Goal: Task Accomplishment & Management: Complete application form

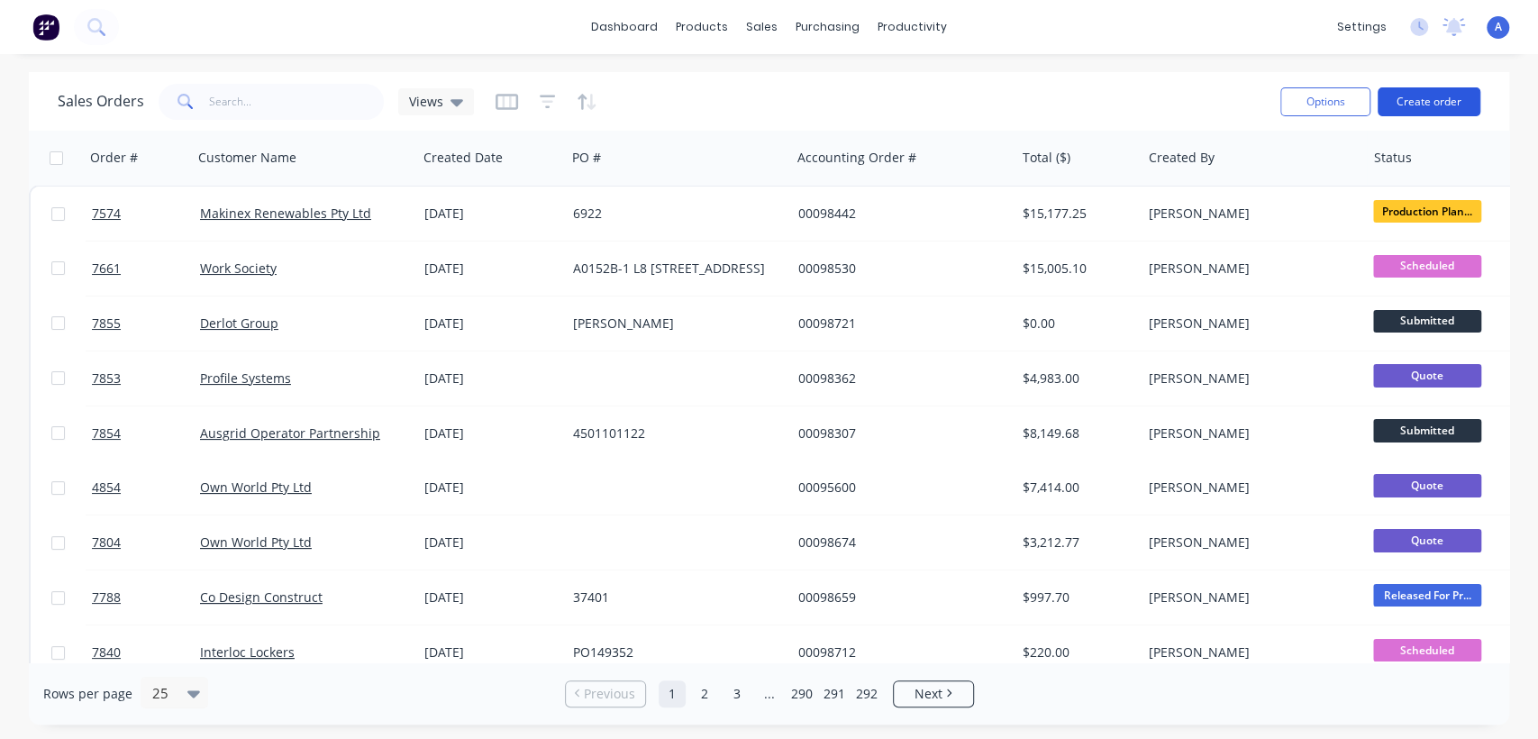
click at [1434, 96] on button "Create order" at bounding box center [1429, 101] width 103 height 29
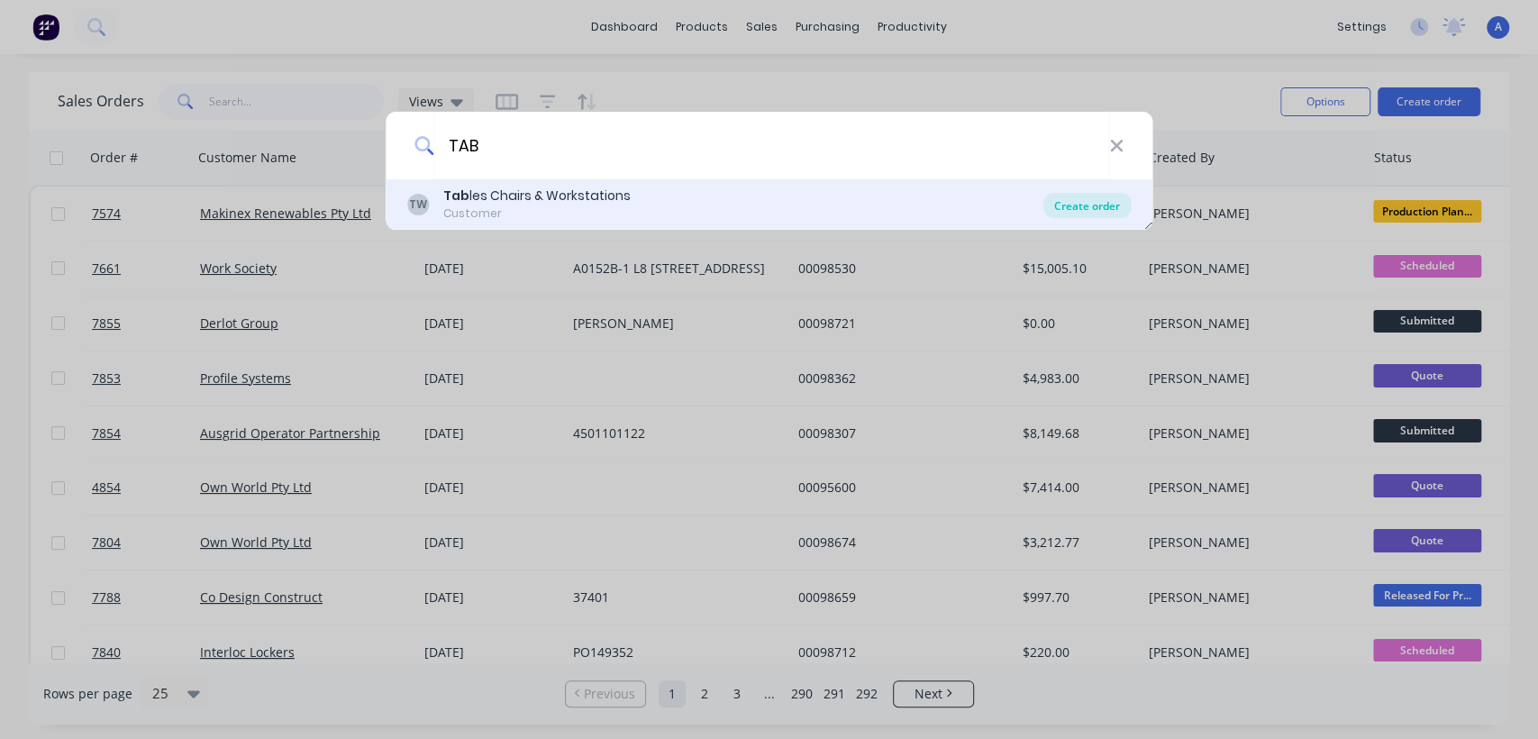
type input "TAB"
click at [1079, 203] on div "Create order" at bounding box center [1086, 205] width 87 height 25
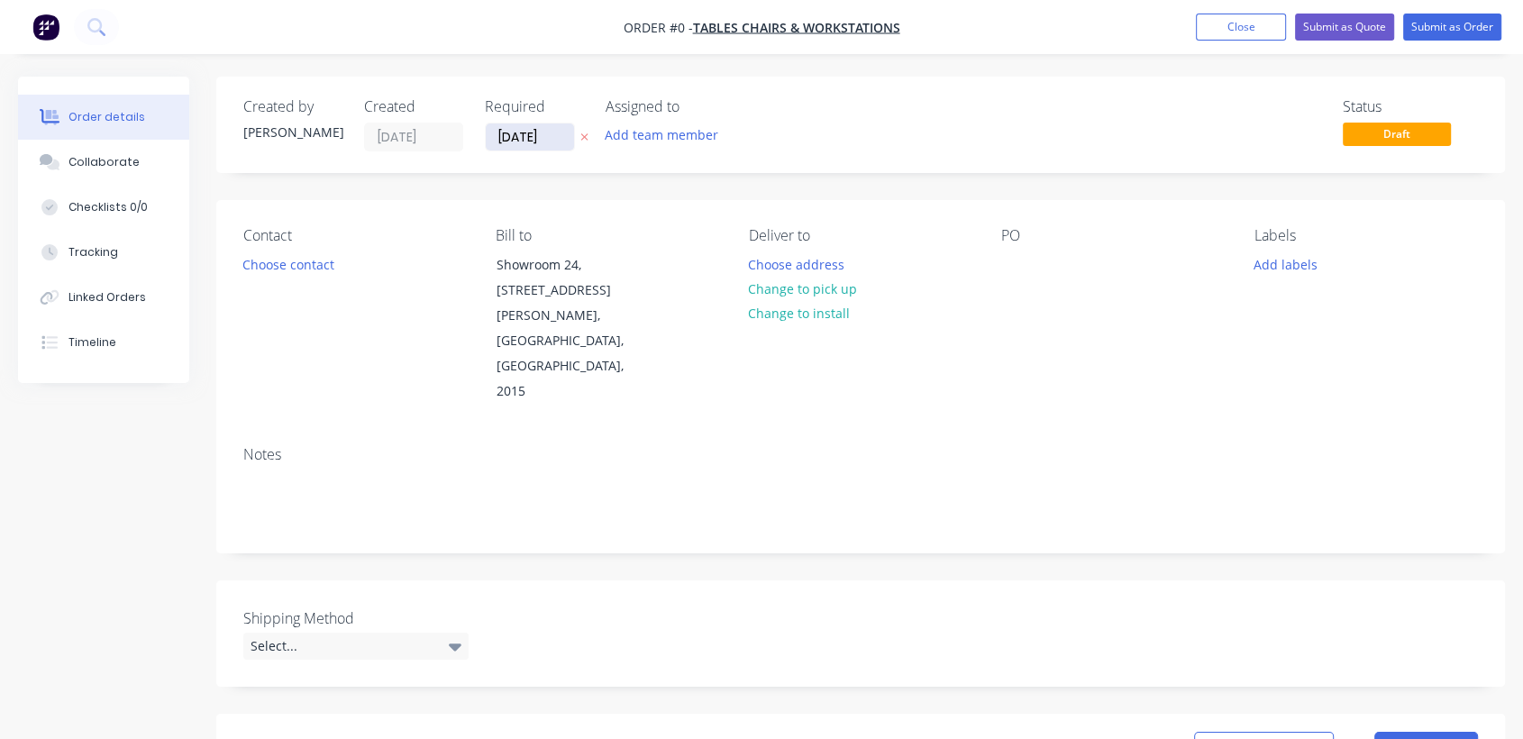
click at [563, 135] on input "27/08/25" at bounding box center [530, 136] width 88 height 27
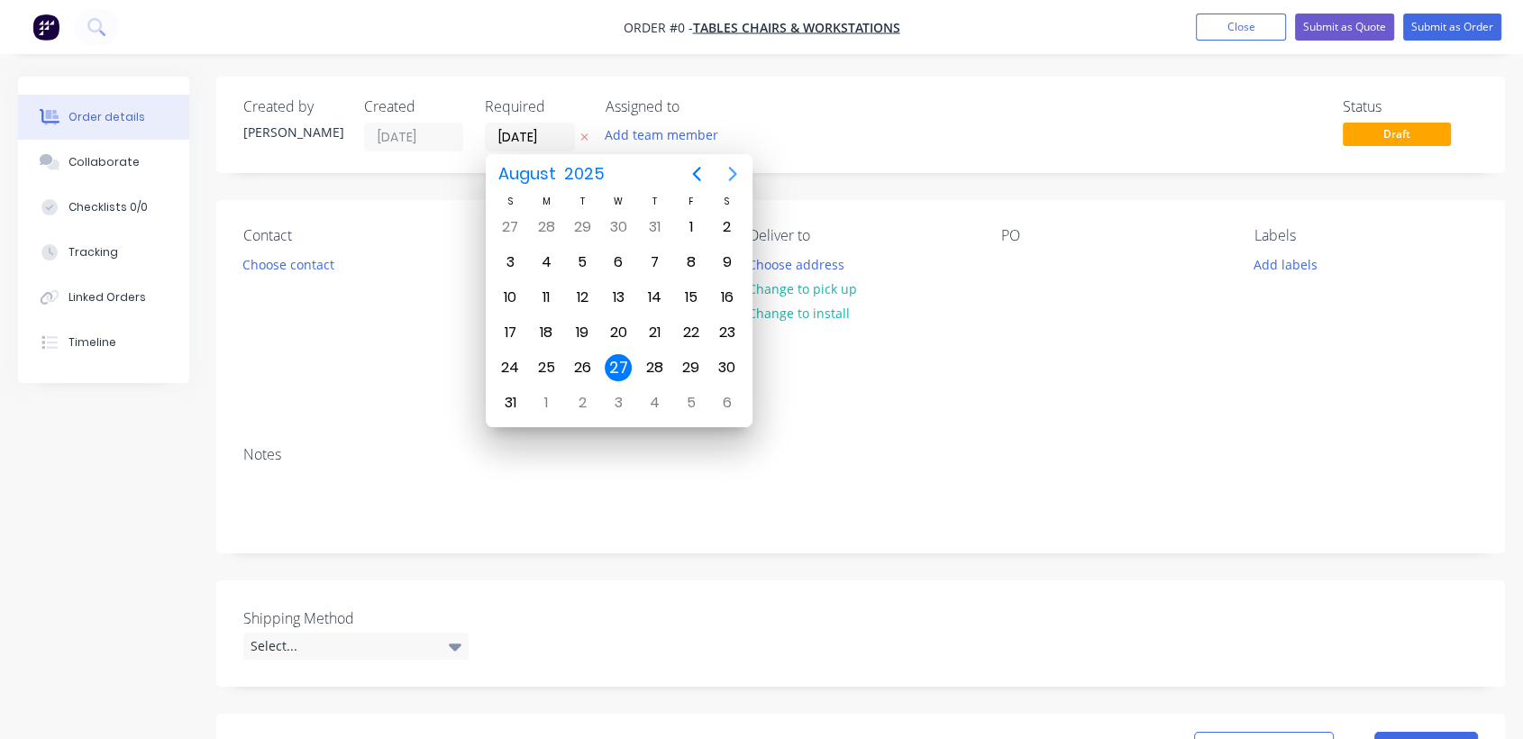
click at [731, 167] on icon "Next page" at bounding box center [733, 174] width 22 height 22
drag, startPoint x: 615, startPoint y: 366, endPoint x: 599, endPoint y: 368, distance: 16.3
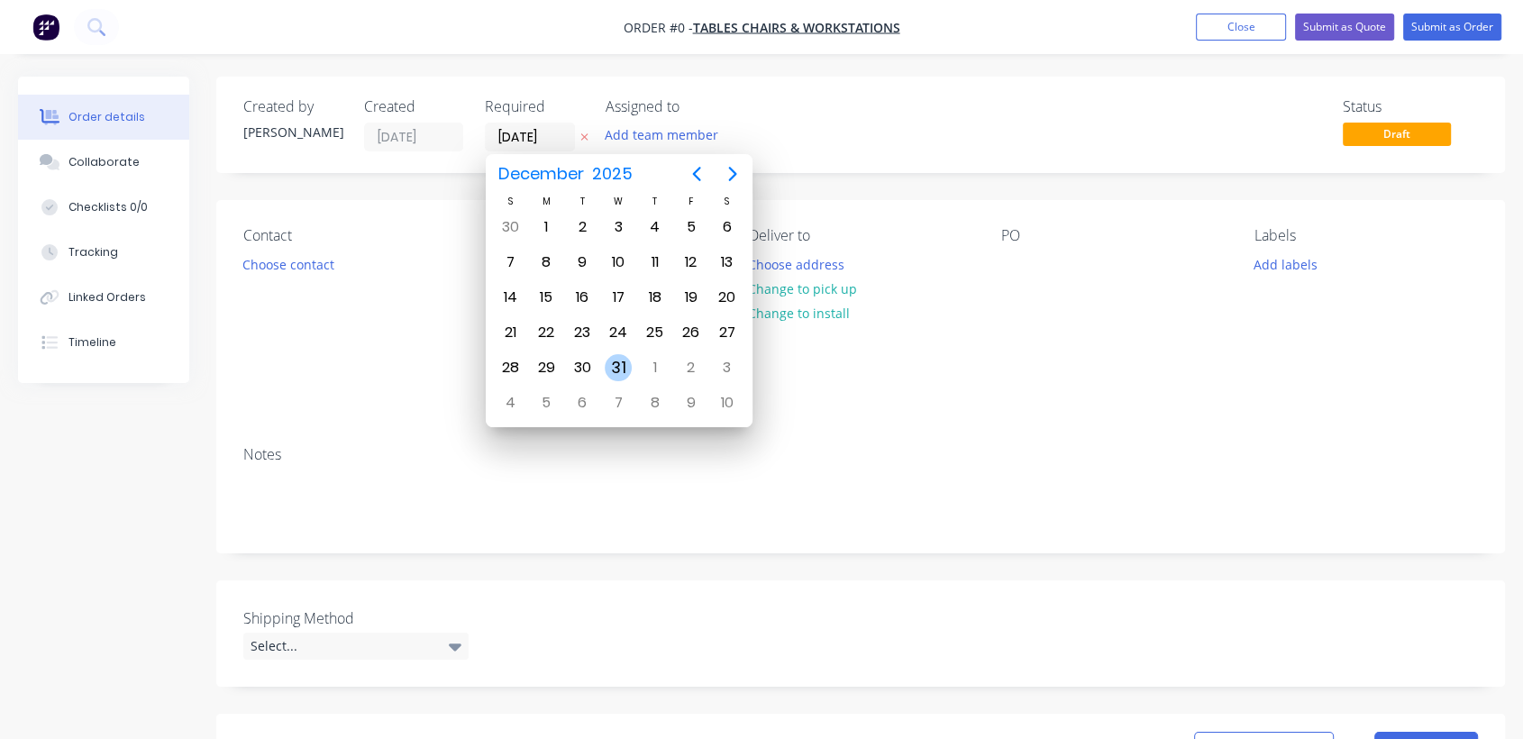
click at [615, 365] on div "31" at bounding box center [618, 367] width 27 height 27
type input "31/12/25"
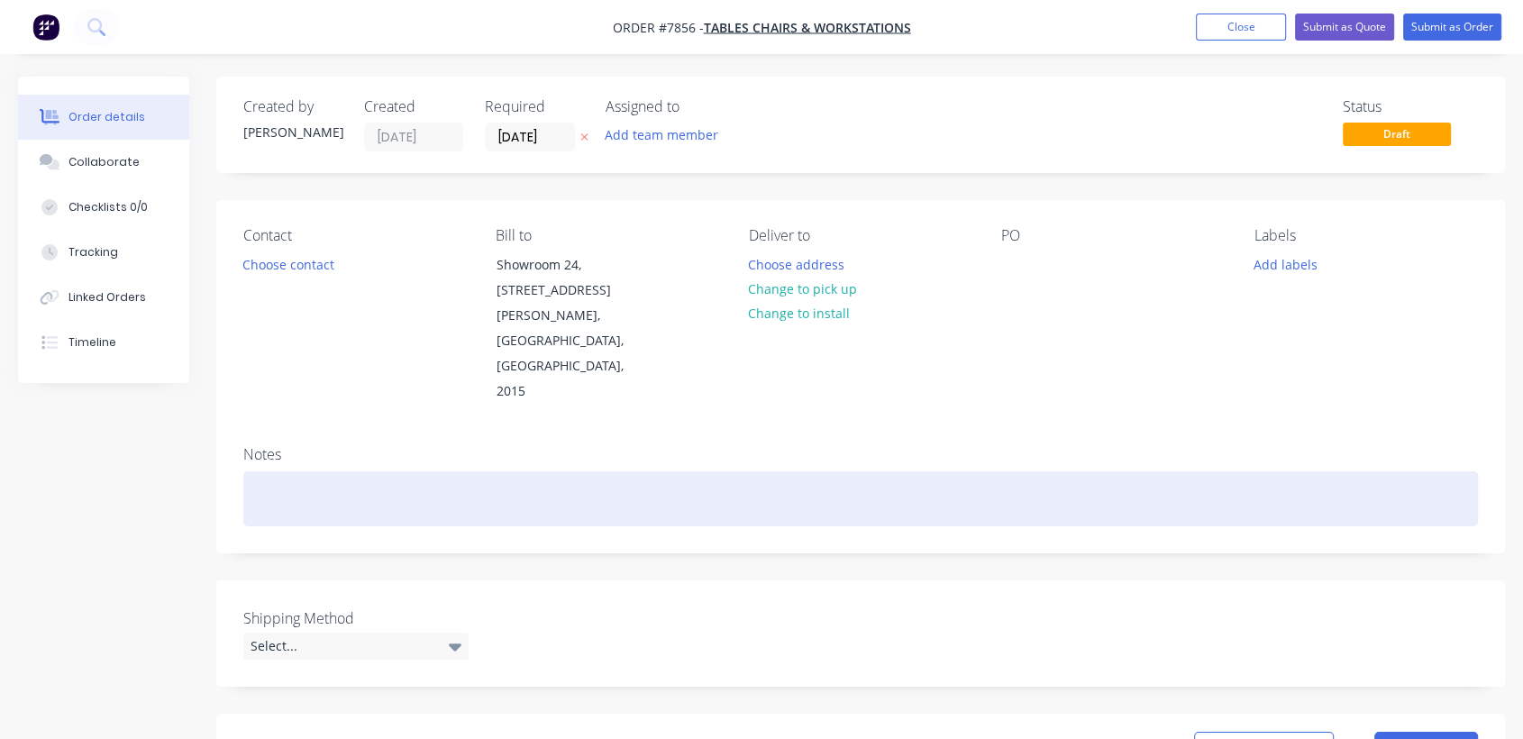
click at [319, 471] on div at bounding box center [860, 498] width 1234 height 55
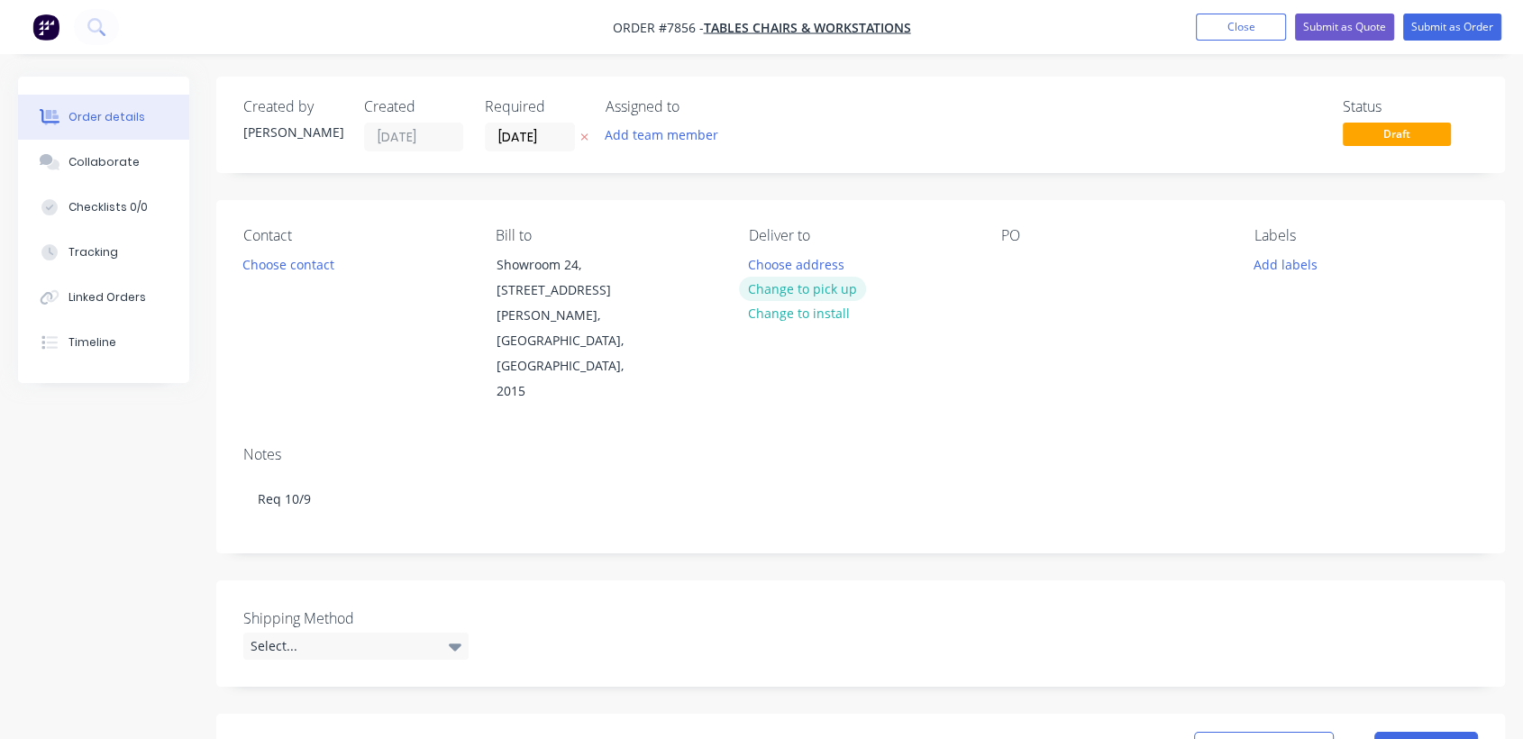
click at [841, 280] on button "Change to pick up" at bounding box center [803, 289] width 128 height 24
click at [1014, 257] on div at bounding box center [1015, 264] width 29 height 26
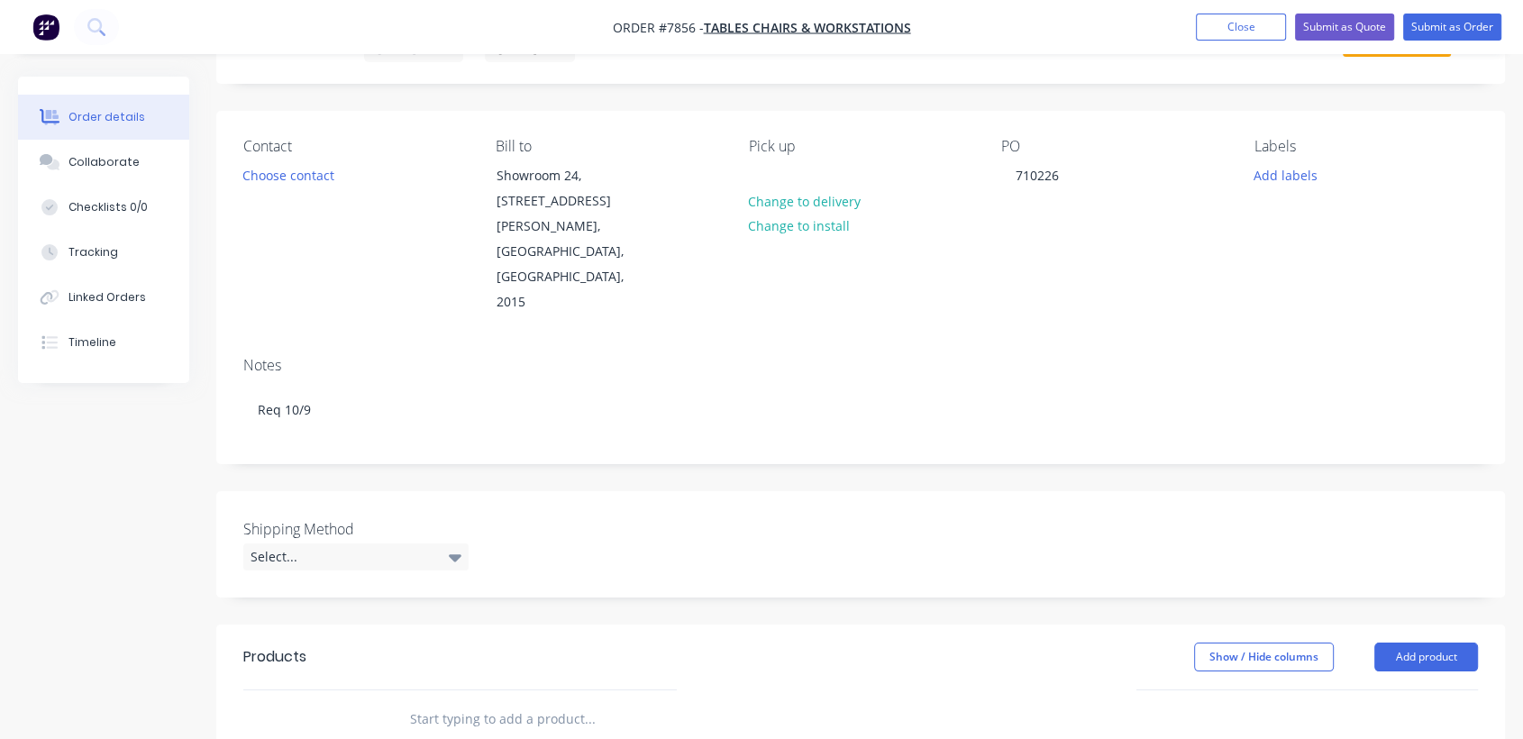
scroll to position [400, 0]
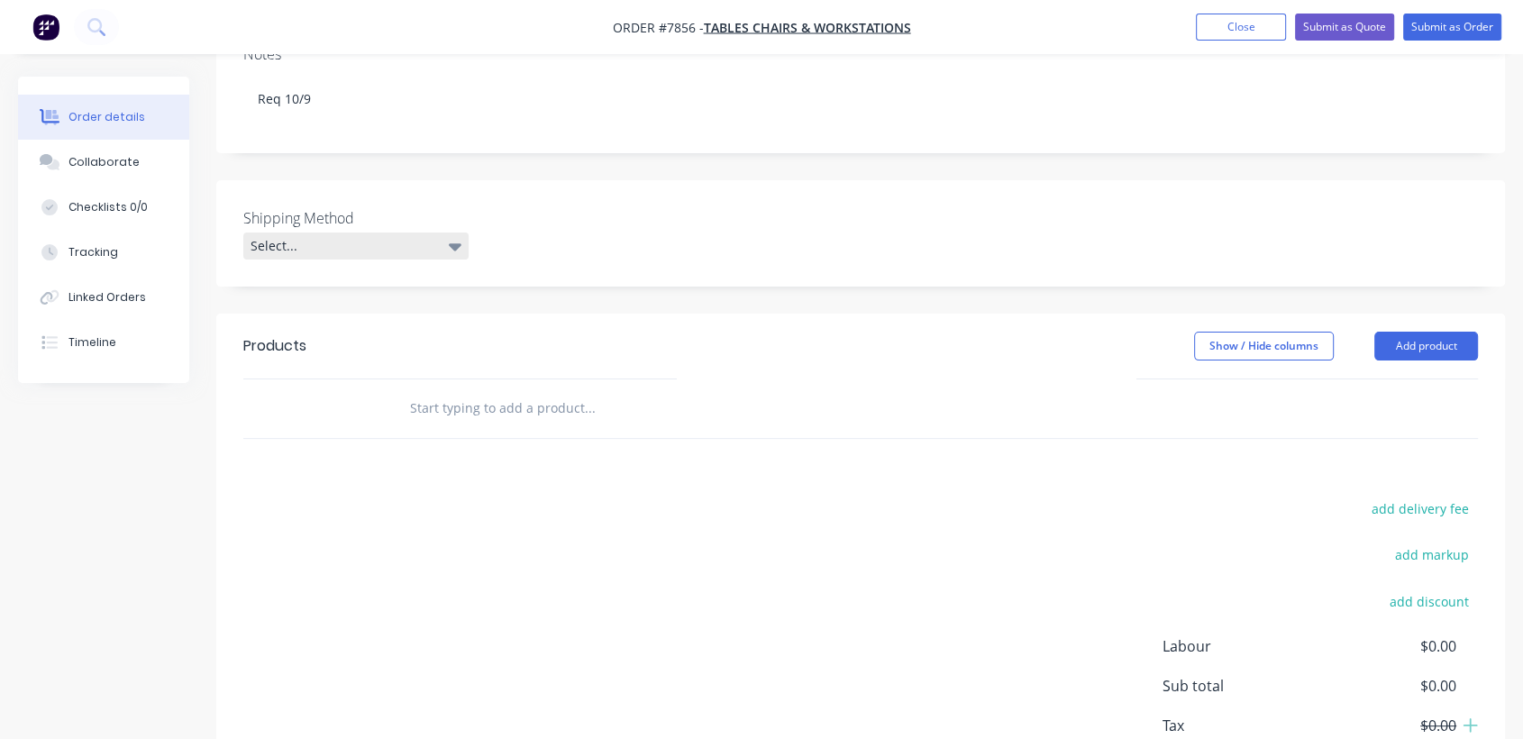
click at [324, 232] on div "Select..." at bounding box center [355, 245] width 225 height 27
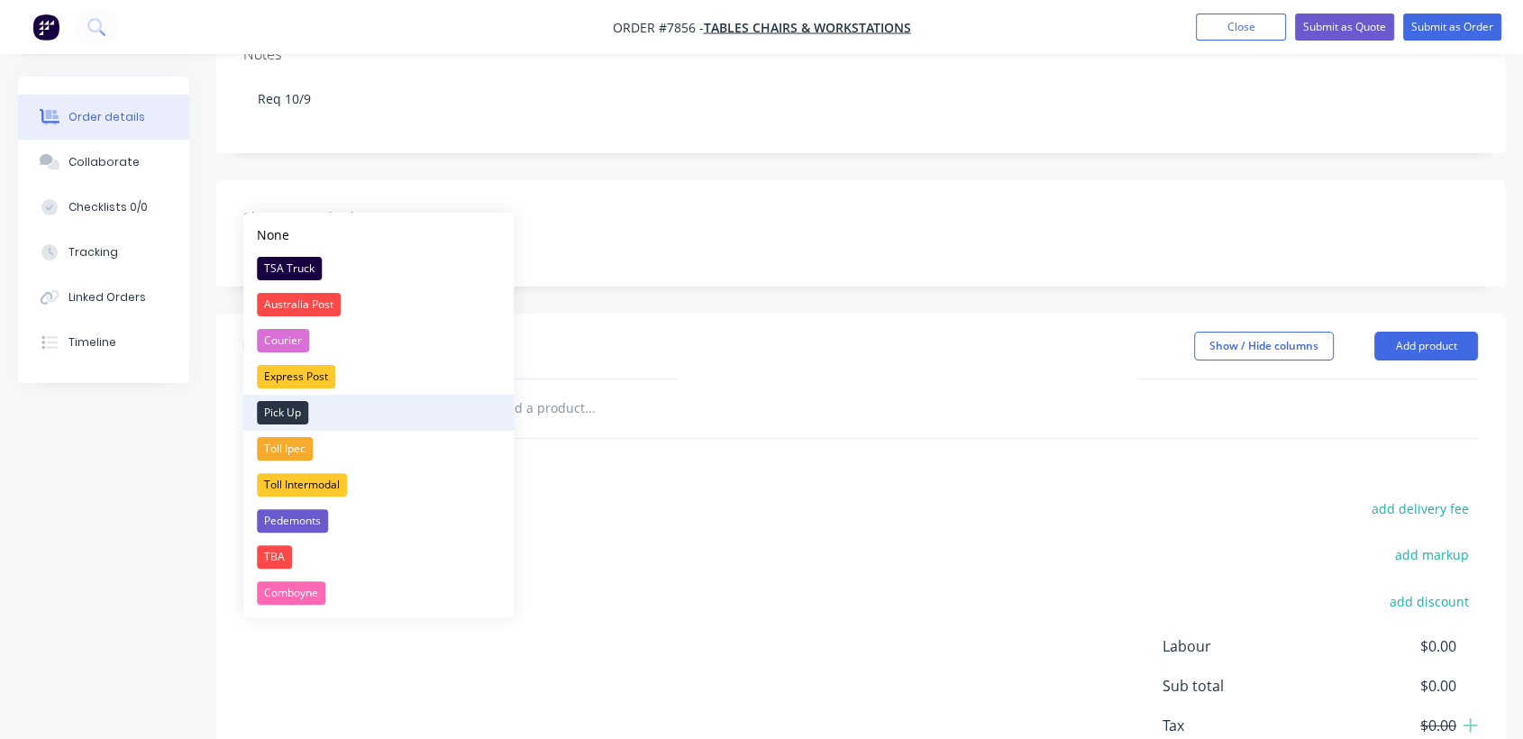
click at [300, 412] on div "Pick Up" at bounding box center [282, 412] width 51 height 23
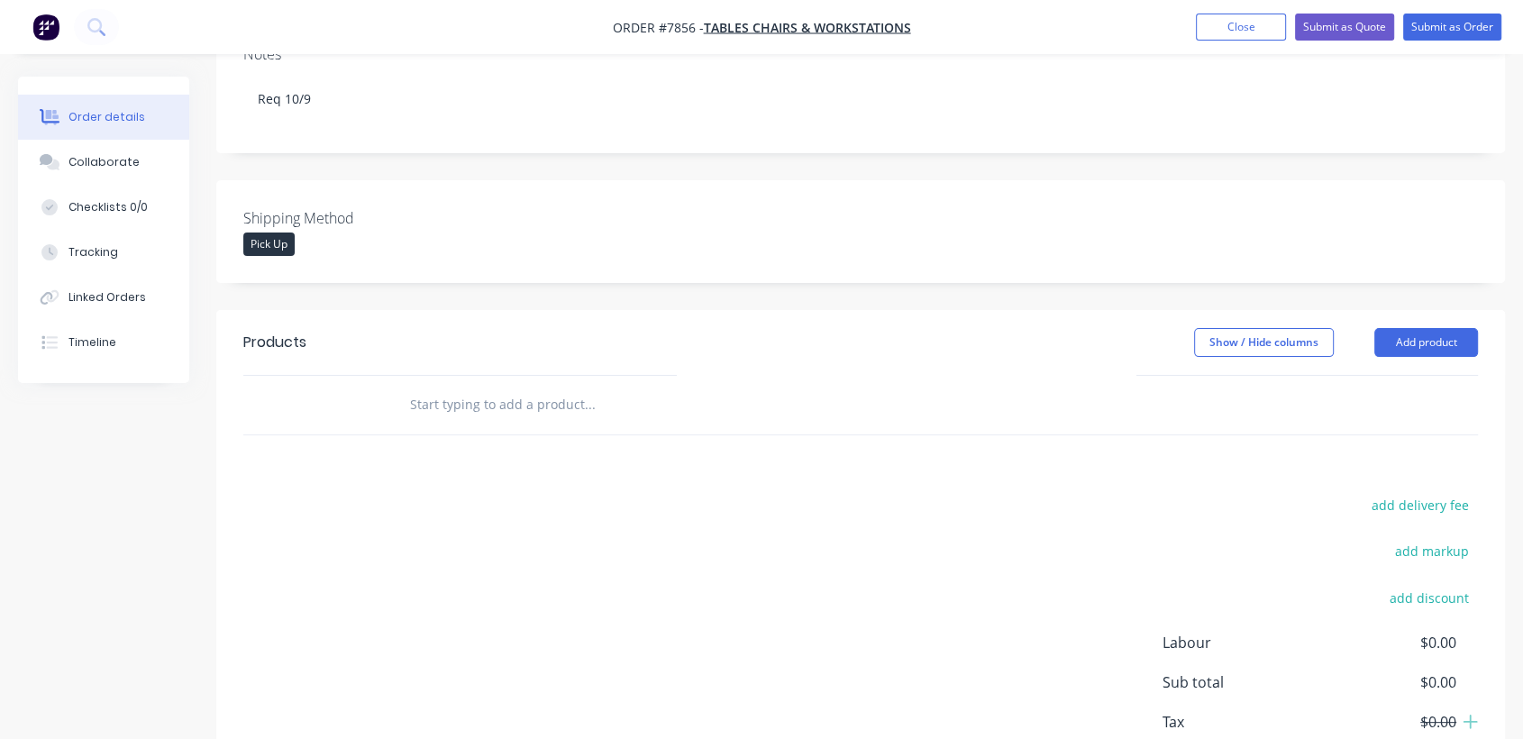
click at [562, 387] on input "text" at bounding box center [589, 405] width 360 height 36
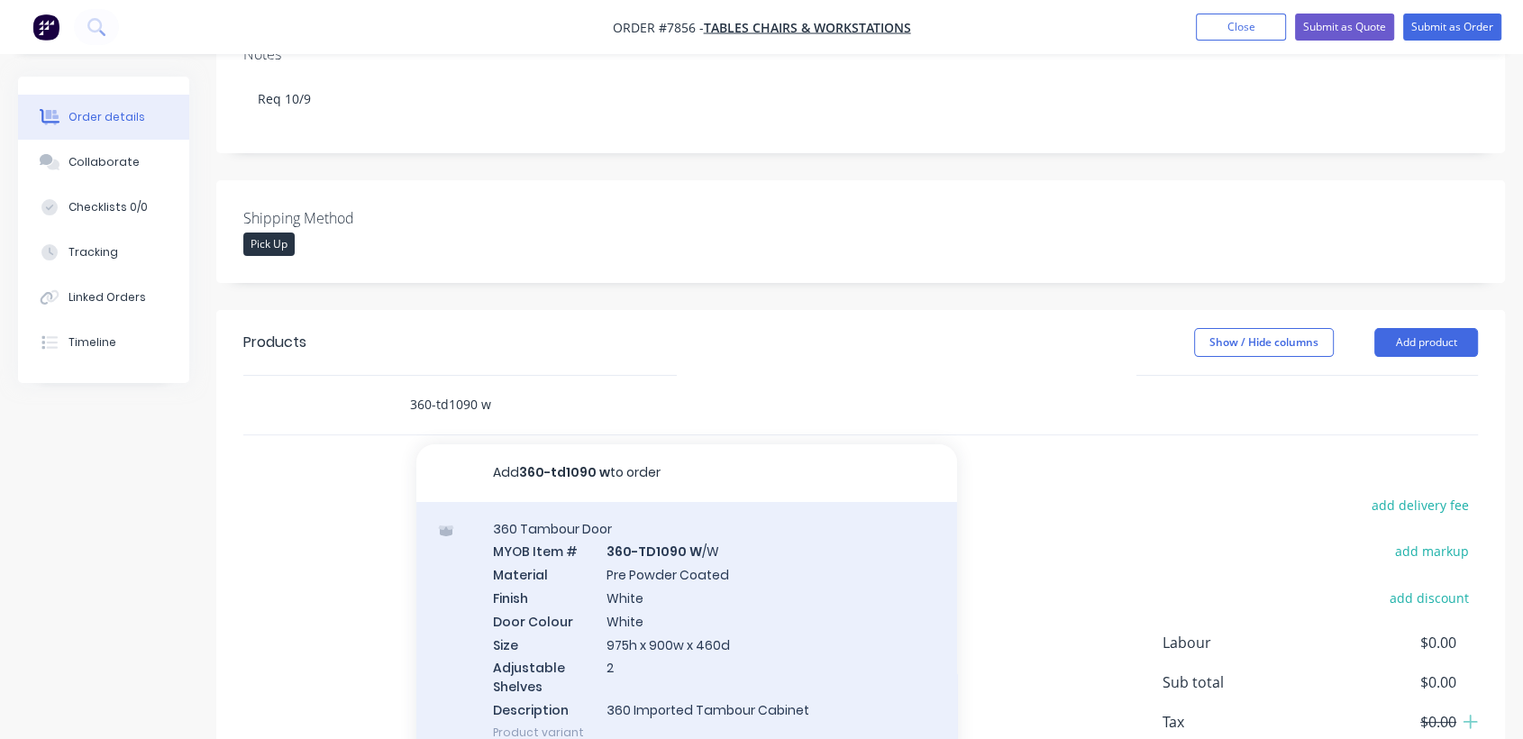
type input "360-td1090 w"
click at [685, 561] on div "360 Tambour Door MYOB Item # 360-TD1090 W /W Material Pre Powder Coated Finish …" at bounding box center [686, 630] width 541 height 257
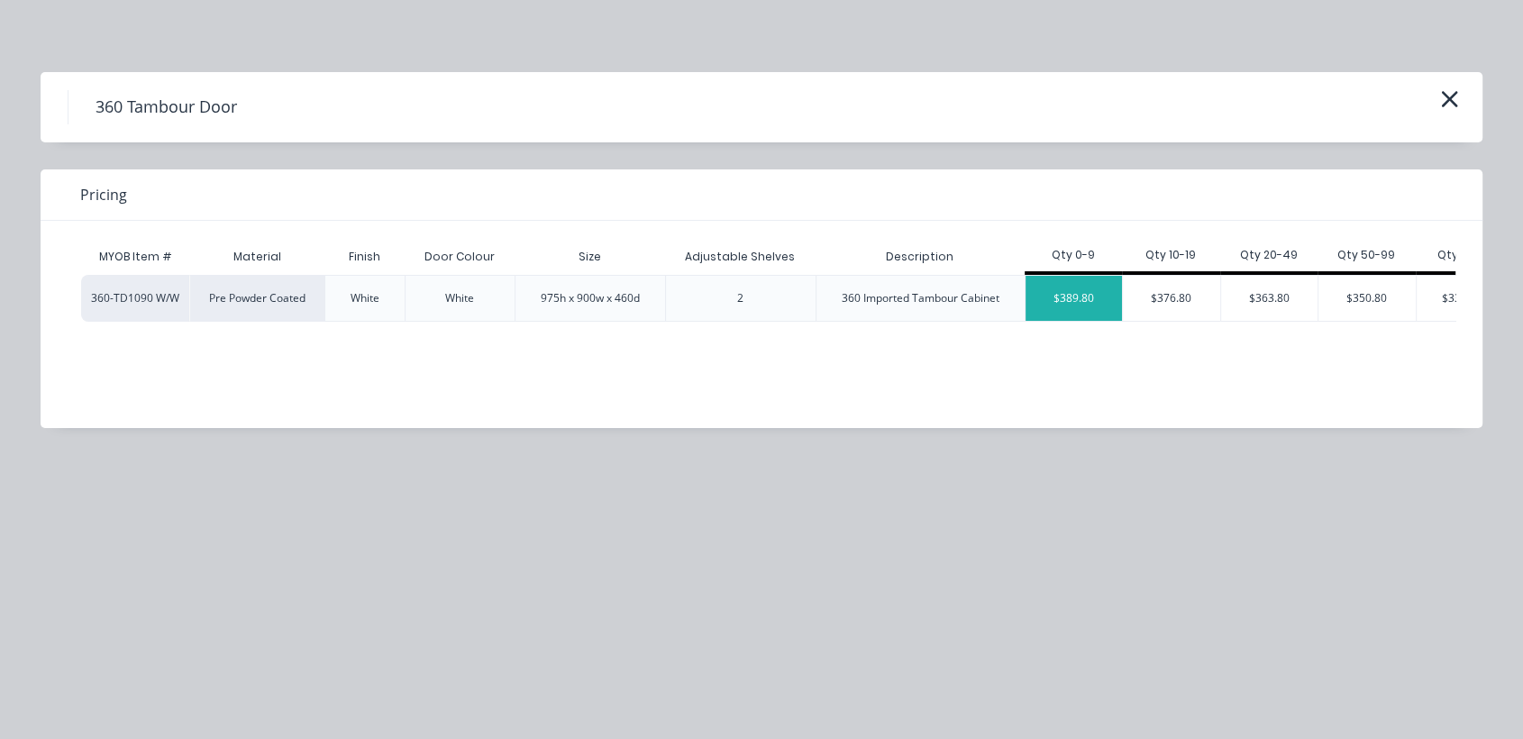
click at [1097, 305] on div "$389.80" at bounding box center [1073, 298] width 97 height 45
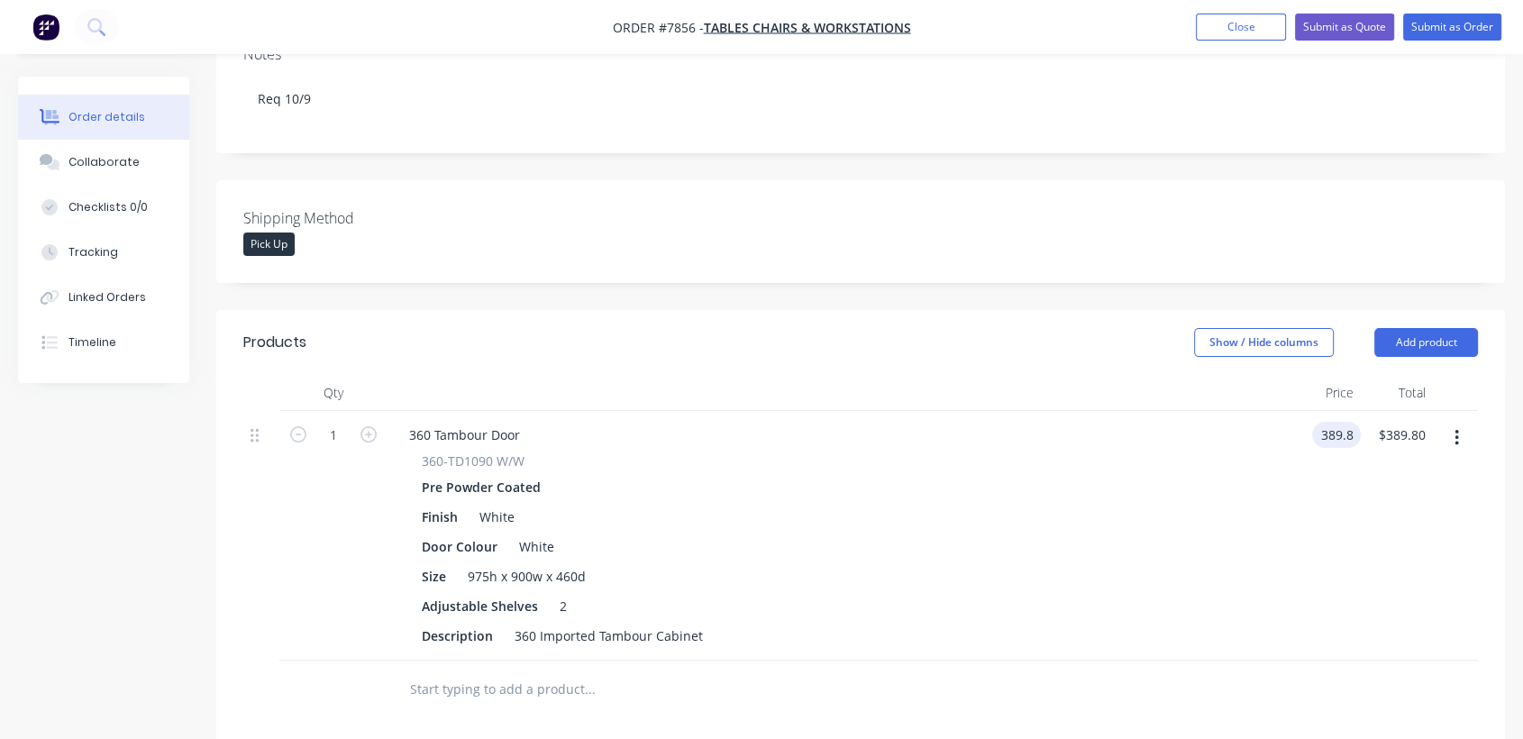
click at [1335, 422] on input "389.8" at bounding box center [1339, 435] width 41 height 26
type input "$436.58"
click at [117, 150] on button "Collaborate" at bounding box center [103, 162] width 171 height 45
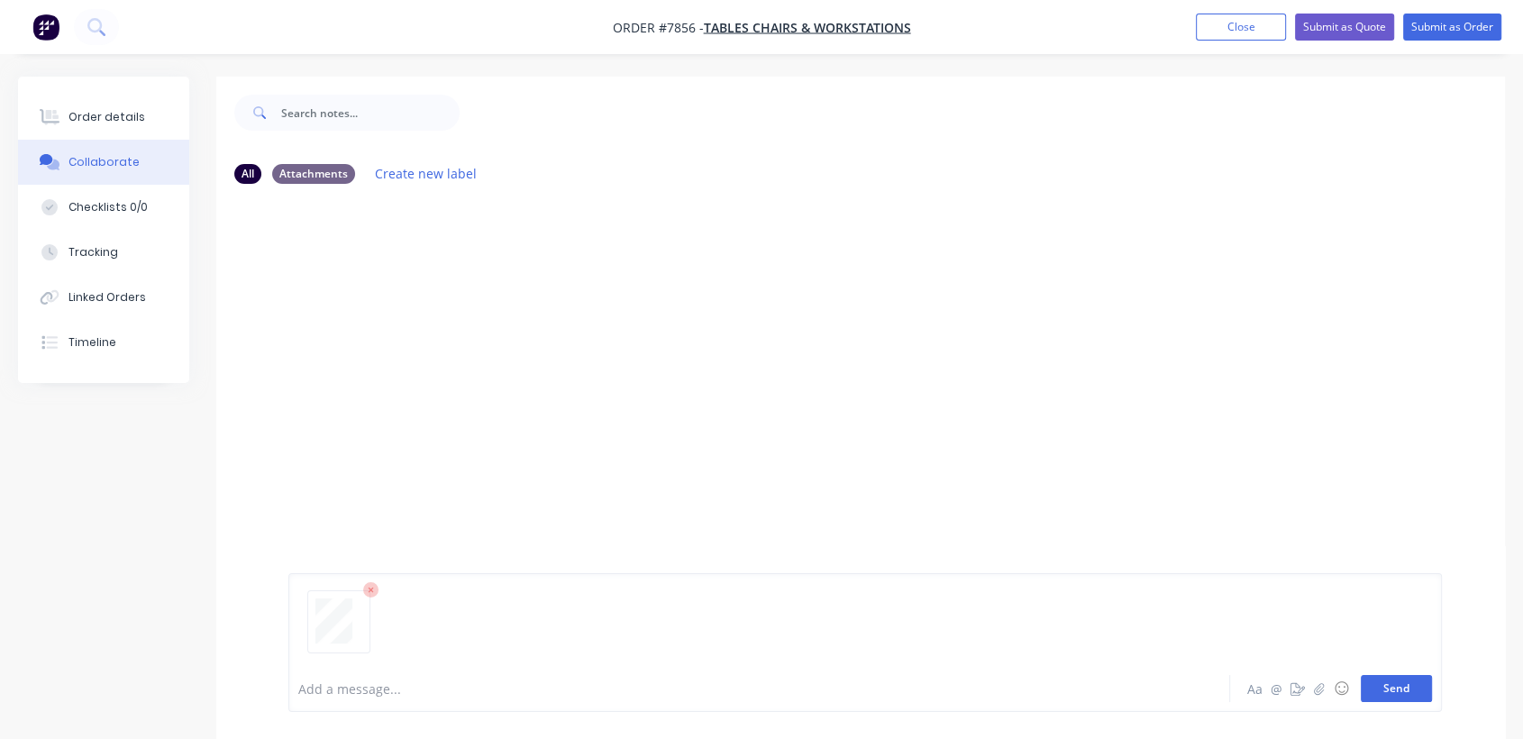
click at [1386, 679] on button "Send" at bounding box center [1396, 688] width 71 height 27
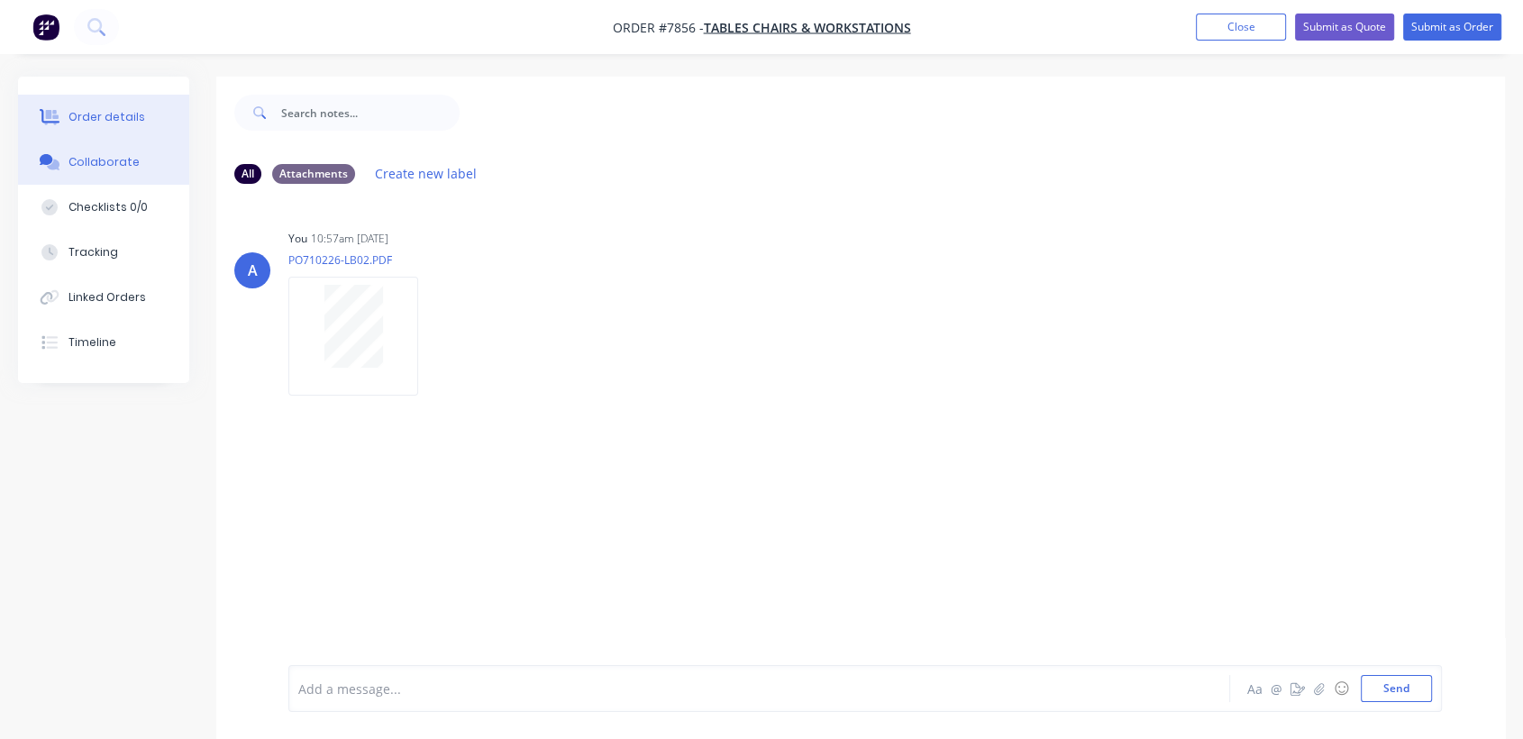
click at [110, 109] on div "Order details" at bounding box center [106, 117] width 77 height 16
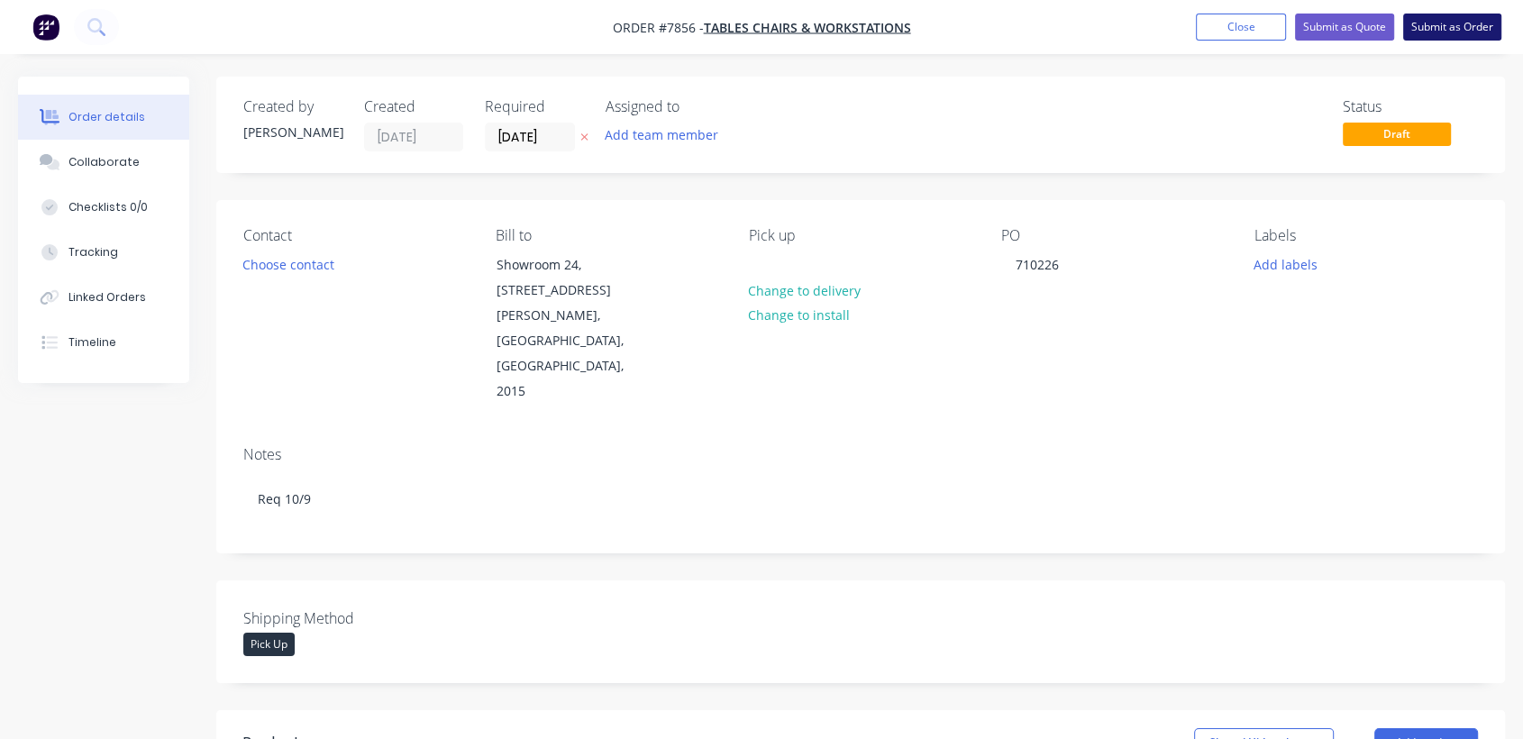
click at [1461, 27] on button "Submit as Order" at bounding box center [1452, 27] width 98 height 27
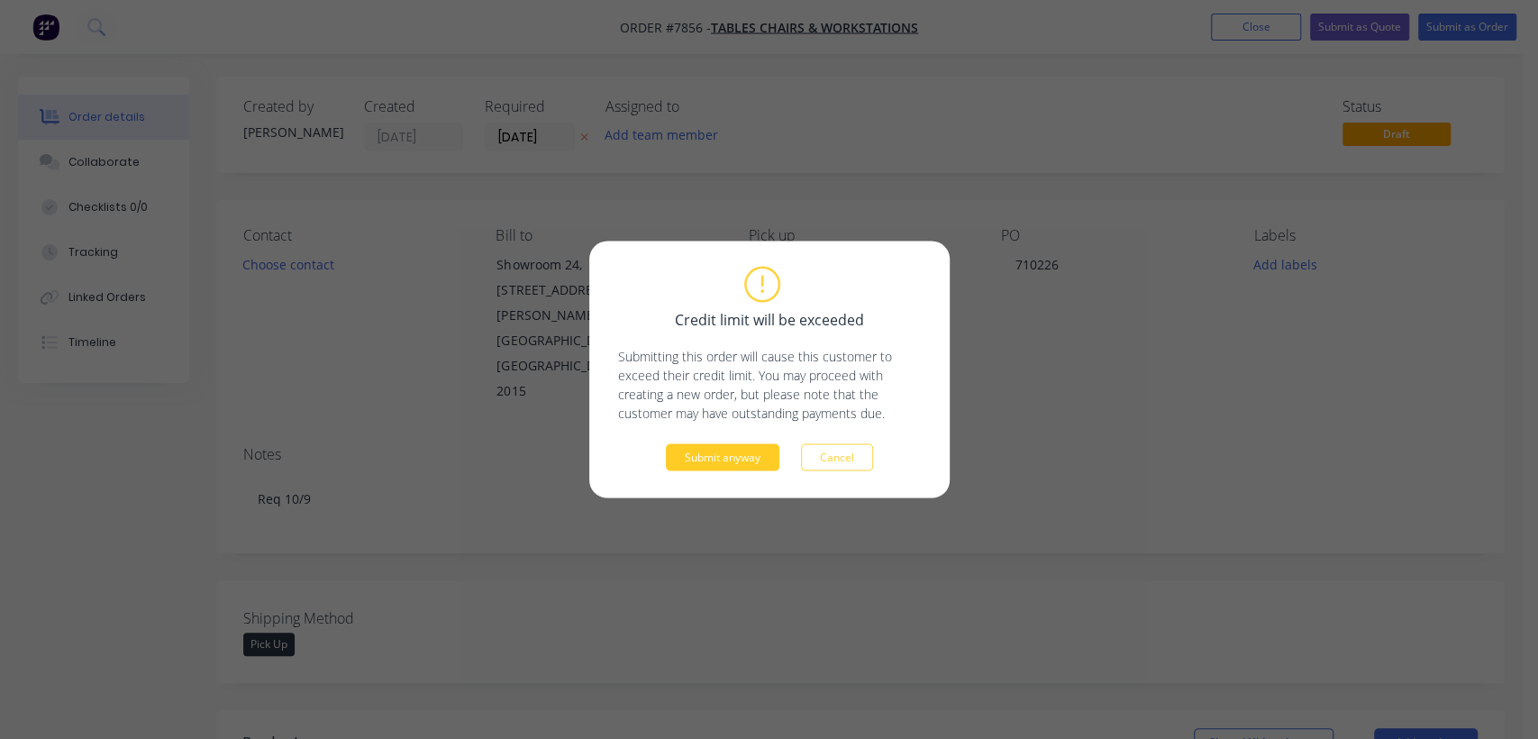
click at [735, 455] on button "Submit anyway" at bounding box center [723, 457] width 114 height 27
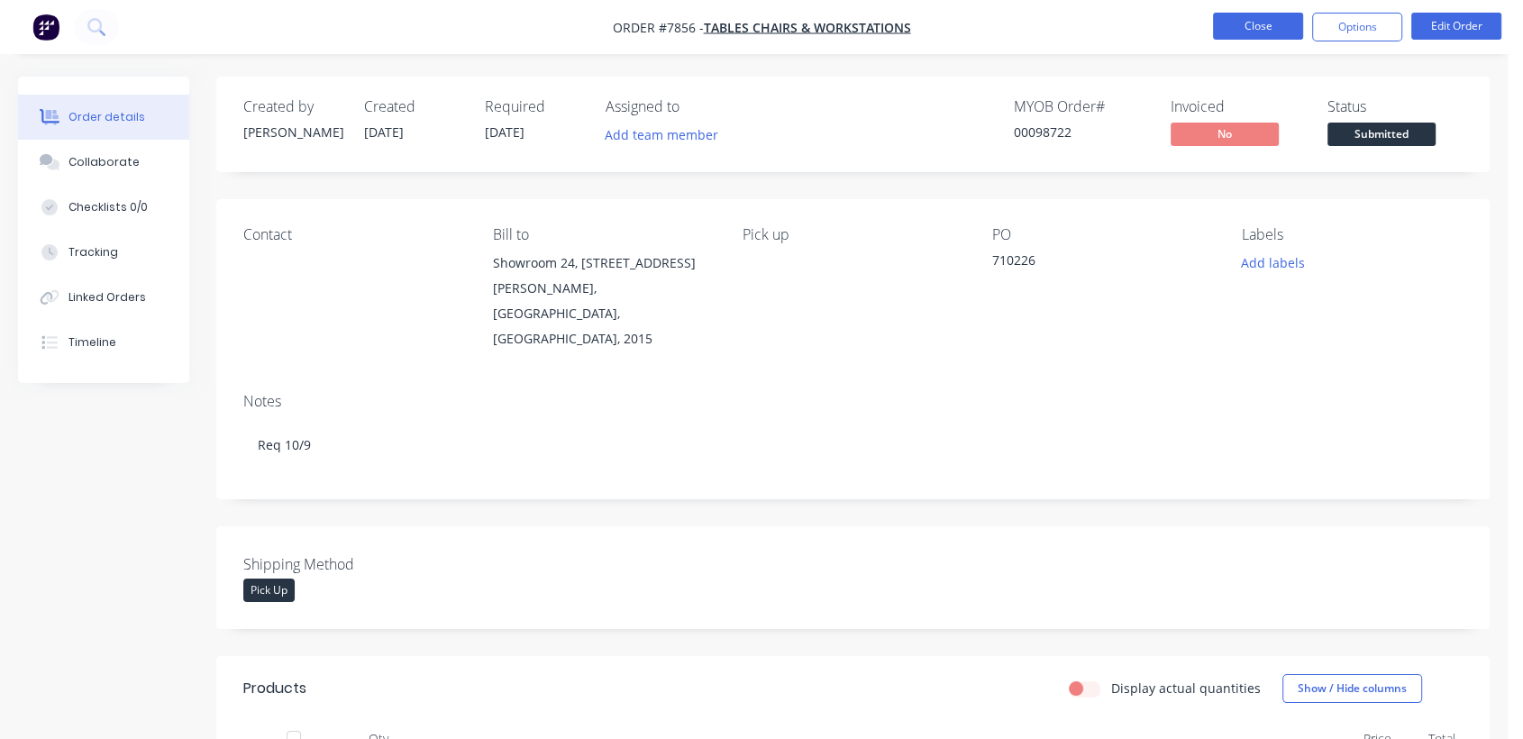
click at [1264, 23] on button "Close" at bounding box center [1258, 26] width 90 height 27
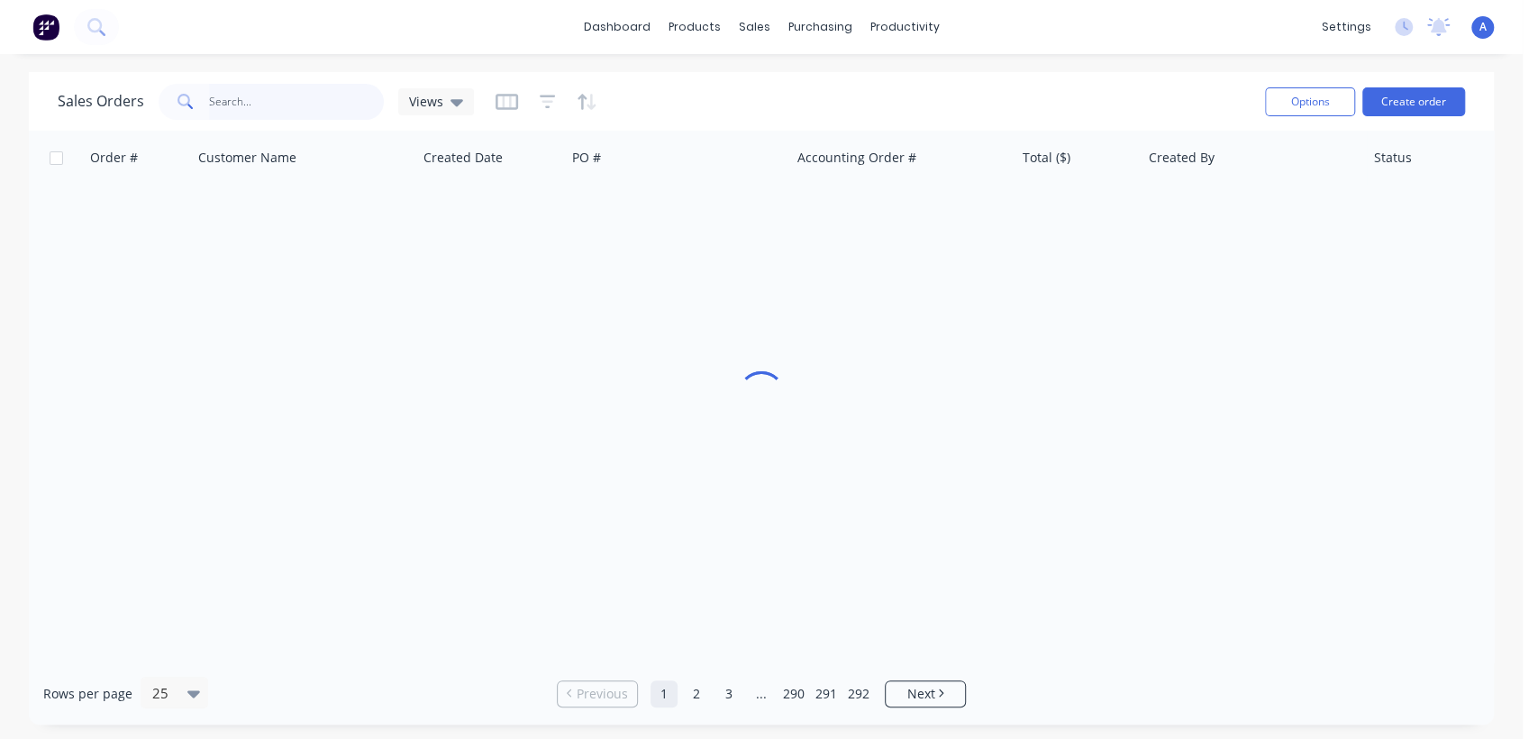
click at [269, 99] on input "text" at bounding box center [297, 102] width 176 height 36
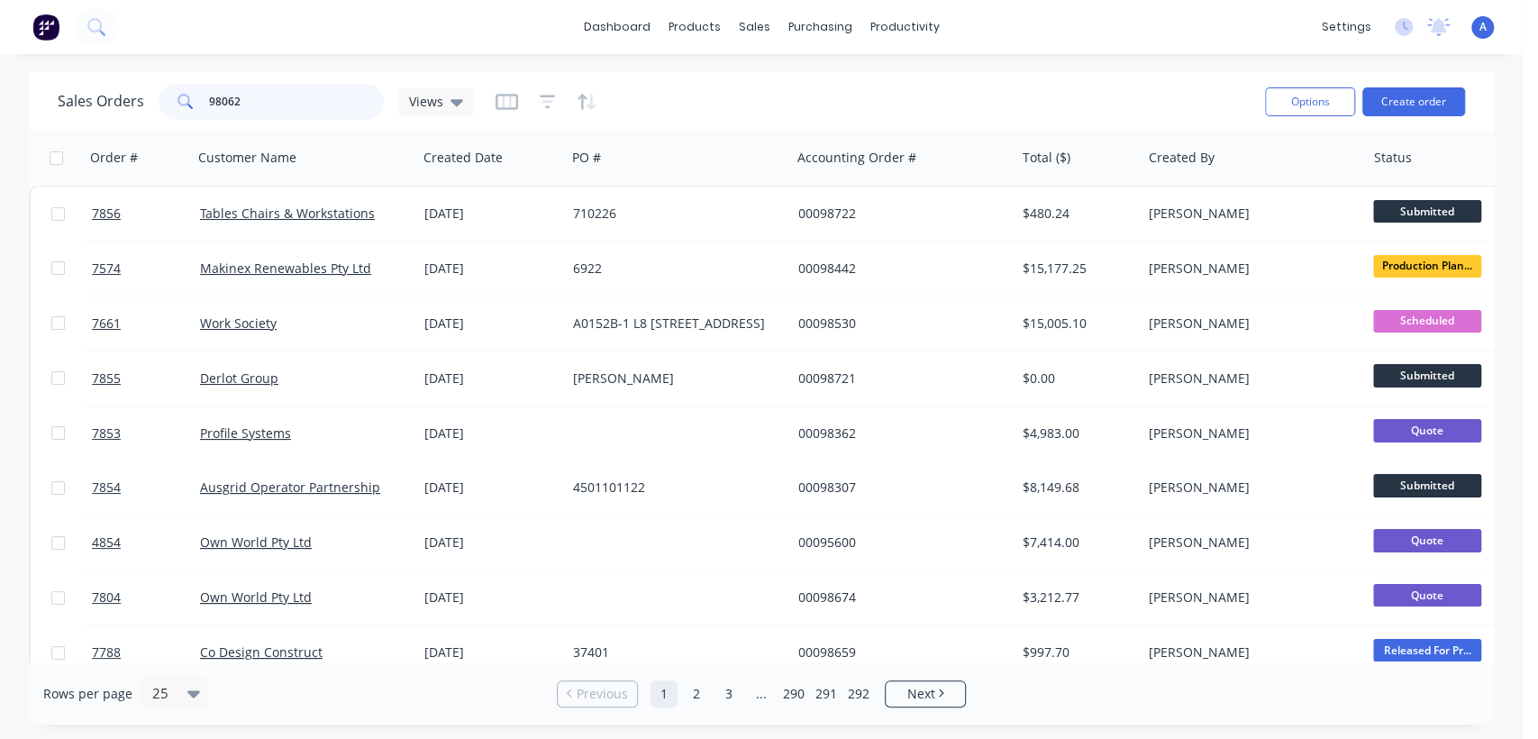
type input "98062"
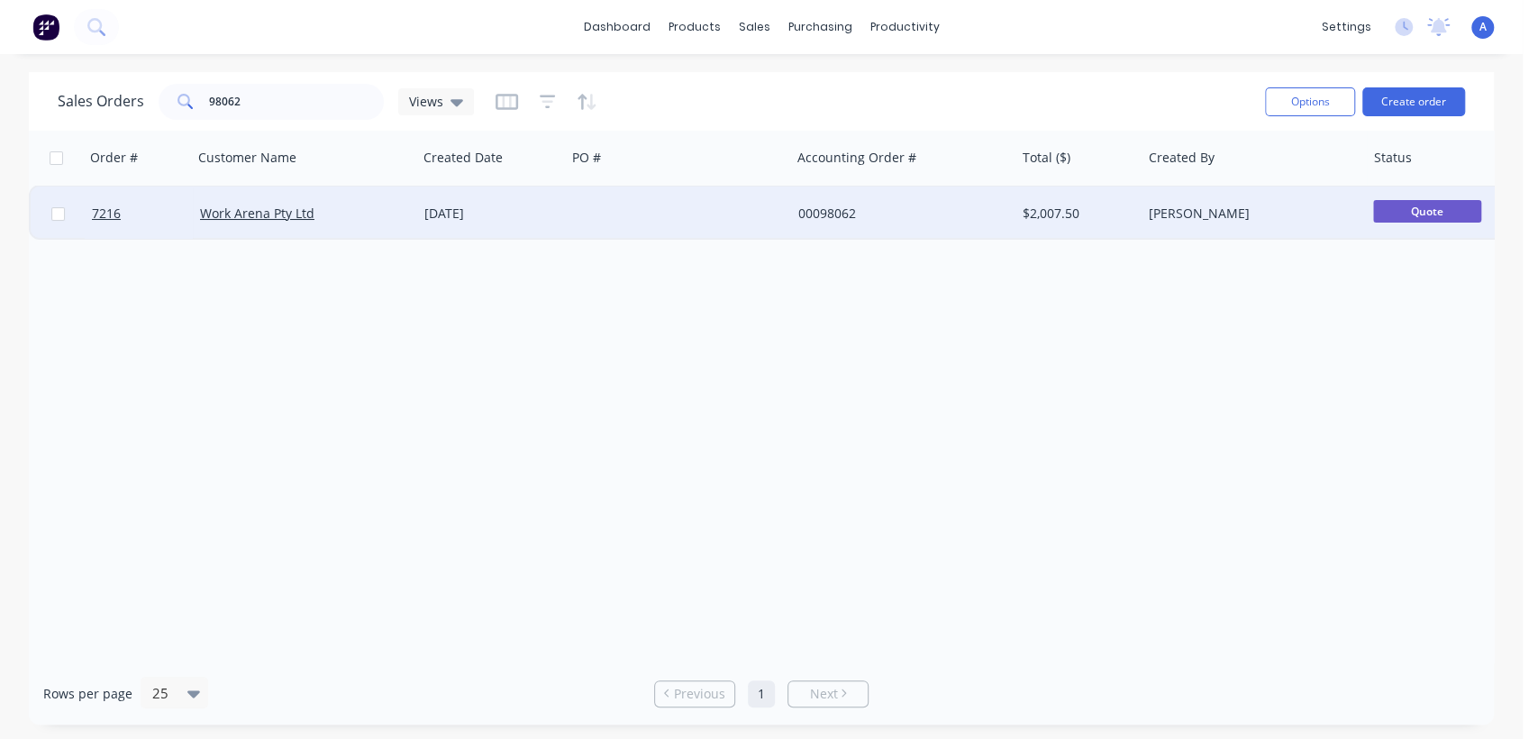
click at [696, 201] on div at bounding box center [678, 214] width 224 height 54
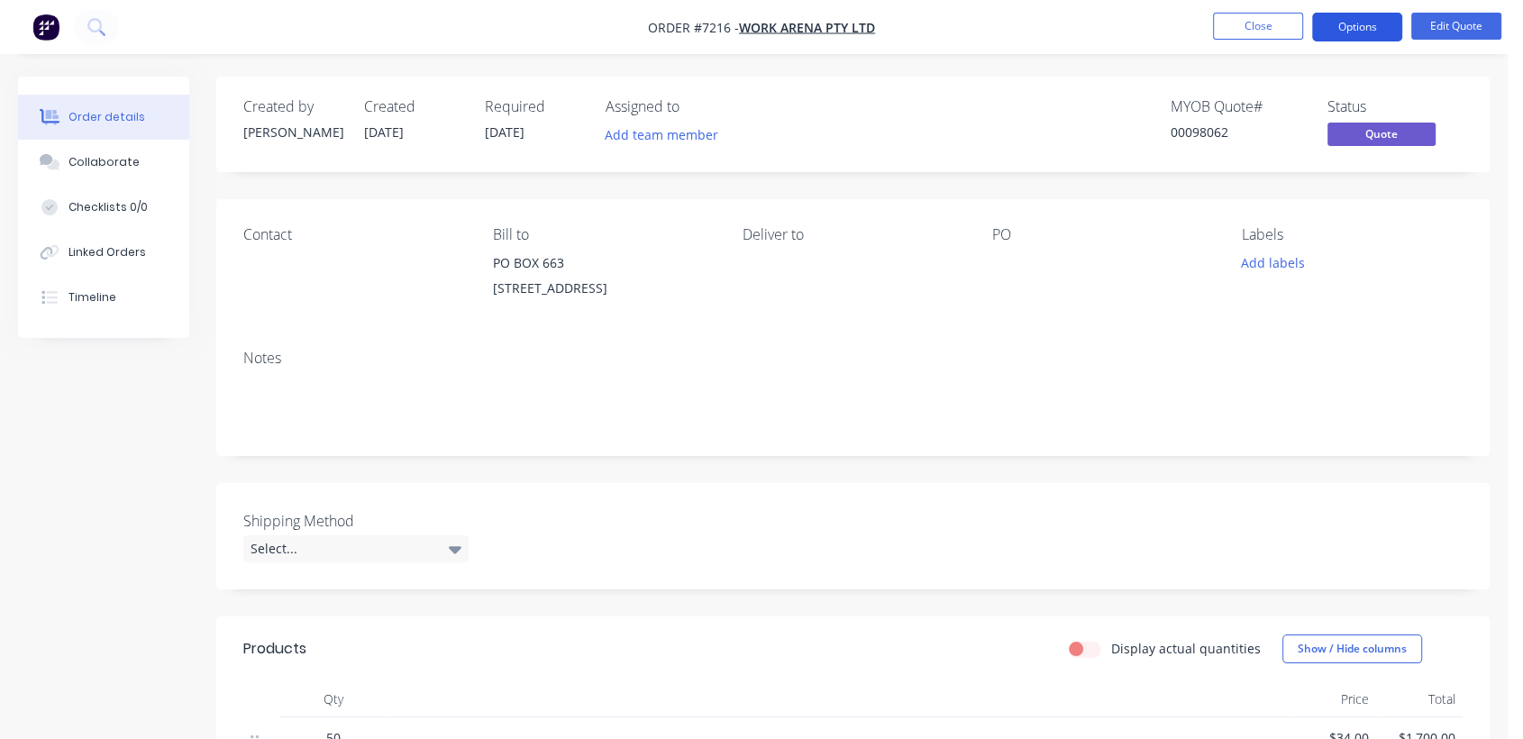
click at [1362, 22] on button "Options" at bounding box center [1357, 27] width 90 height 29
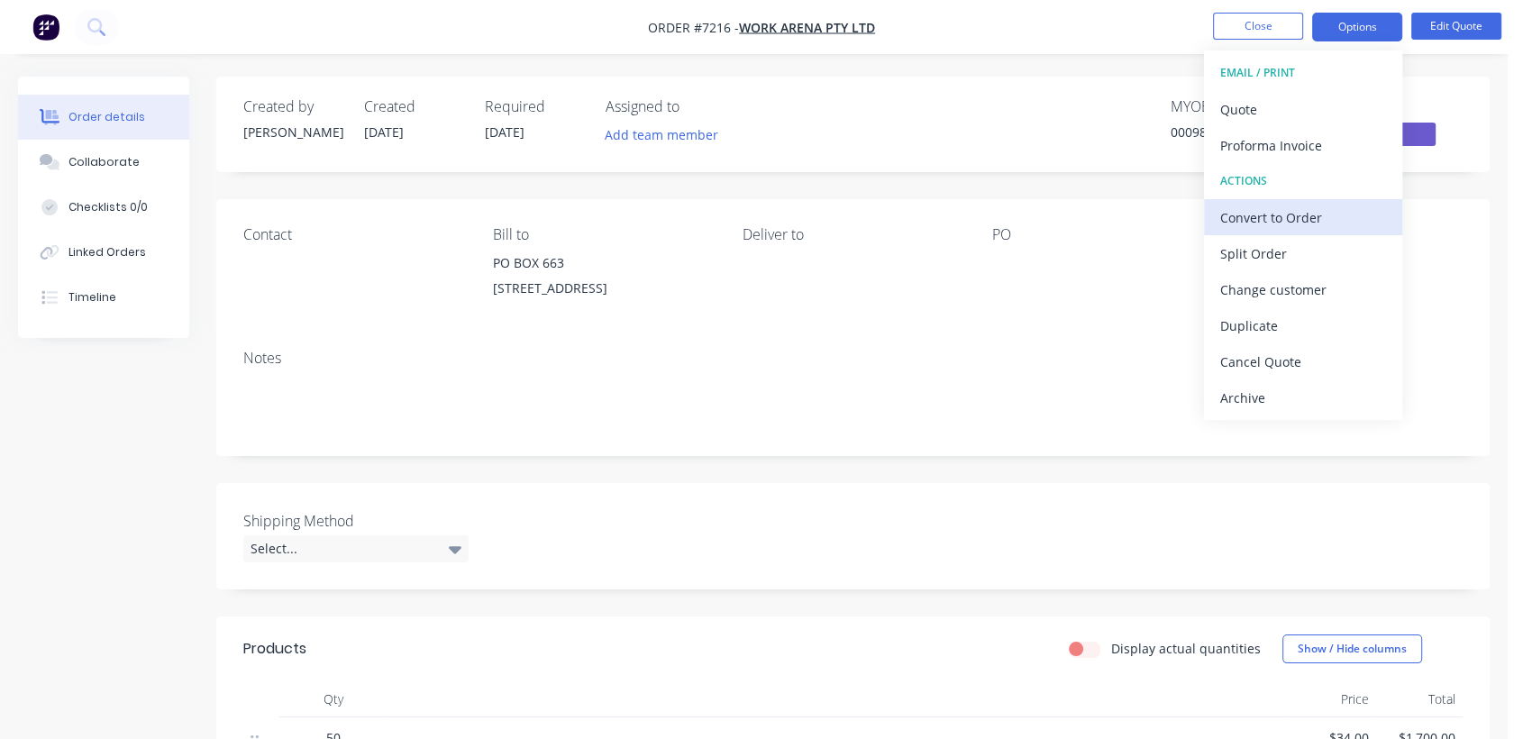
click at [1305, 211] on div "Convert to Order" at bounding box center [1303, 218] width 166 height 26
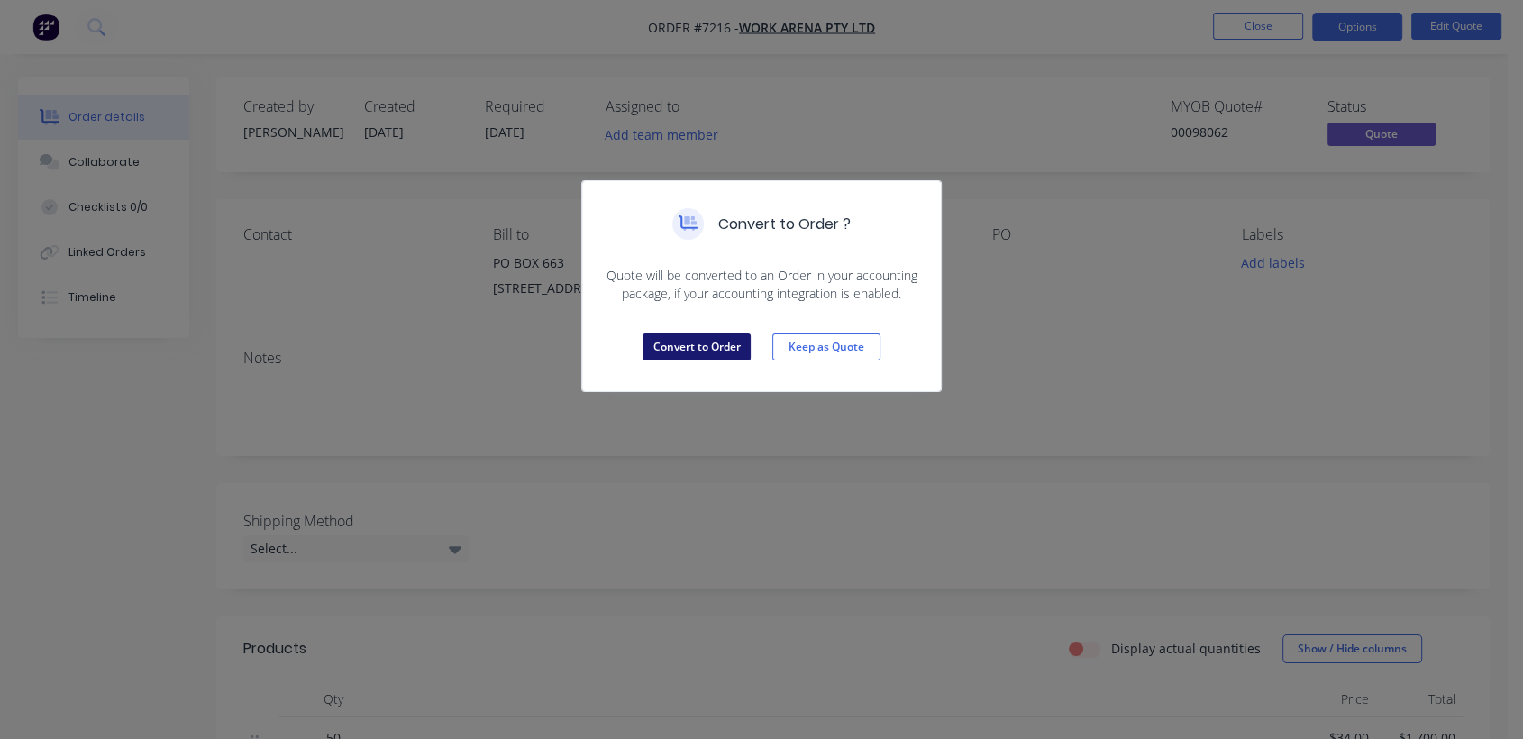
click at [676, 338] on button "Convert to Order" at bounding box center [696, 346] width 108 height 27
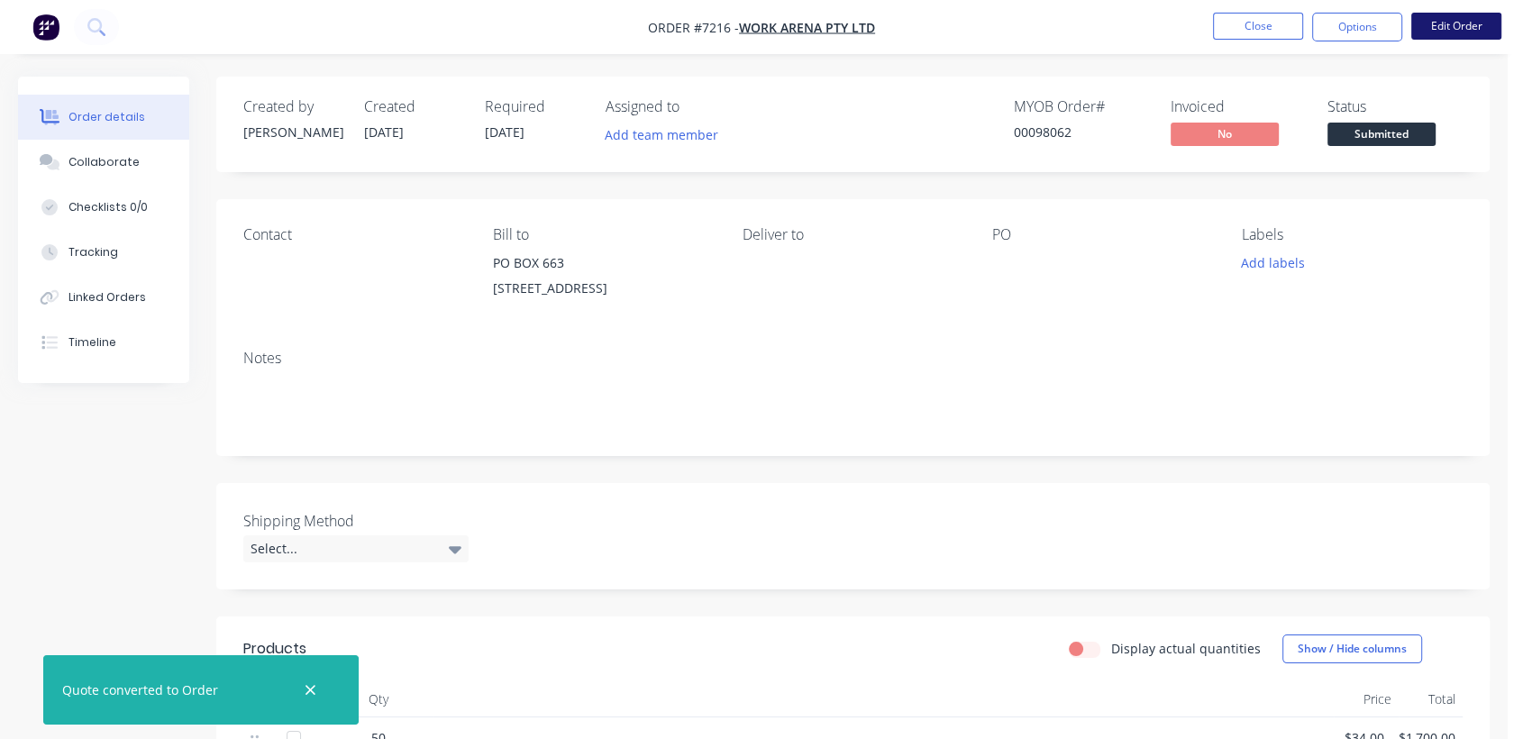
click at [1462, 26] on button "Edit Order" at bounding box center [1456, 26] width 90 height 27
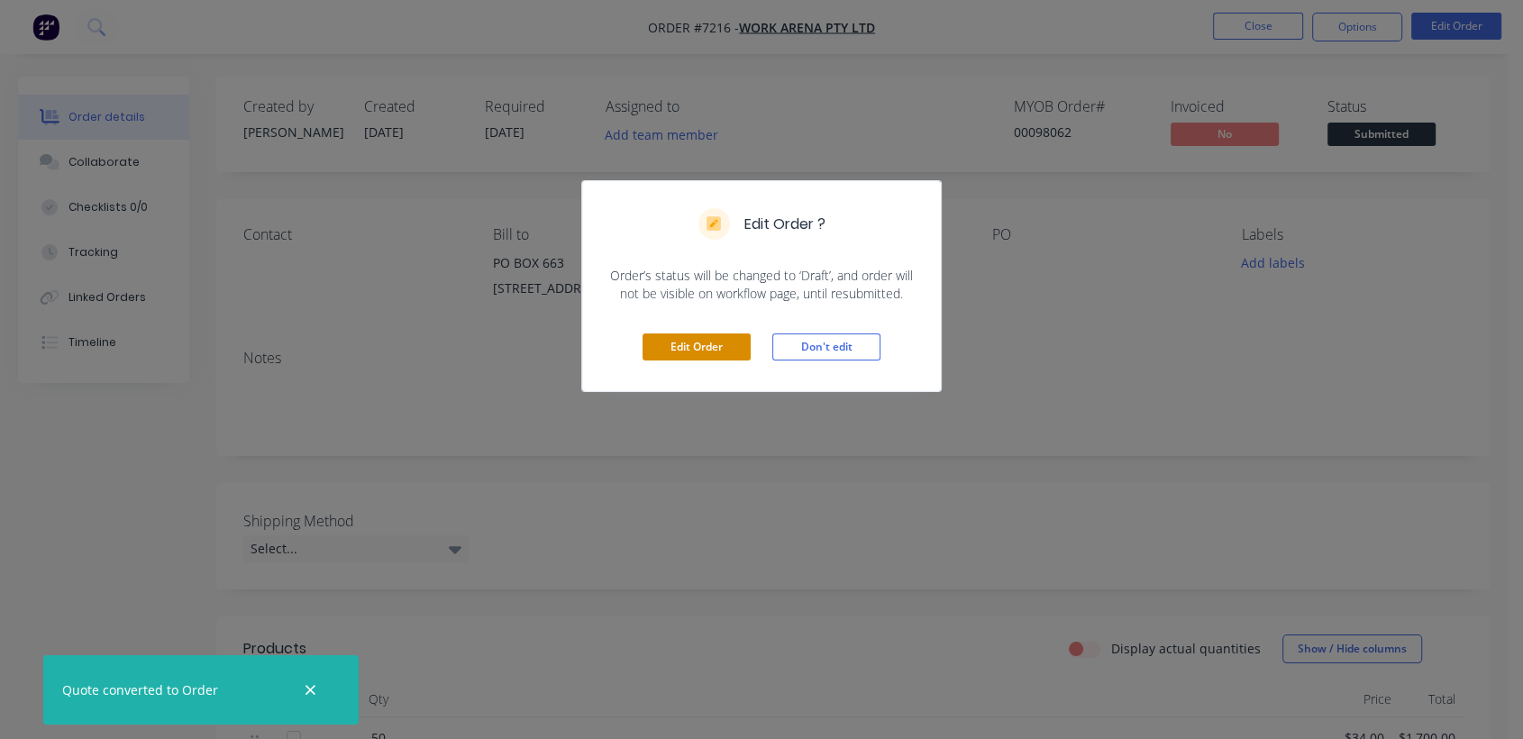
click at [721, 340] on button "Edit Order" at bounding box center [696, 346] width 108 height 27
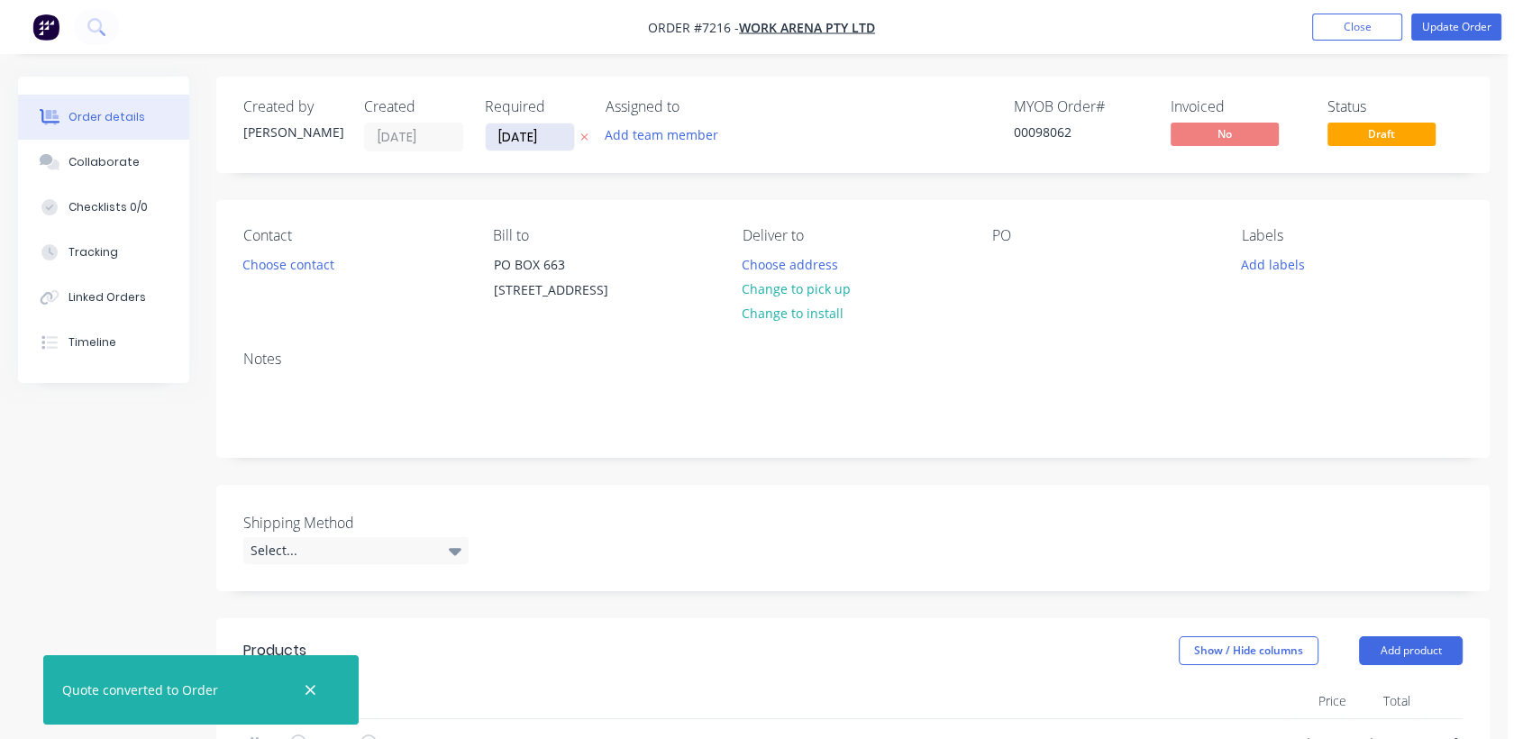
click at [551, 139] on input "10/07/25" at bounding box center [530, 136] width 88 height 27
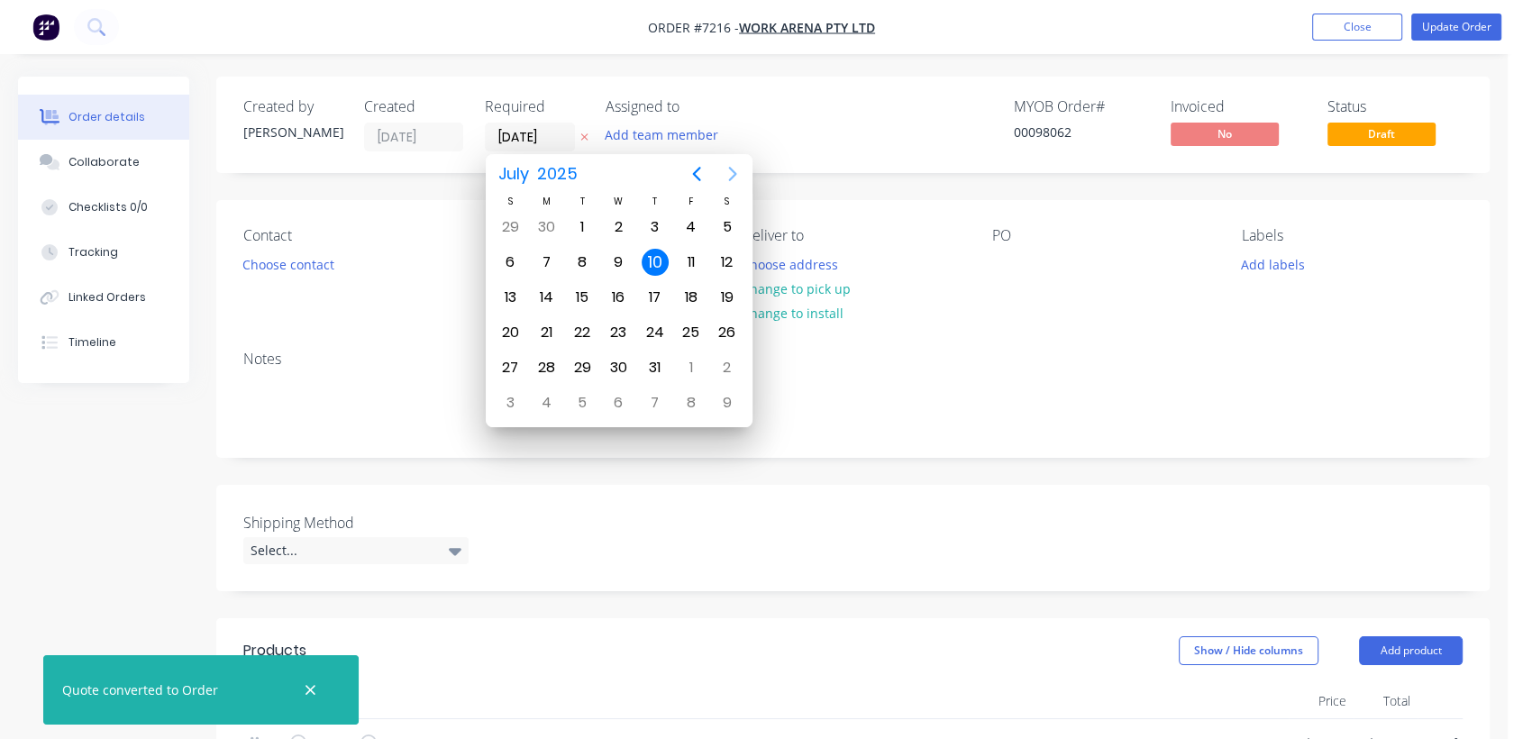
click at [732, 173] on icon "Next page" at bounding box center [733, 174] width 22 height 22
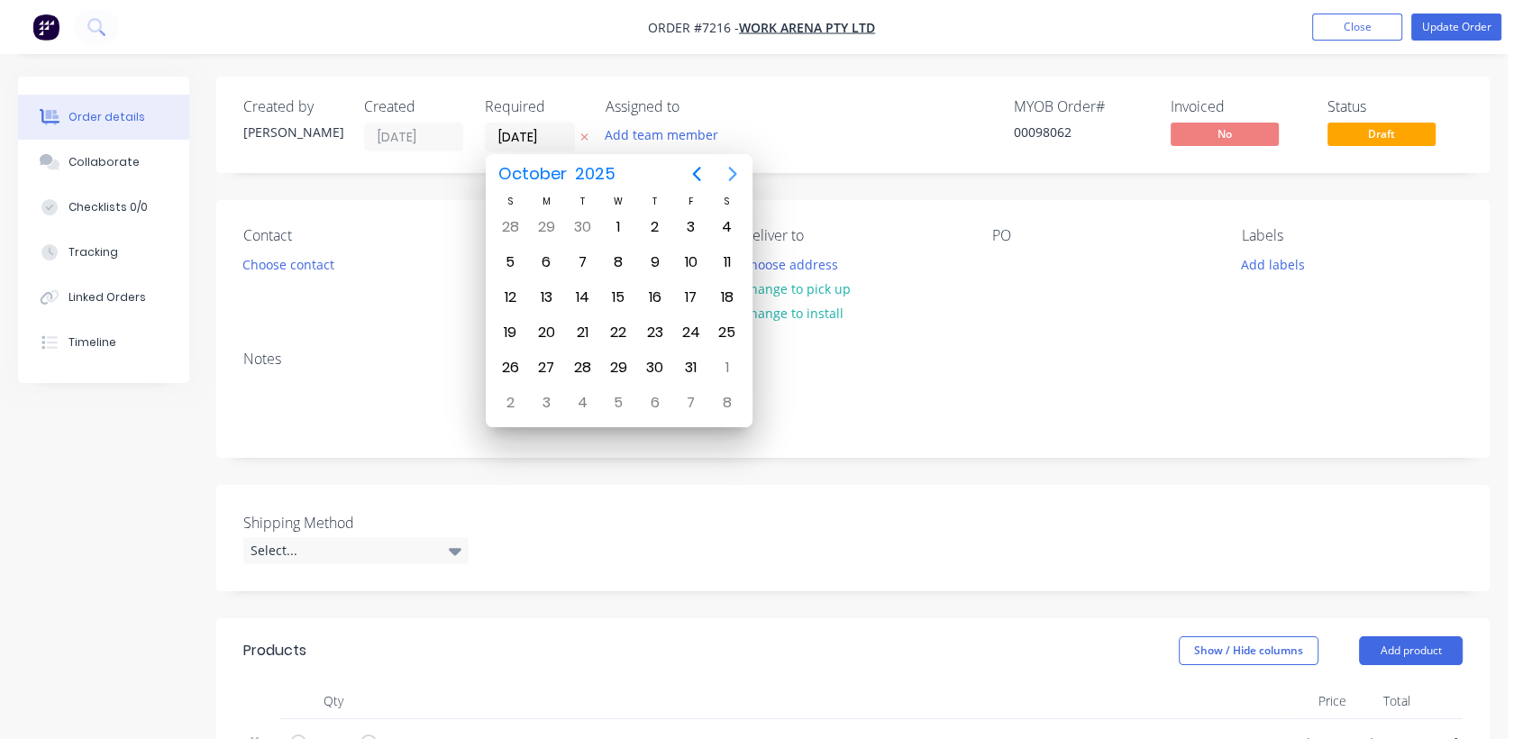
click at [732, 173] on icon "Next page" at bounding box center [733, 174] width 22 height 22
click at [620, 363] on div "31" at bounding box center [618, 367] width 27 height 27
type input "31/12/25"
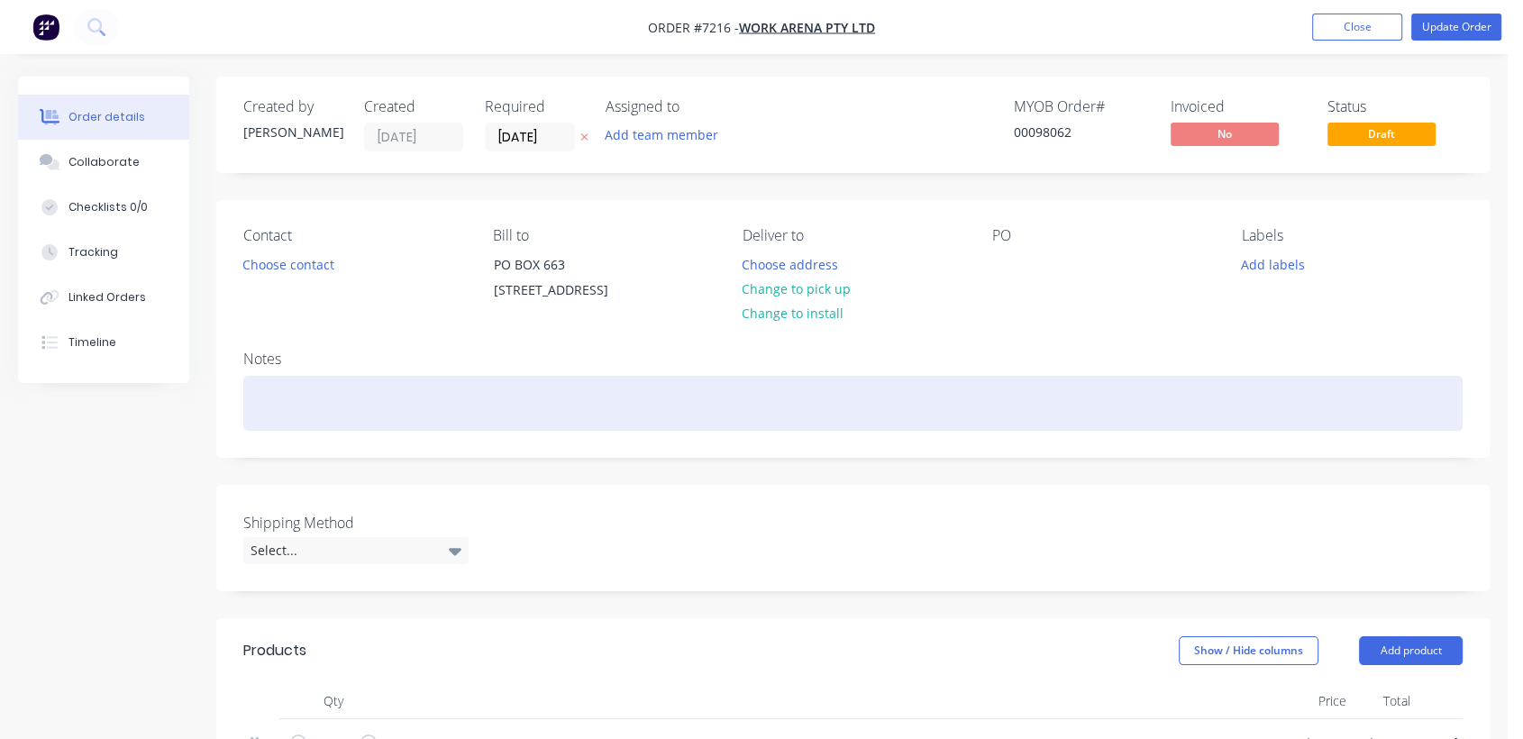
click at [302, 417] on div at bounding box center [852, 403] width 1219 height 55
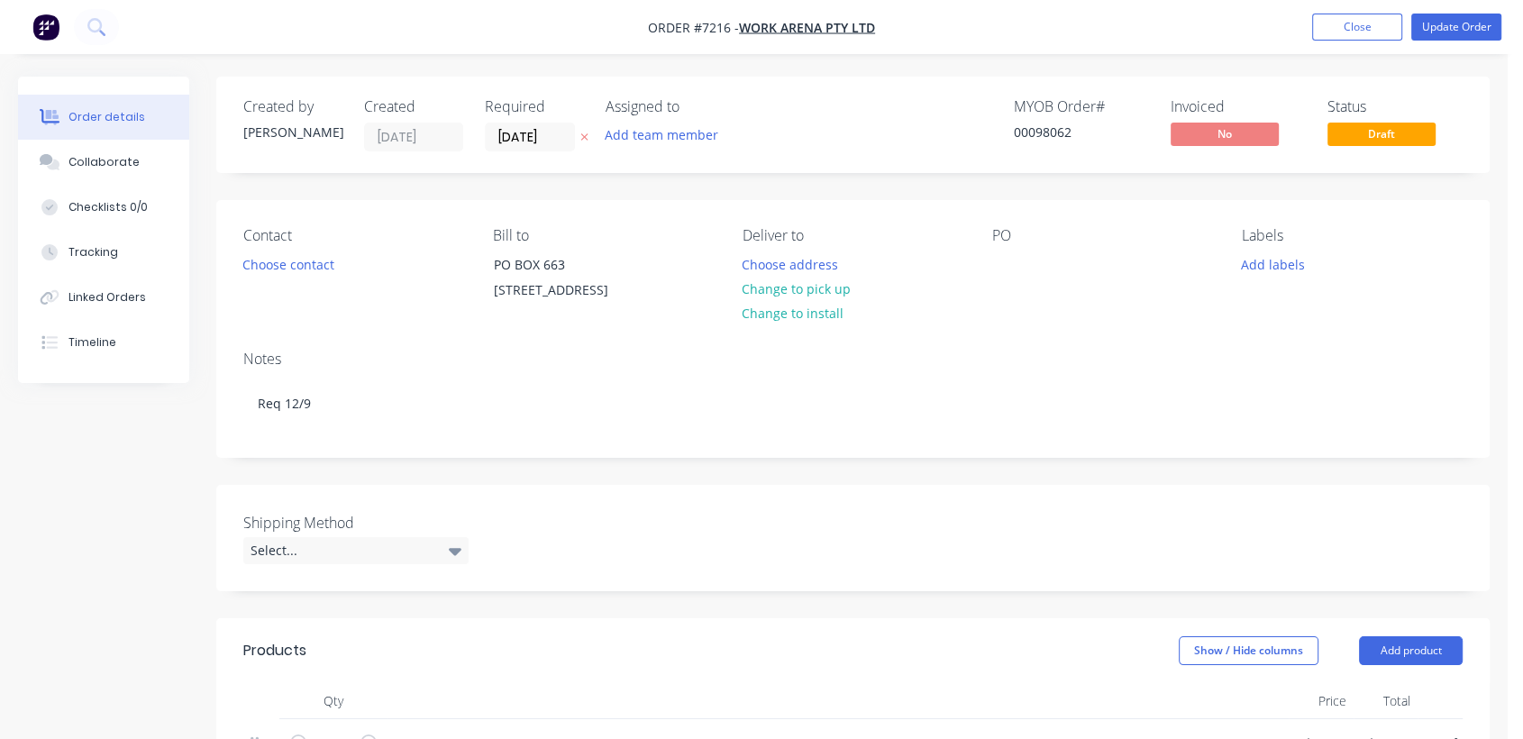
click at [807, 249] on div "Deliver to Choose address Change to pick up Change to install" at bounding box center [852, 268] width 221 height 82
click at [812, 262] on button "Choose address" at bounding box center [790, 263] width 115 height 24
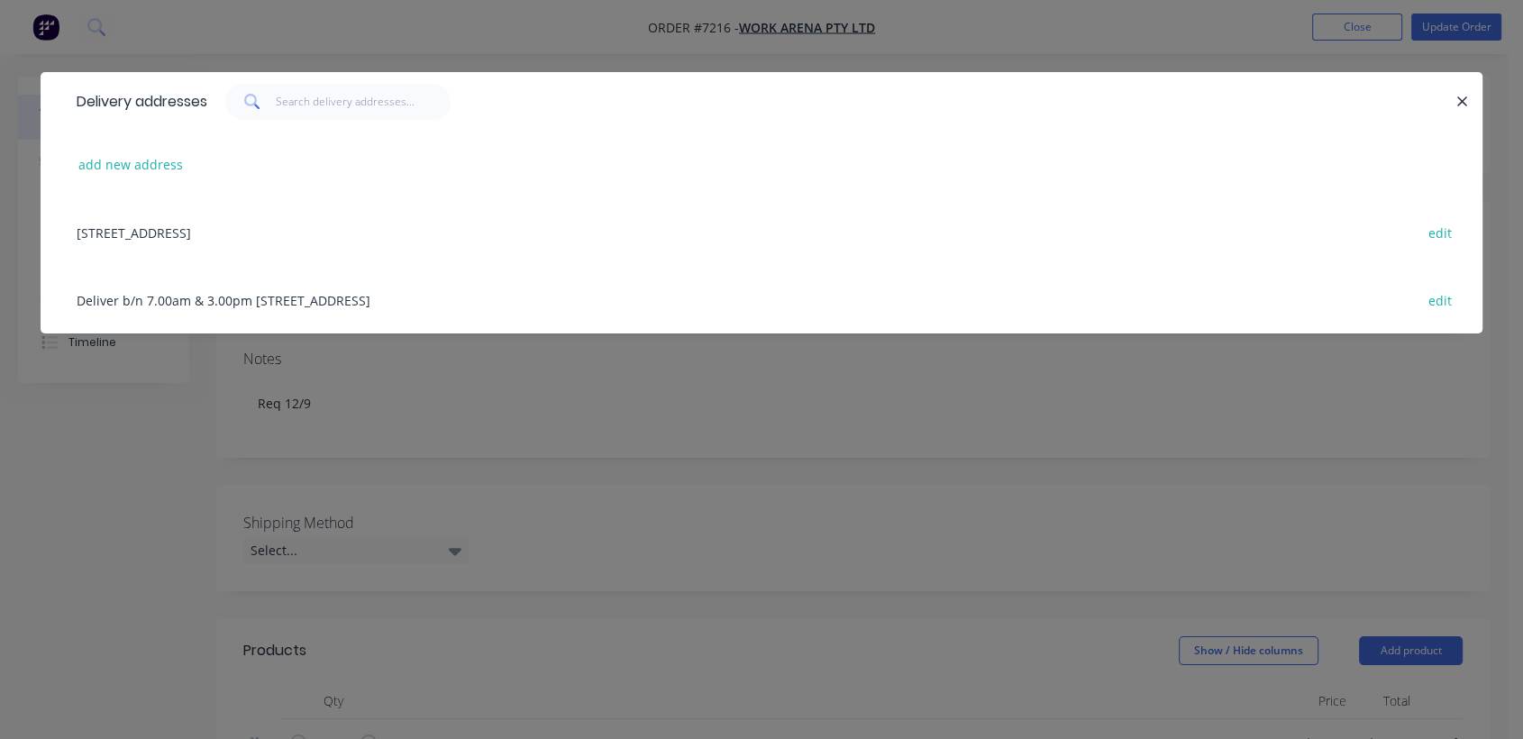
click at [265, 303] on div "Deliver b/n 7.00am & 3.00pm 34 Waterloo Road, Macquarie Park, New South Wales, …" at bounding box center [762, 300] width 1388 height 68
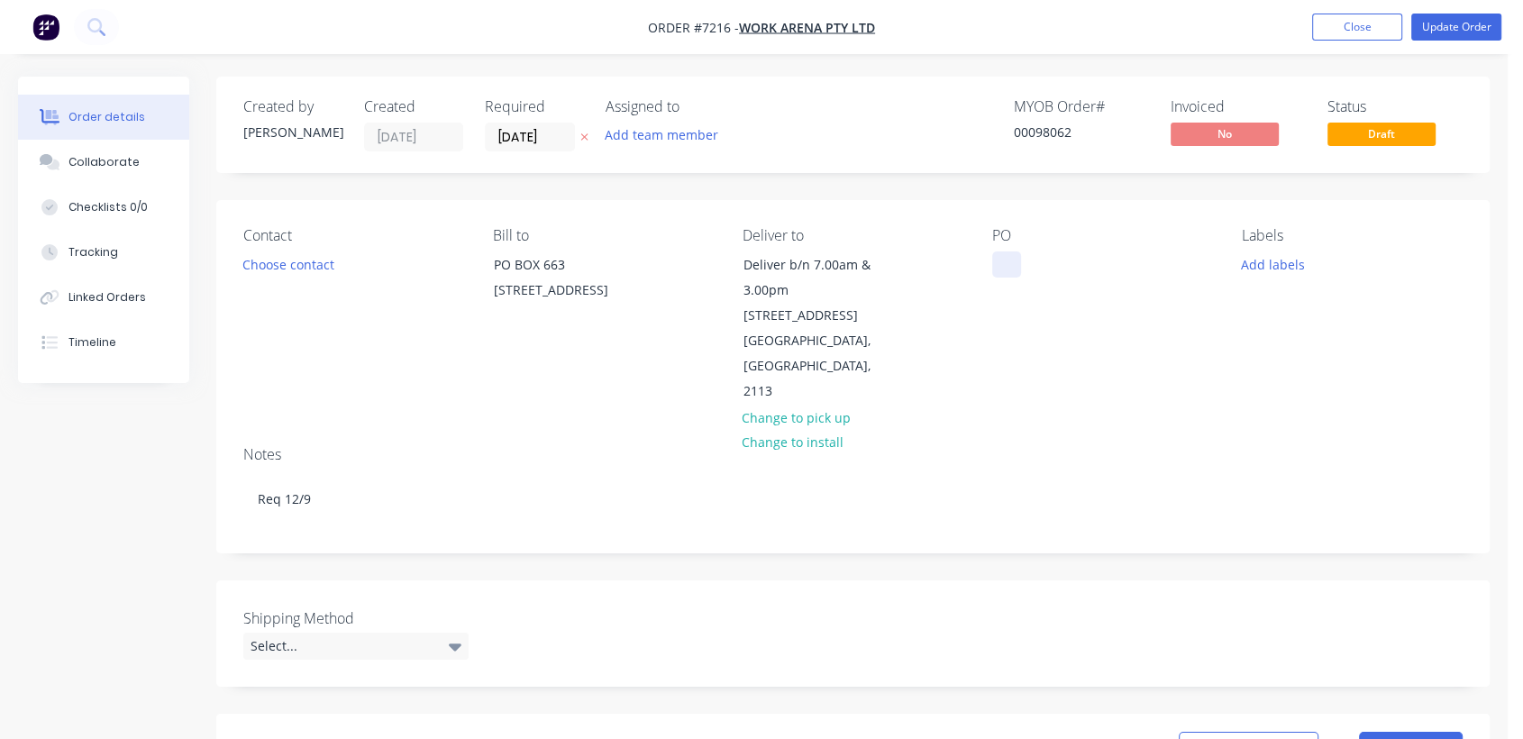
click at [1015, 269] on div at bounding box center [1006, 264] width 29 height 26
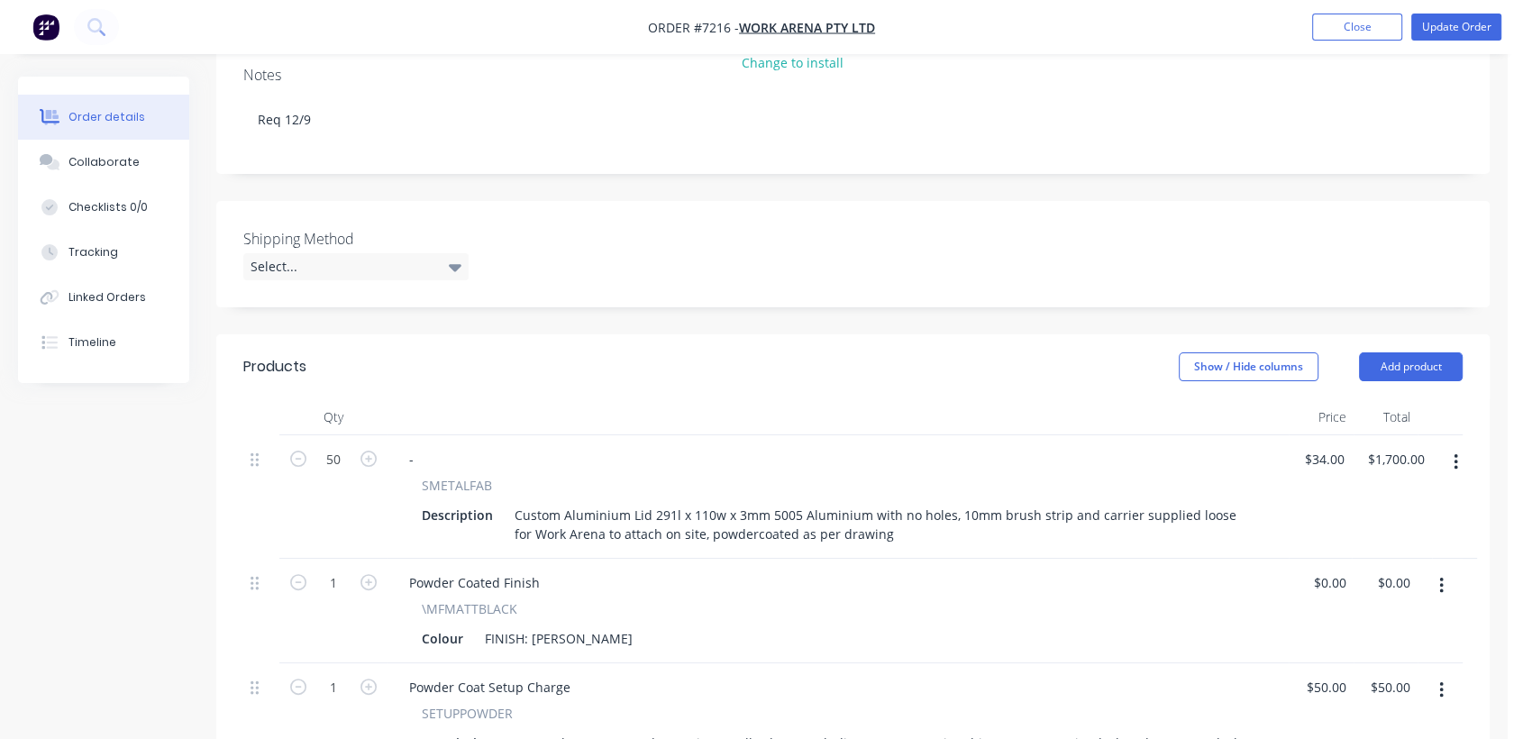
scroll to position [400, 0]
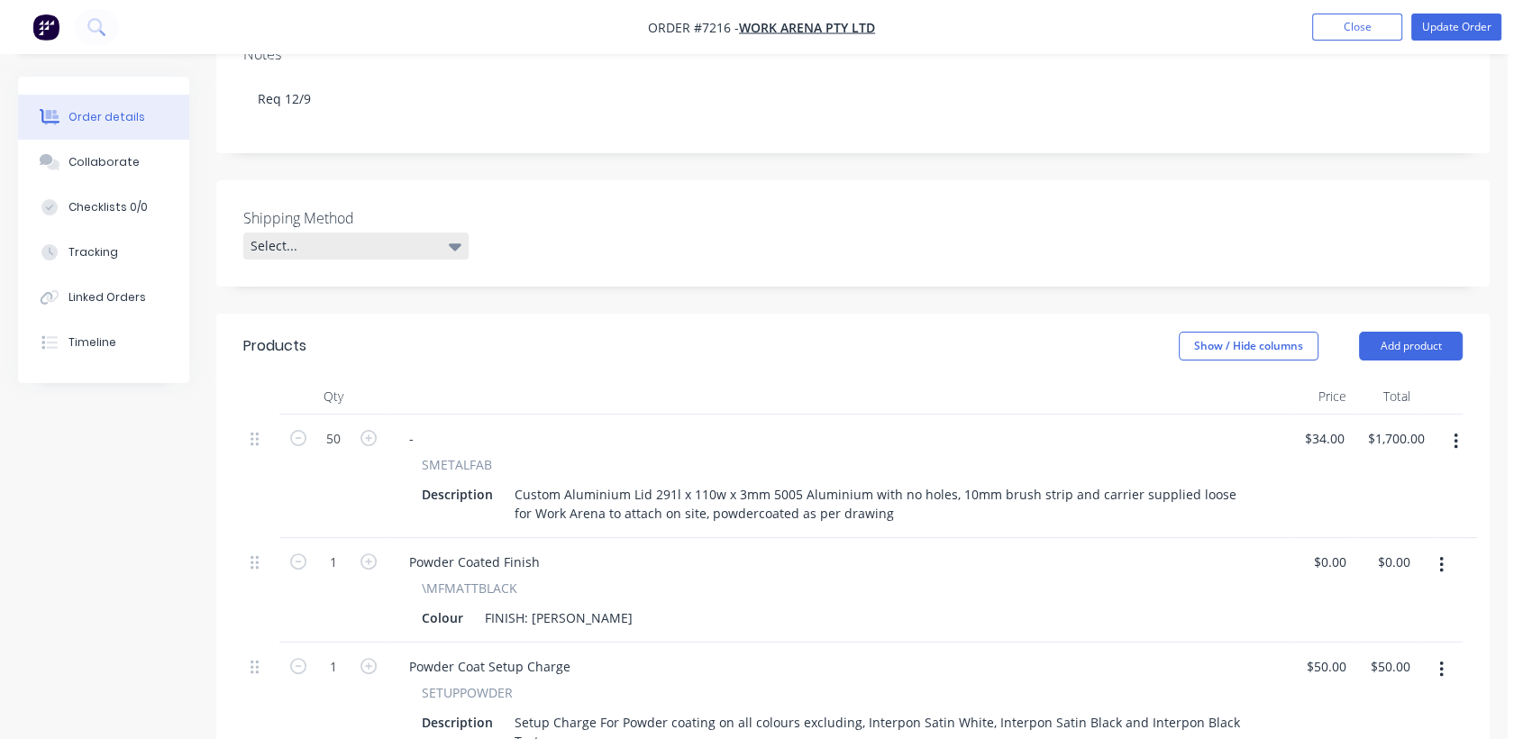
click at [385, 232] on div "Select..." at bounding box center [355, 245] width 225 height 27
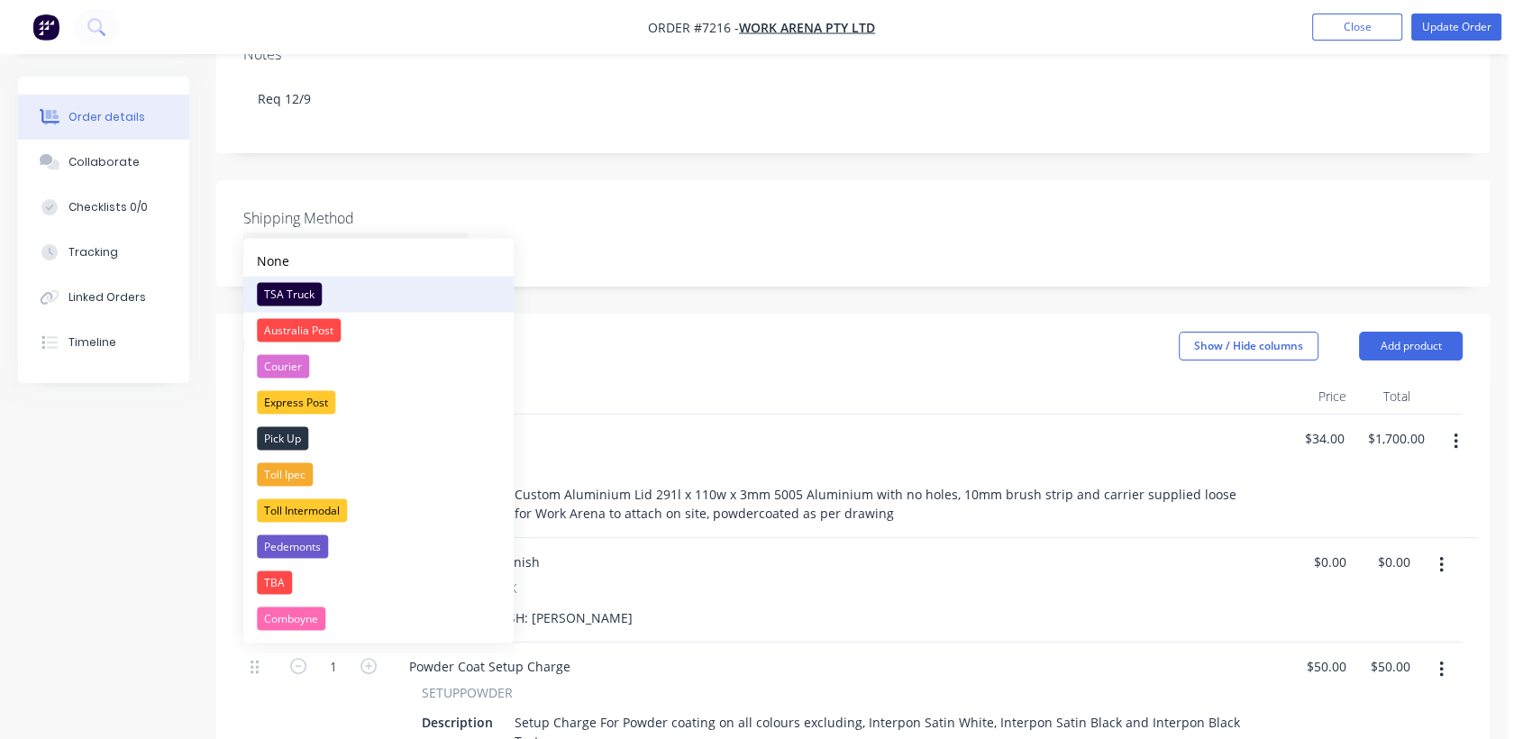
click at [305, 285] on div "TSA Truck" at bounding box center [289, 293] width 65 height 23
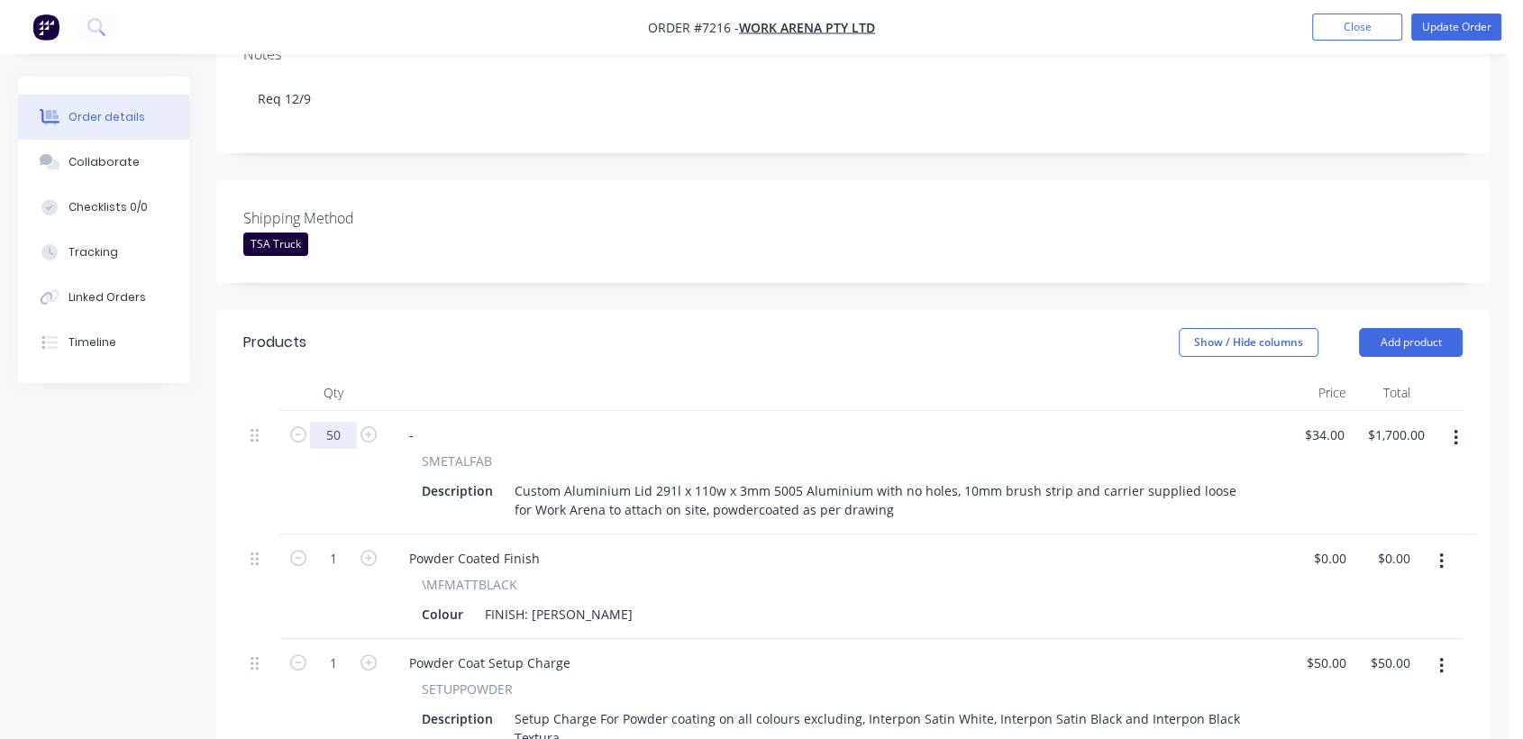
click at [339, 422] on input "50" at bounding box center [333, 435] width 47 height 27
type input "27"
type input "$918.00"
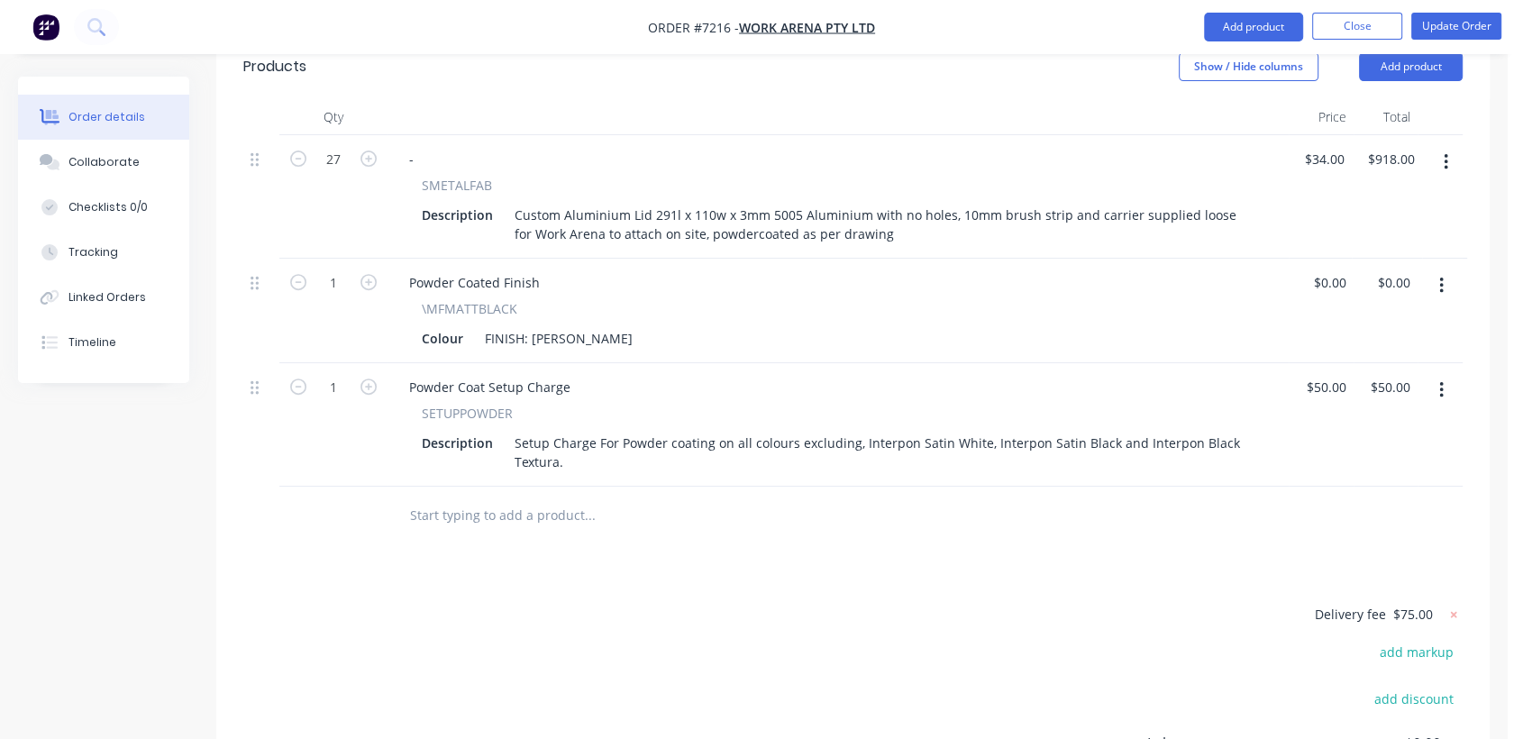
scroll to position [700, 0]
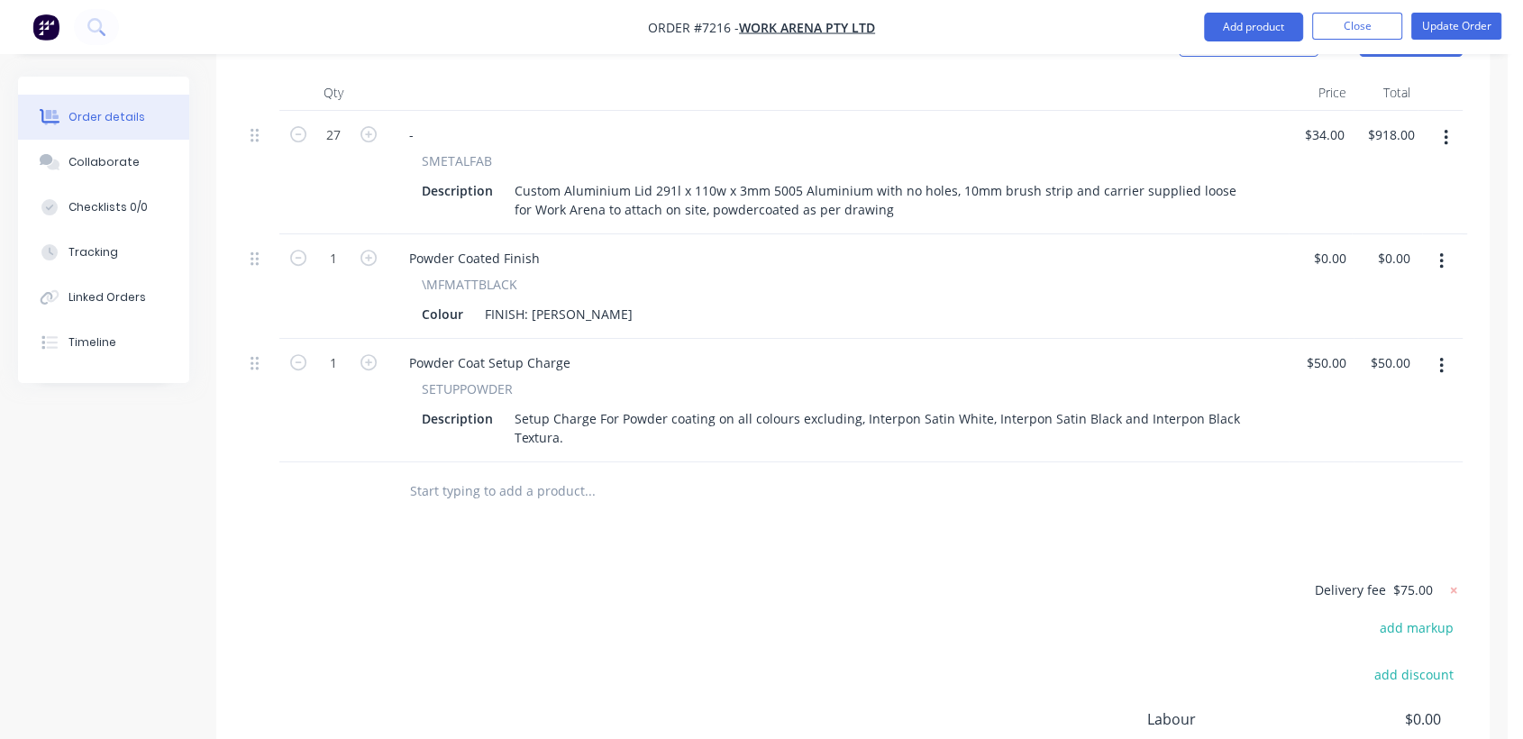
click at [498, 473] on input "text" at bounding box center [589, 491] width 360 height 36
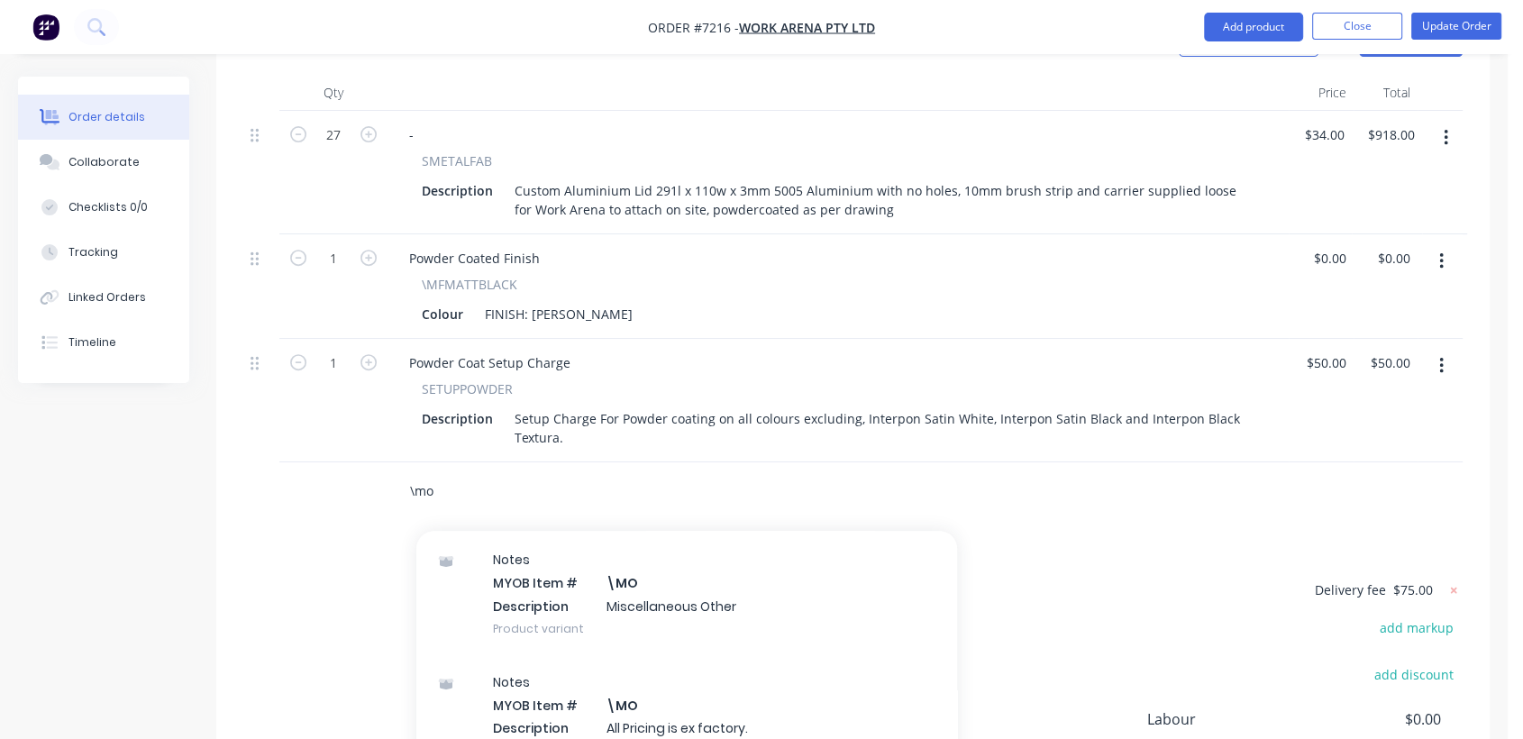
scroll to position [300, 0]
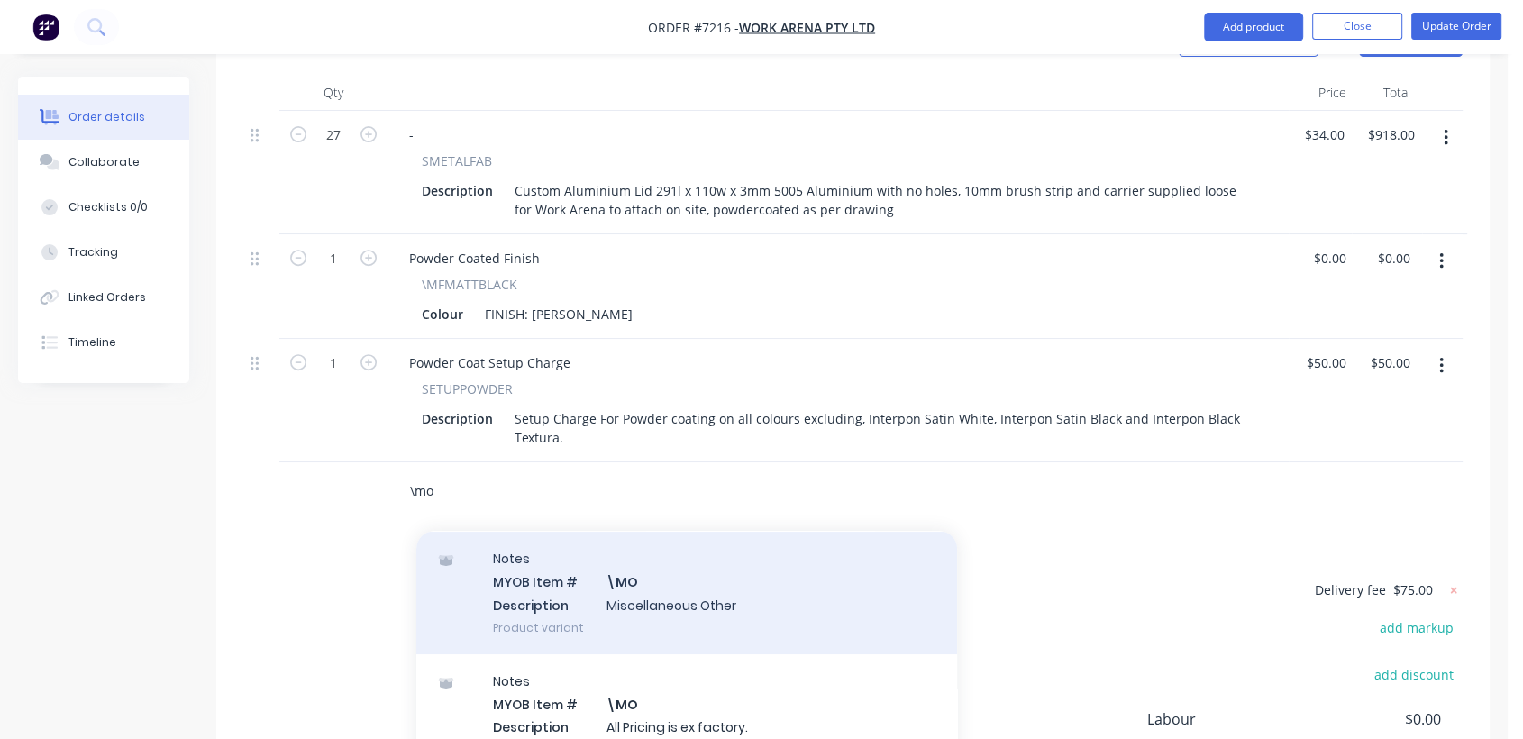
type input "\mo"
click at [651, 565] on div "Notes MYOB Item # \MO Description Miscellaneous Other Product variant" at bounding box center [686, 593] width 541 height 122
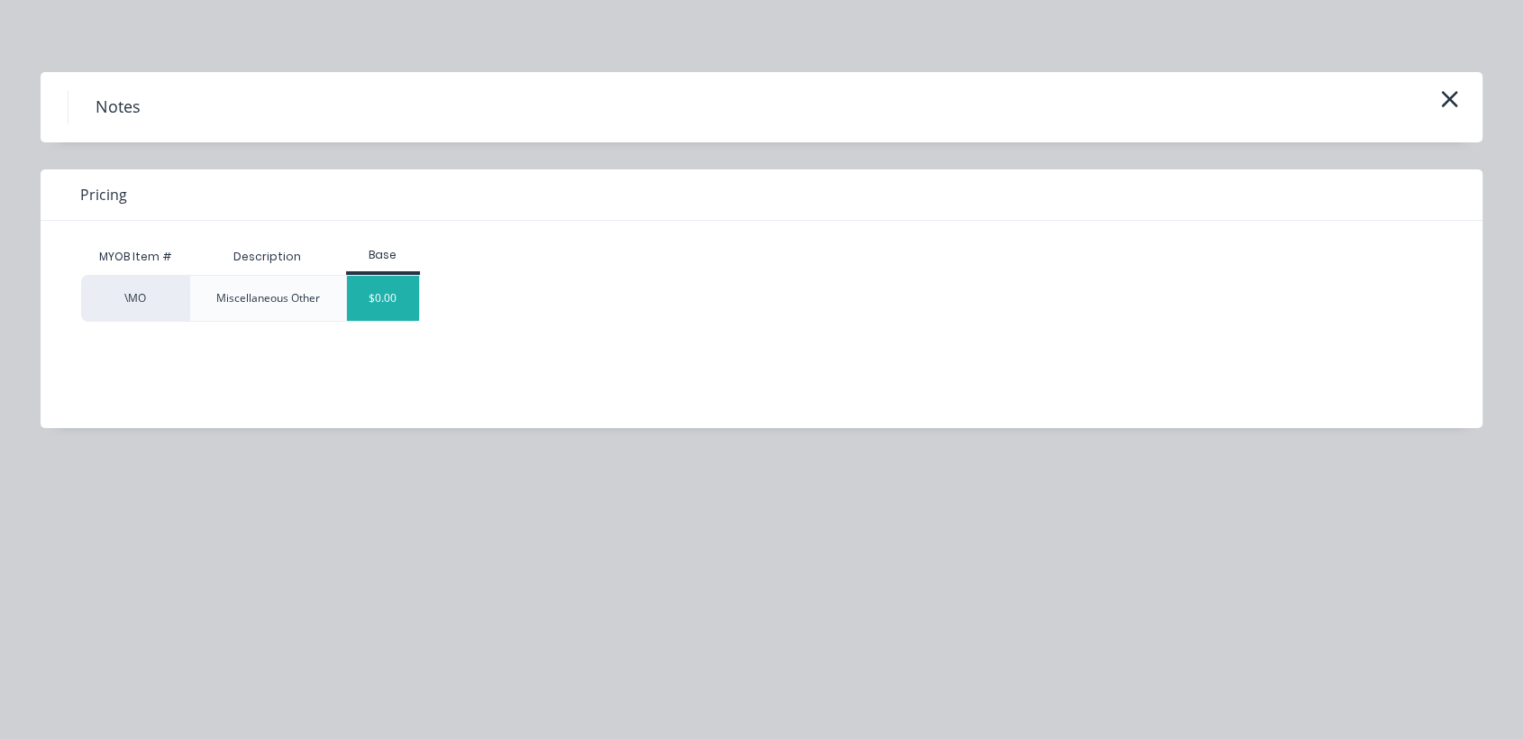
click at [382, 296] on div "$0.00" at bounding box center [383, 298] width 73 height 45
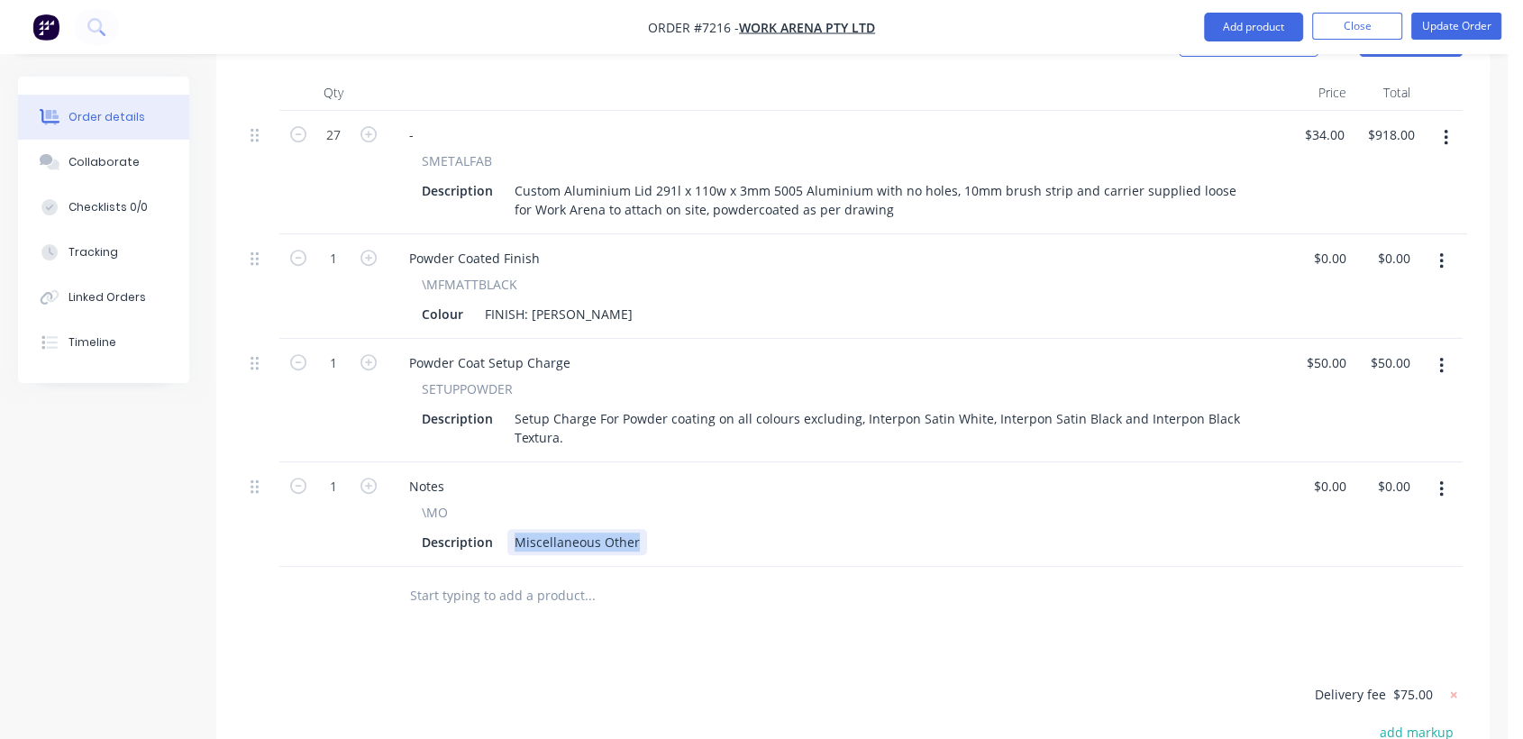
drag, startPoint x: 513, startPoint y: 513, endPoint x: 685, endPoint y: 550, distance: 176.0
click at [685, 550] on div "Qty Price Total 27 - SMETALFAB Description Custom Aluminium Lid 291l x 110w x 3…" at bounding box center [852, 350] width 1273 height 551
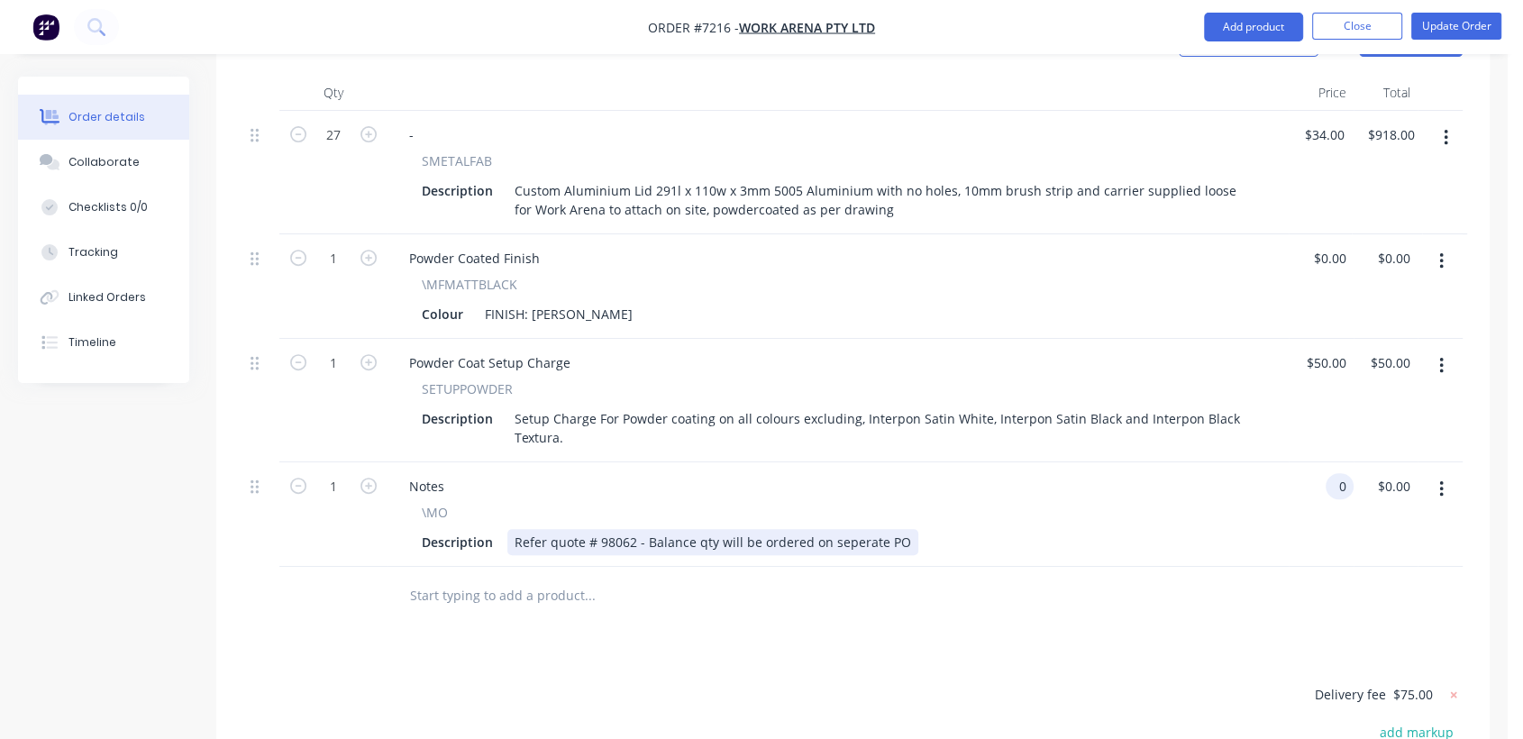
type input "$0.00"
drag, startPoint x: 836, startPoint y: 513, endPoint x: 852, endPoint y: 555, distance: 45.3
click at [852, 578] on div at bounding box center [665, 596] width 541 height 36
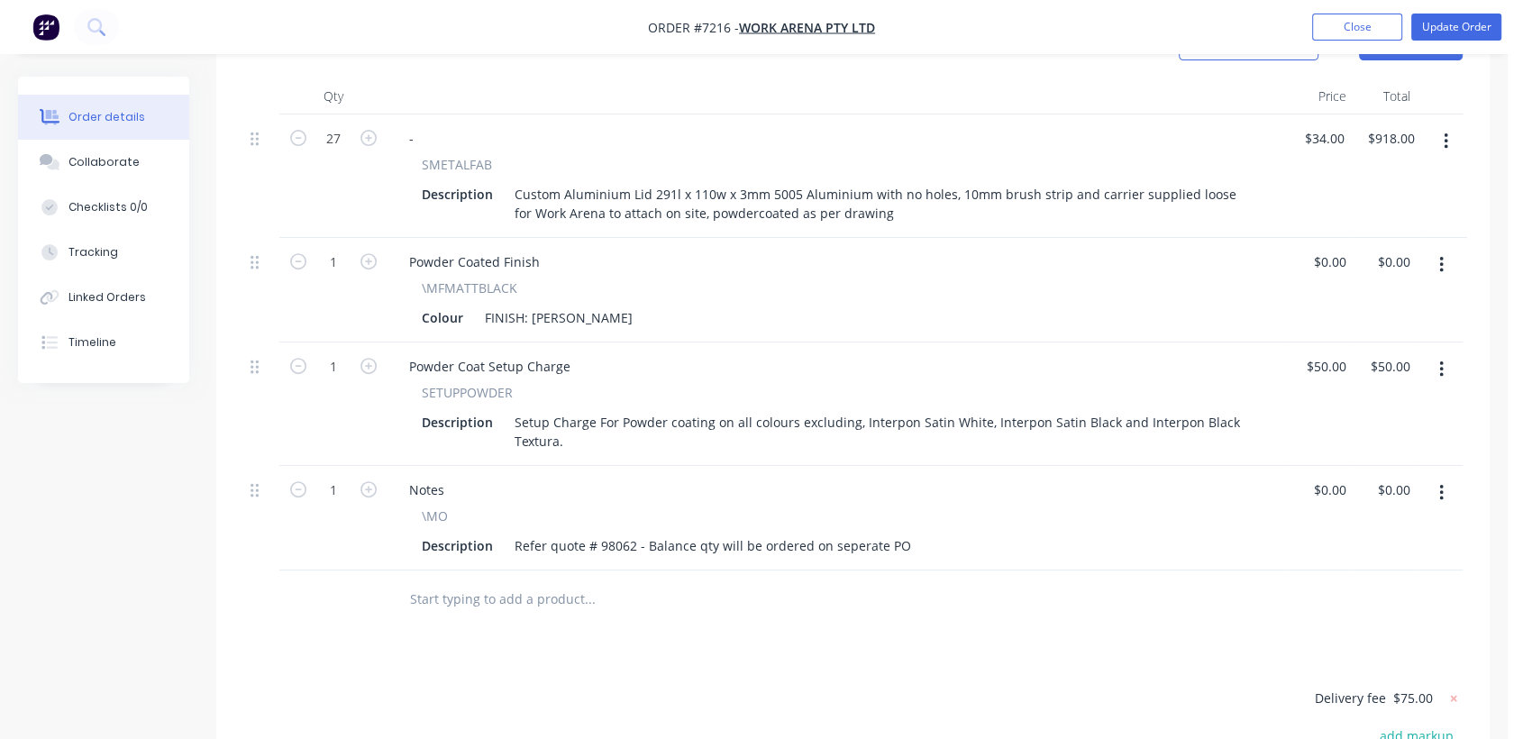
scroll to position [471, 0]
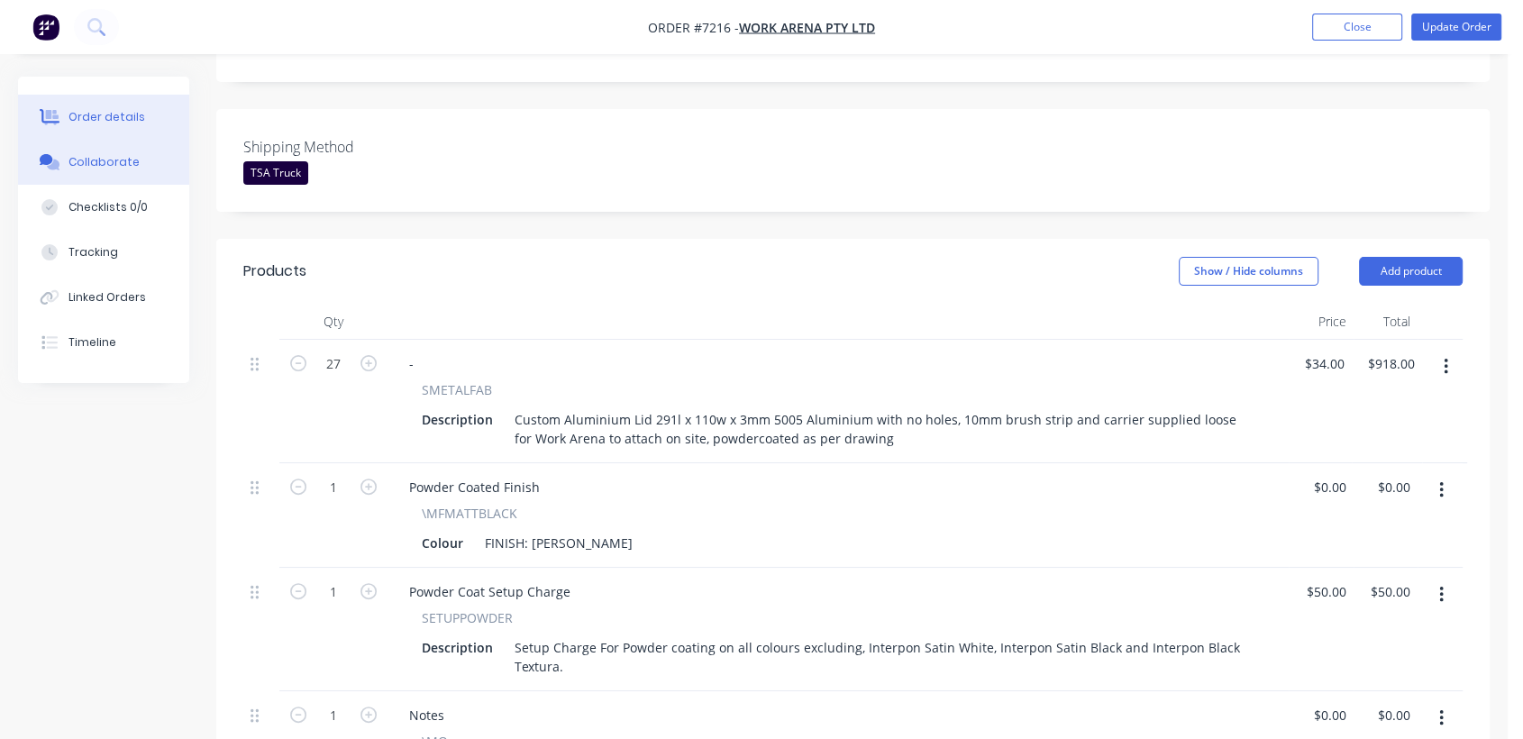
click at [109, 157] on div "Collaborate" at bounding box center [103, 162] width 71 height 16
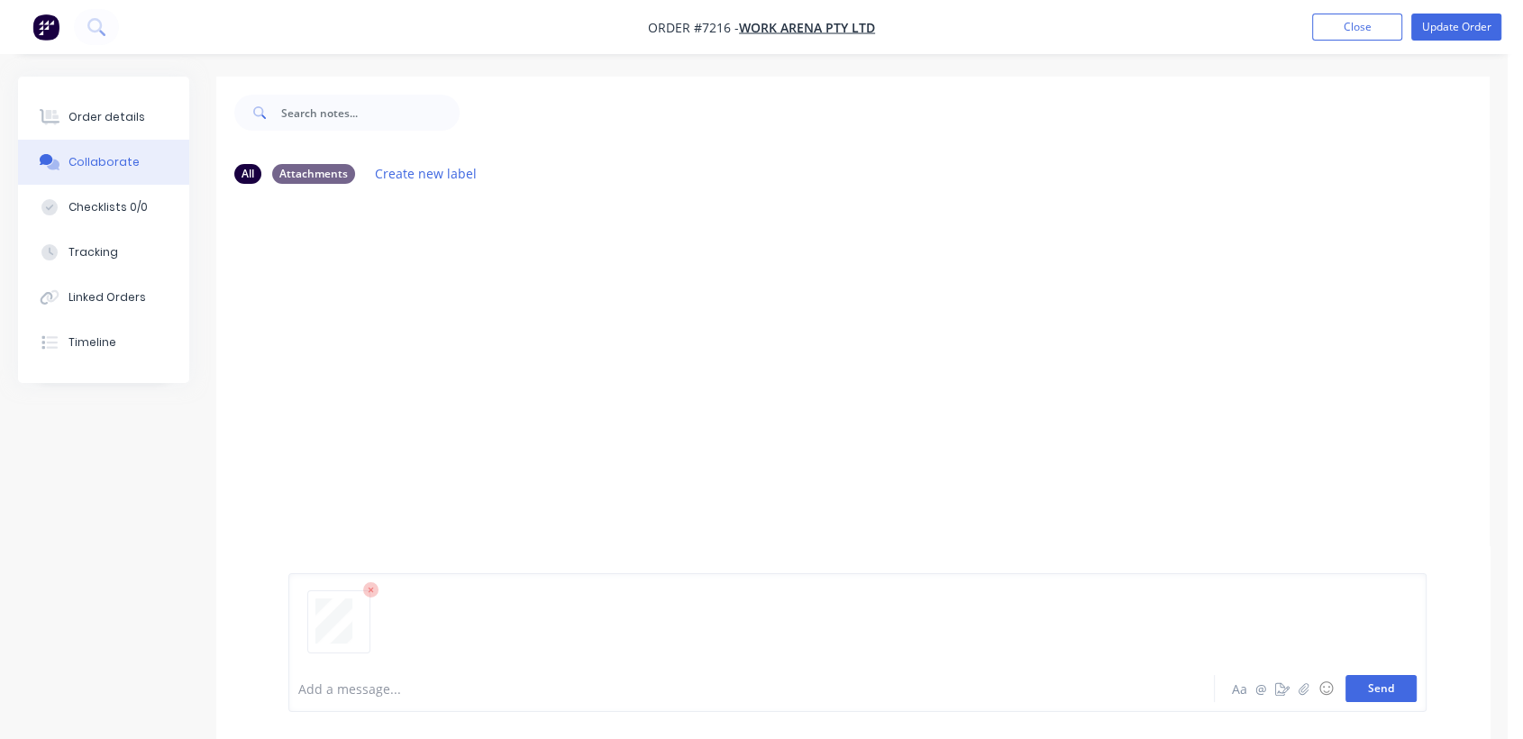
click at [1385, 676] on button "Send" at bounding box center [1380, 688] width 71 height 27
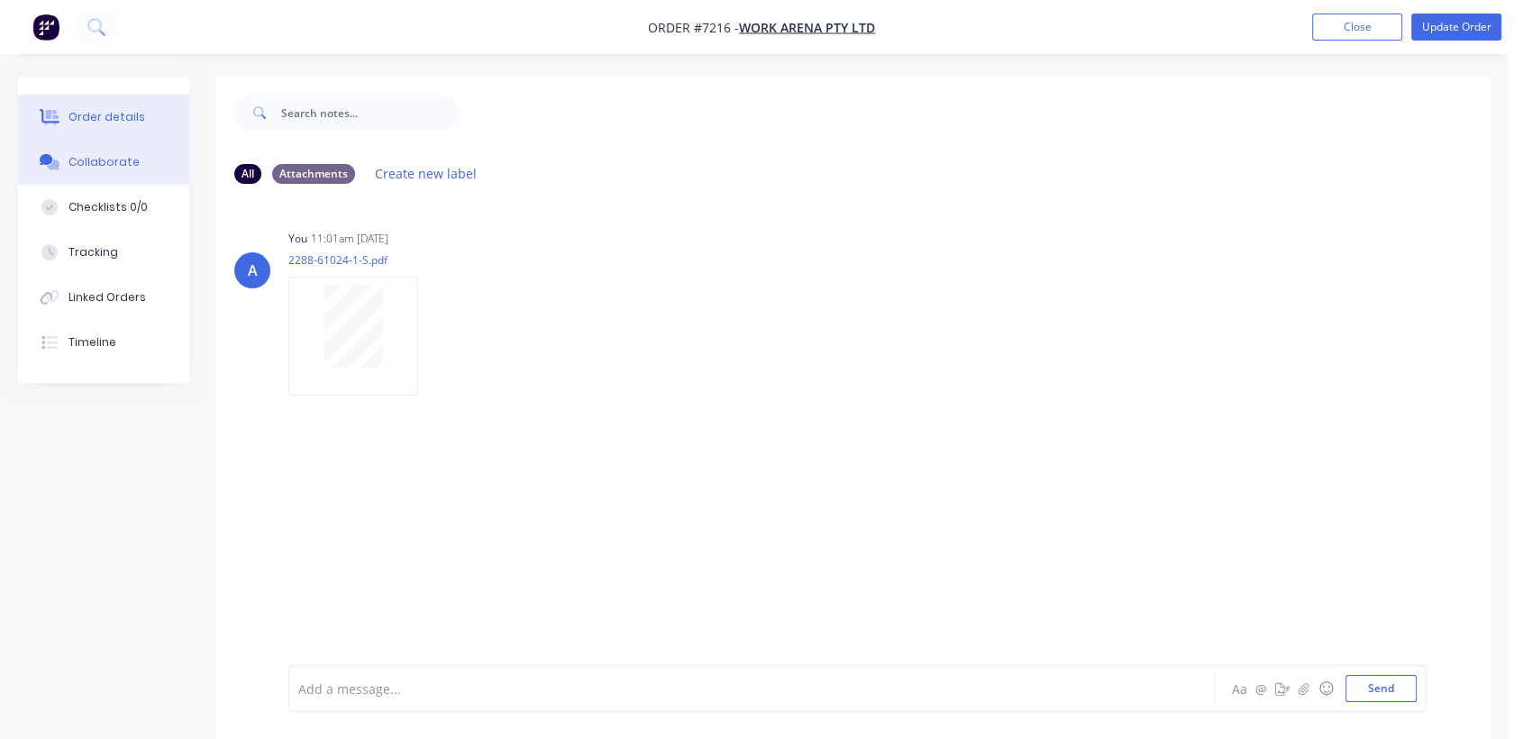
click at [101, 109] on div "Order details" at bounding box center [106, 117] width 77 height 16
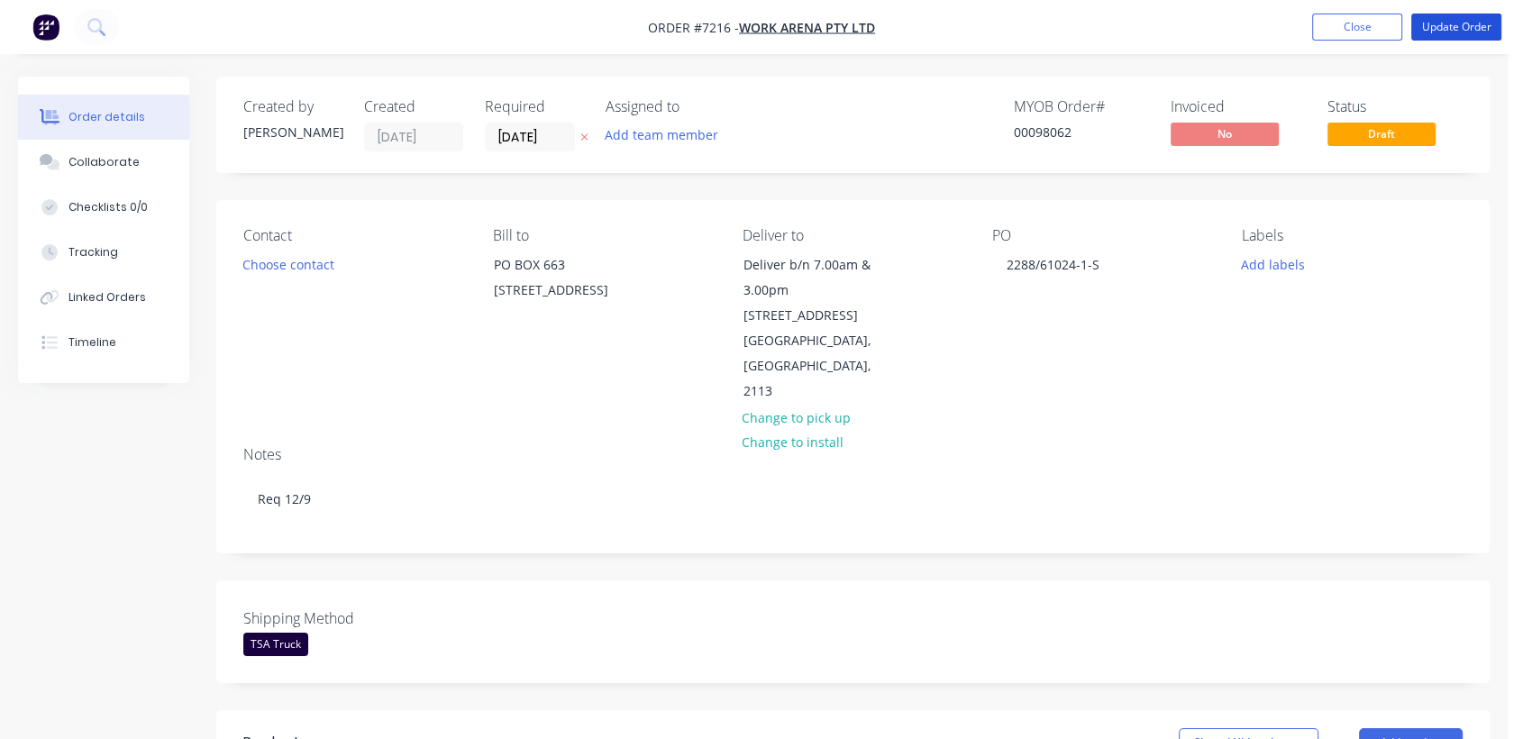
drag, startPoint x: 1482, startPoint y: 26, endPoint x: 1054, endPoint y: 215, distance: 467.9
click at [1479, 26] on button "Update Order" at bounding box center [1456, 27] width 90 height 27
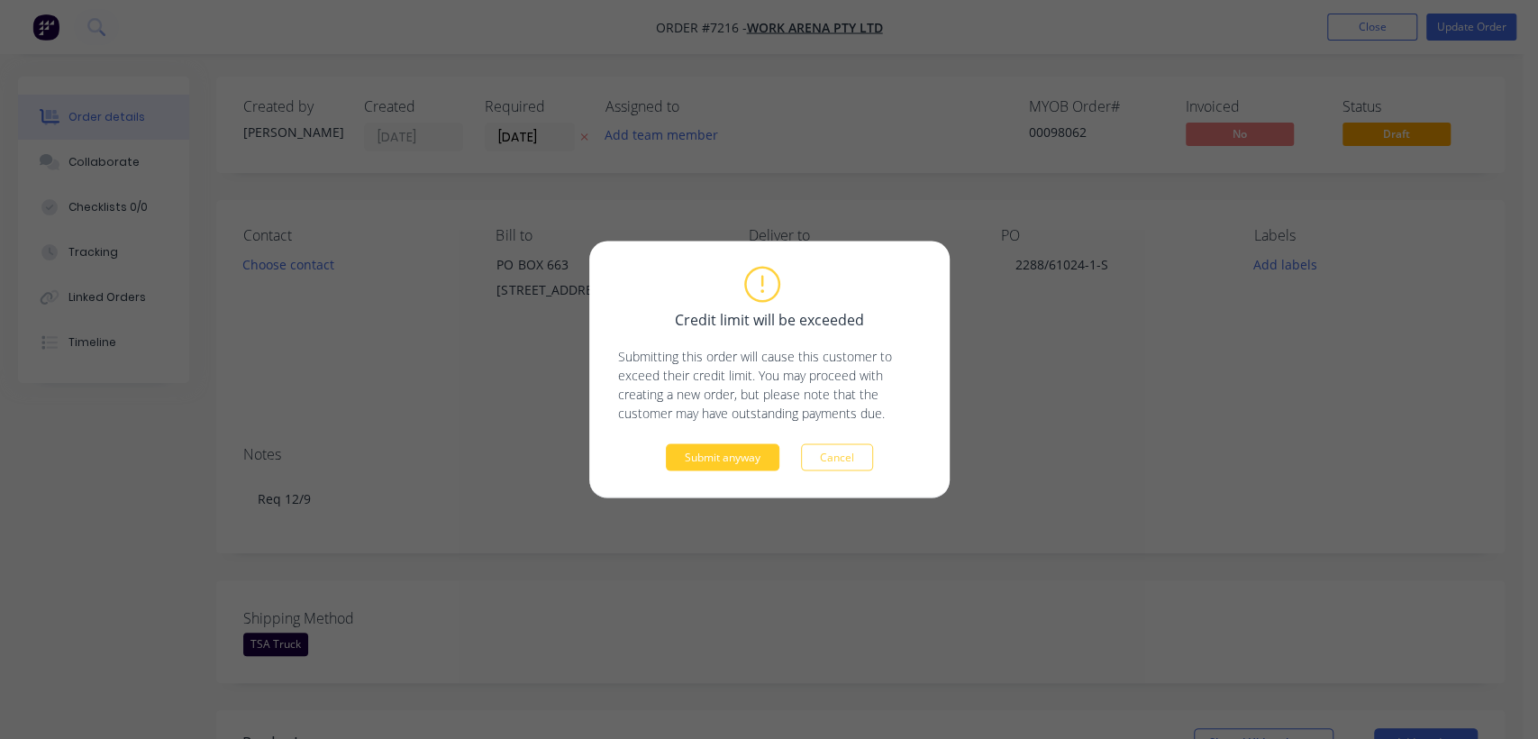
click at [721, 449] on button "Submit anyway" at bounding box center [723, 457] width 114 height 27
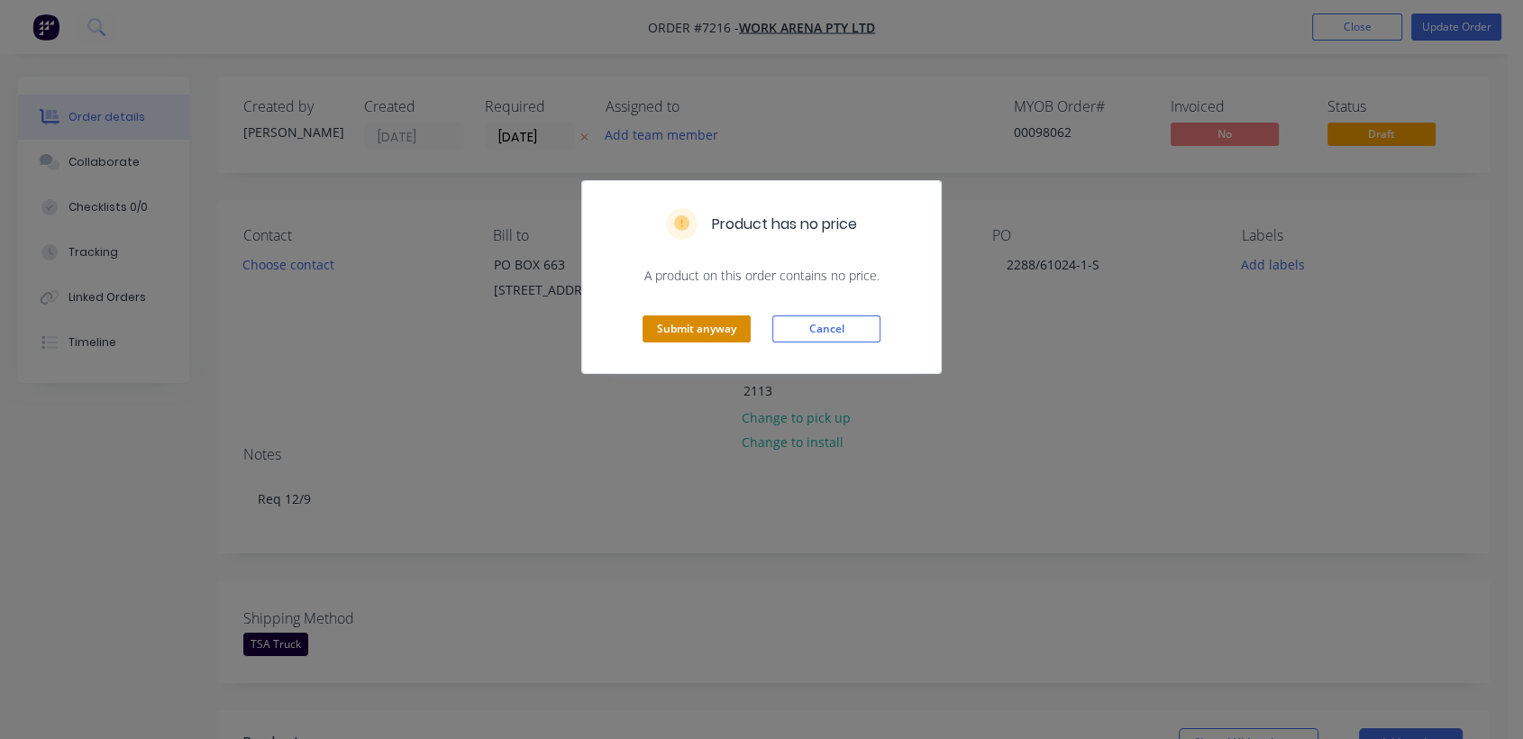
click at [704, 330] on button "Submit anyway" at bounding box center [696, 328] width 108 height 27
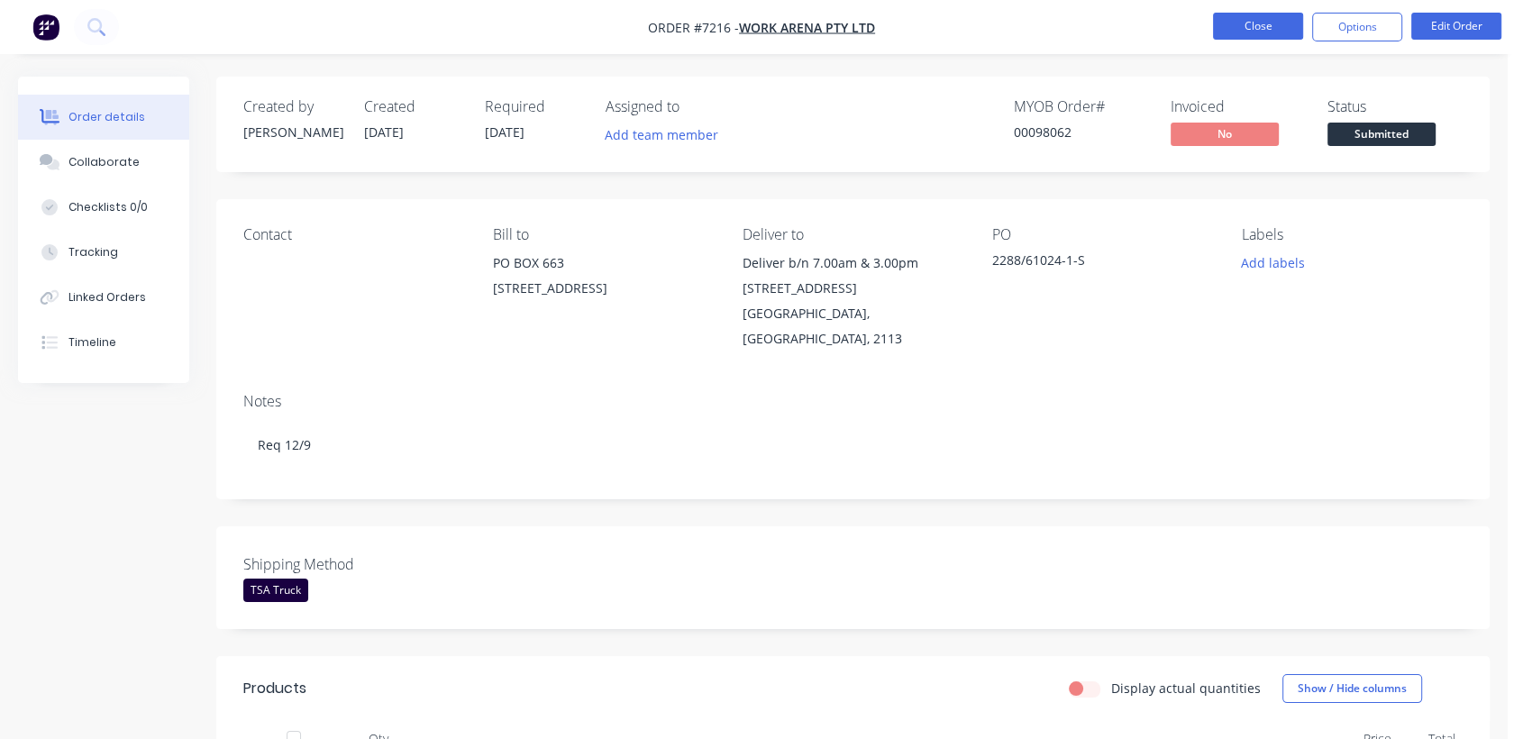
click at [1261, 22] on button "Close" at bounding box center [1258, 26] width 90 height 27
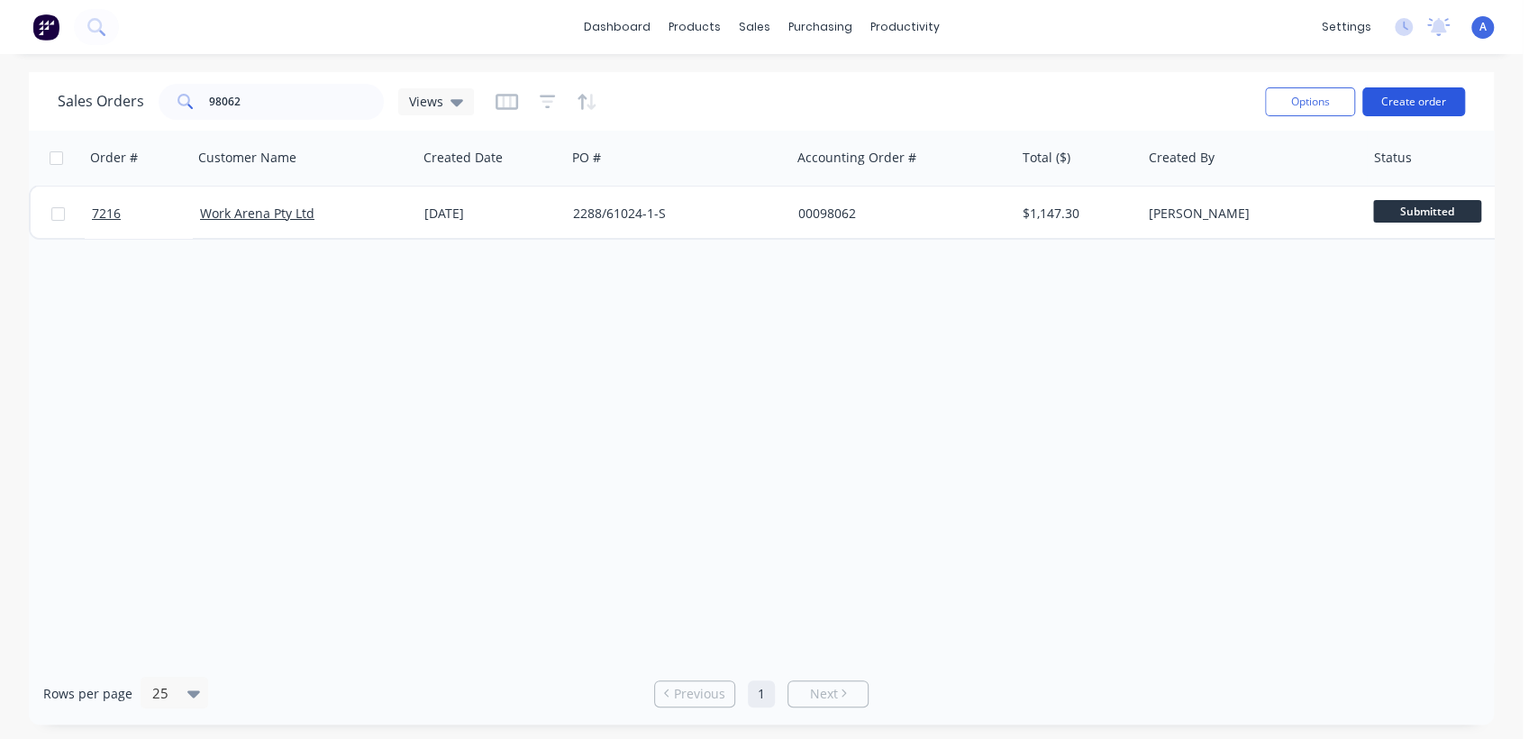
click at [1425, 90] on button "Create order" at bounding box center [1413, 101] width 103 height 29
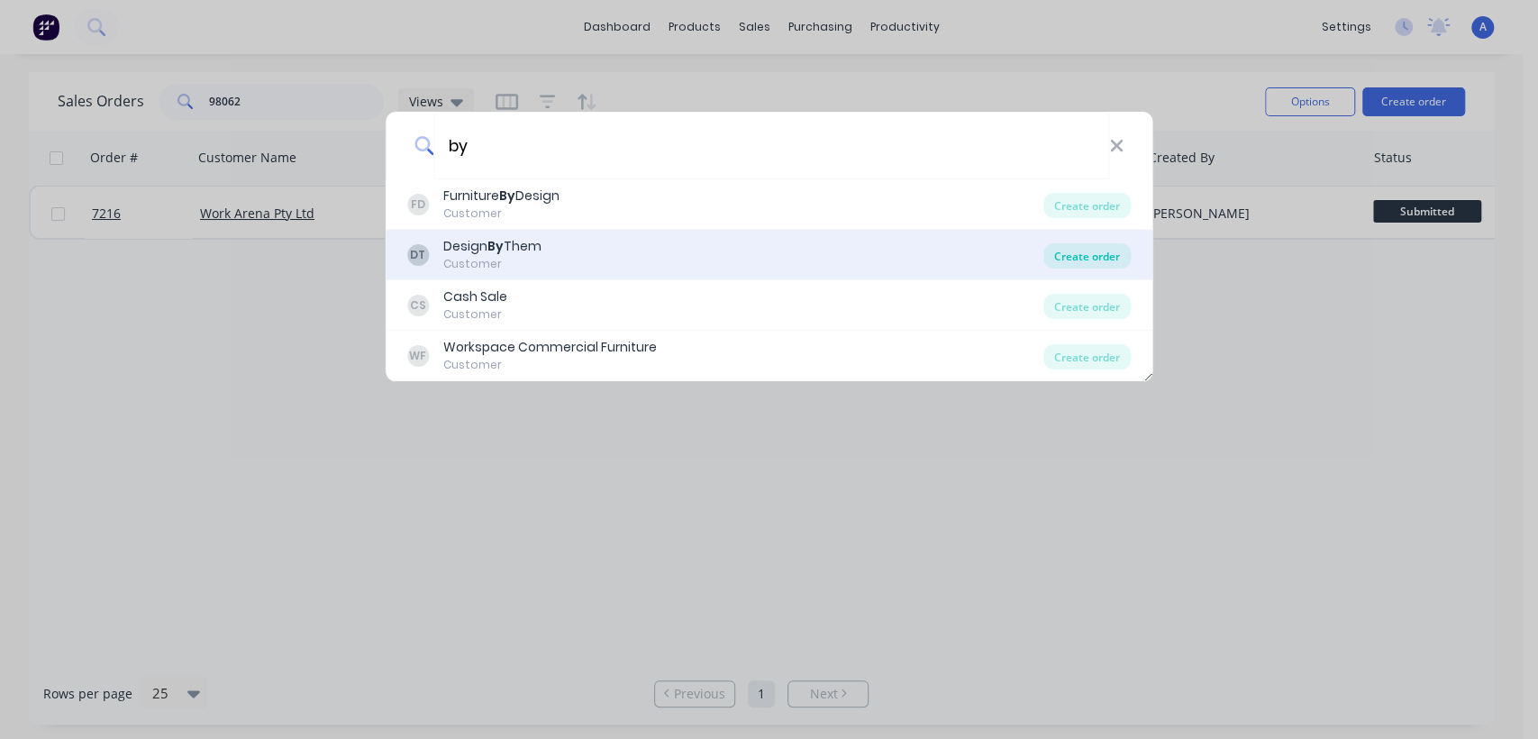
type input "by"
click at [1079, 257] on div "Create order" at bounding box center [1086, 255] width 87 height 25
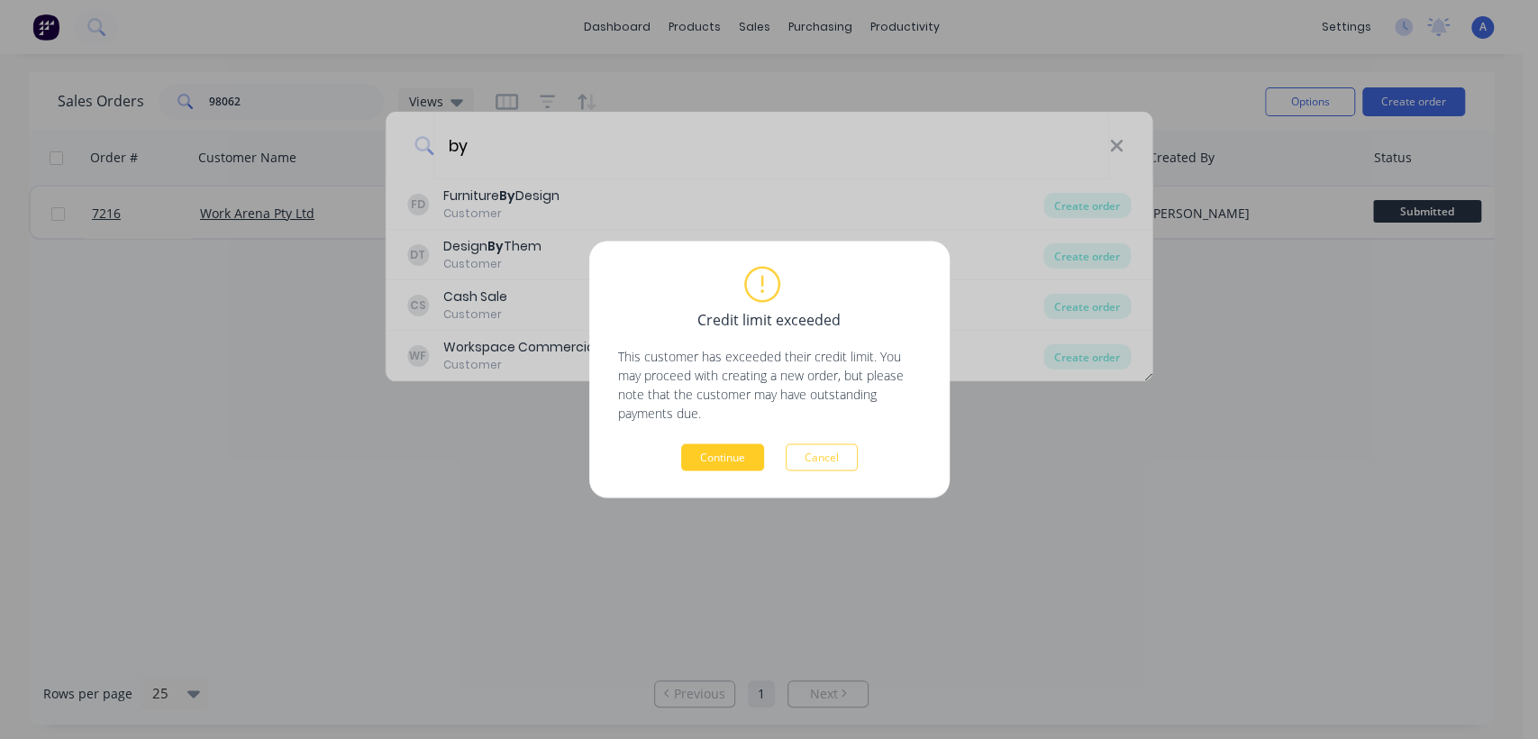
click at [713, 463] on button "Continue" at bounding box center [722, 457] width 83 height 27
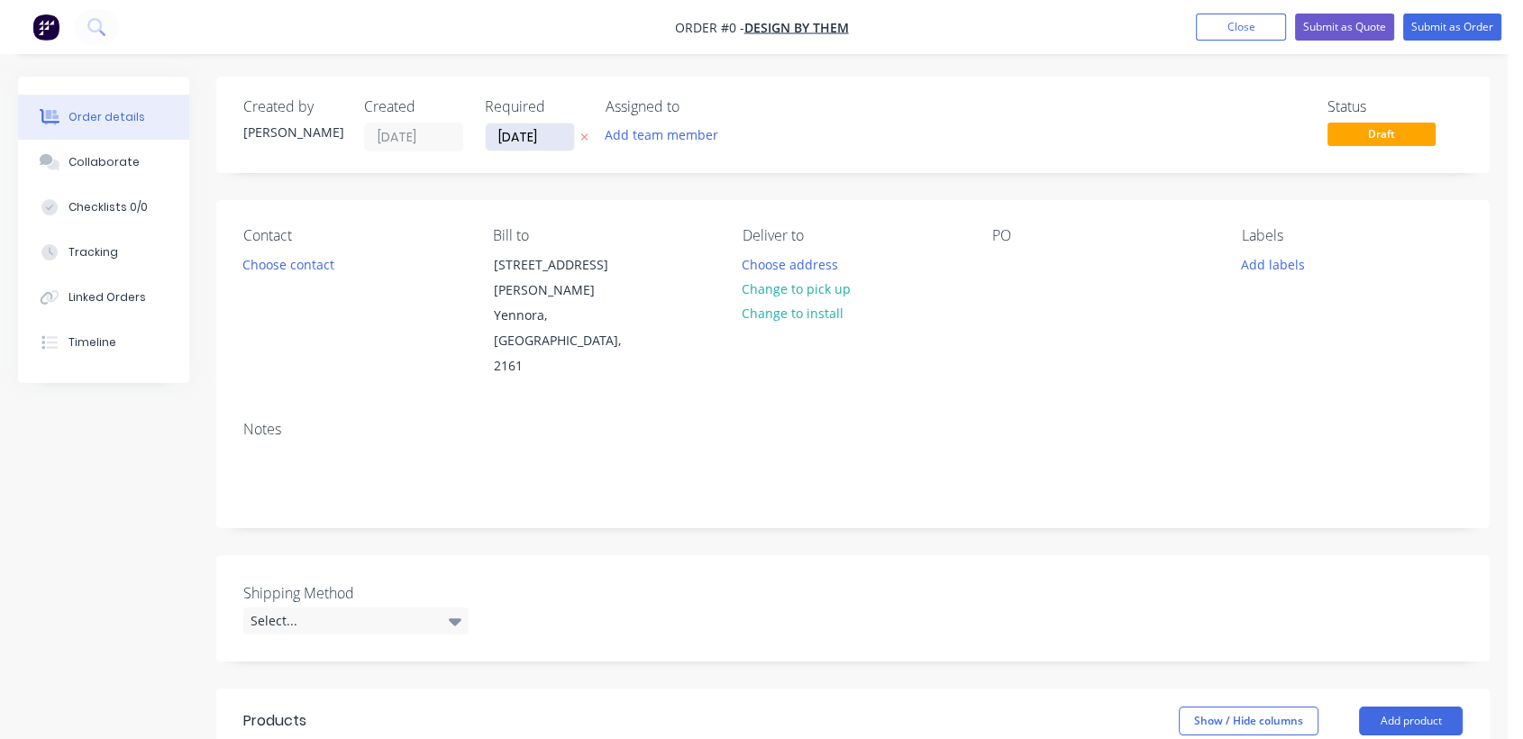
click at [556, 127] on input "27/08/25" at bounding box center [530, 136] width 88 height 27
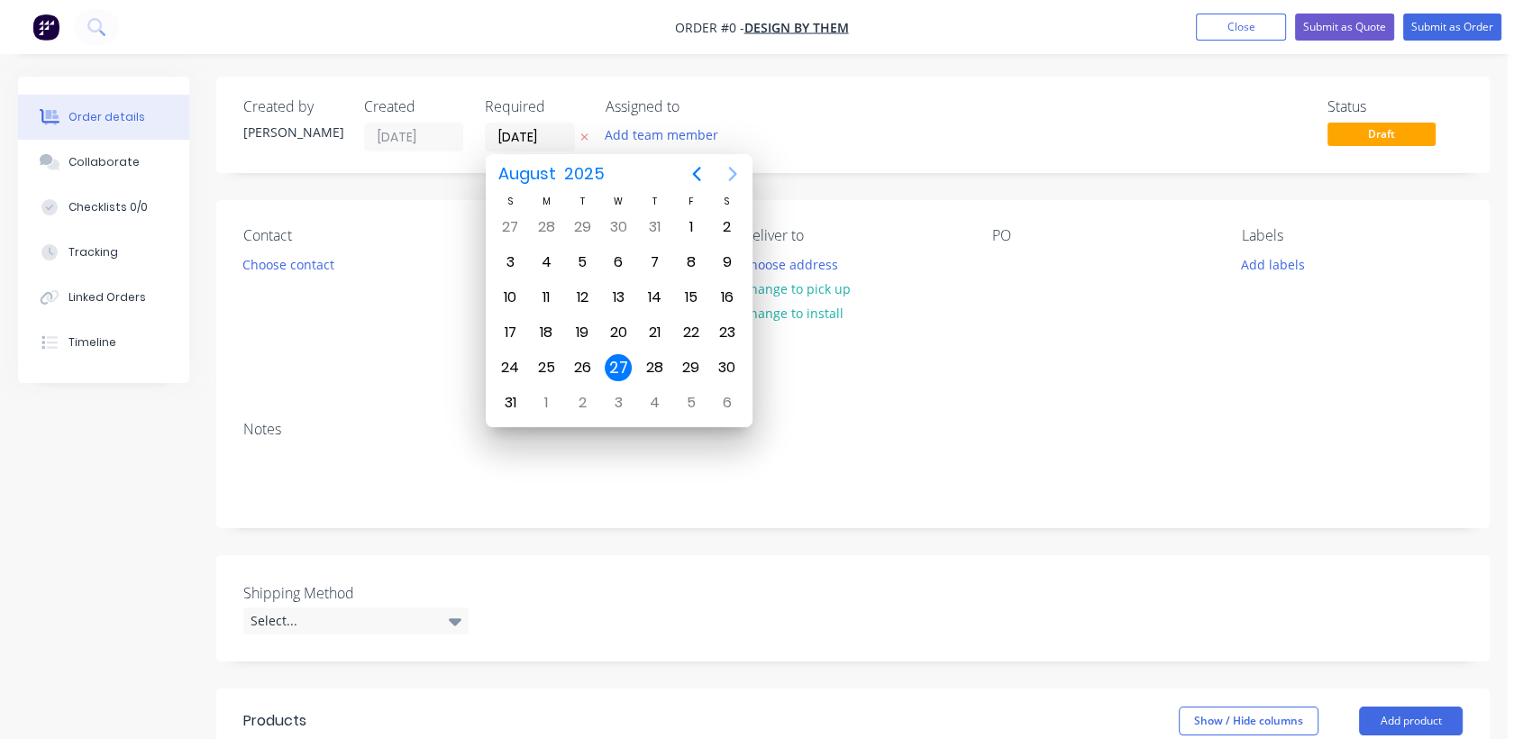
click at [733, 168] on icon "Next page" at bounding box center [733, 174] width 22 height 22
click at [614, 362] on div "31" at bounding box center [618, 367] width 27 height 27
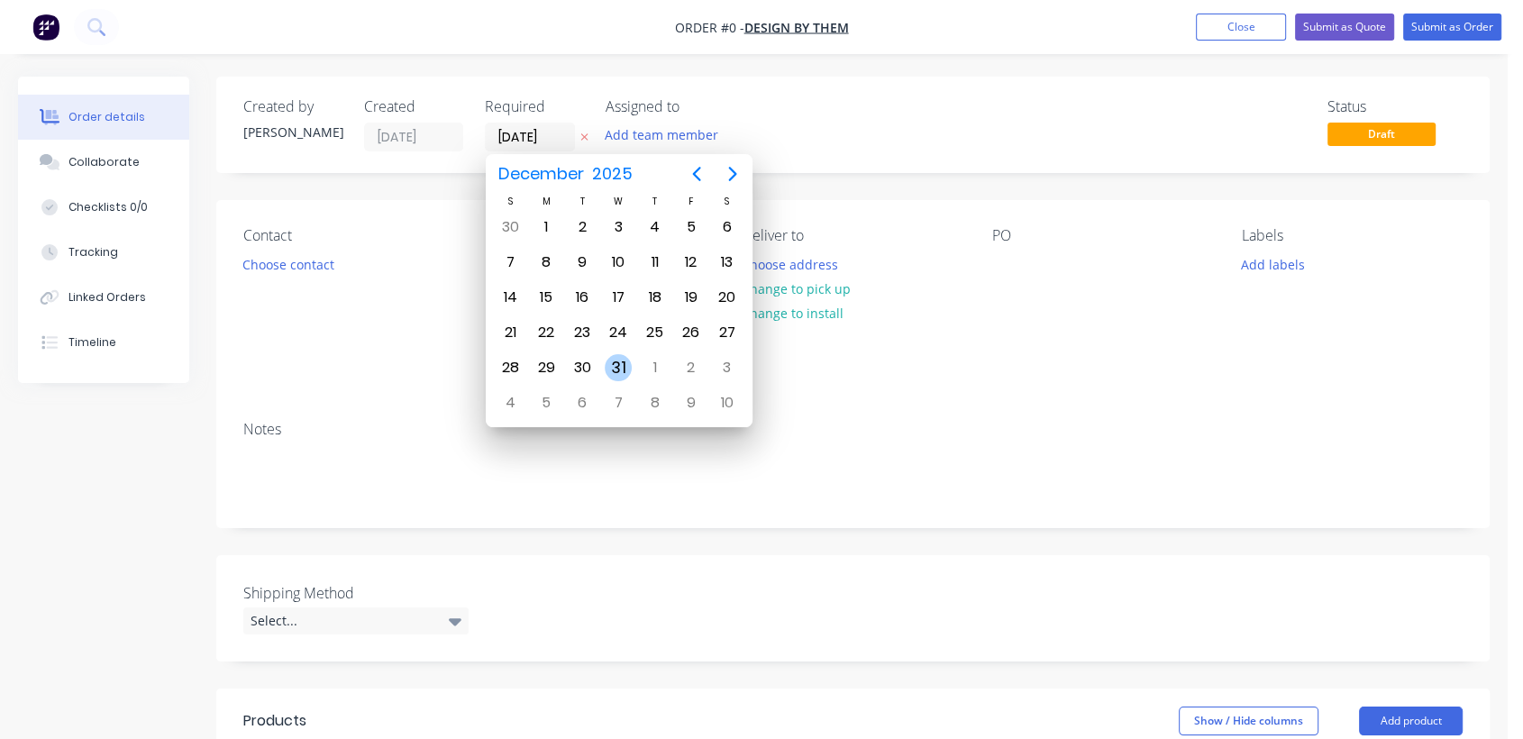
type input "31/12/25"
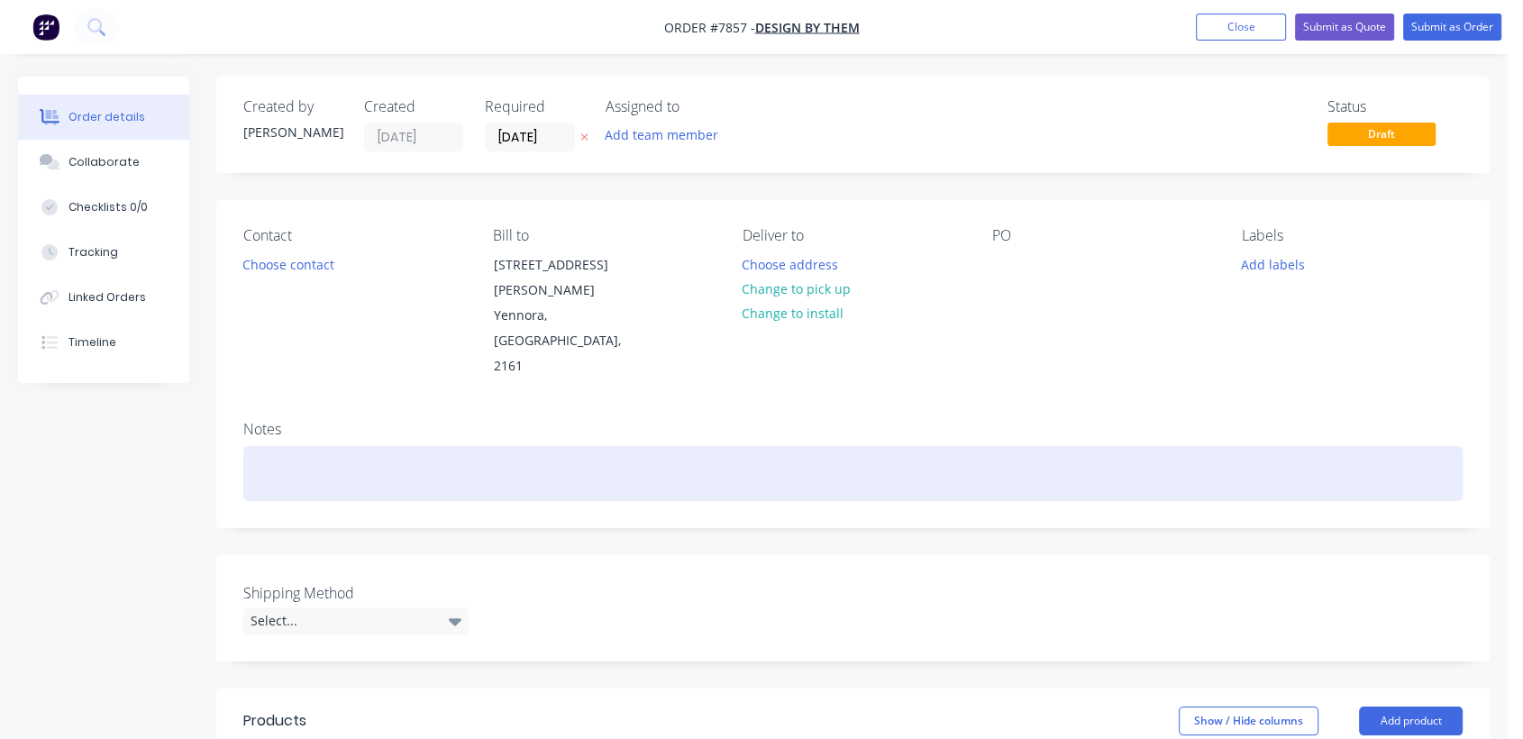
click at [257, 446] on div at bounding box center [852, 473] width 1219 height 55
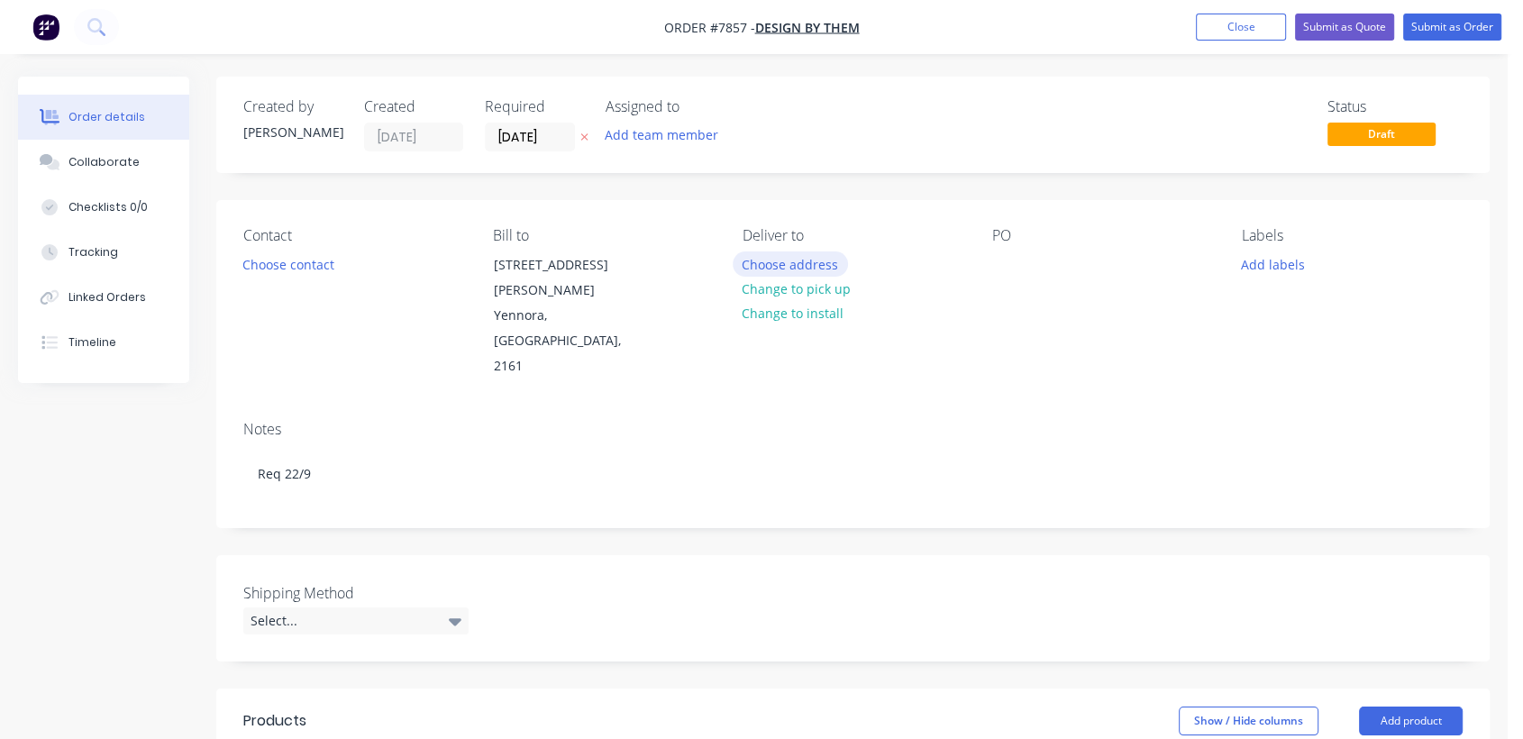
click at [815, 261] on button "Choose address" at bounding box center [790, 263] width 115 height 24
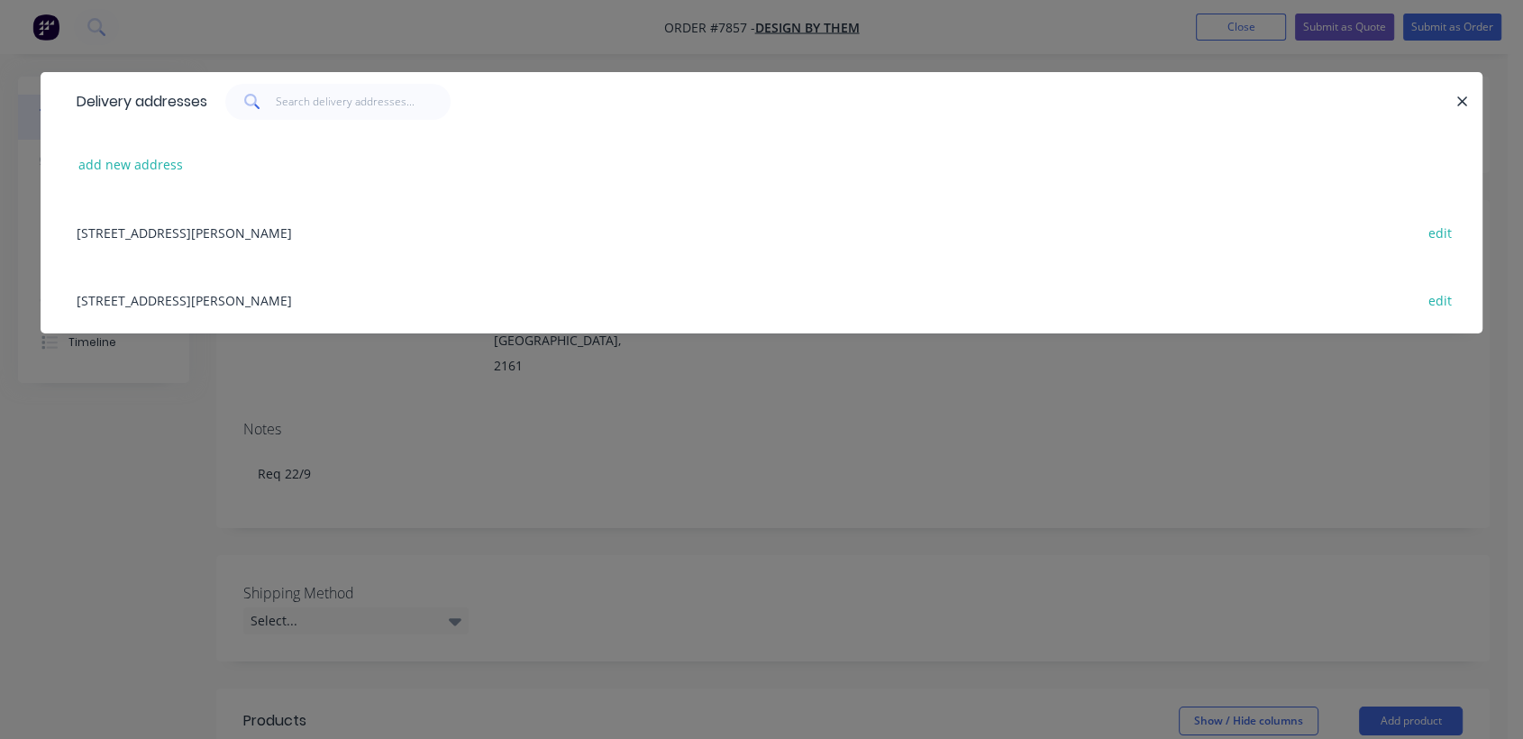
click at [213, 303] on div "2/26 Nelson Road, Yennora, New South Wales, Australia, 2161 edit" at bounding box center [762, 300] width 1388 height 68
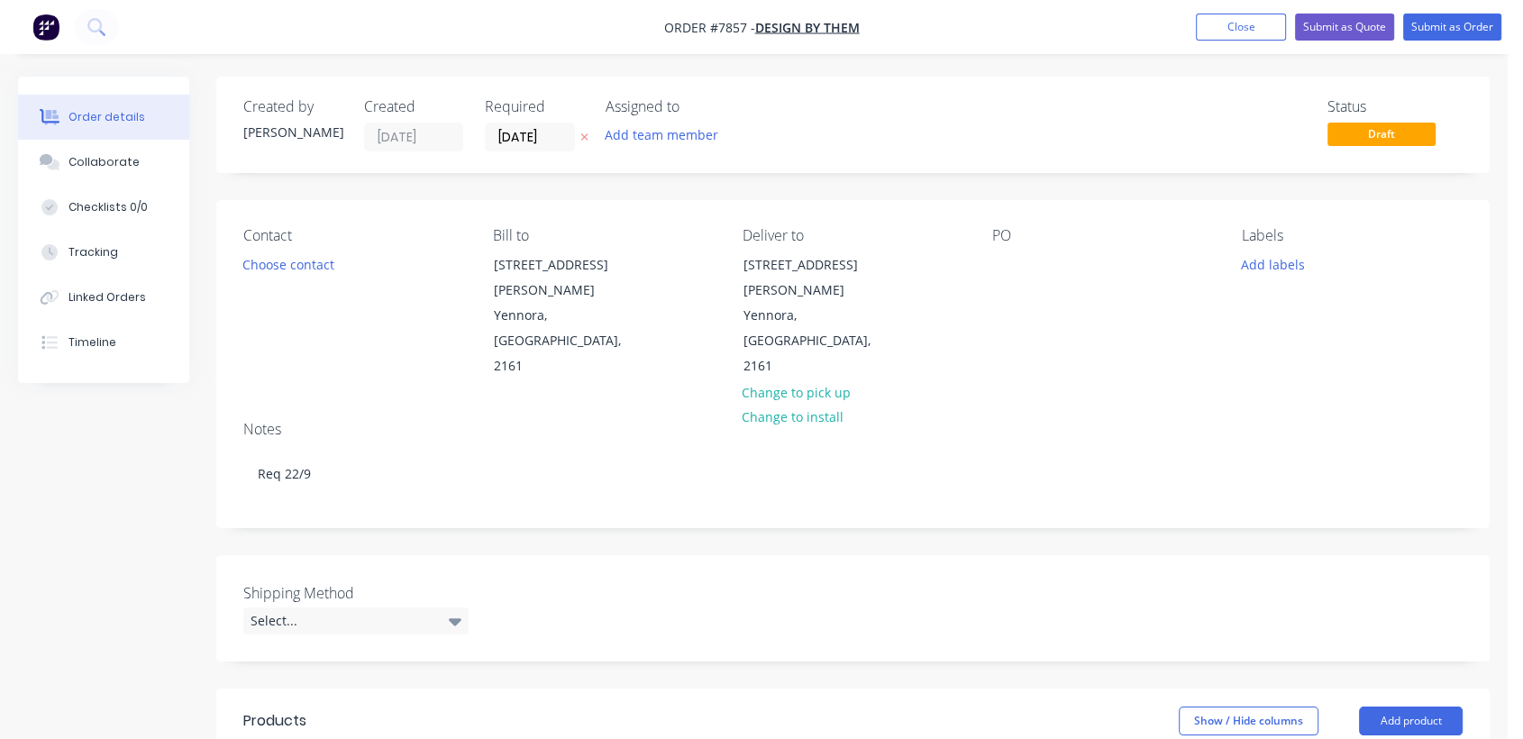
click at [1008, 249] on div "PO" at bounding box center [1102, 303] width 221 height 152
click at [1007, 259] on div at bounding box center [1006, 264] width 29 height 26
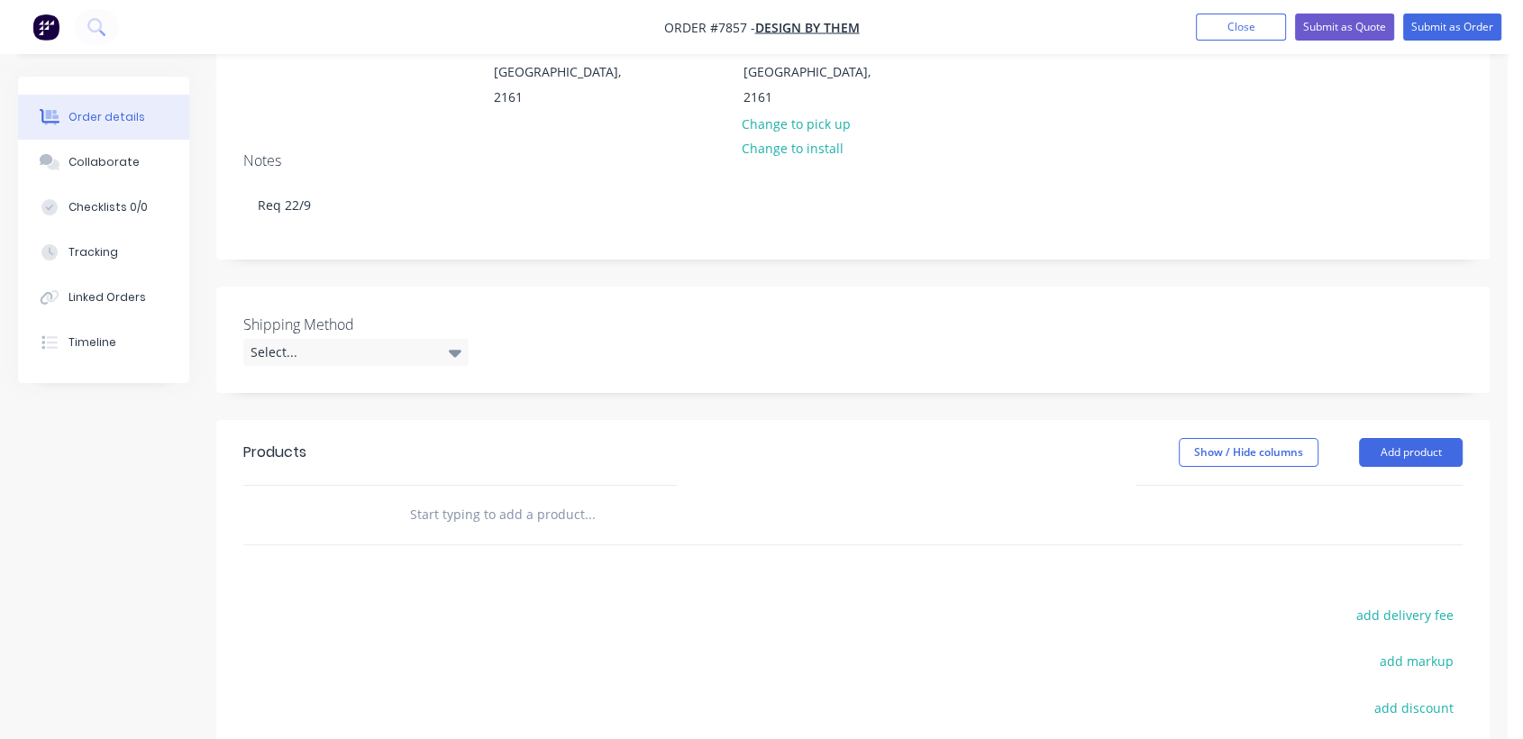
scroll to position [300, 0]
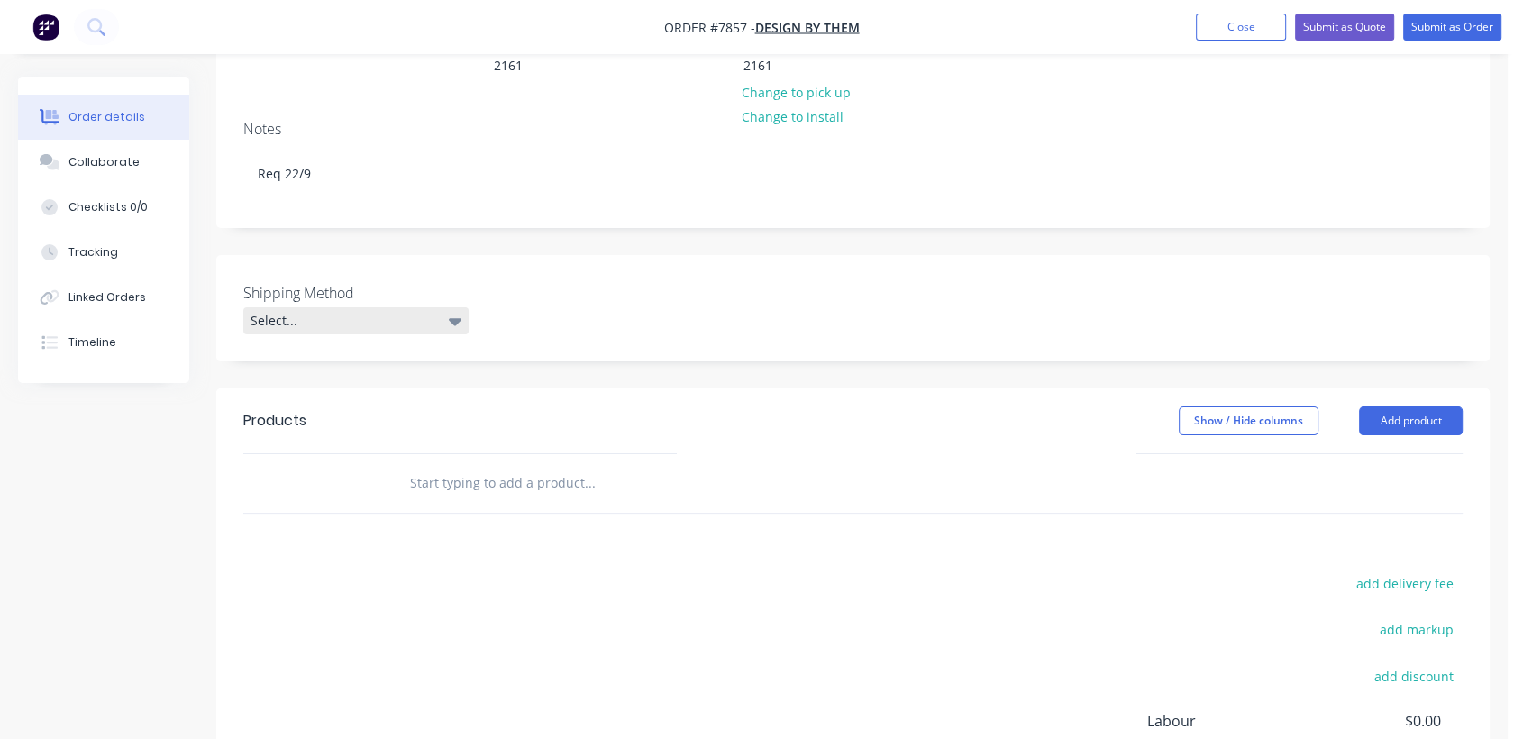
click at [332, 307] on div "Select..." at bounding box center [355, 320] width 225 height 27
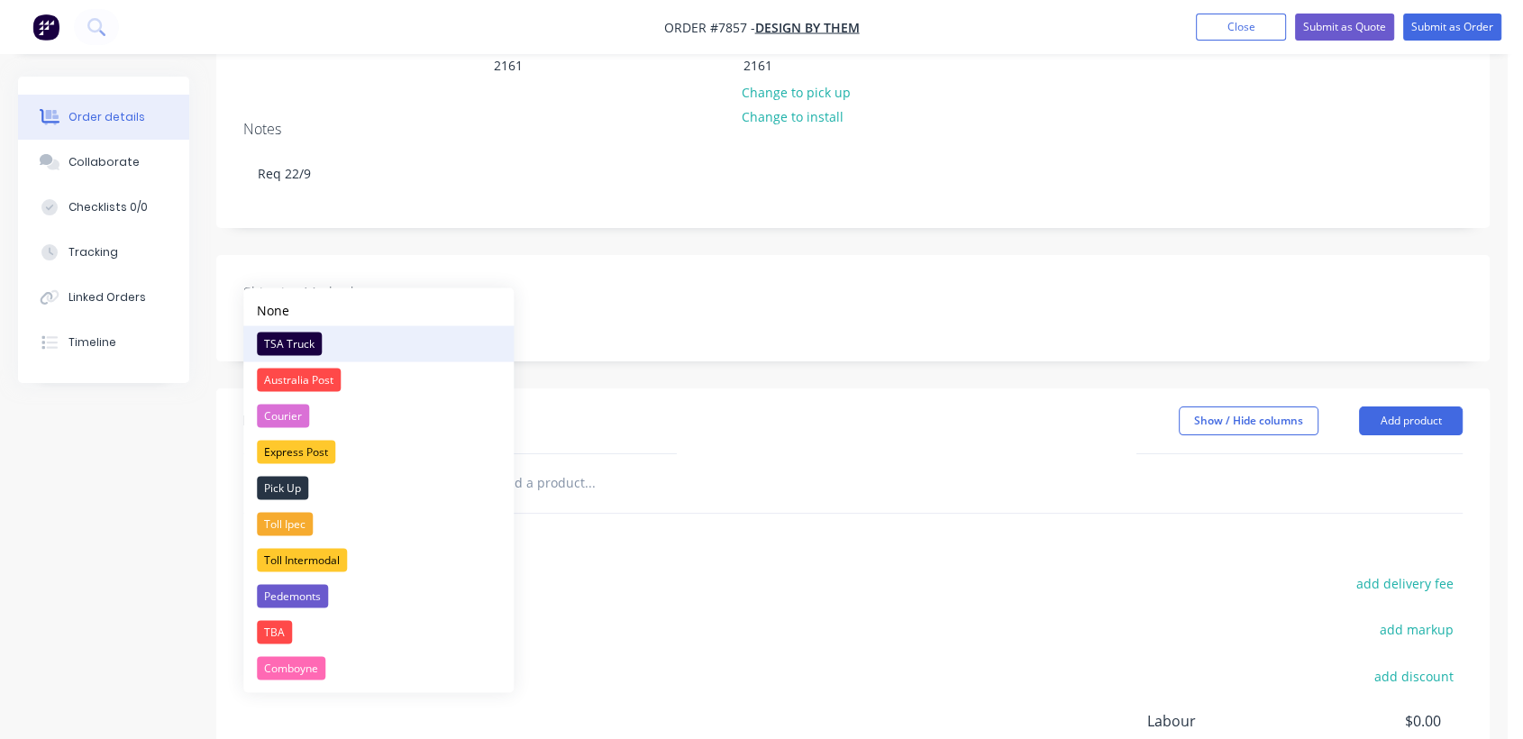
click at [296, 339] on div "TSA Truck" at bounding box center [289, 343] width 65 height 23
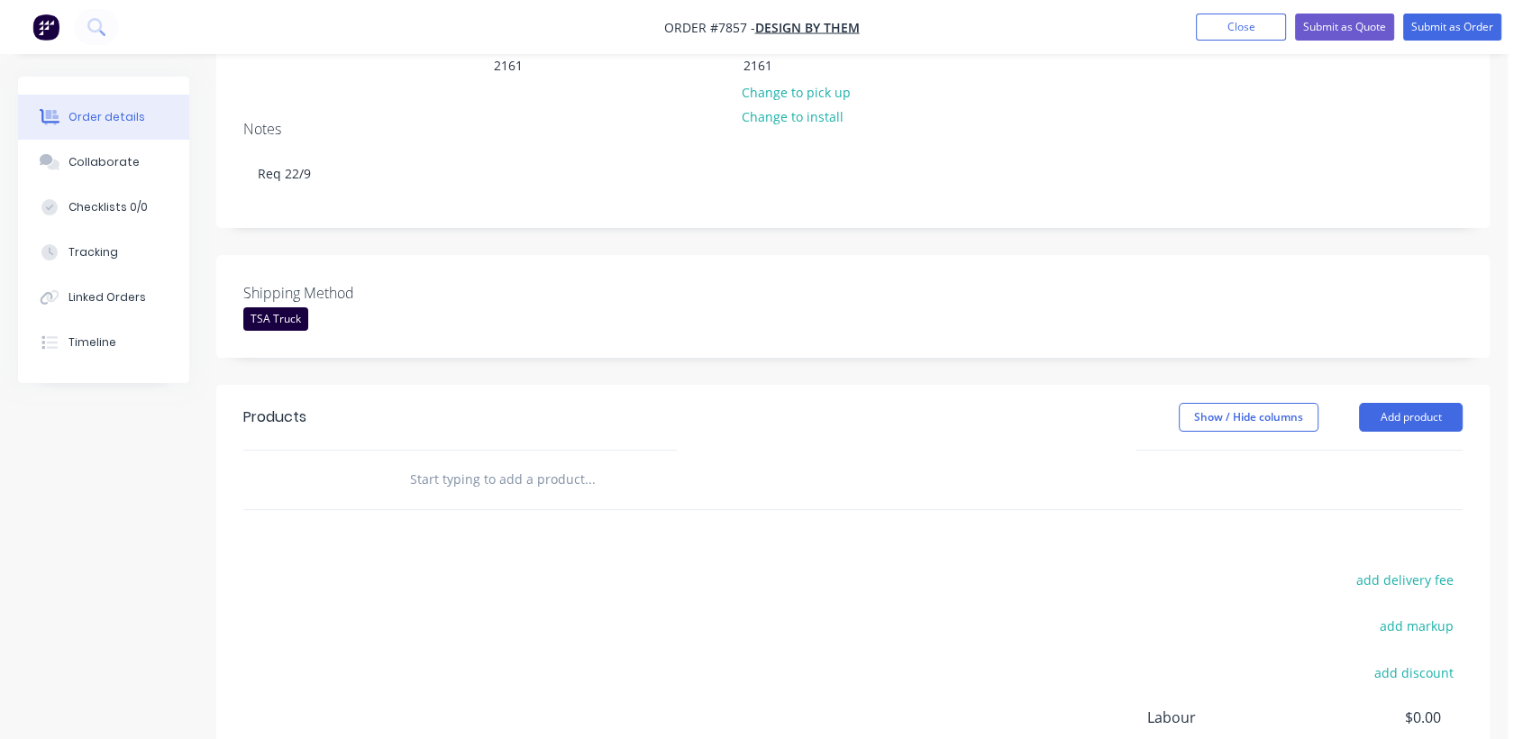
click at [531, 461] on input "text" at bounding box center [589, 479] width 360 height 36
click at [1378, 403] on button "Add product" at bounding box center [1411, 417] width 104 height 29
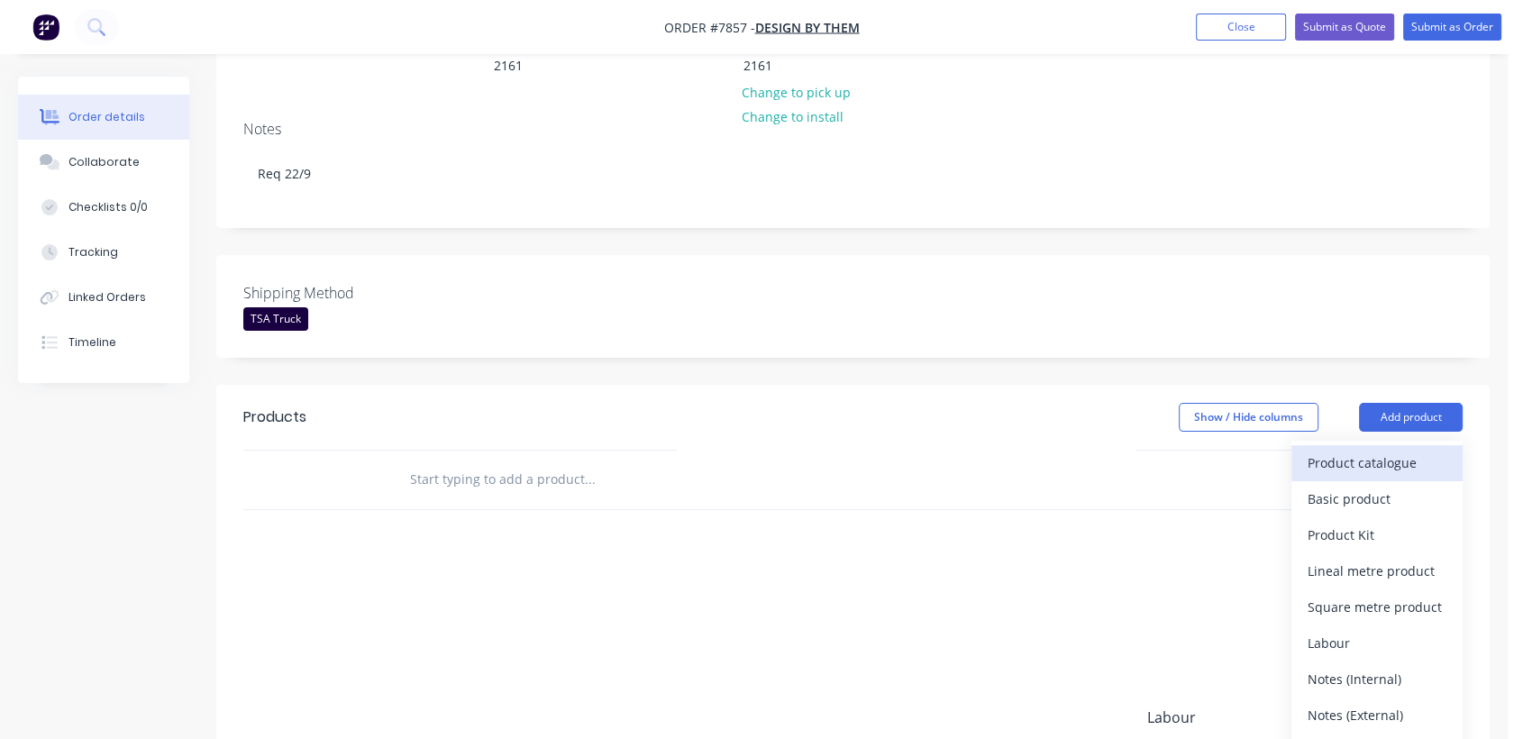
click at [1319, 450] on div "Product catalogue" at bounding box center [1376, 463] width 139 height 26
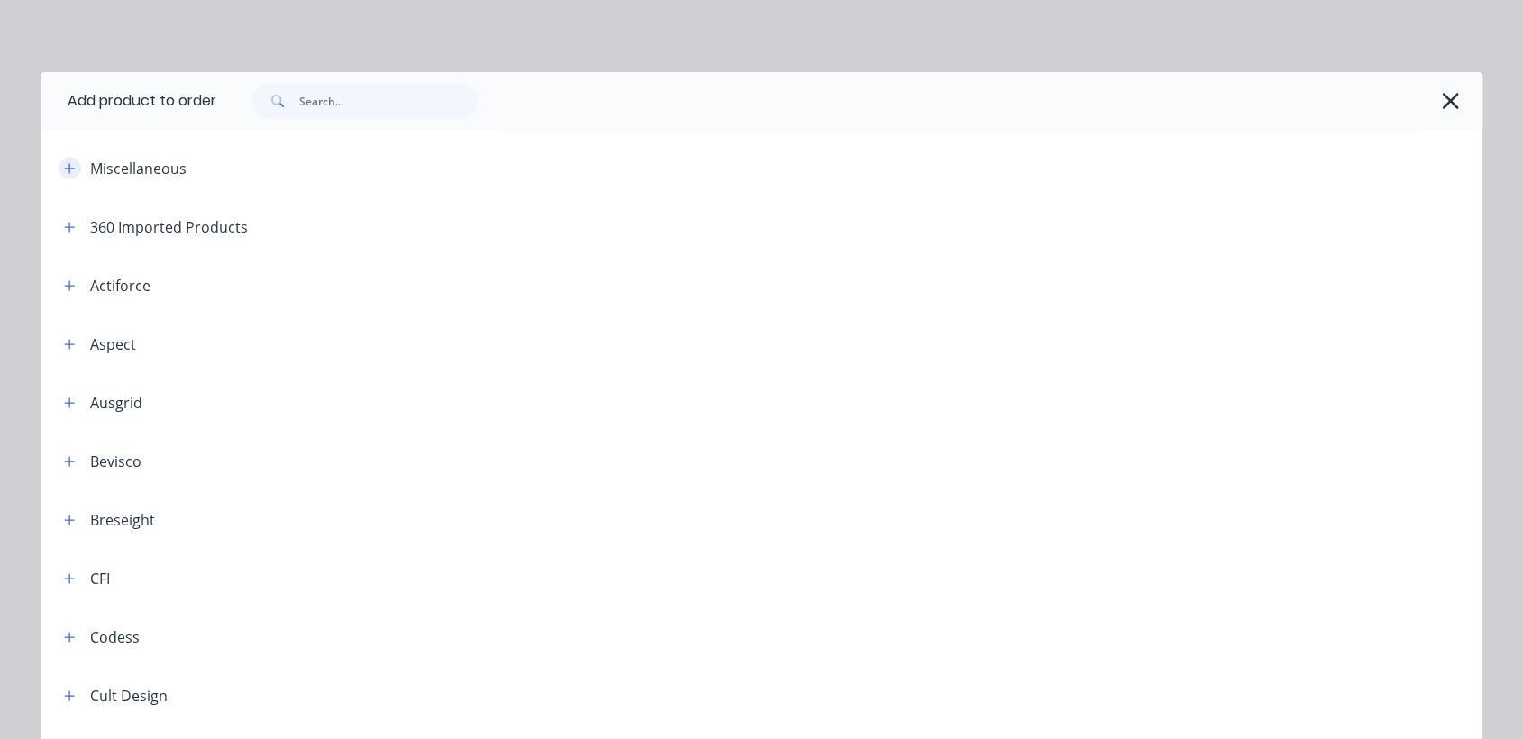
click at [68, 165] on button "button" at bounding box center [70, 168] width 23 height 23
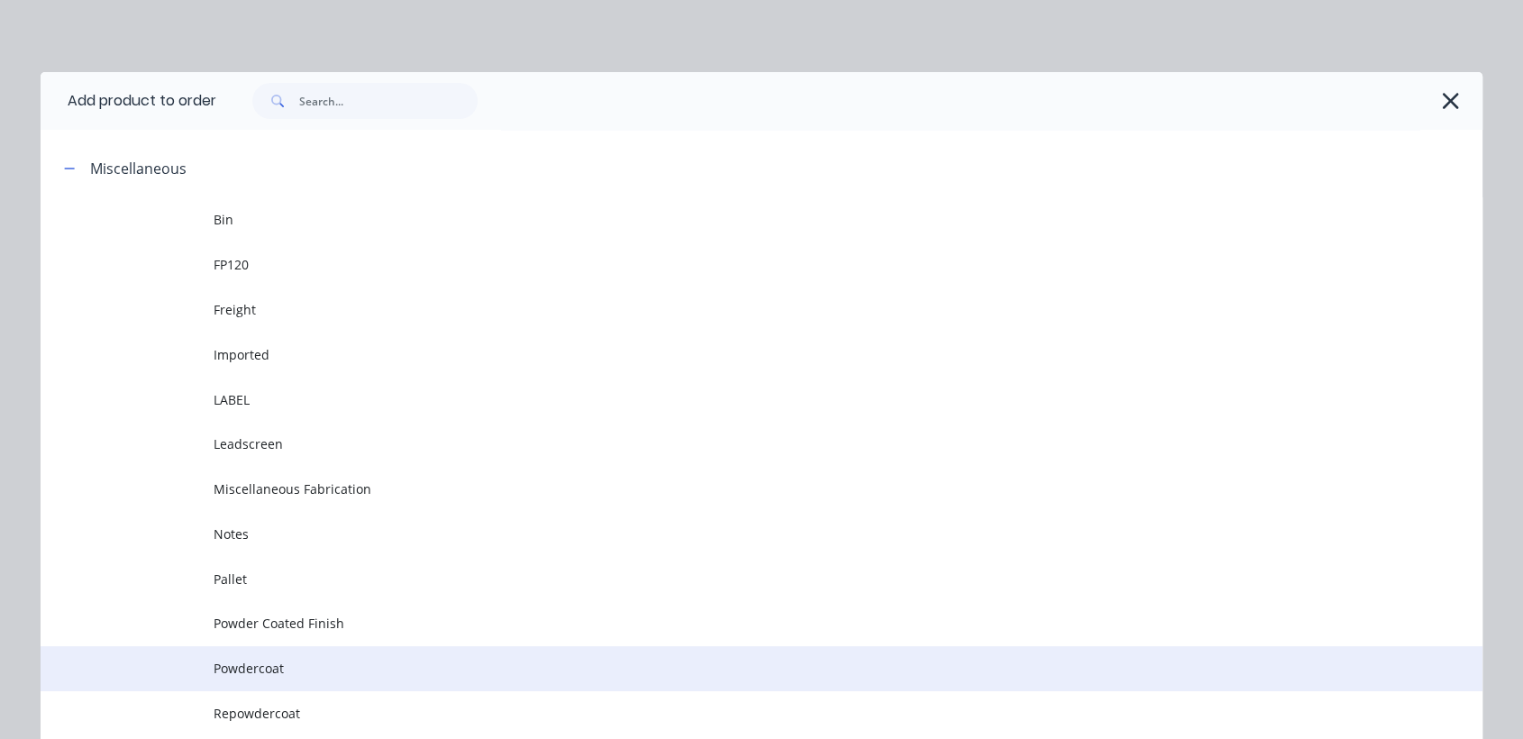
click at [290, 651] on td "Powdercoat" at bounding box center [848, 668] width 1269 height 45
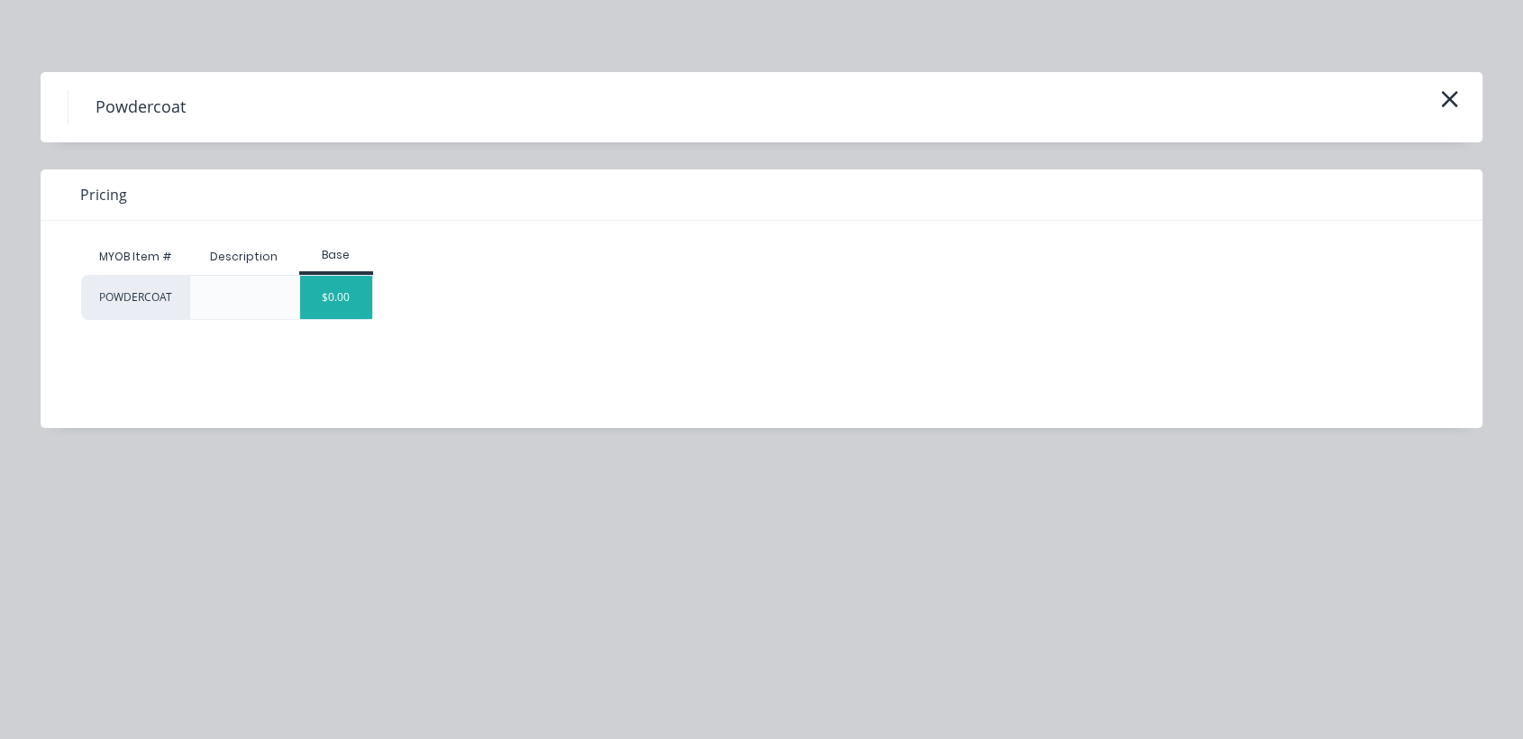
click at [362, 290] on div "$0.00" at bounding box center [336, 297] width 73 height 43
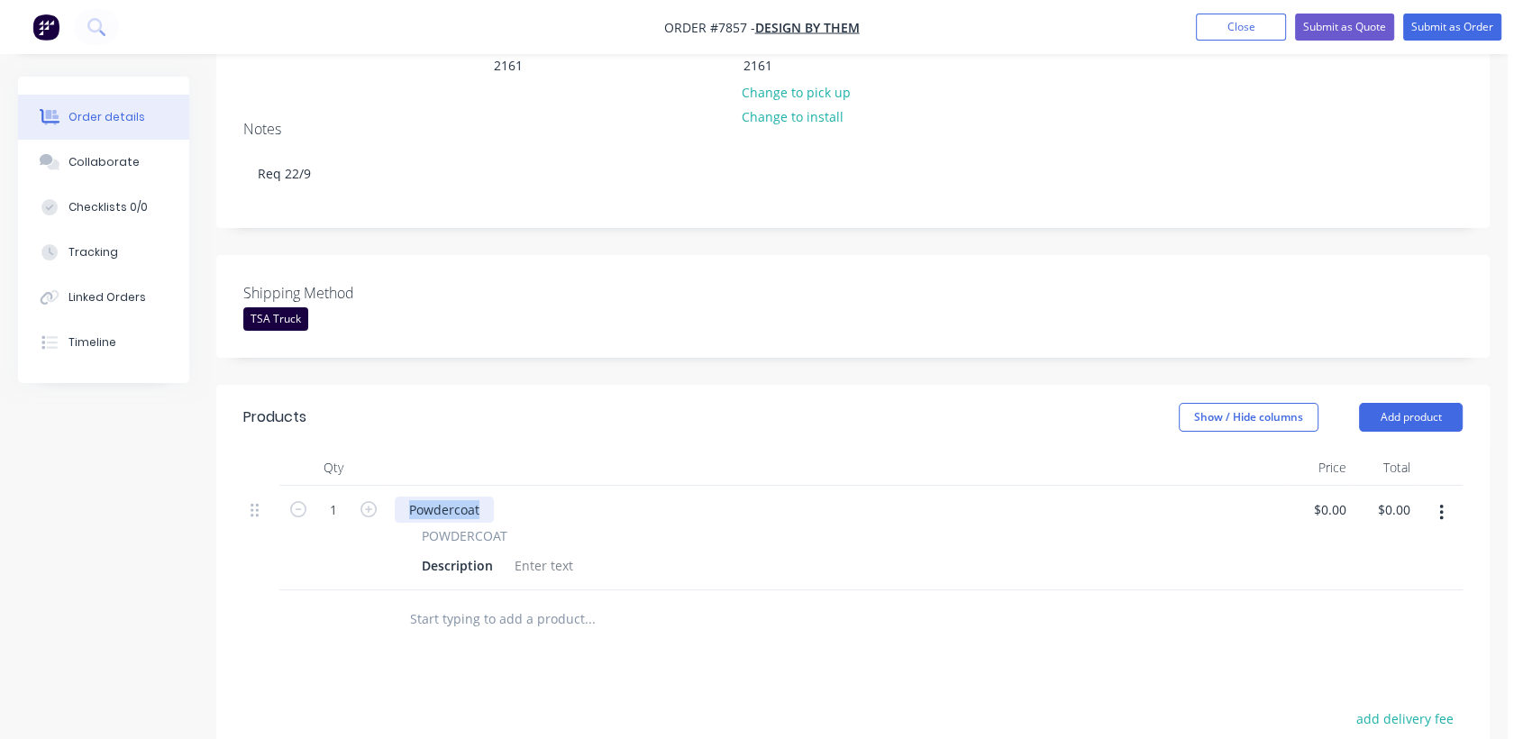
drag, startPoint x: 485, startPoint y: 455, endPoint x: 384, endPoint y: 435, distance: 102.8
click at [385, 486] on div "1 Powdercoat POWDERCOAT Description $0.00 $0.00 $0.00 $0.00" at bounding box center [852, 538] width 1219 height 105
click at [533, 552] on div at bounding box center [543, 565] width 73 height 26
click at [339, 496] on input "1" at bounding box center [333, 509] width 47 height 27
type input "16"
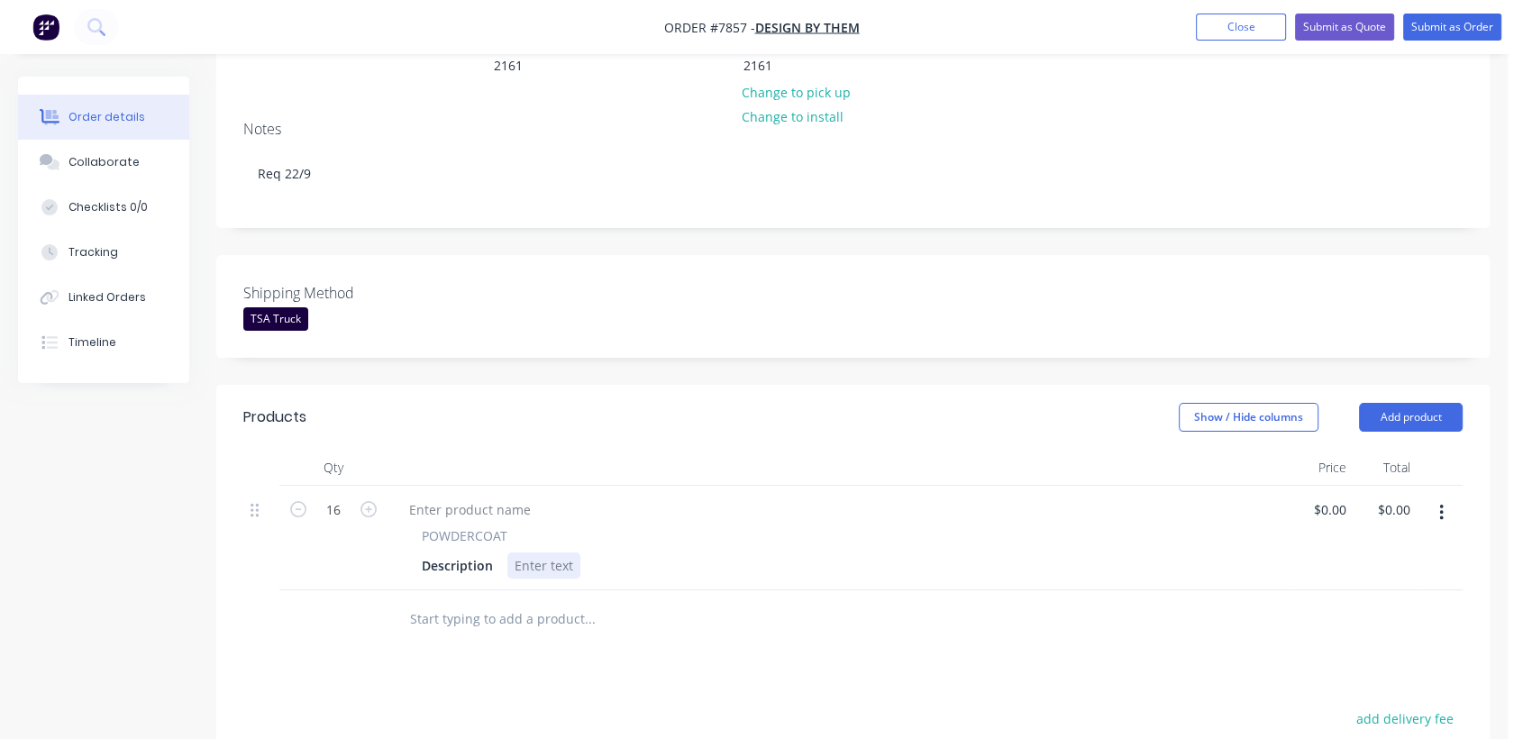
click at [542, 552] on div at bounding box center [543, 565] width 73 height 26
paste div
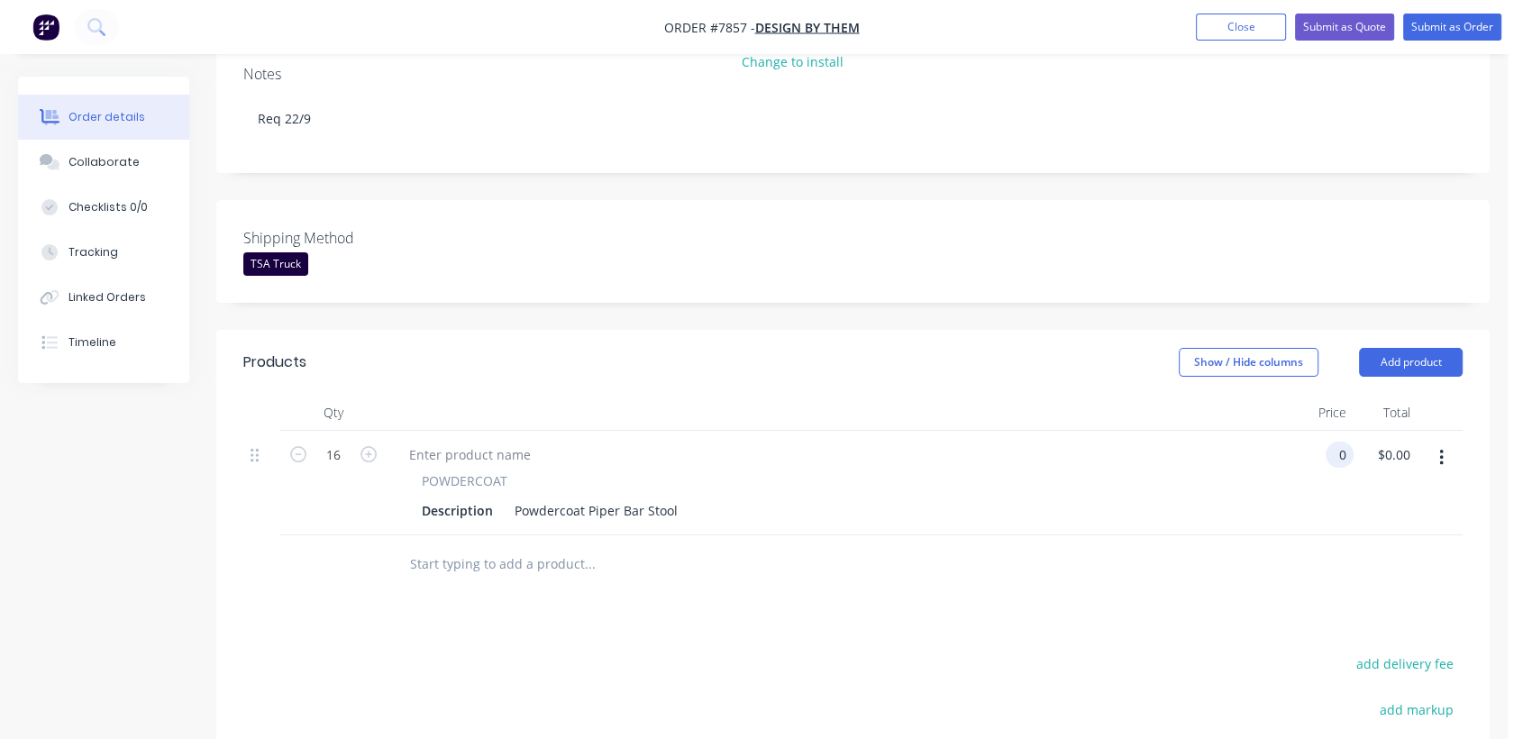
scroll to position [500, 0]
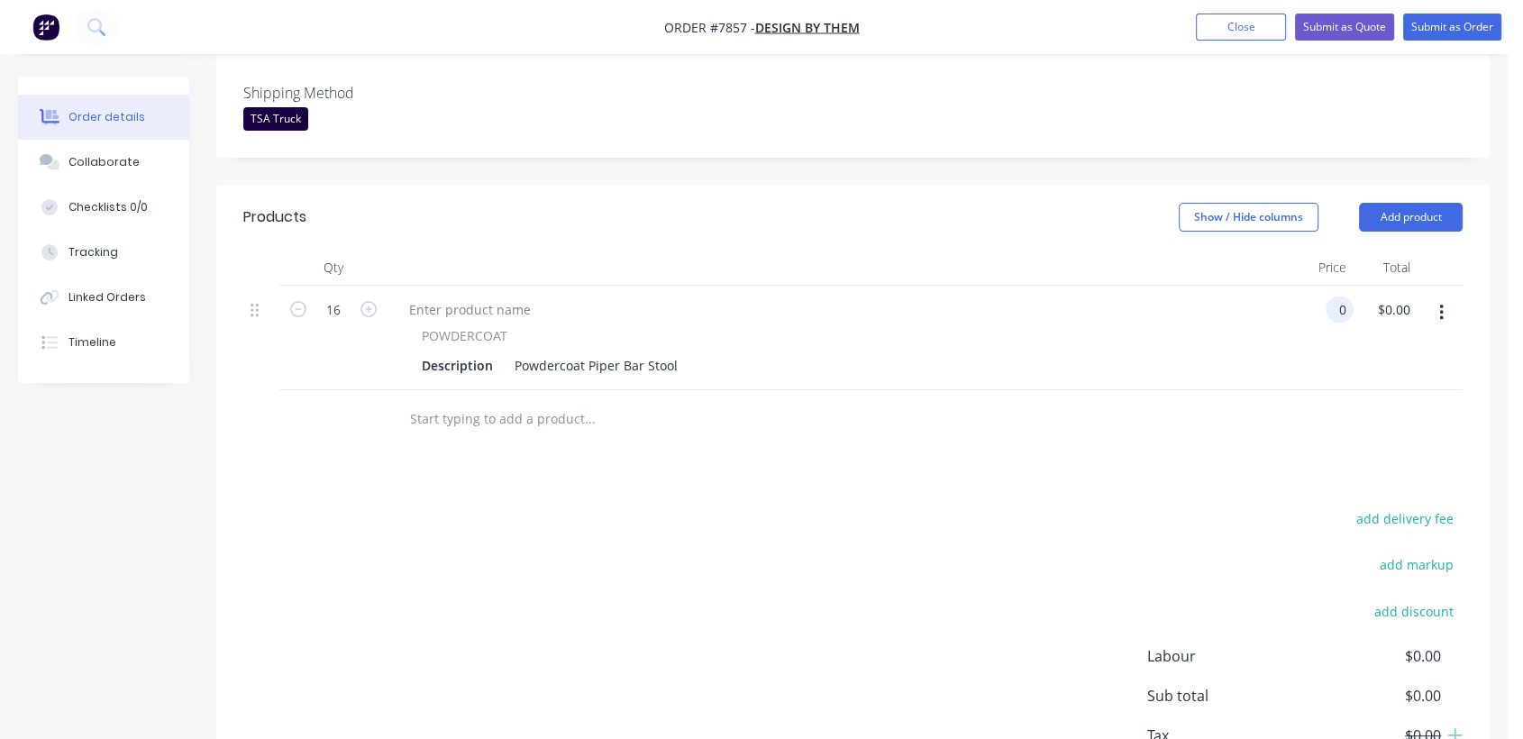
type input "$0.00"
click at [473, 401] on input "text" at bounding box center [589, 419] width 360 height 36
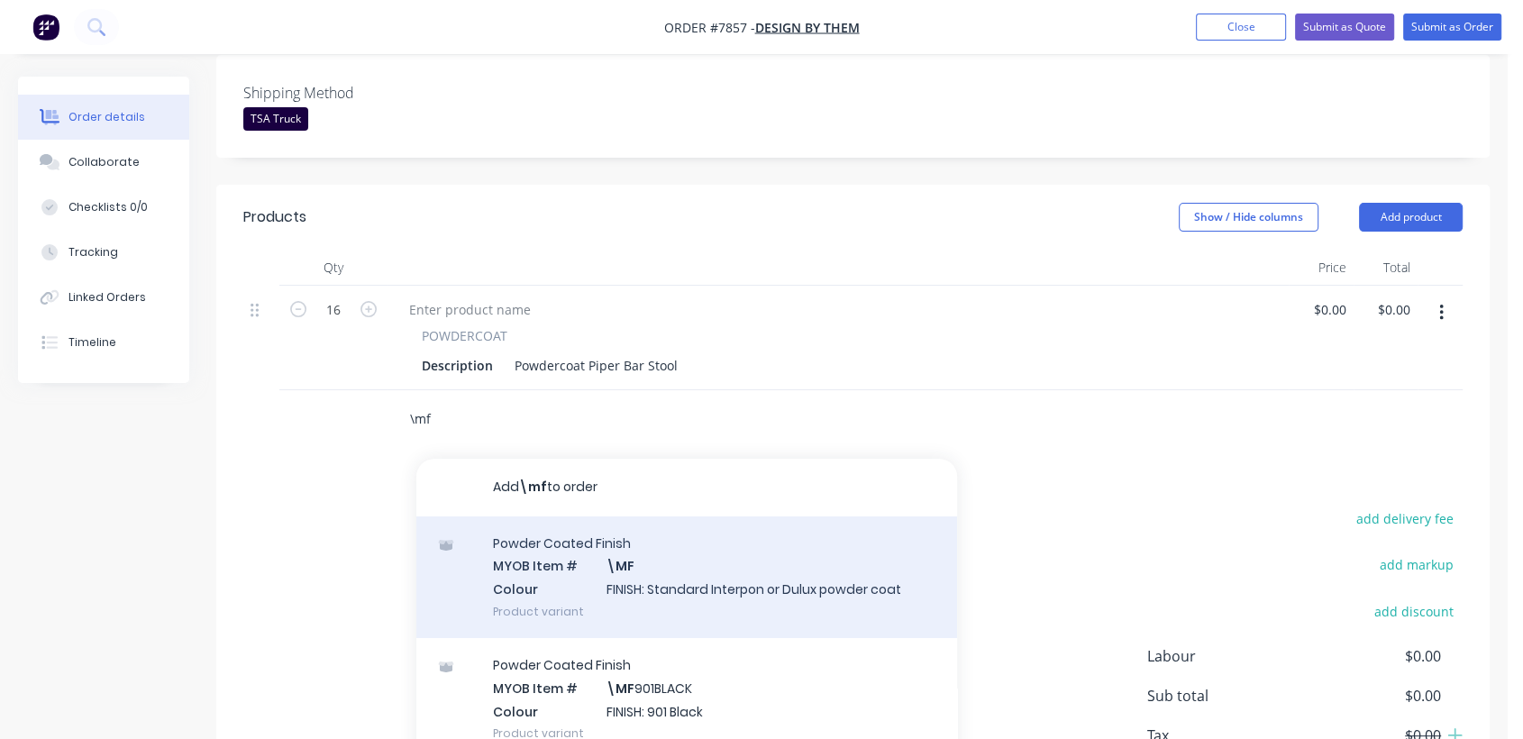
type input "\mf"
click at [670, 537] on div "Powder Coated Finish MYOB Item # \MF Colour FINISH: Standard Interpon or Dulux …" at bounding box center [686, 577] width 541 height 122
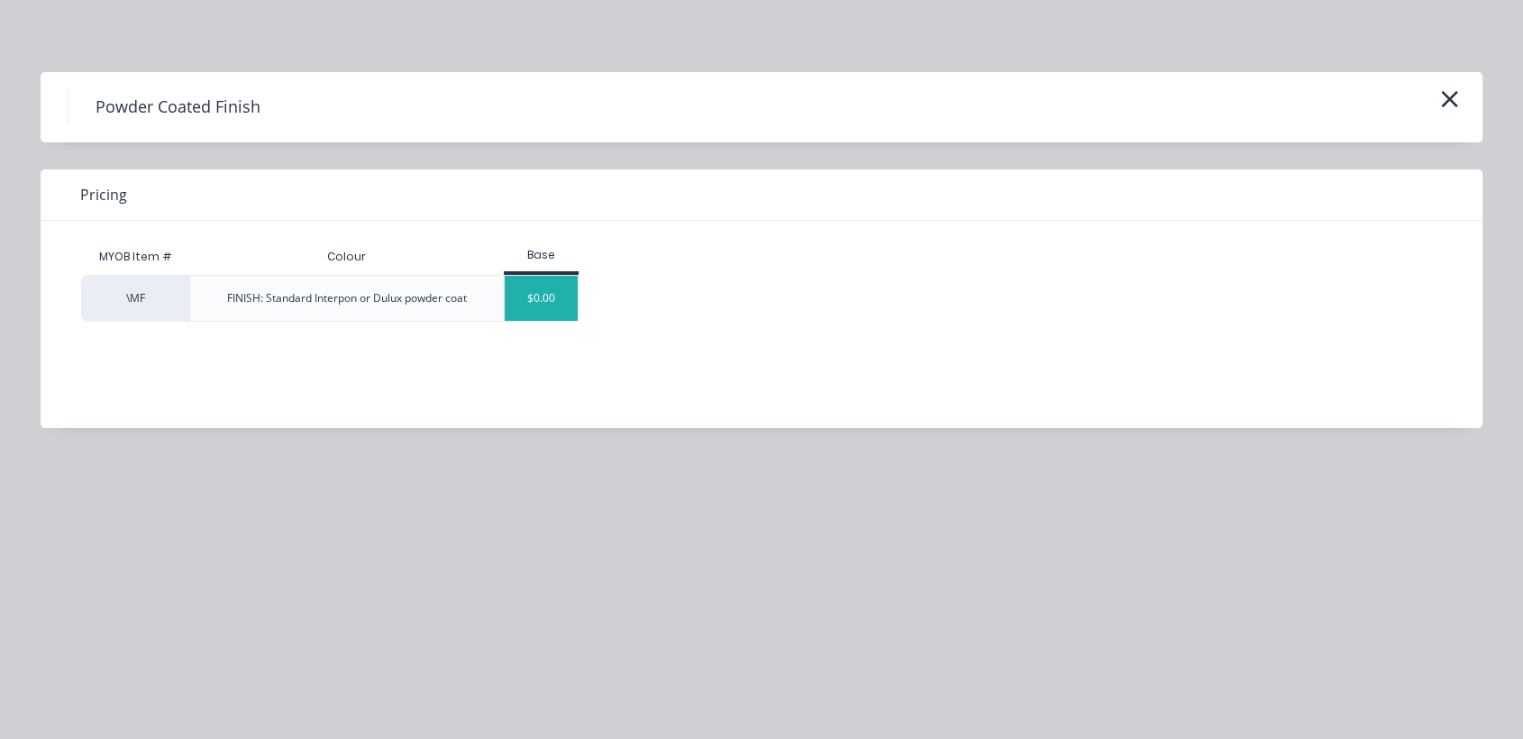
click at [518, 289] on div "$0.00" at bounding box center [541, 298] width 73 height 45
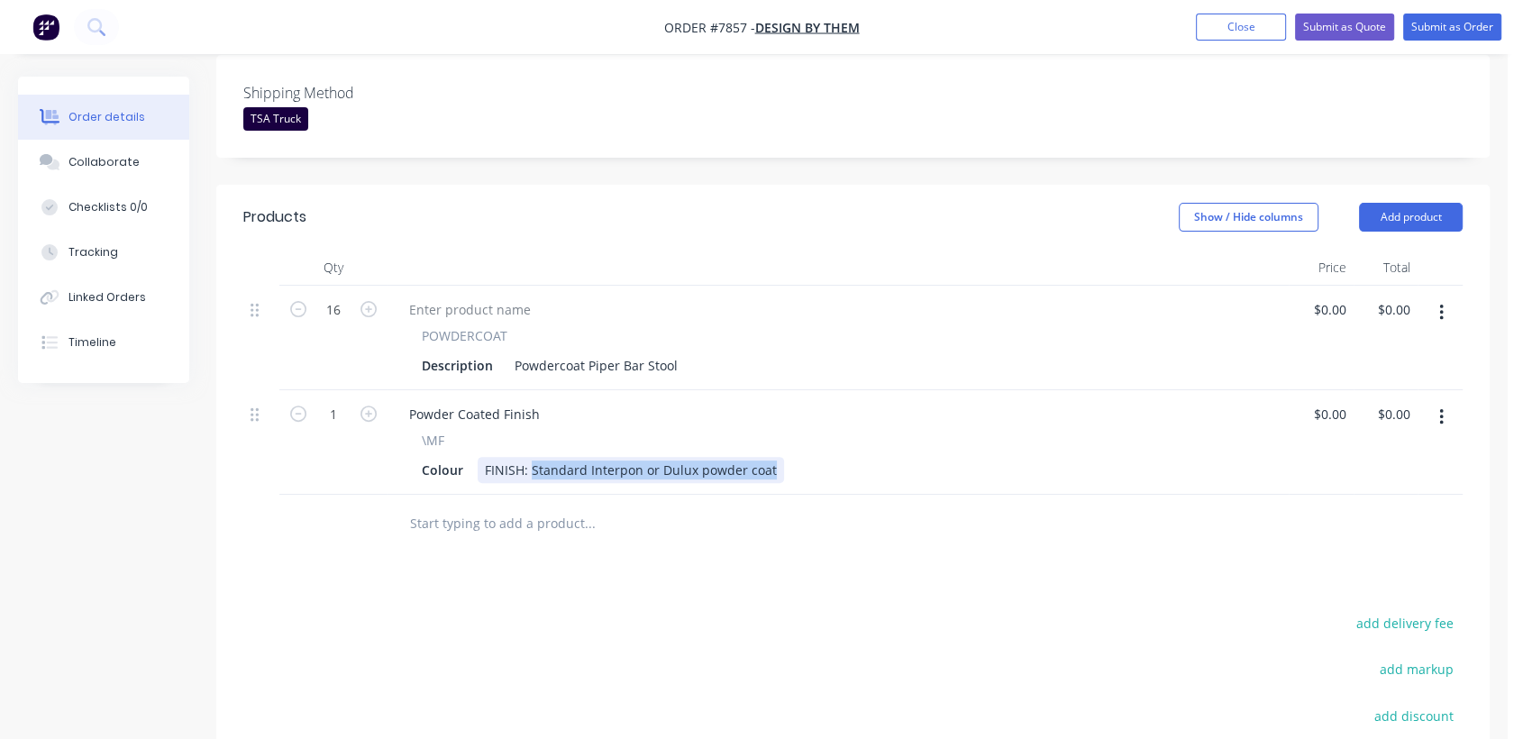
drag, startPoint x: 530, startPoint y: 414, endPoint x: 888, endPoint y: 456, distance: 361.1
click at [888, 456] on div "Qty Price Total 16 POWDERCOAT Description Powdercoat Piper Bar Stool $0.00 $0.0…" at bounding box center [852, 402] width 1273 height 304
type input "$0.00"
click at [514, 505] on input "text" at bounding box center [589, 523] width 360 height 36
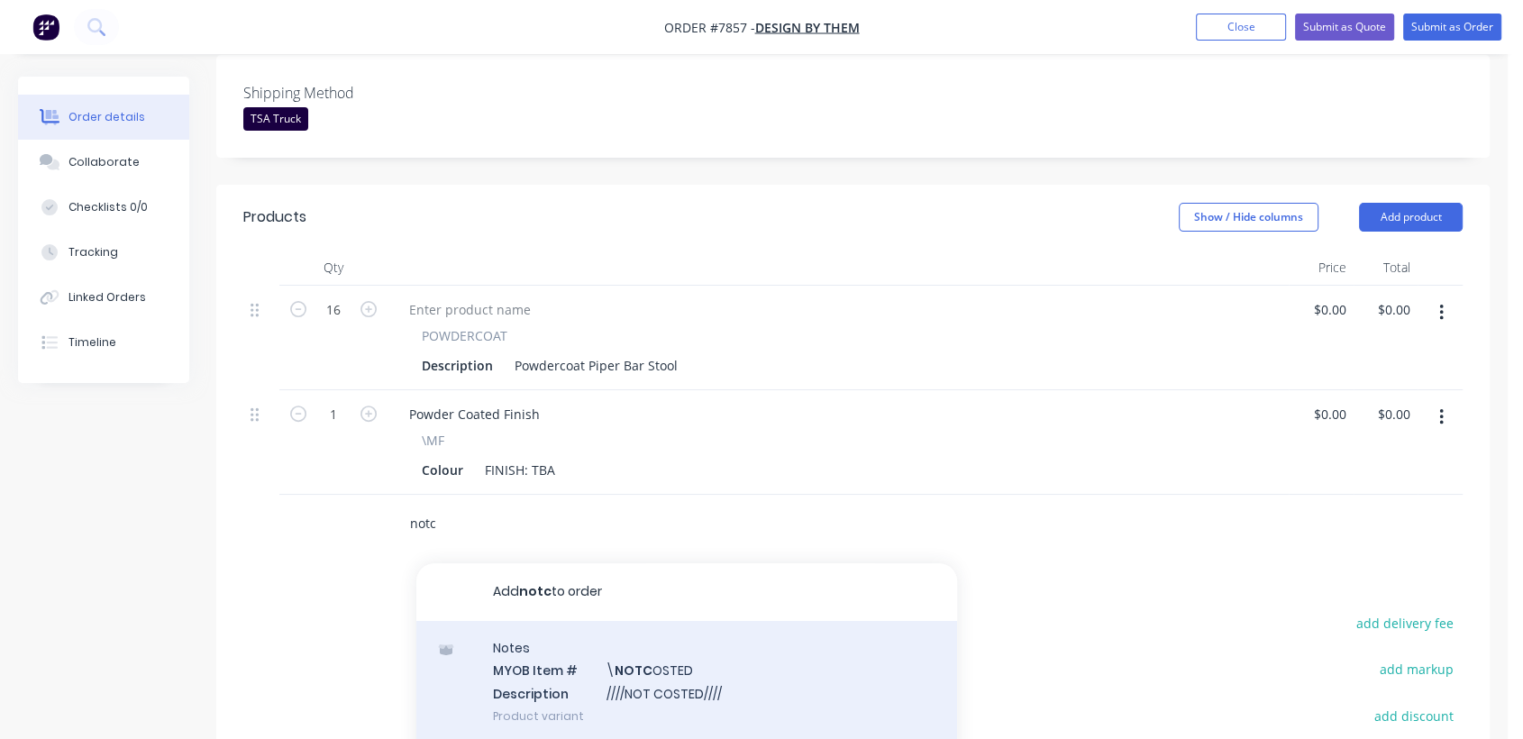
type input "notc"
click at [654, 621] on div "Notes MYOB Item # \ NOTC OSTED Description ////NOT COSTED//// Product variant" at bounding box center [686, 682] width 541 height 122
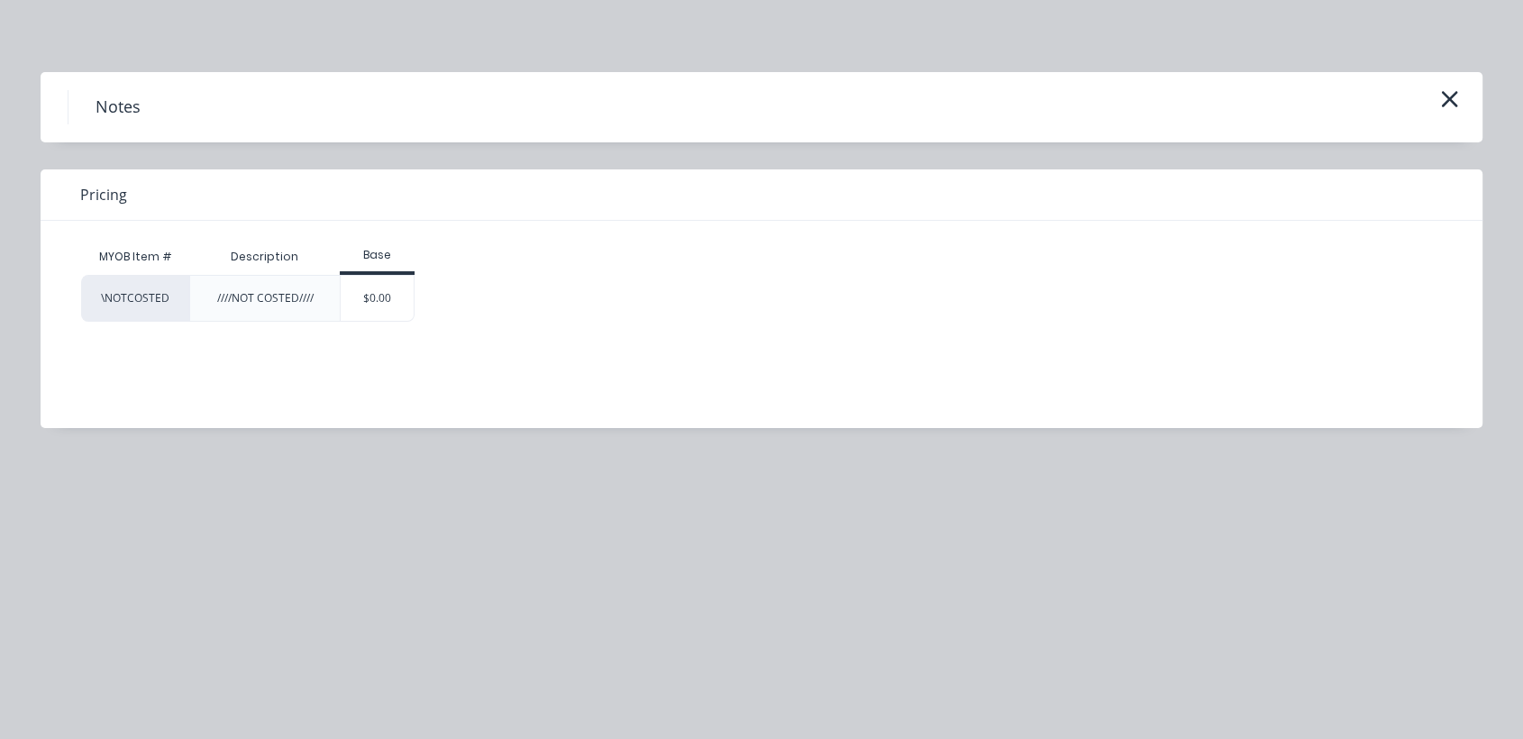
drag, startPoint x: 368, startPoint y: 305, endPoint x: 442, endPoint y: 417, distance: 134.4
click at [370, 305] on div "$0.00" at bounding box center [377, 298] width 73 height 45
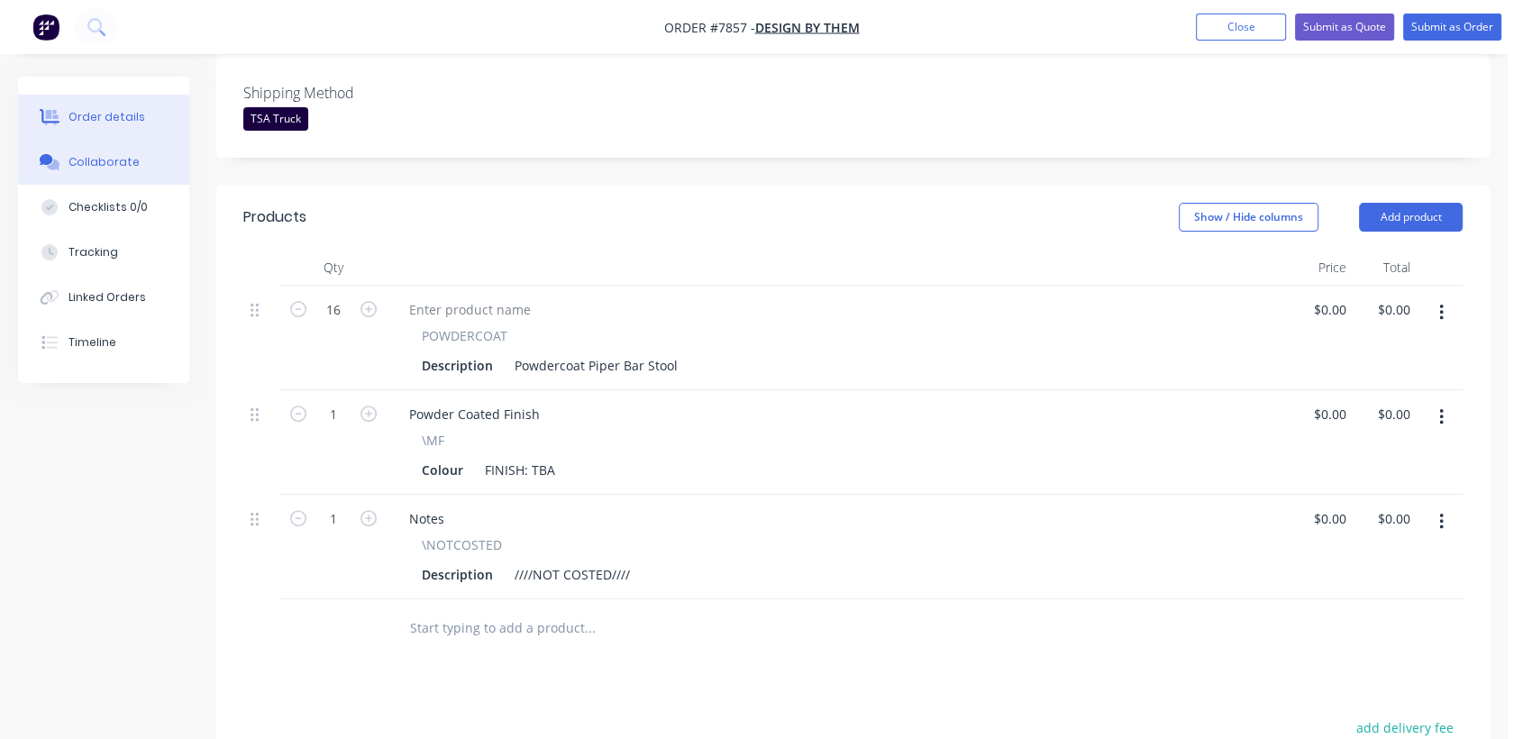
click at [132, 157] on div "Collaborate" at bounding box center [103, 162] width 71 height 16
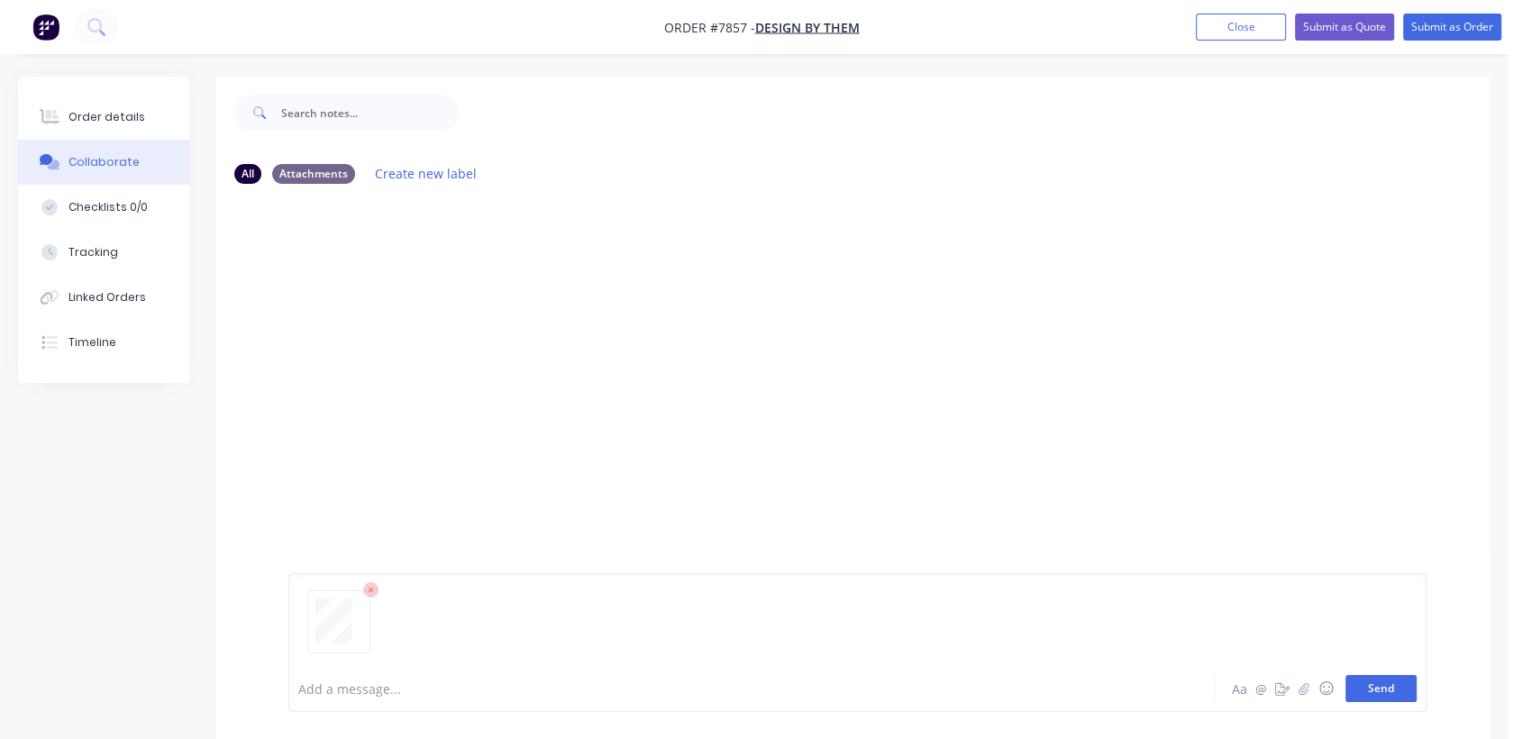
click at [1397, 687] on button "Send" at bounding box center [1380, 688] width 71 height 27
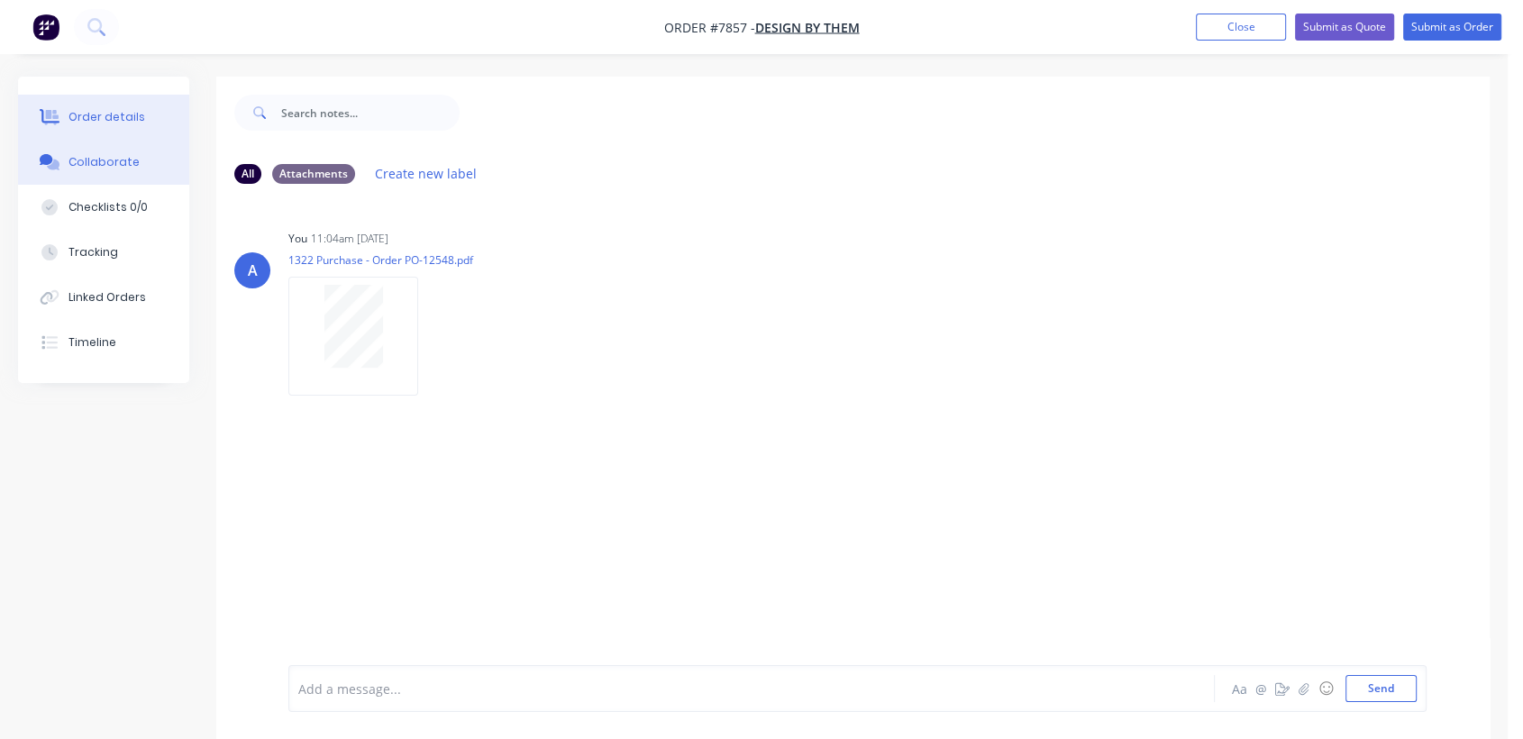
click at [125, 113] on div "Order details" at bounding box center [106, 117] width 77 height 16
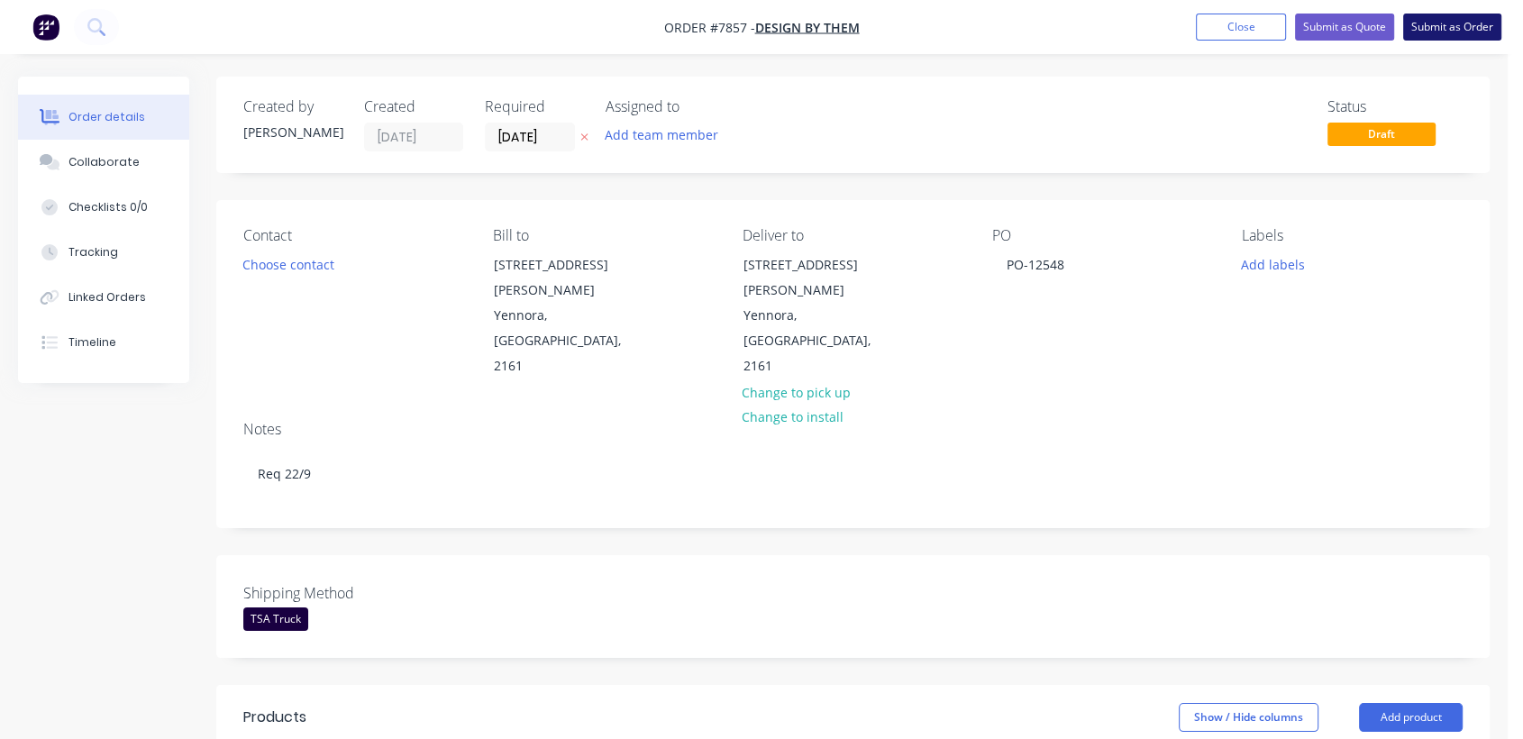
click at [1450, 26] on button "Submit as Order" at bounding box center [1452, 27] width 98 height 27
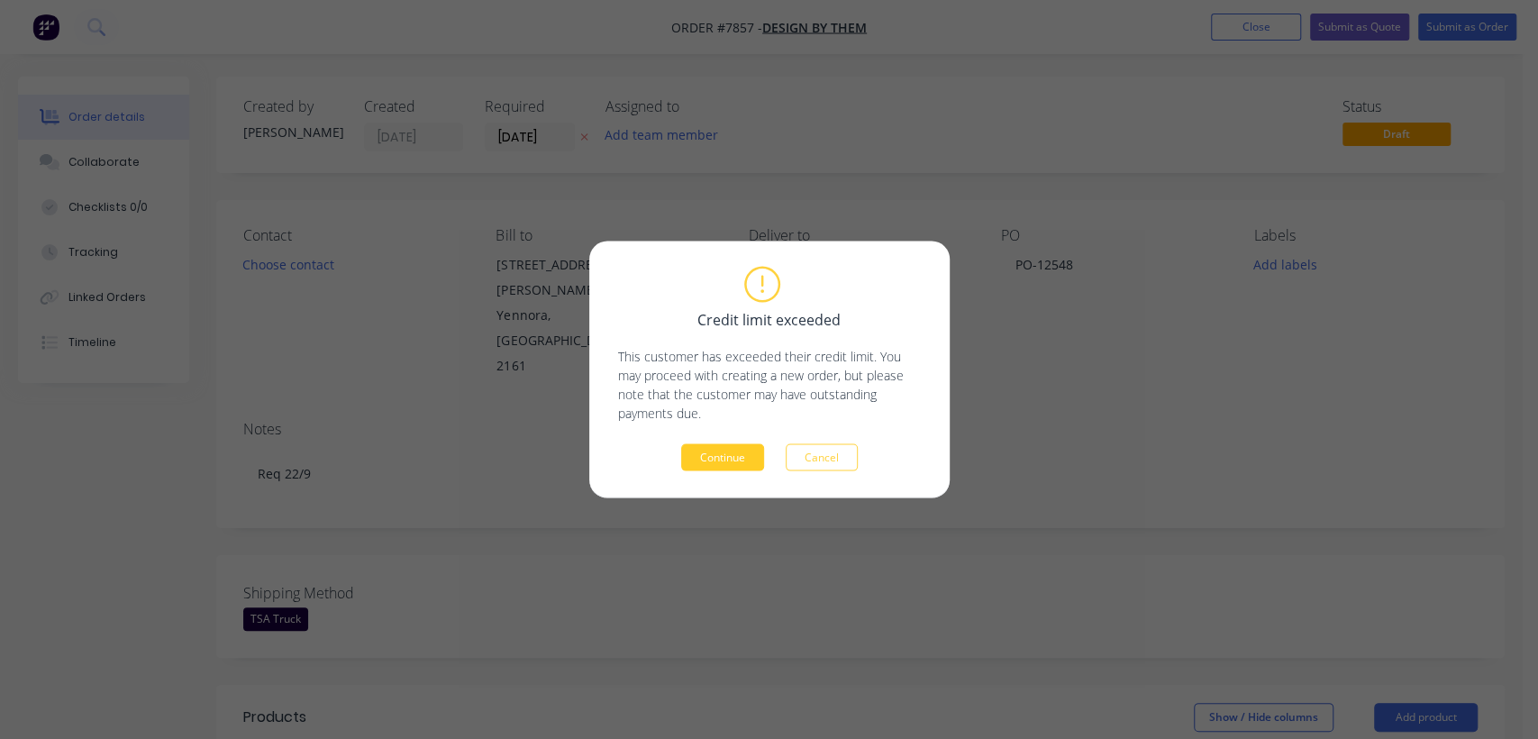
click at [714, 454] on button "Continue" at bounding box center [722, 457] width 83 height 27
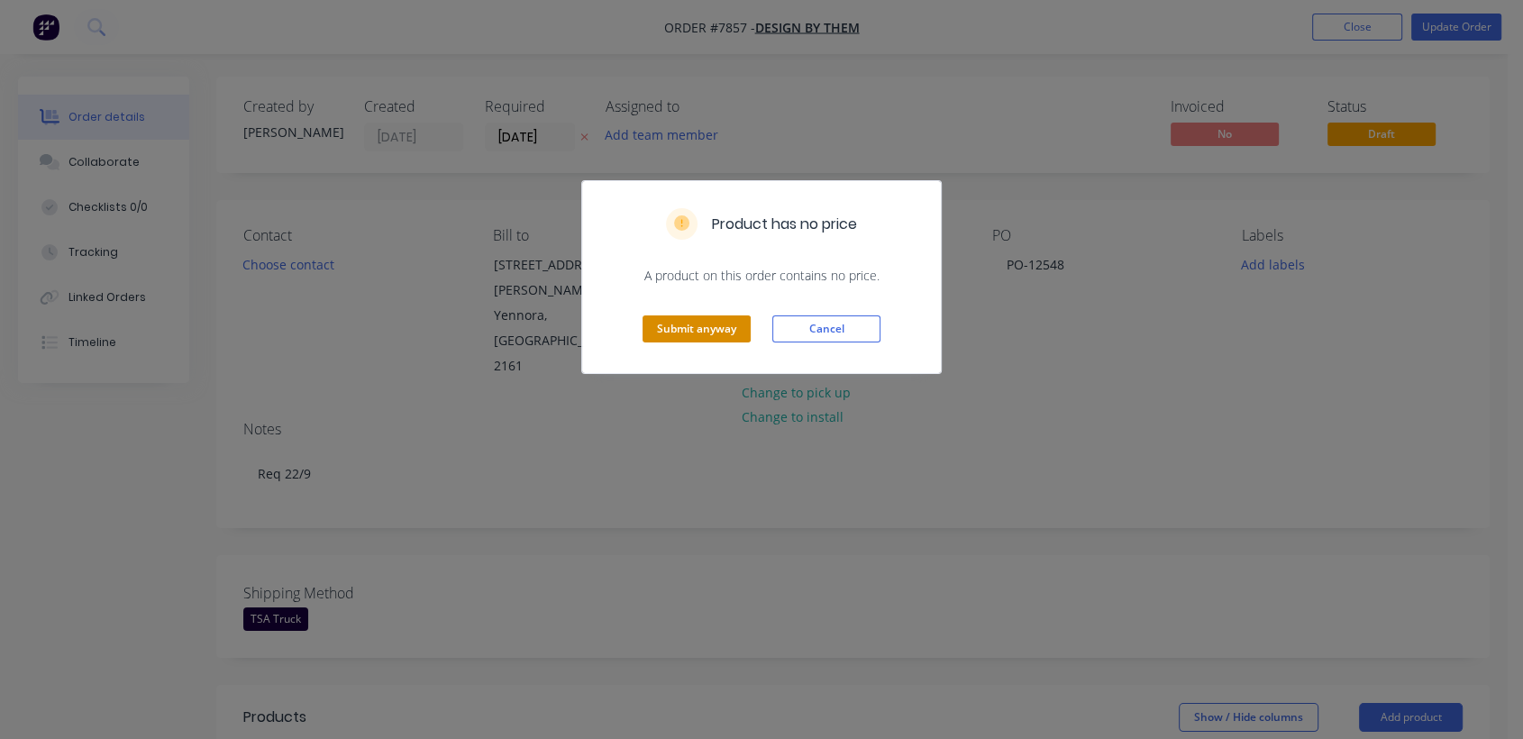
click at [699, 329] on button "Submit anyway" at bounding box center [696, 328] width 108 height 27
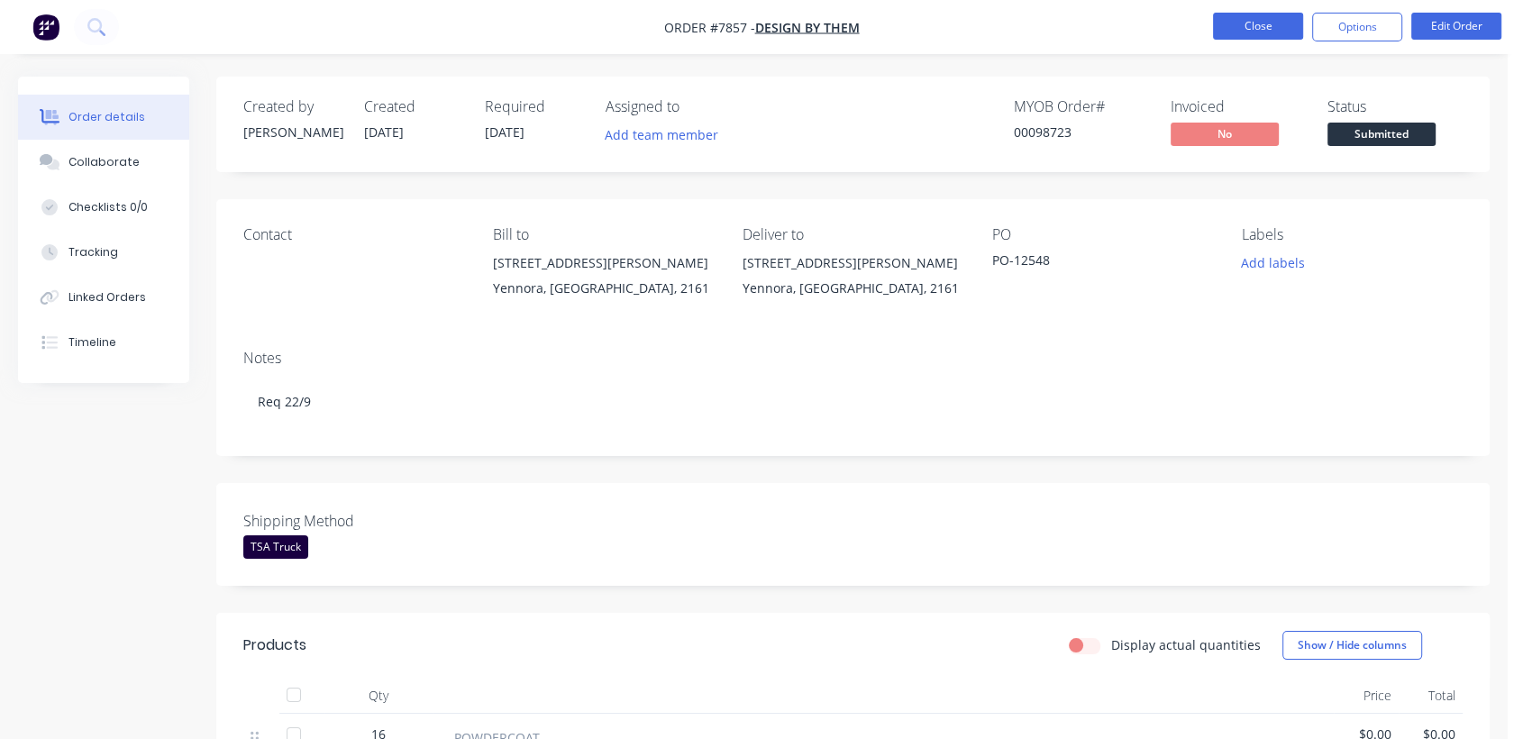
click at [1241, 20] on button "Close" at bounding box center [1258, 26] width 90 height 27
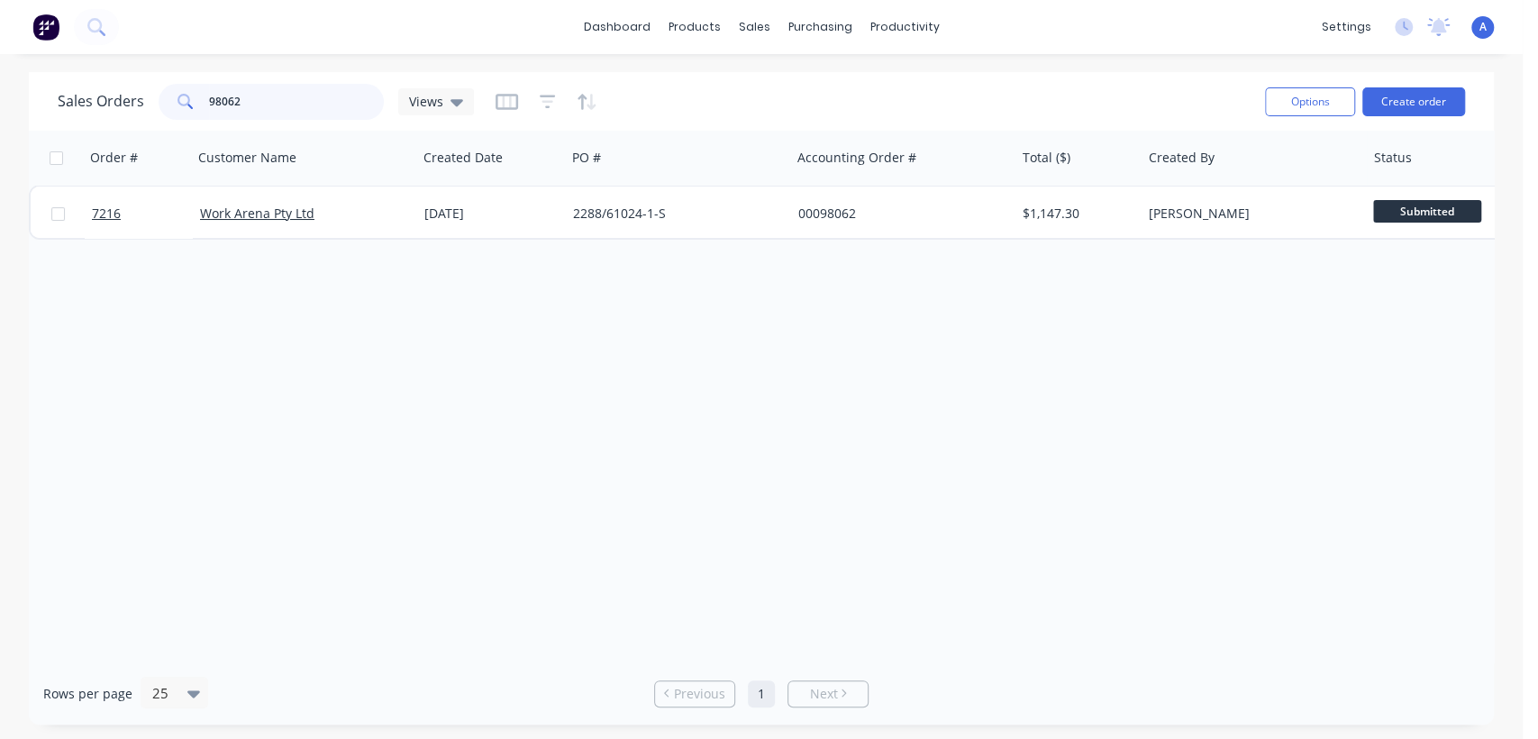
drag, startPoint x: 257, startPoint y: 93, endPoint x: 166, endPoint y: 75, distance: 92.8
click at [167, 74] on div "Sales Orders 98062 Views Options Create order" at bounding box center [761, 101] width 1465 height 59
type input "7828"
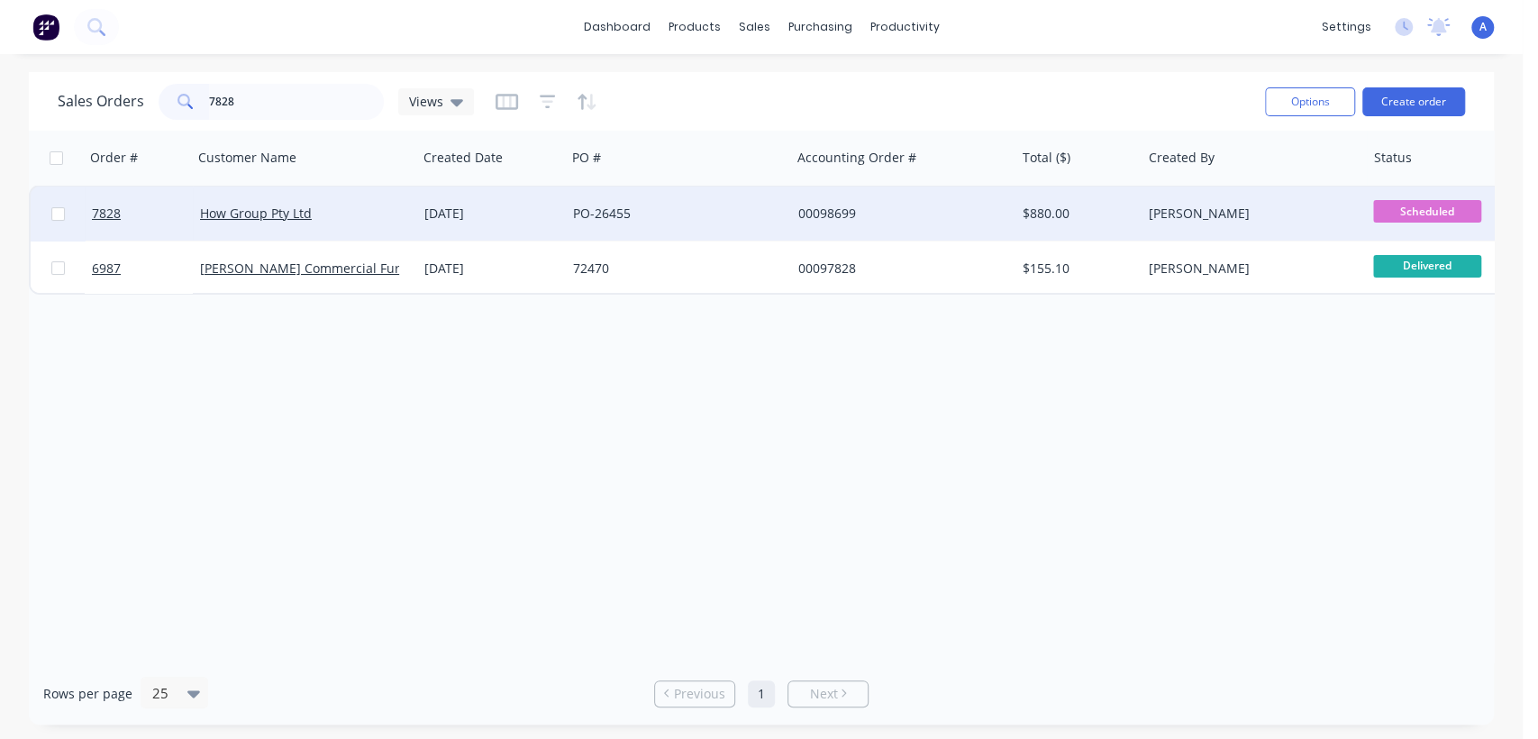
click at [641, 205] on div "PO-26455" at bounding box center [673, 214] width 200 height 18
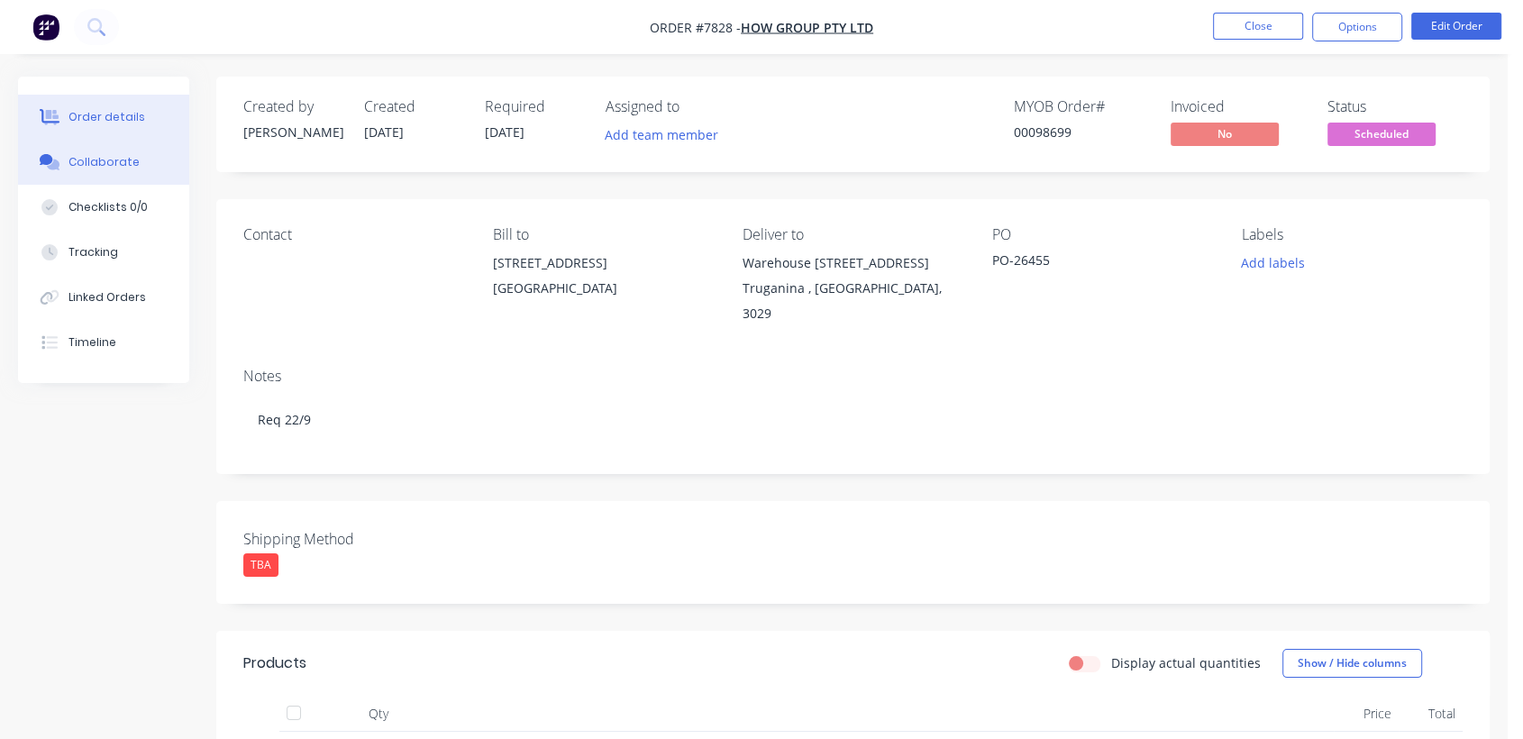
click at [102, 160] on div "Collaborate" at bounding box center [103, 162] width 71 height 16
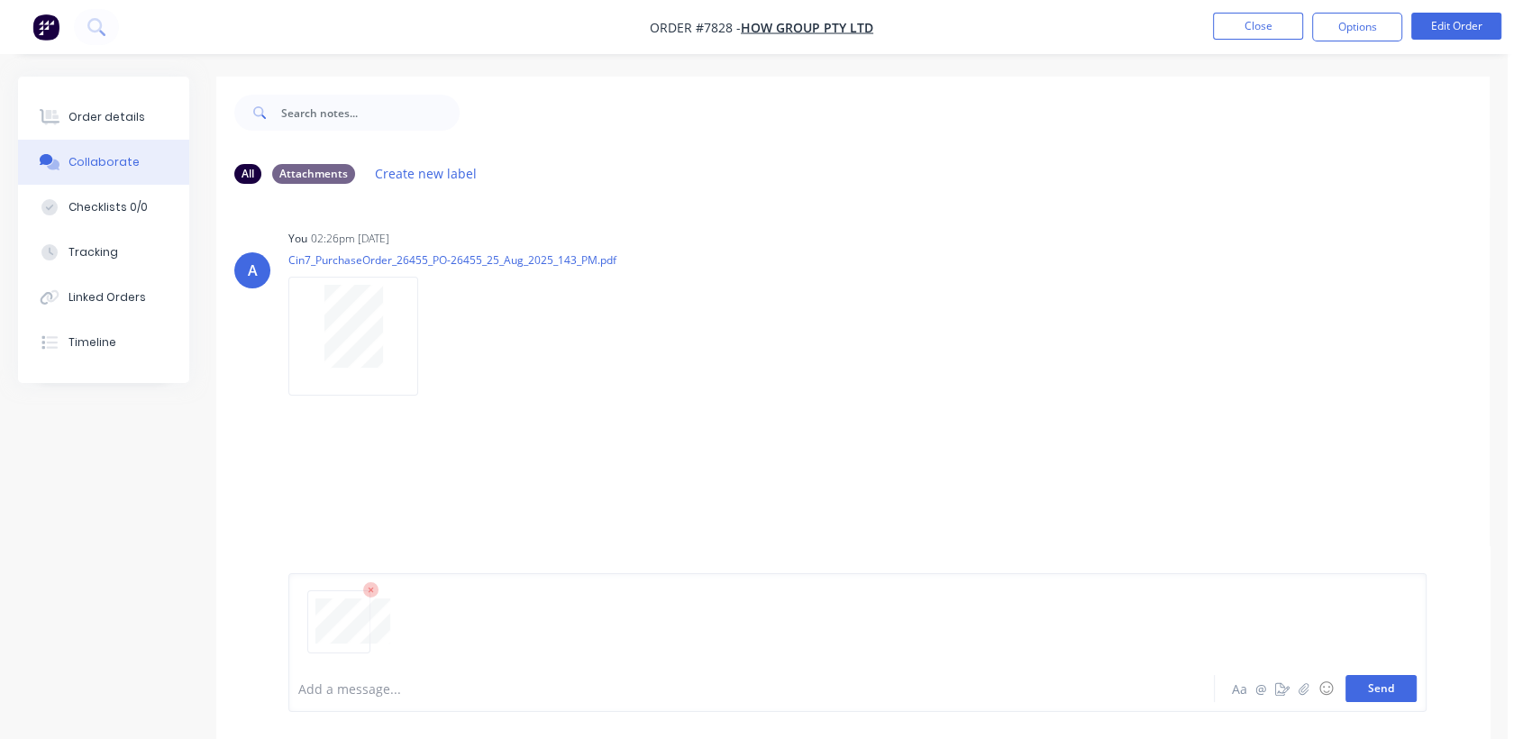
click at [1389, 687] on button "Send" at bounding box center [1380, 688] width 71 height 27
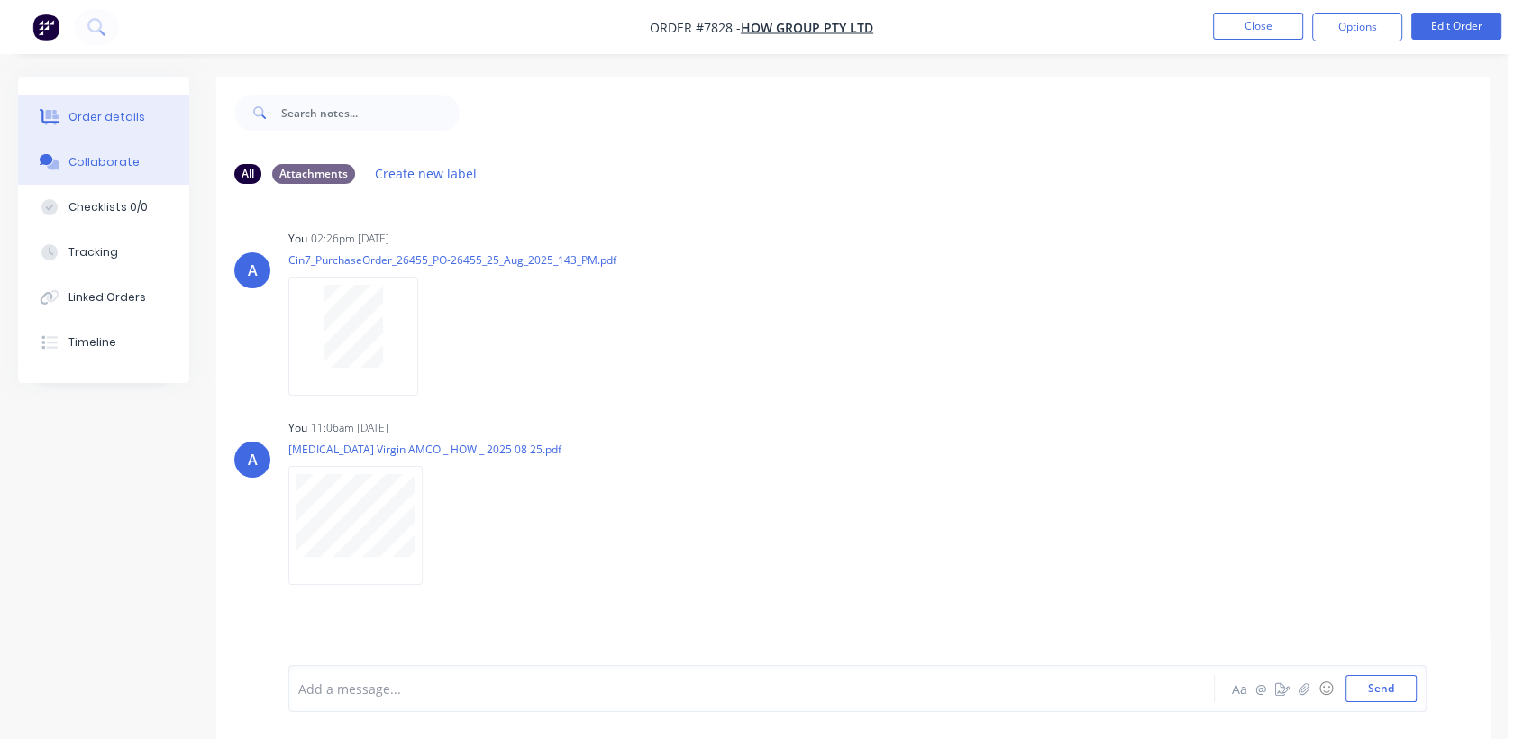
click at [131, 113] on div "Order details" at bounding box center [106, 117] width 77 height 16
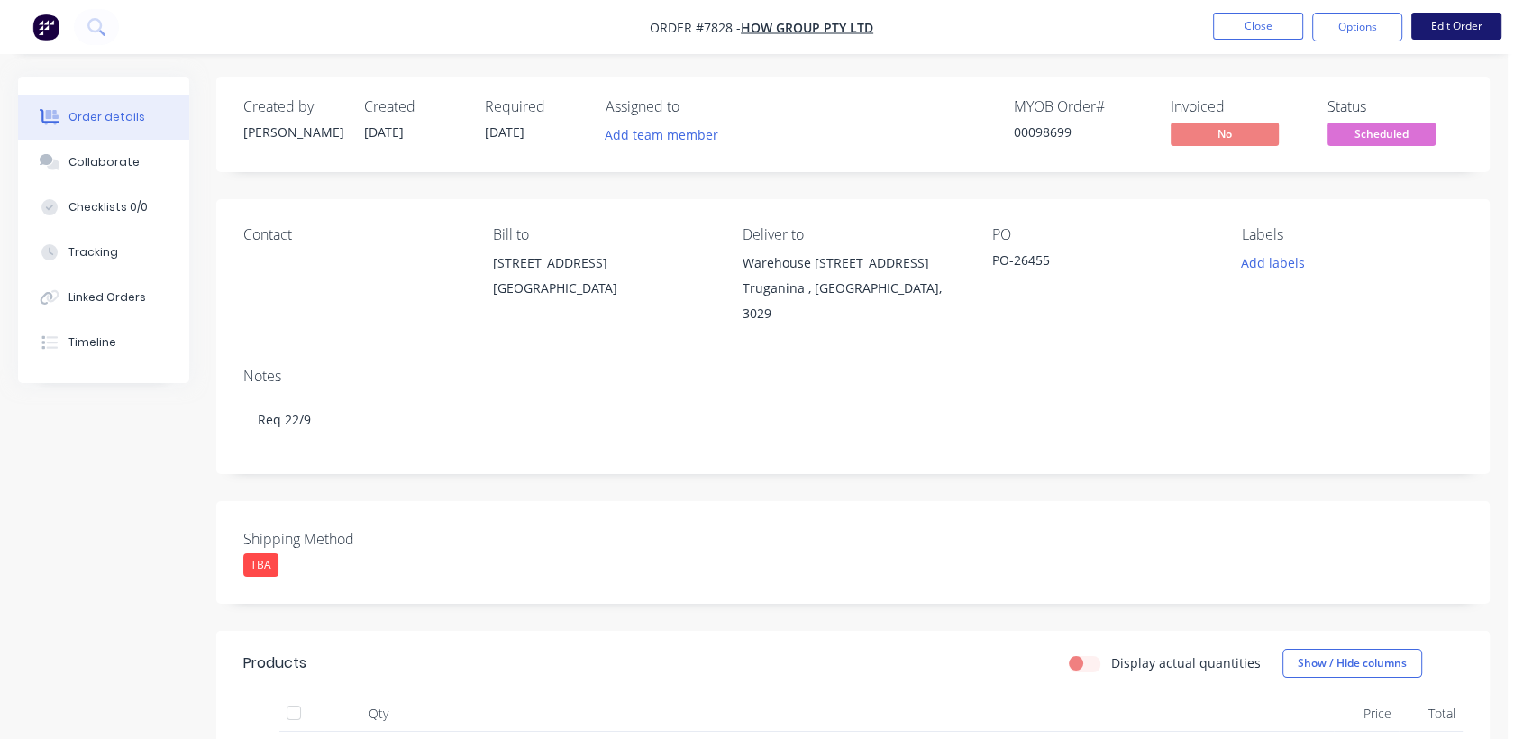
click at [1492, 21] on button "Edit Order" at bounding box center [1456, 26] width 90 height 27
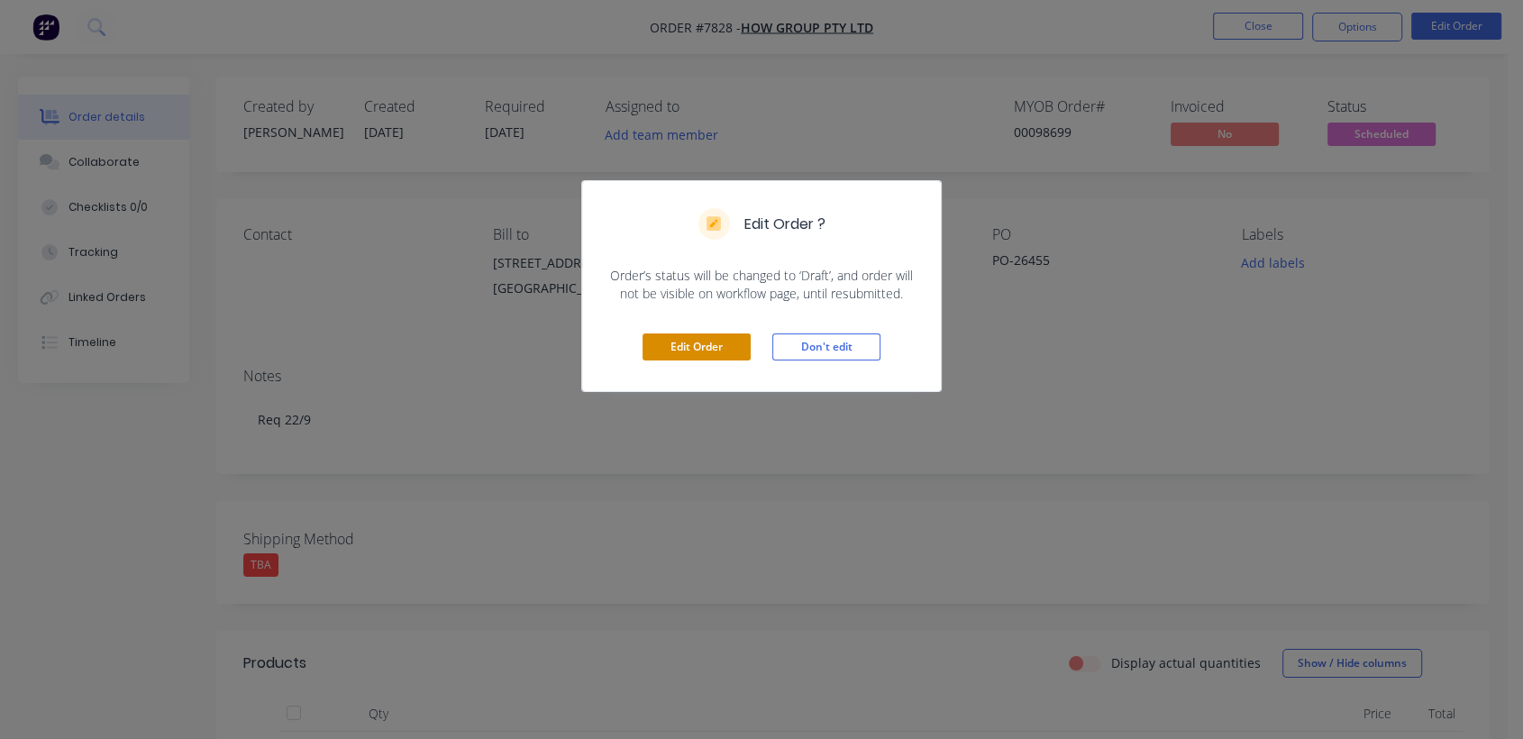
click at [706, 344] on button "Edit Order" at bounding box center [696, 346] width 108 height 27
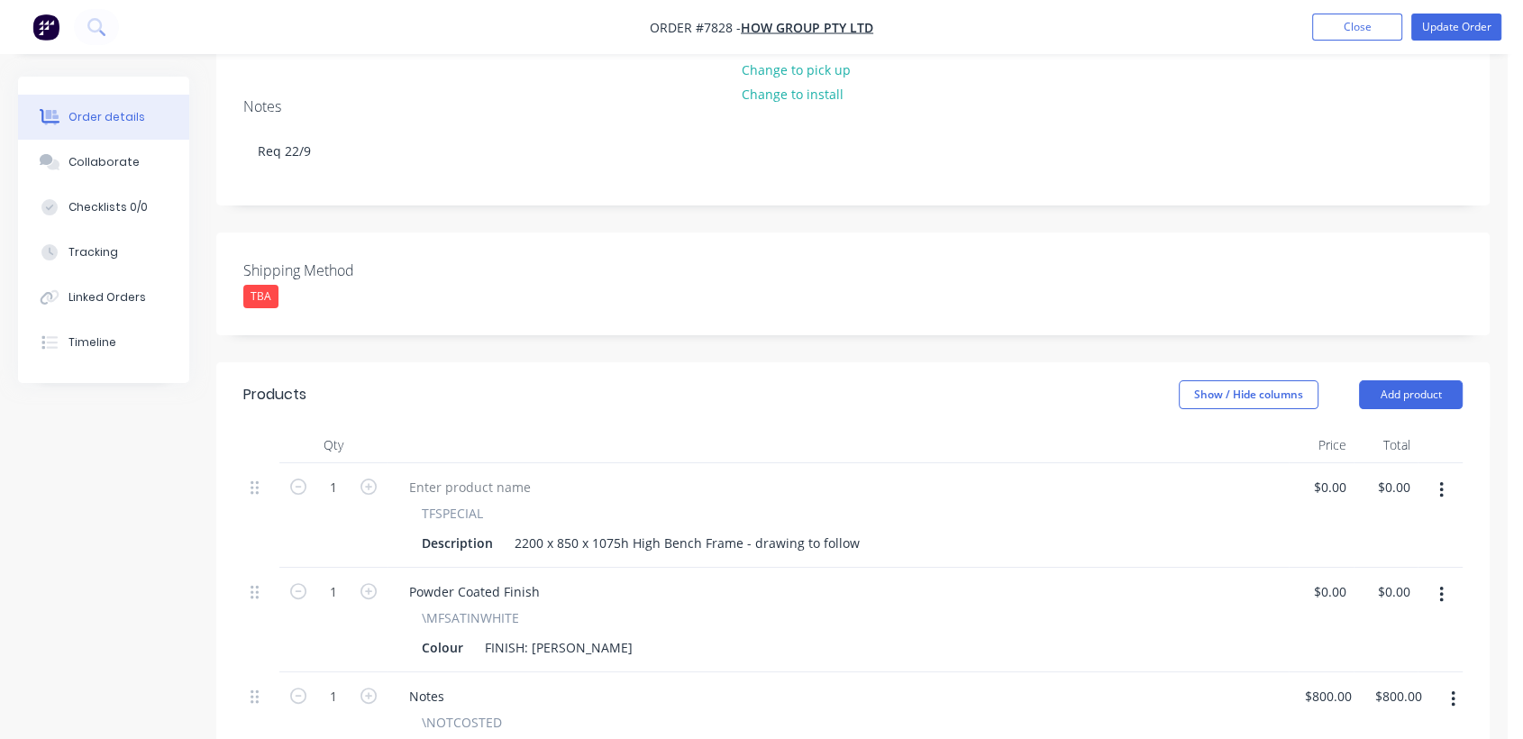
scroll to position [500, 0]
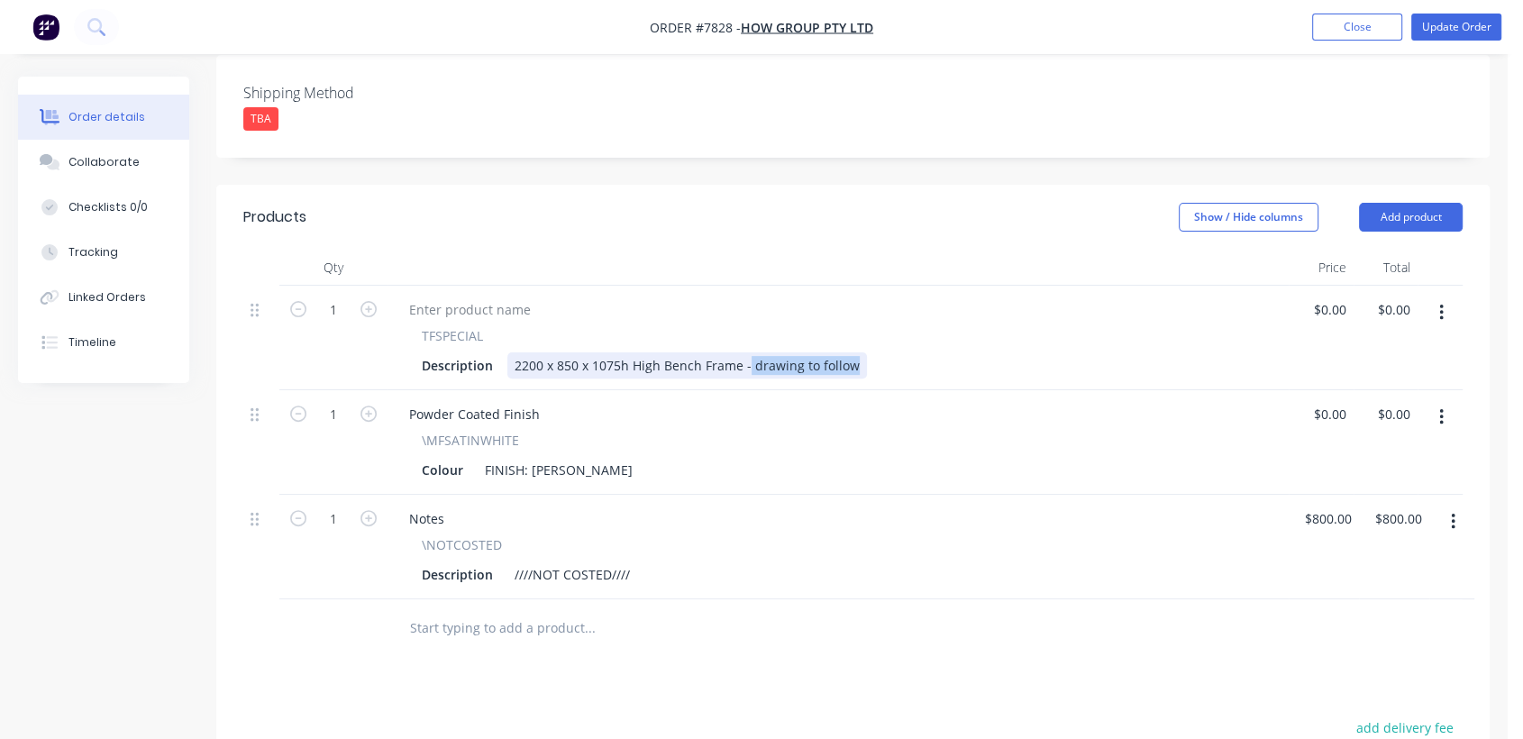
drag, startPoint x: 853, startPoint y: 315, endPoint x: 743, endPoint y: 301, distance: 110.9
click at [743, 352] on div "2200 x 850 x 1075h High Bench Frame - drawing to follow" at bounding box center [687, 365] width 360 height 26
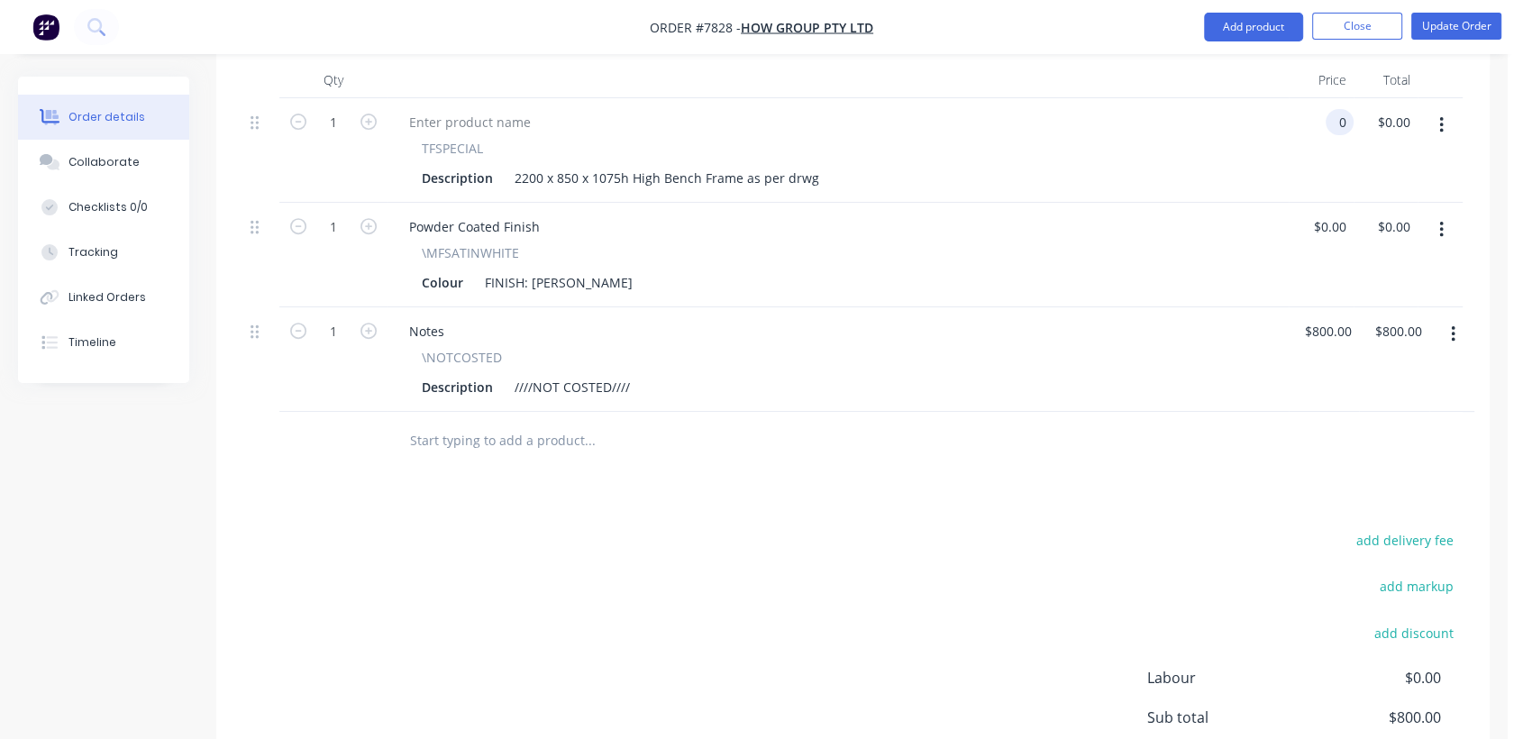
scroll to position [187, 0]
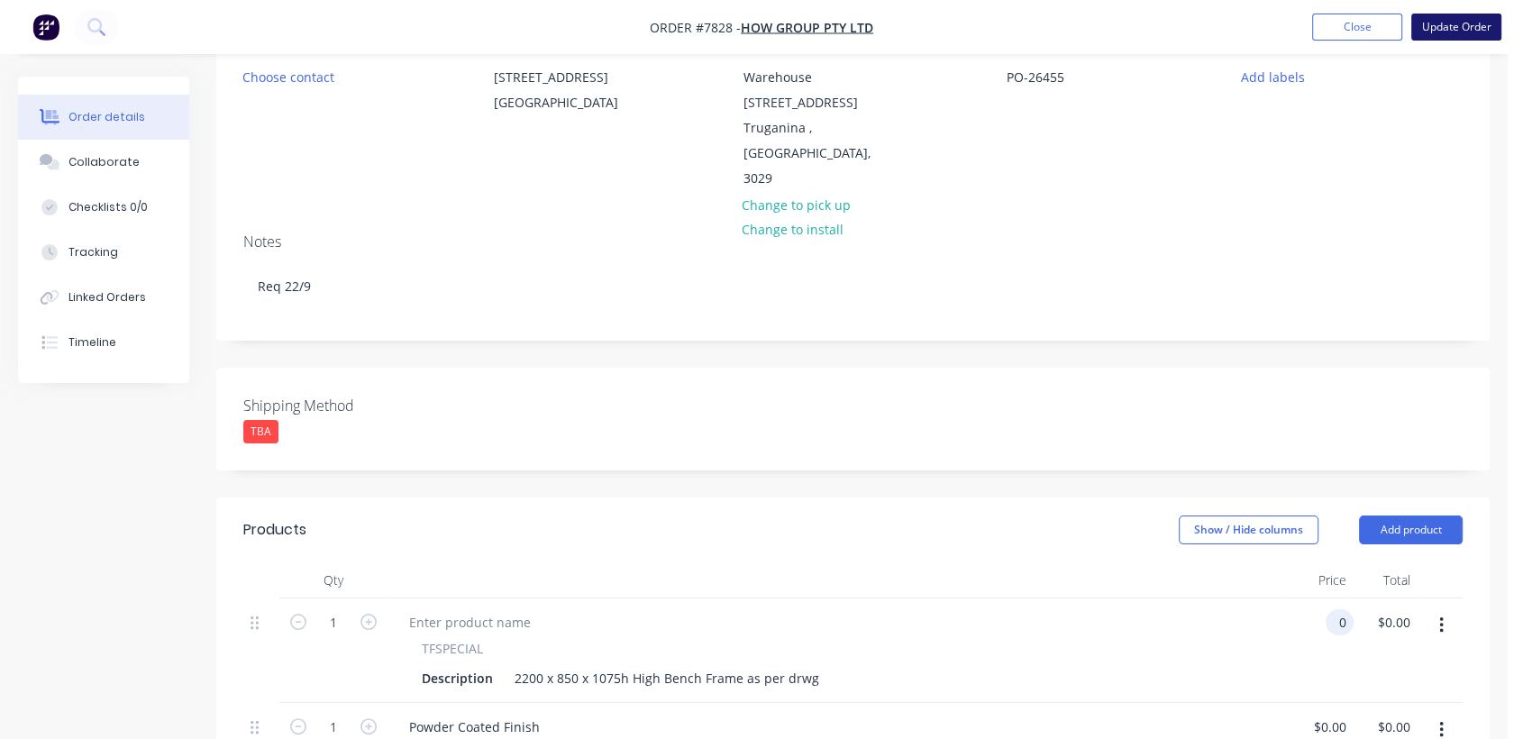
type input "$0.00"
click at [1470, 21] on button "Update Order" at bounding box center [1456, 27] width 90 height 27
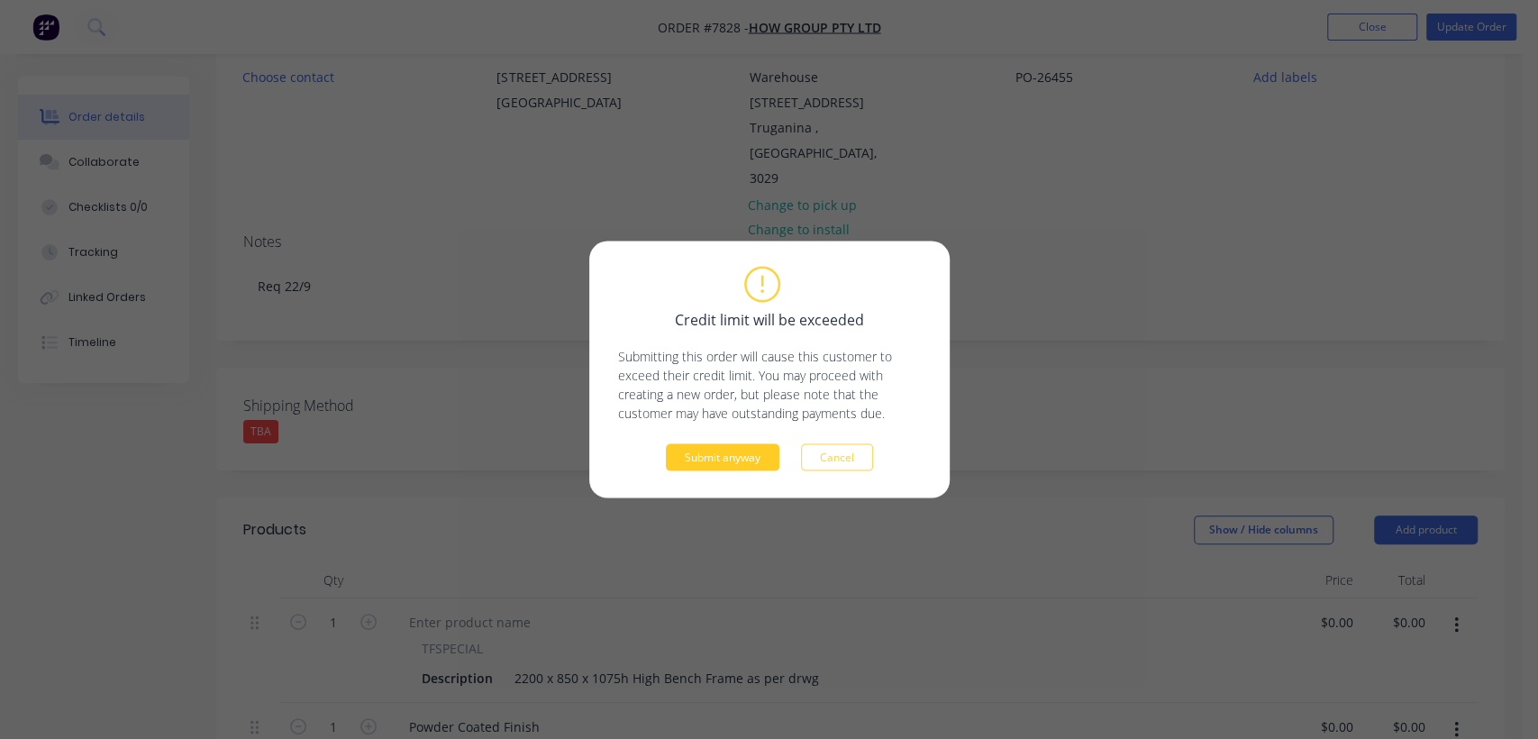
click at [723, 464] on button "Submit anyway" at bounding box center [723, 457] width 114 height 27
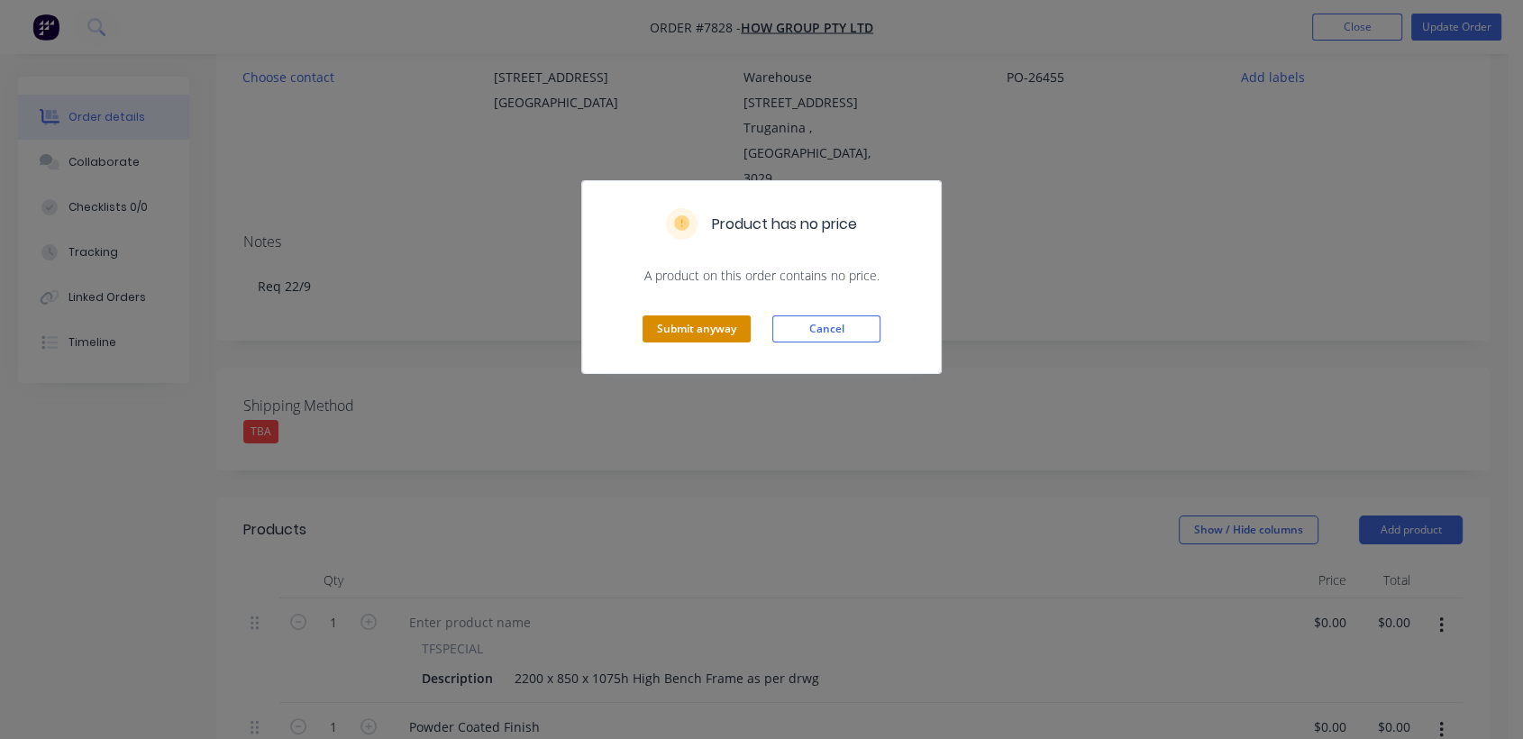
click at [680, 324] on button "Submit anyway" at bounding box center [696, 328] width 108 height 27
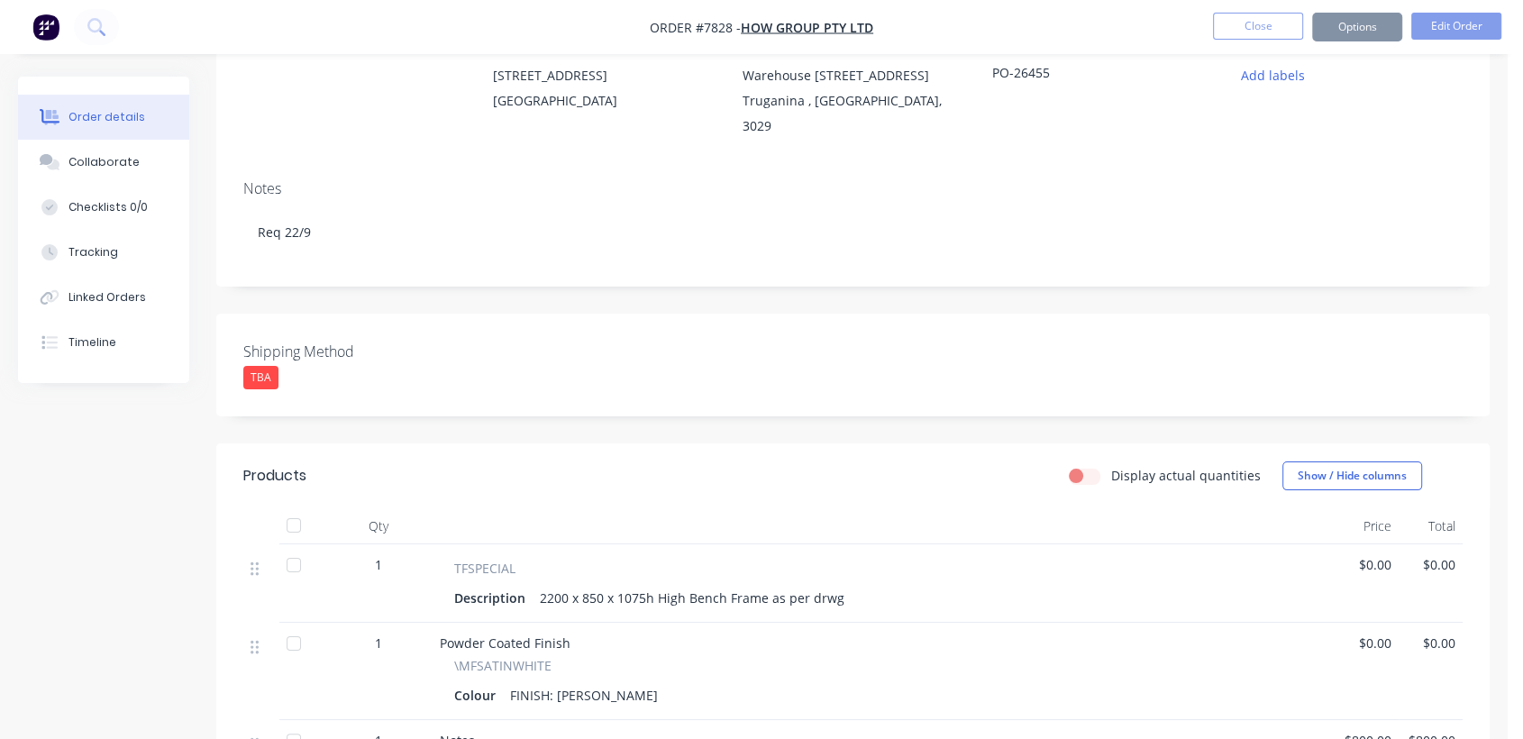
scroll to position [187, 0]
click at [1272, 18] on button "Close" at bounding box center [1258, 26] width 90 height 27
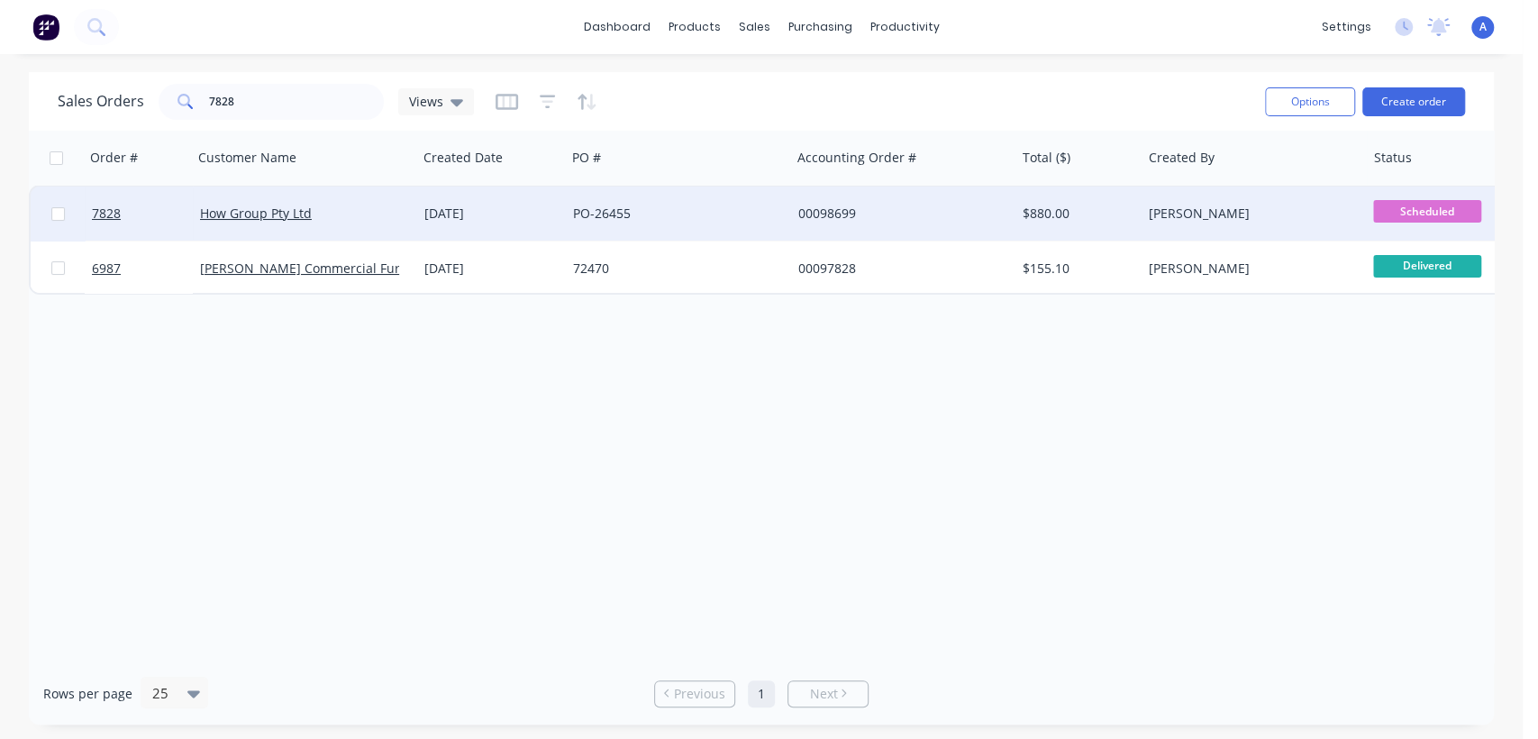
click at [540, 201] on div "25 Aug 2025" at bounding box center [491, 214] width 149 height 54
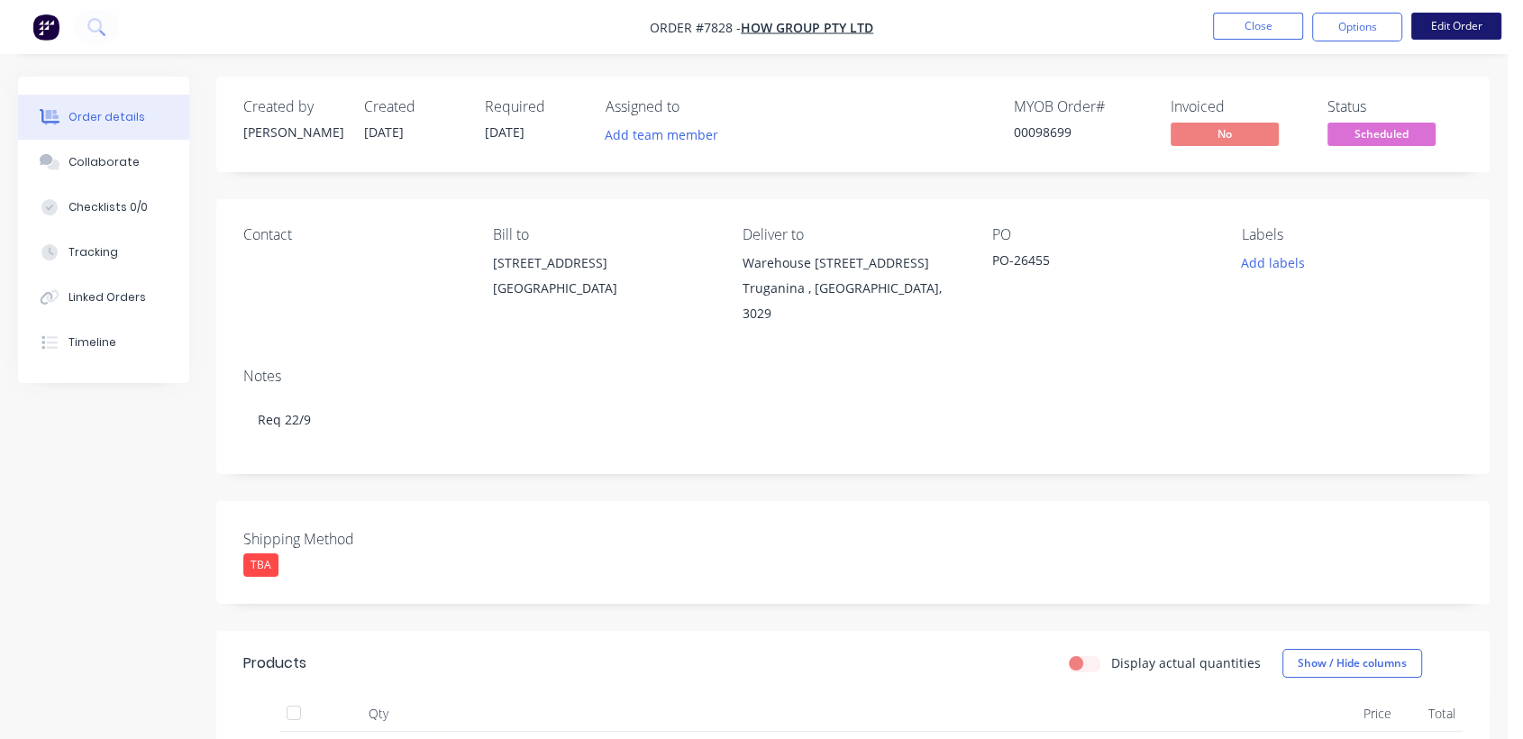
click at [1443, 15] on button "Edit Order" at bounding box center [1456, 26] width 90 height 27
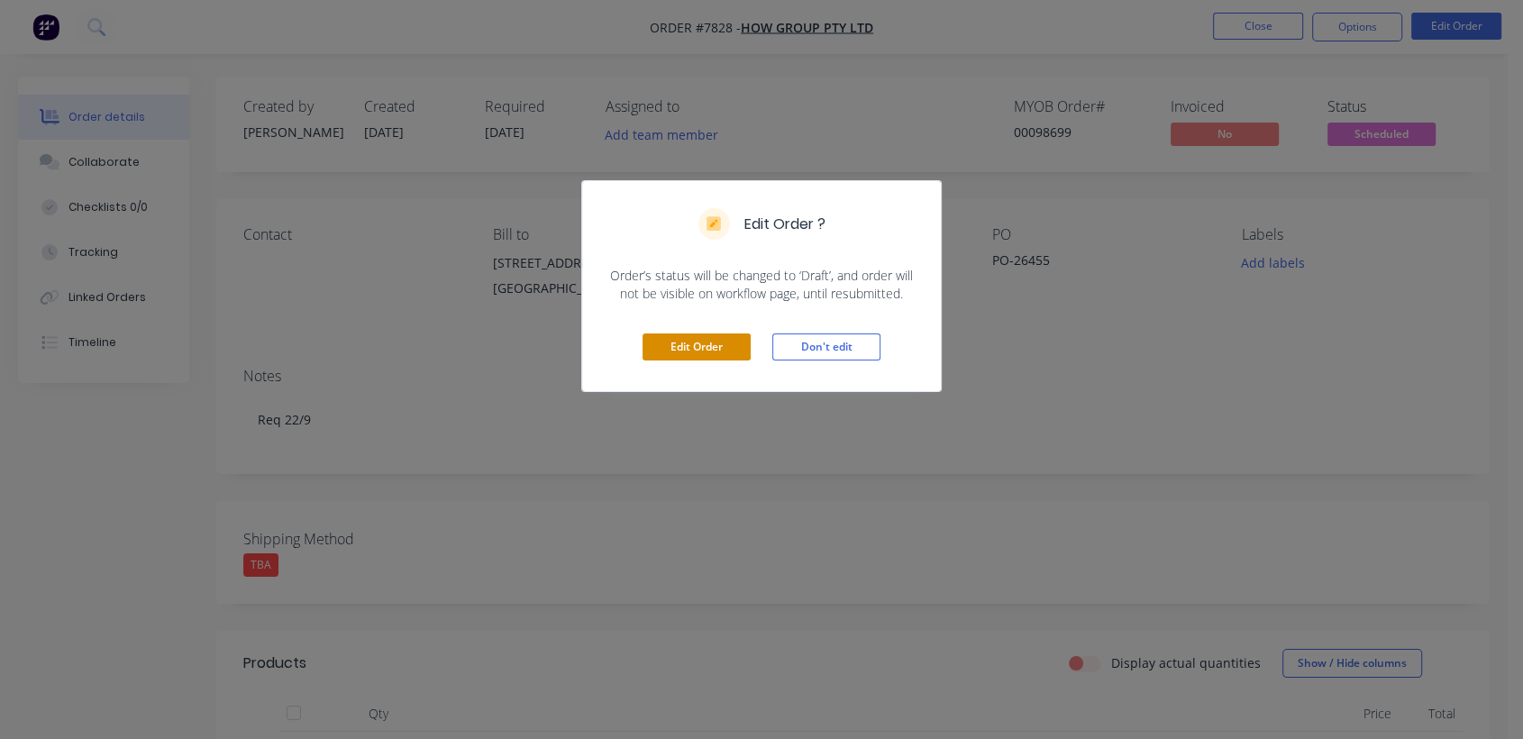
click at [706, 345] on button "Edit Order" at bounding box center [696, 346] width 108 height 27
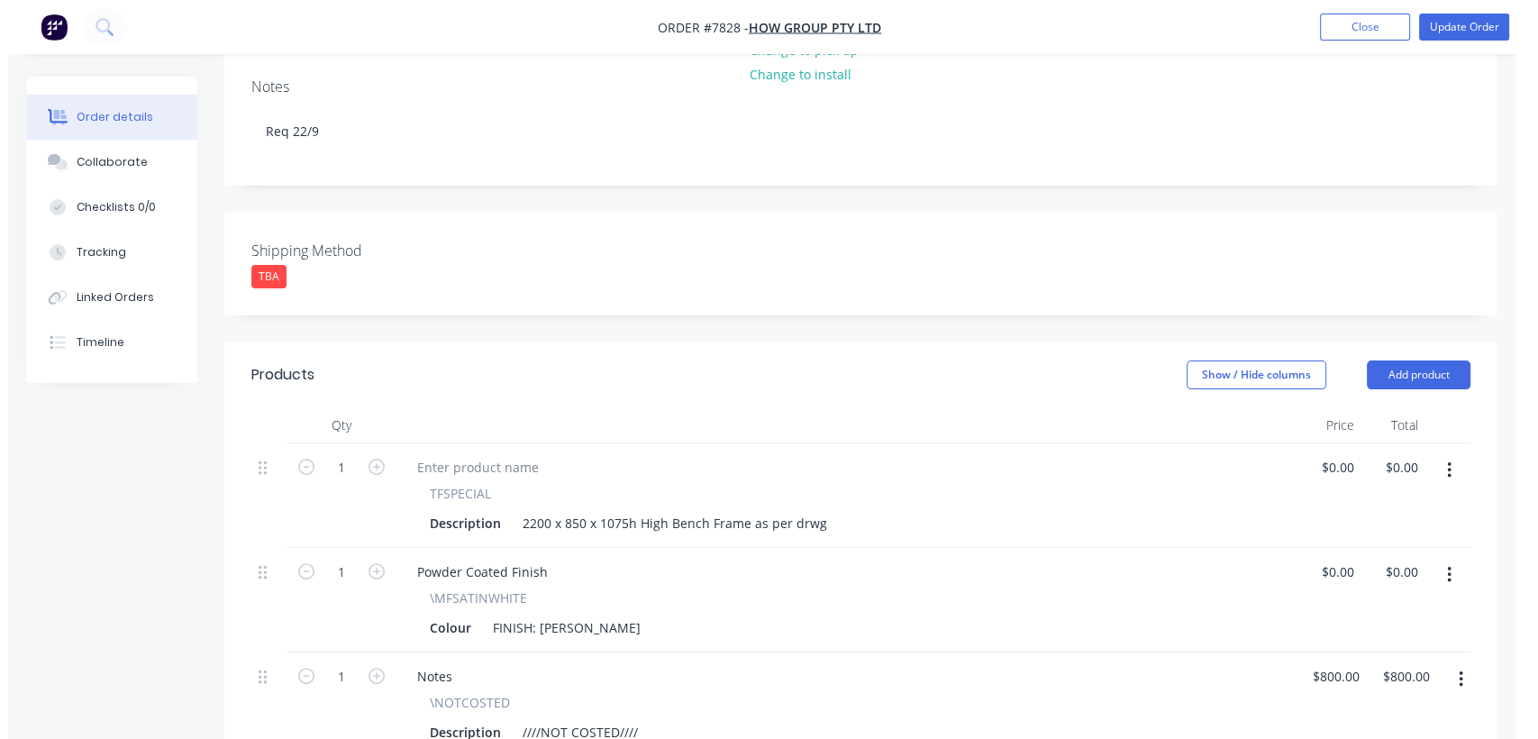
scroll to position [600, 0]
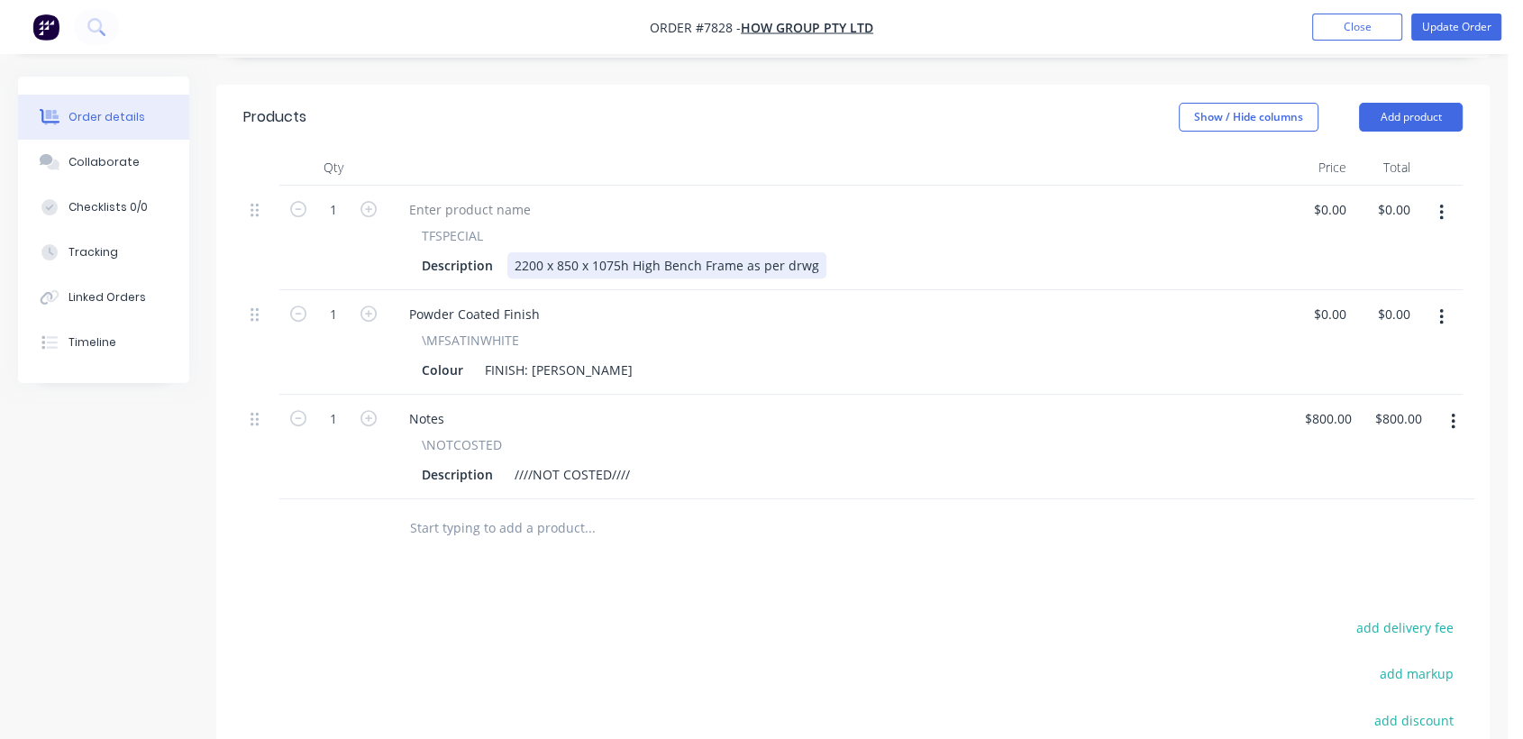
click at [734, 252] on div "2200 x 850 x 1075h High Bench Frame as per drwg" at bounding box center [666, 265] width 319 height 26
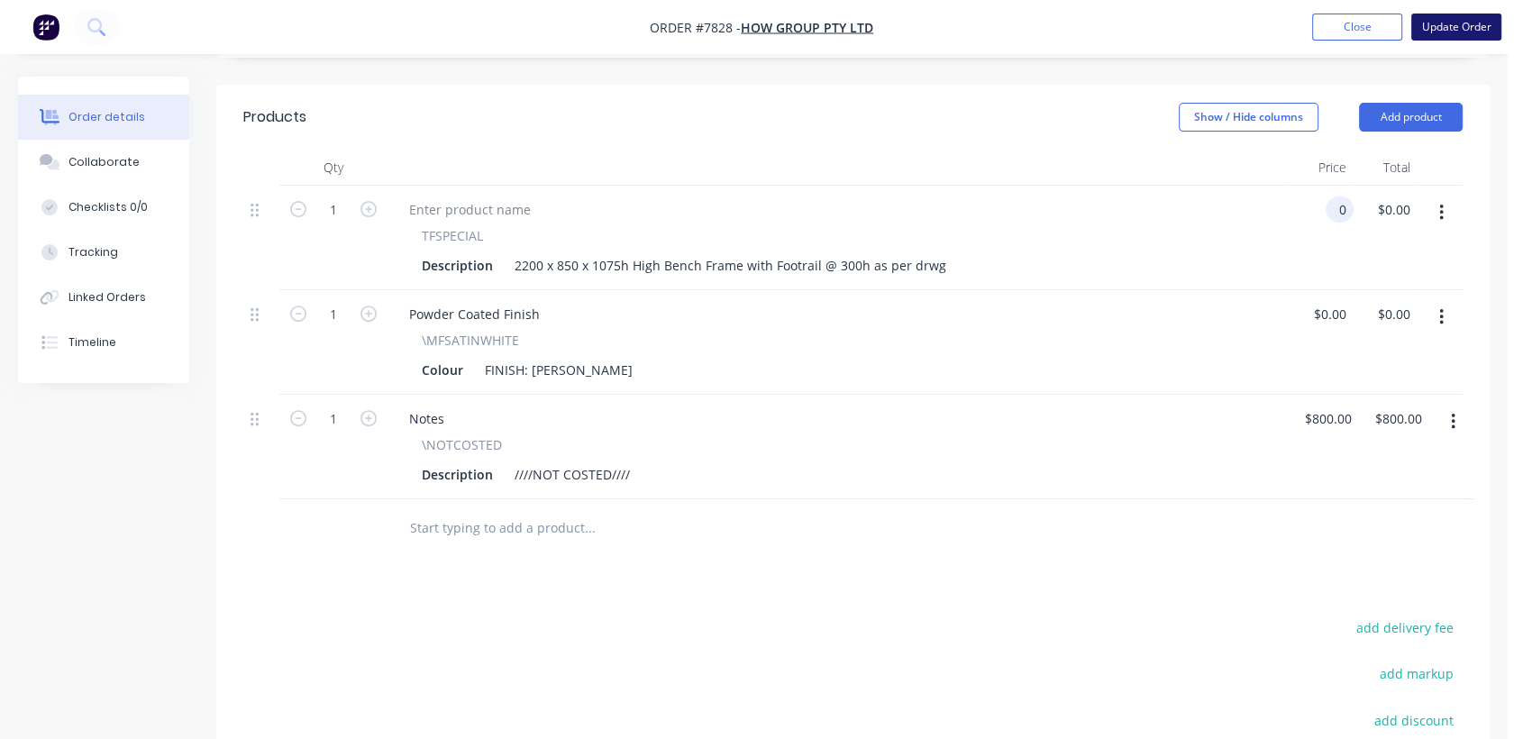
type input "$0.00"
click at [1453, 23] on button "Update Order" at bounding box center [1456, 27] width 90 height 27
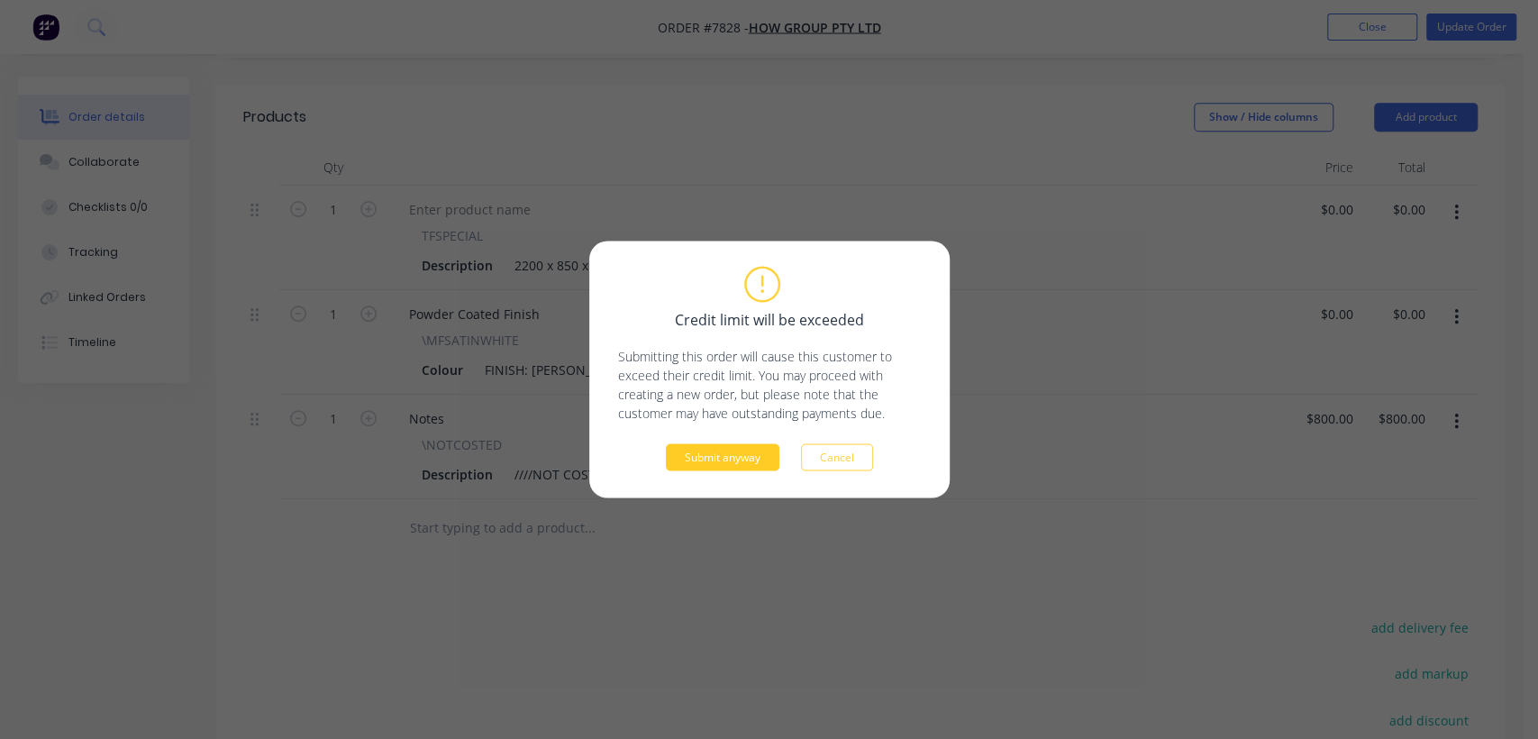
click at [747, 451] on button "Submit anyway" at bounding box center [723, 457] width 114 height 27
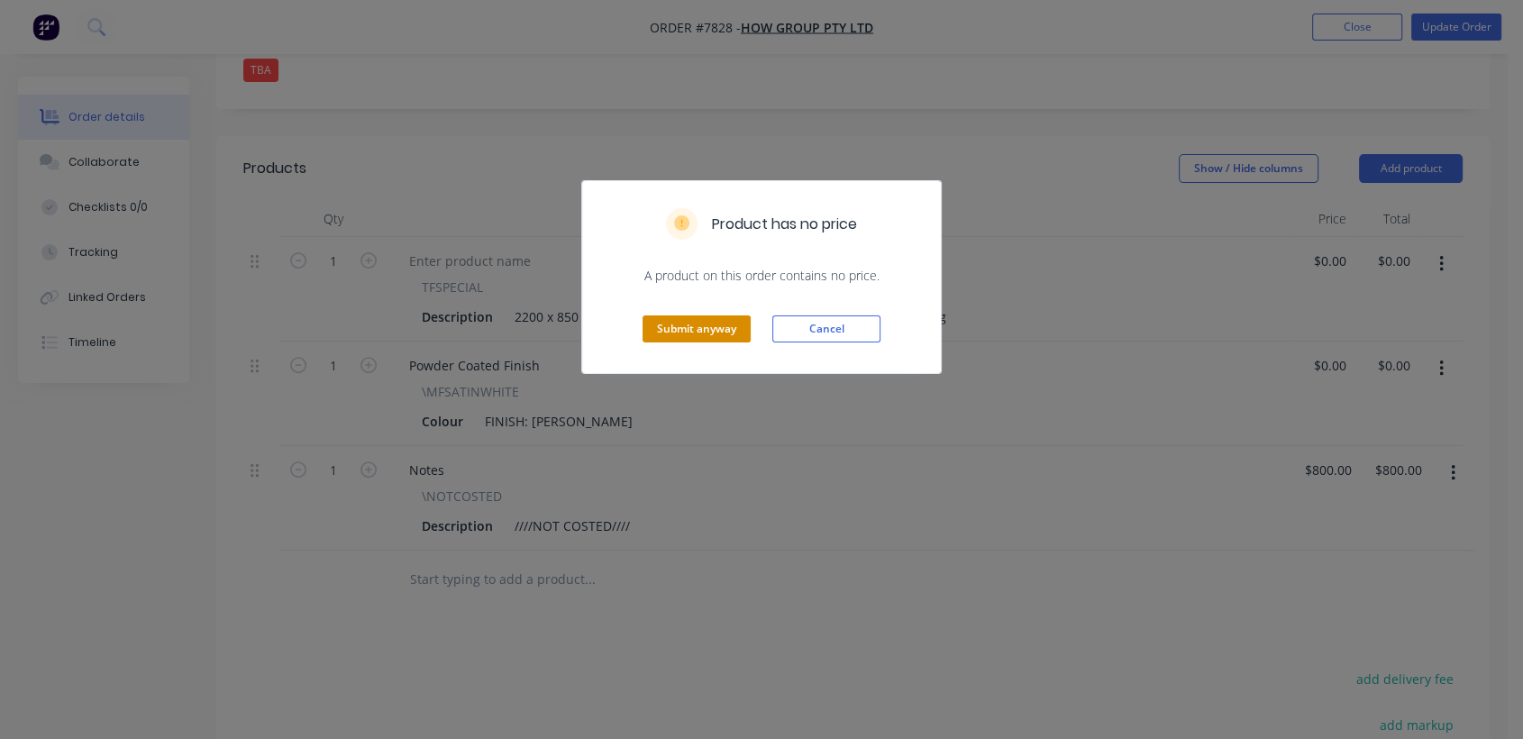
click at [721, 329] on button "Submit anyway" at bounding box center [696, 328] width 108 height 27
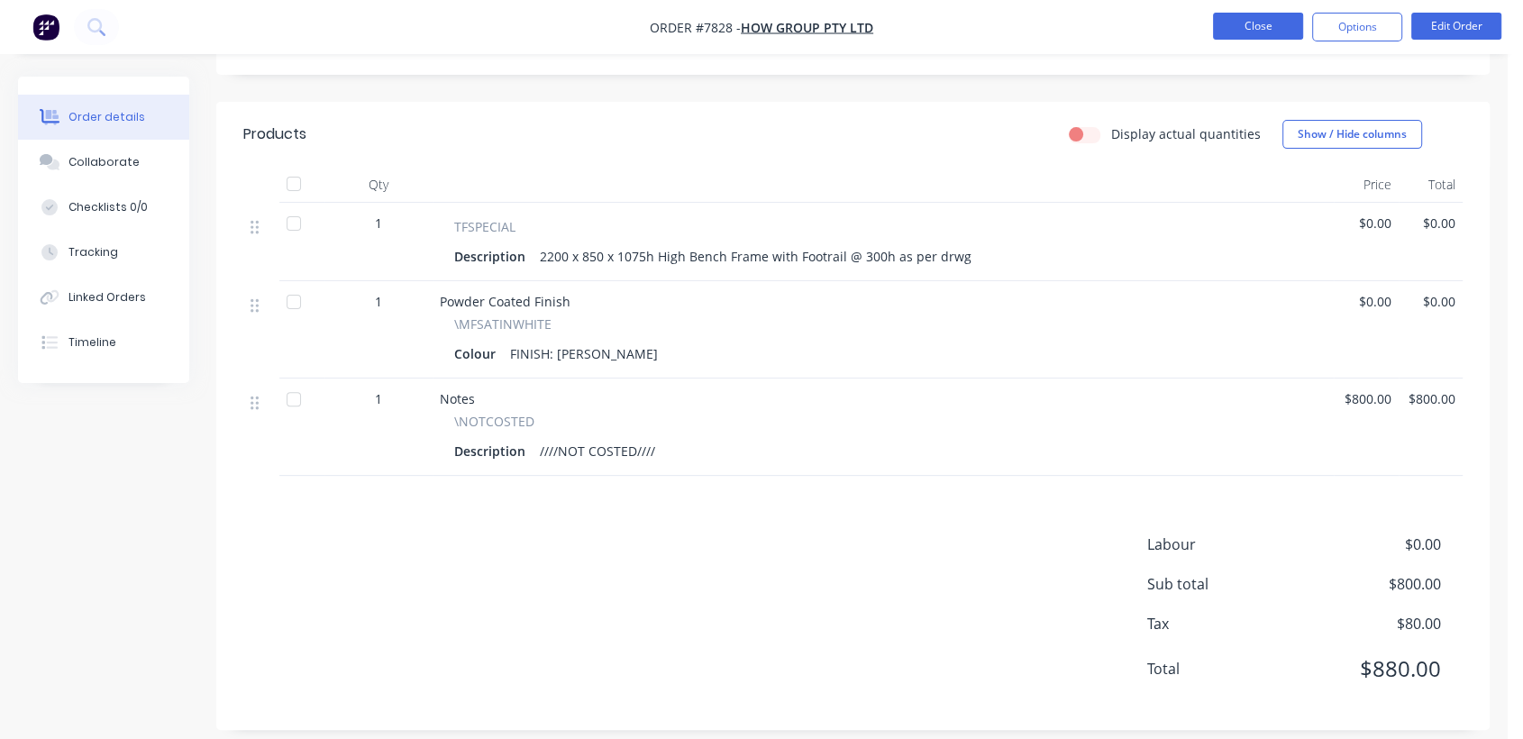
click at [1227, 32] on button "Close" at bounding box center [1258, 26] width 90 height 27
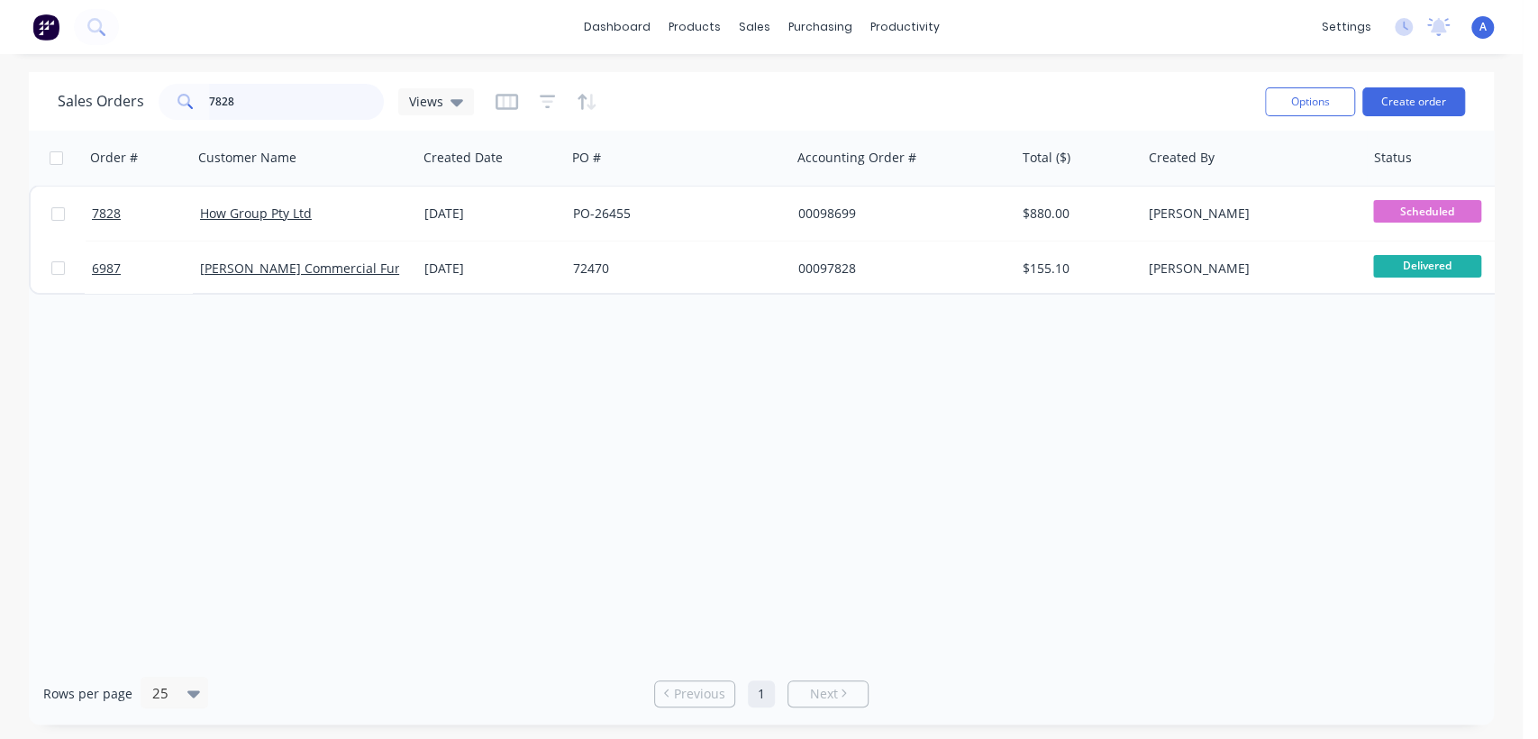
drag, startPoint x: 252, startPoint y: 95, endPoint x: 151, endPoint y: 90, distance: 101.0
click at [151, 90] on div "Sales Orders 7828 Views" at bounding box center [266, 102] width 416 height 36
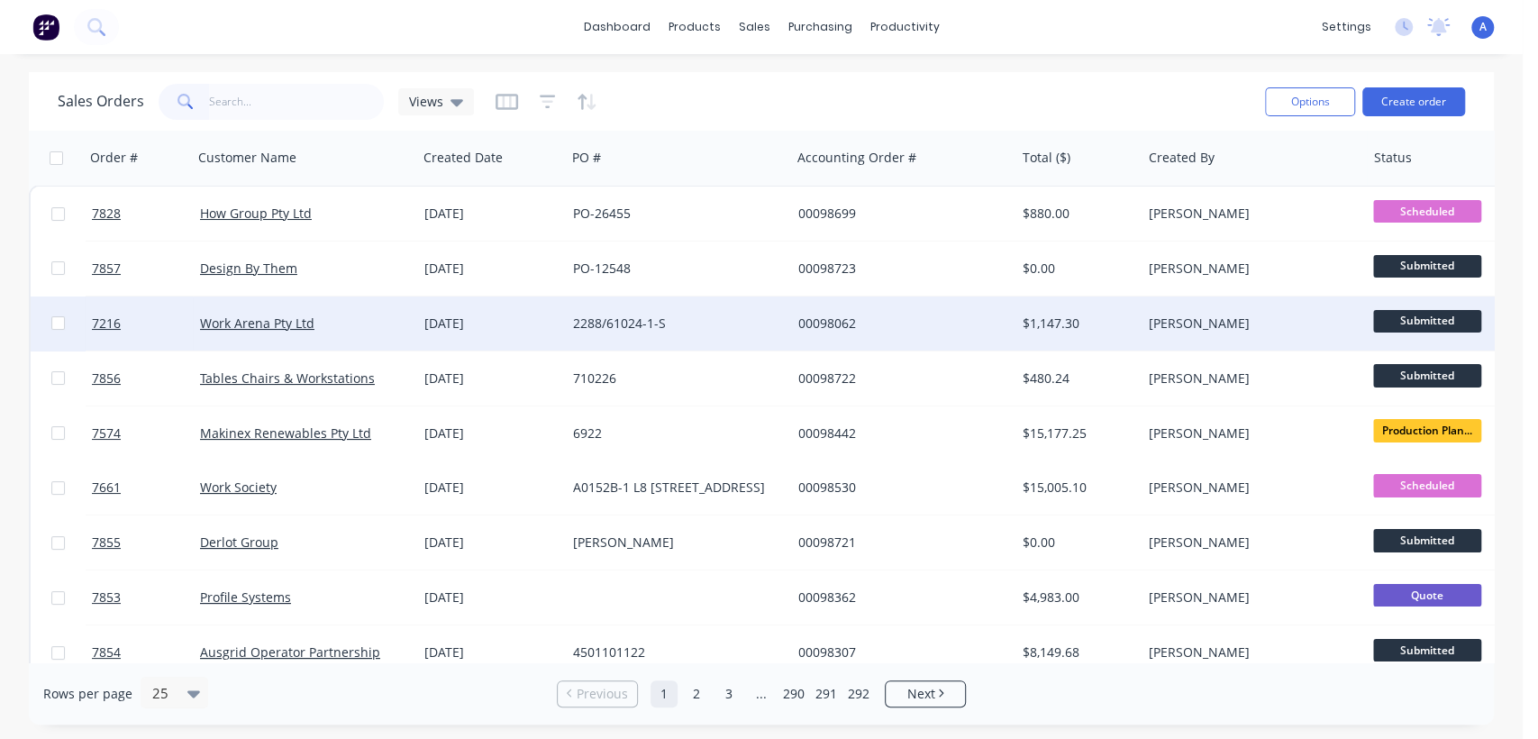
click at [685, 317] on div "2288/61024-1-S" at bounding box center [673, 323] width 200 height 18
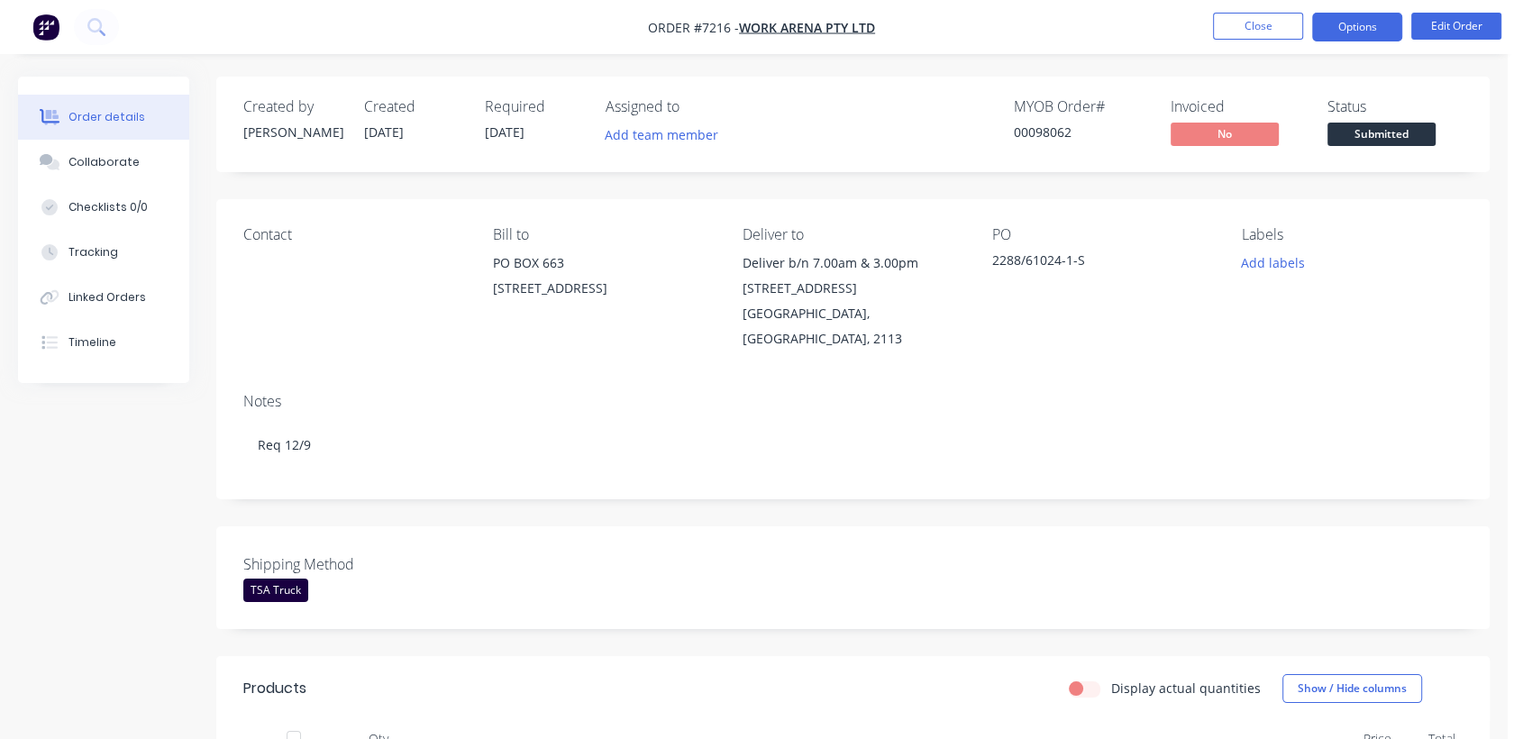
click at [1349, 20] on button "Options" at bounding box center [1357, 27] width 90 height 29
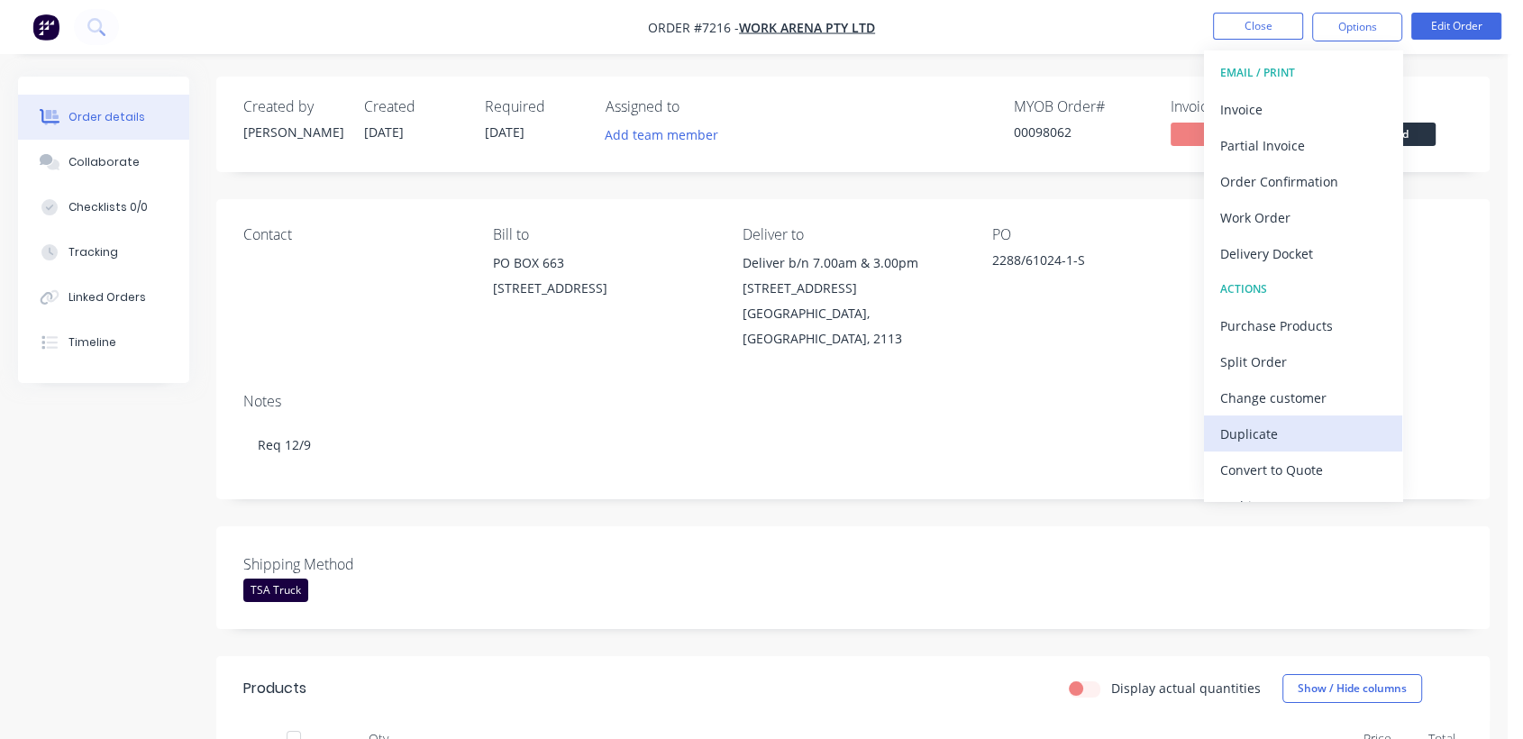
click at [1291, 421] on div "Duplicate" at bounding box center [1303, 434] width 166 height 26
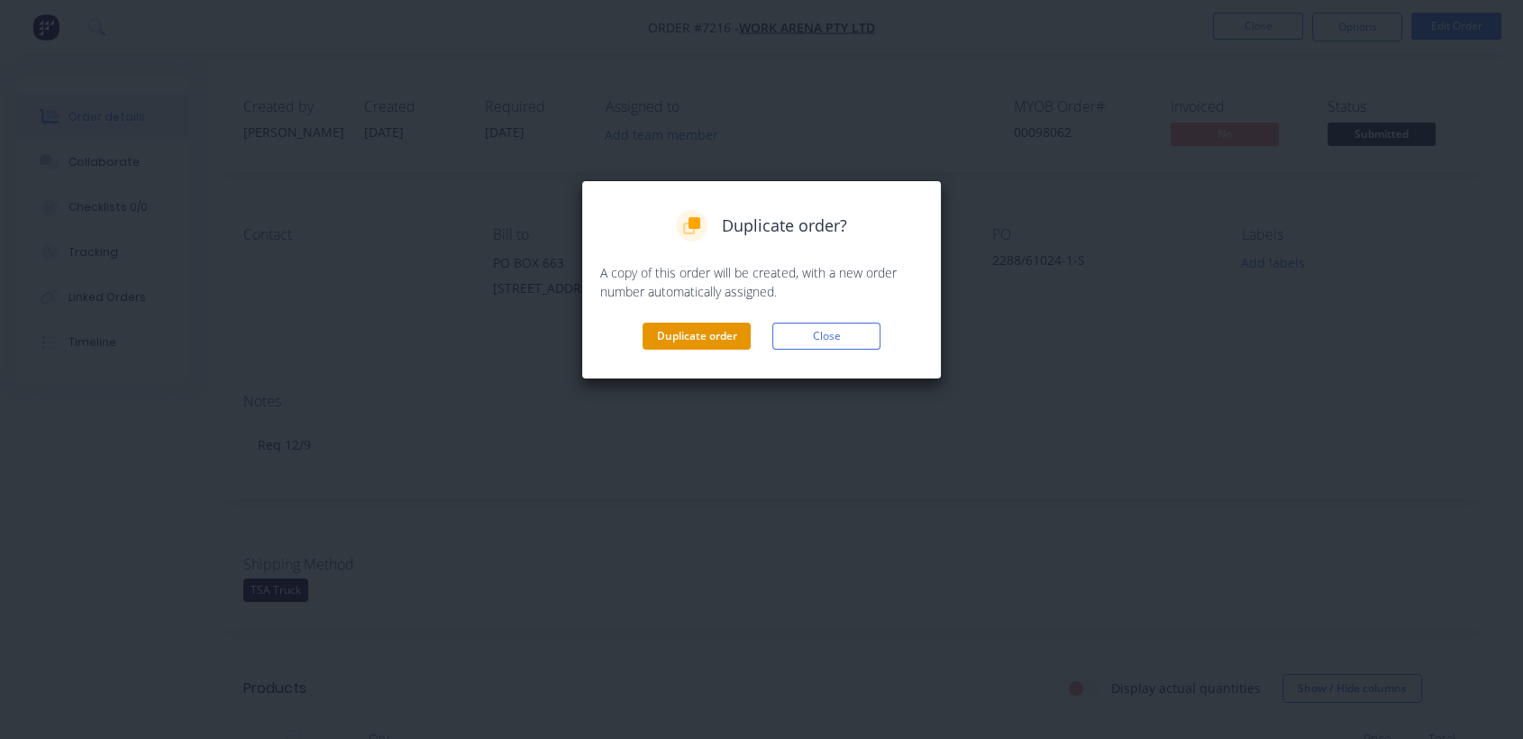
click at [702, 328] on button "Duplicate order" at bounding box center [696, 336] width 108 height 27
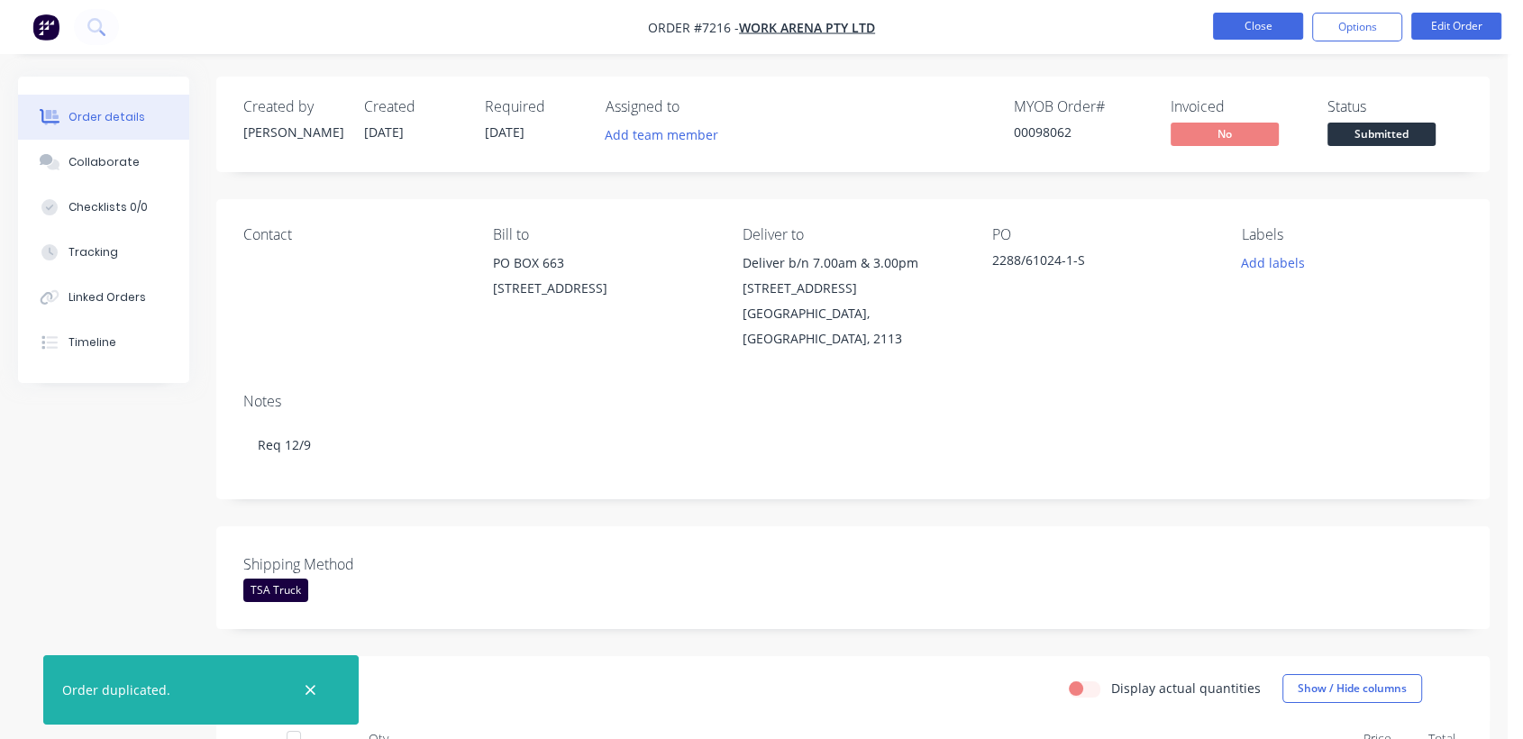
click at [1247, 26] on button "Close" at bounding box center [1258, 26] width 90 height 27
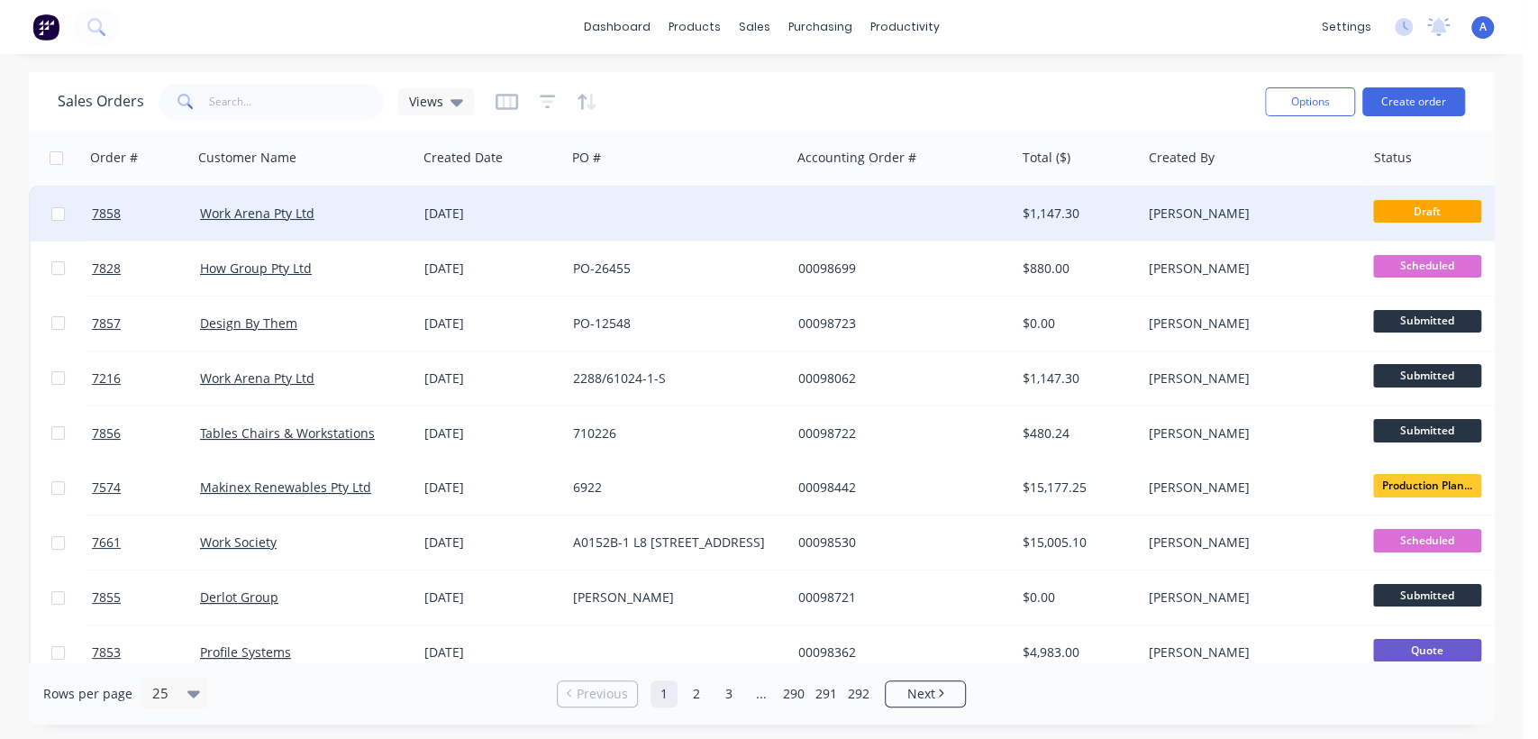
click at [760, 221] on div at bounding box center [678, 214] width 224 height 54
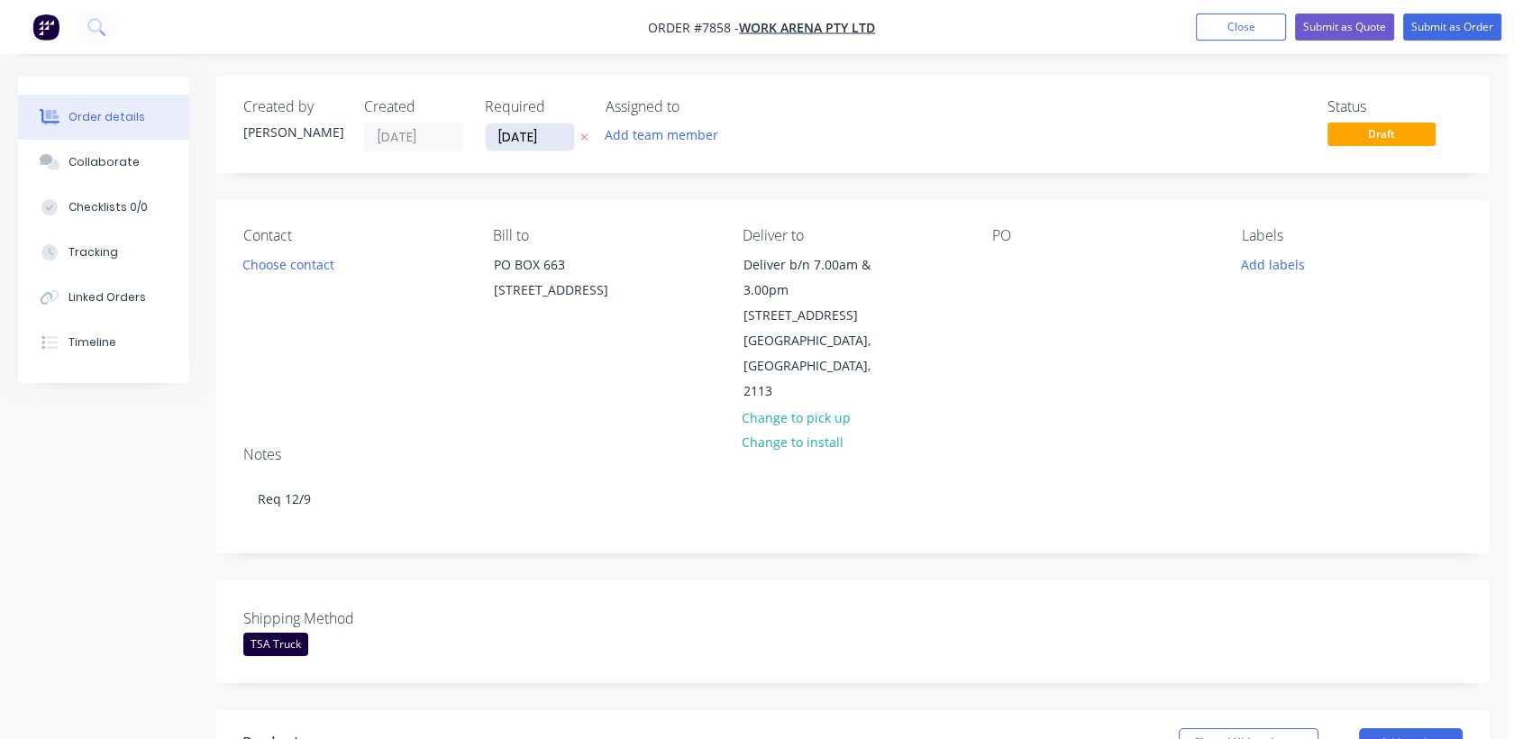
click at [551, 135] on input "27/08/25" at bounding box center [530, 136] width 88 height 27
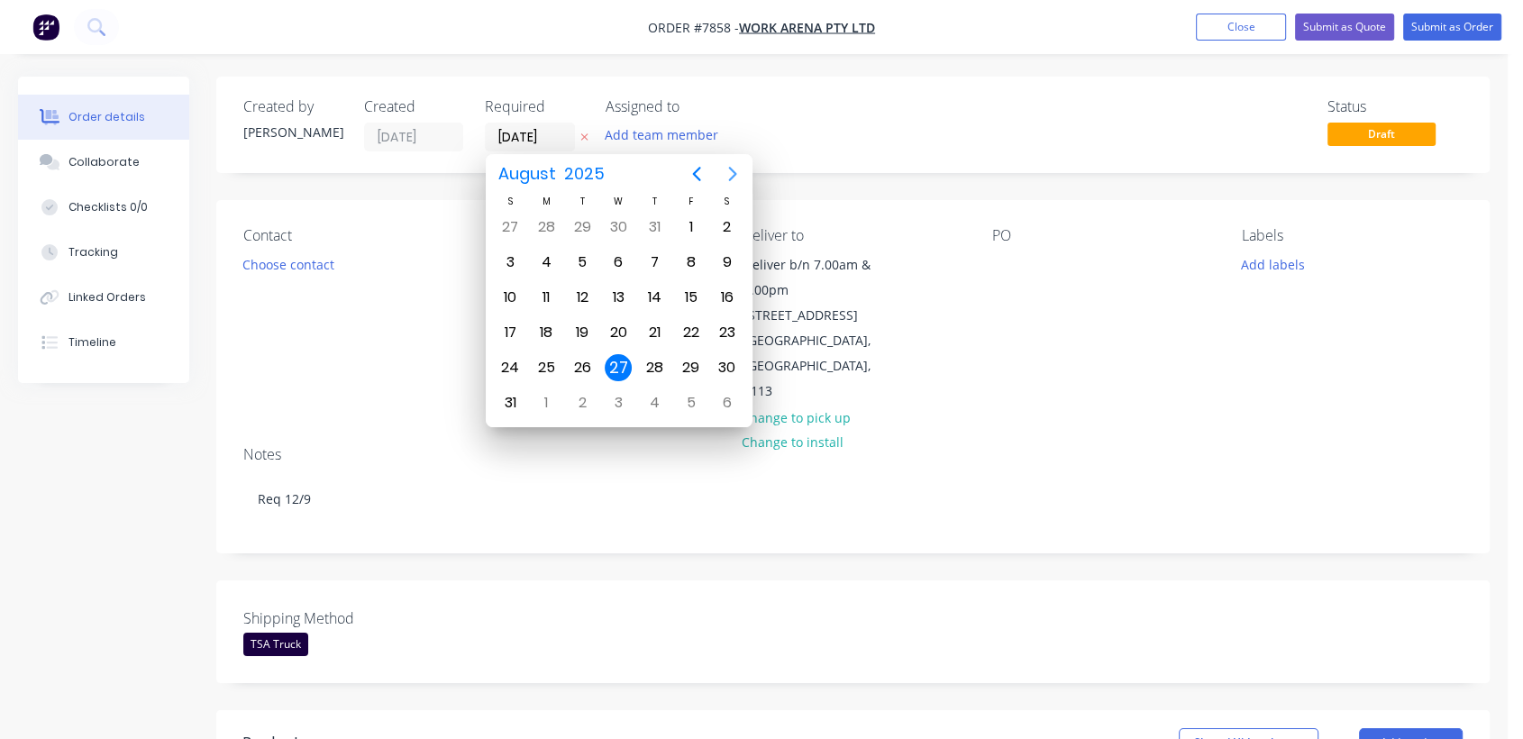
click at [728, 170] on icon "Next page" at bounding box center [733, 174] width 22 height 22
click at [620, 354] on div "31" at bounding box center [618, 367] width 27 height 27
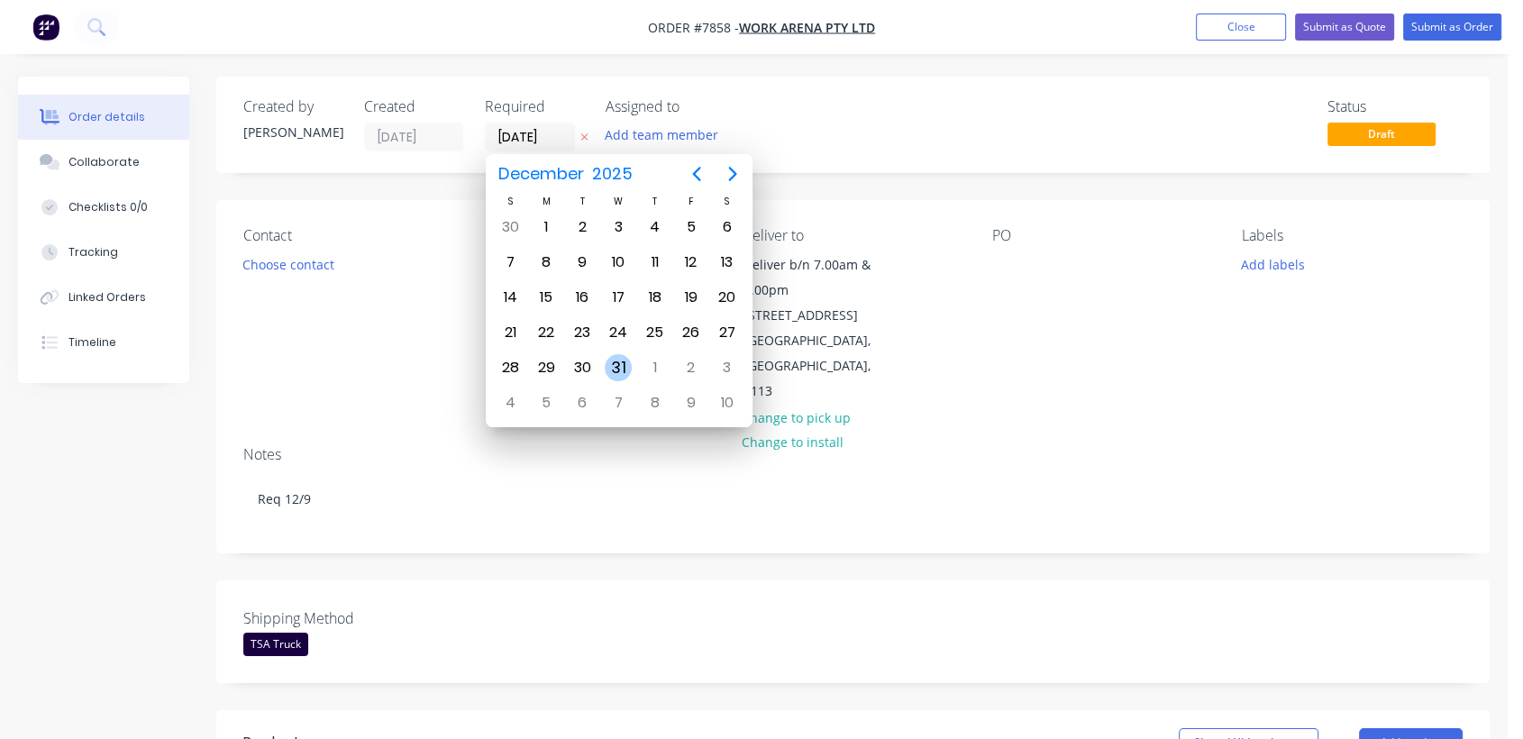
type input "31/12/25"
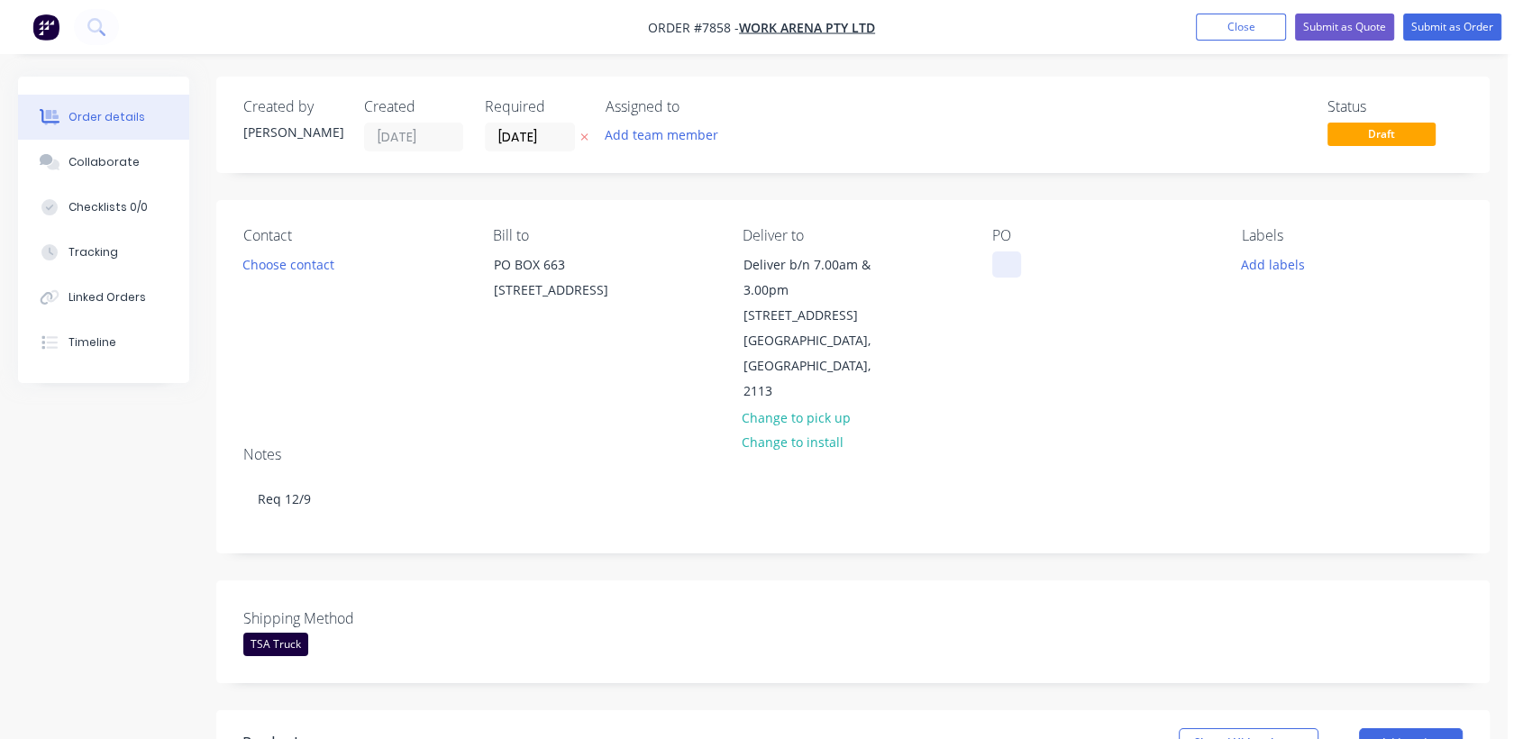
click at [998, 259] on div at bounding box center [1006, 264] width 29 height 26
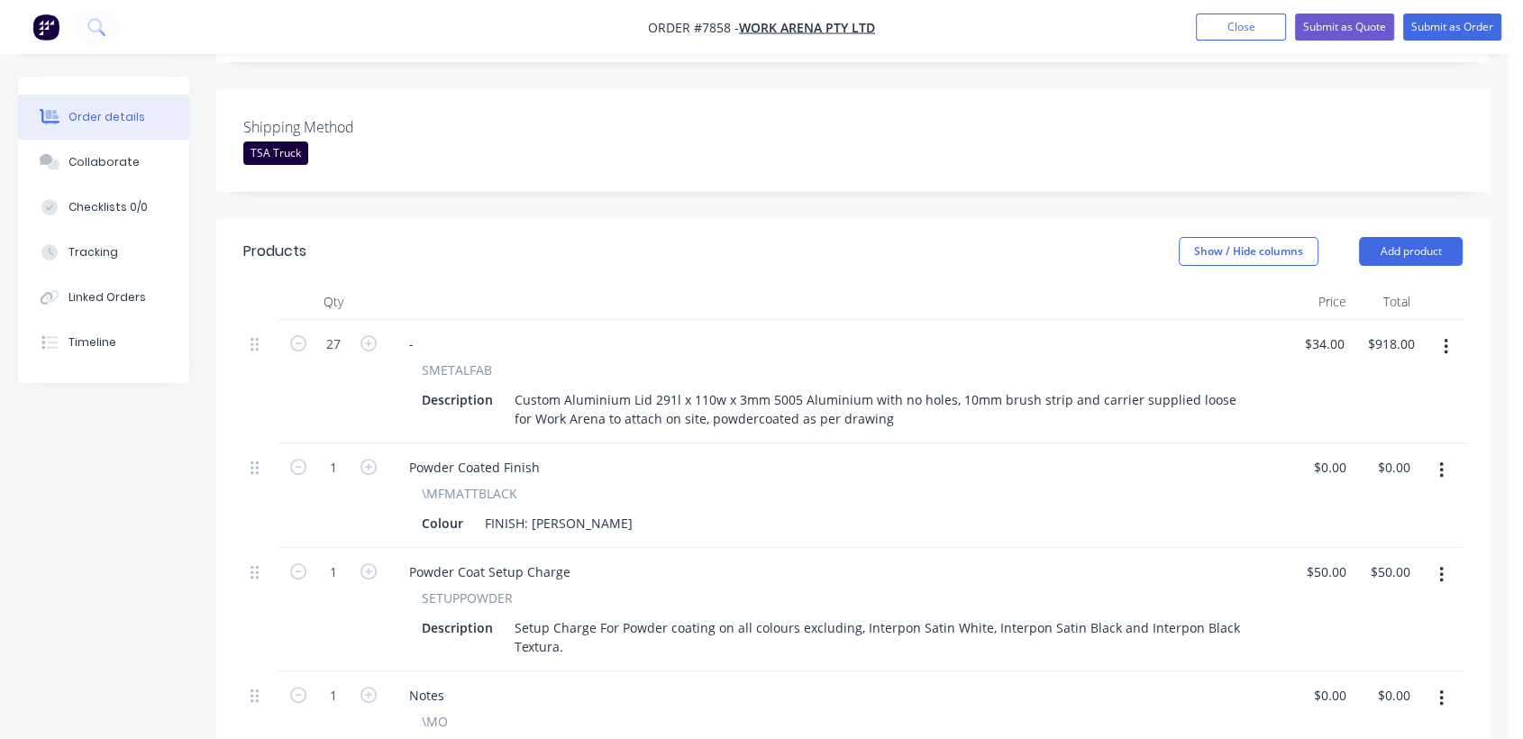
scroll to position [500, 0]
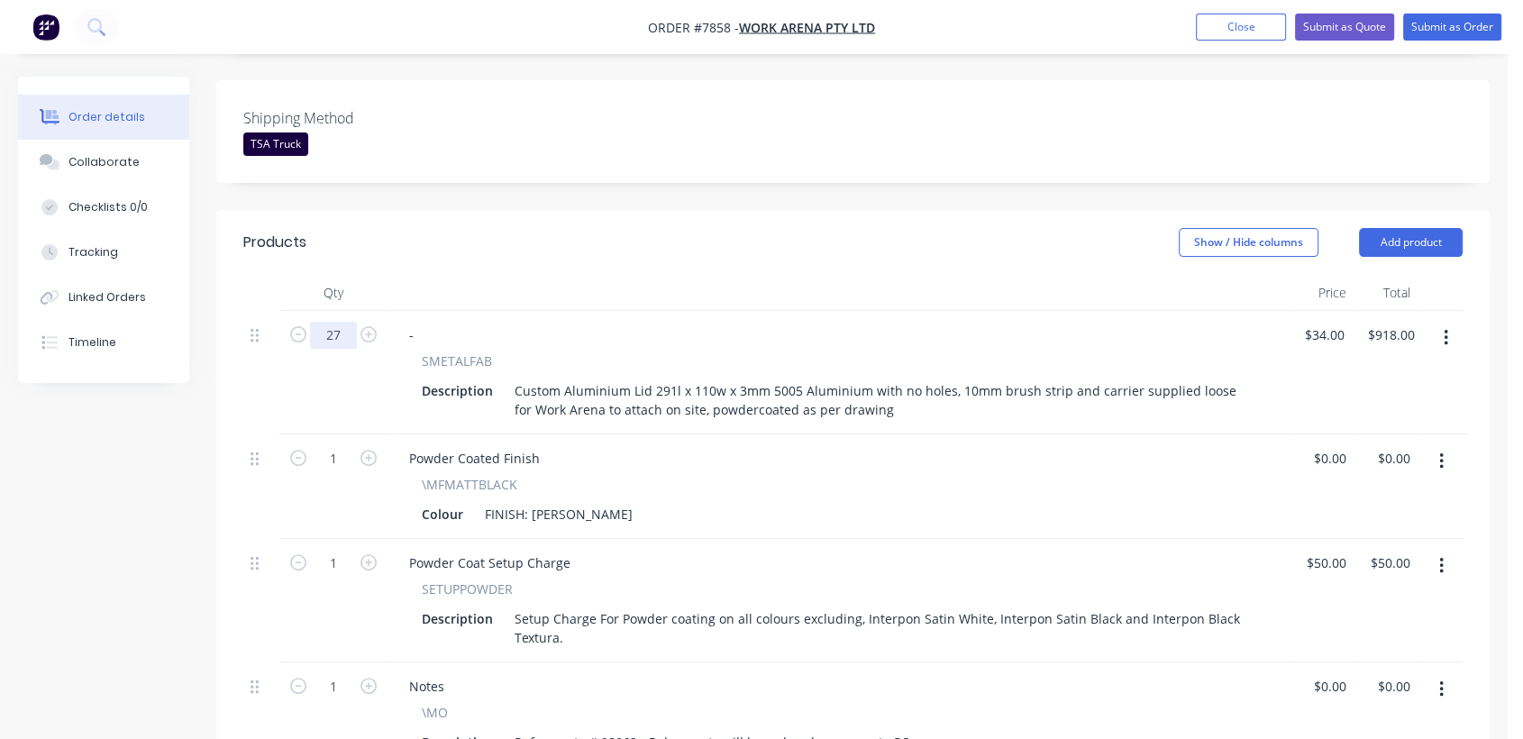
click at [343, 322] on input "27" at bounding box center [333, 335] width 47 height 27
type input "23"
type input "$782.00"
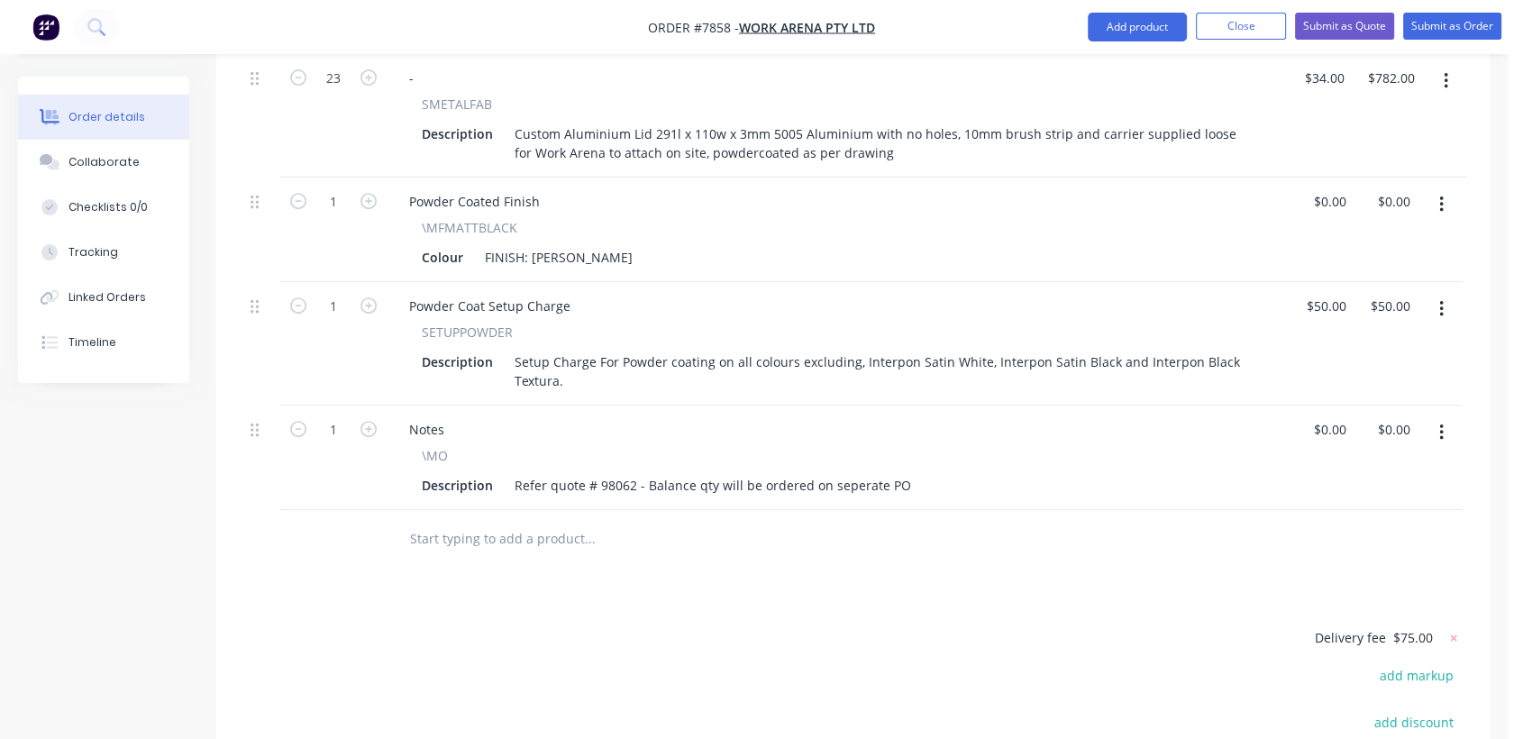
scroll to position [800, 0]
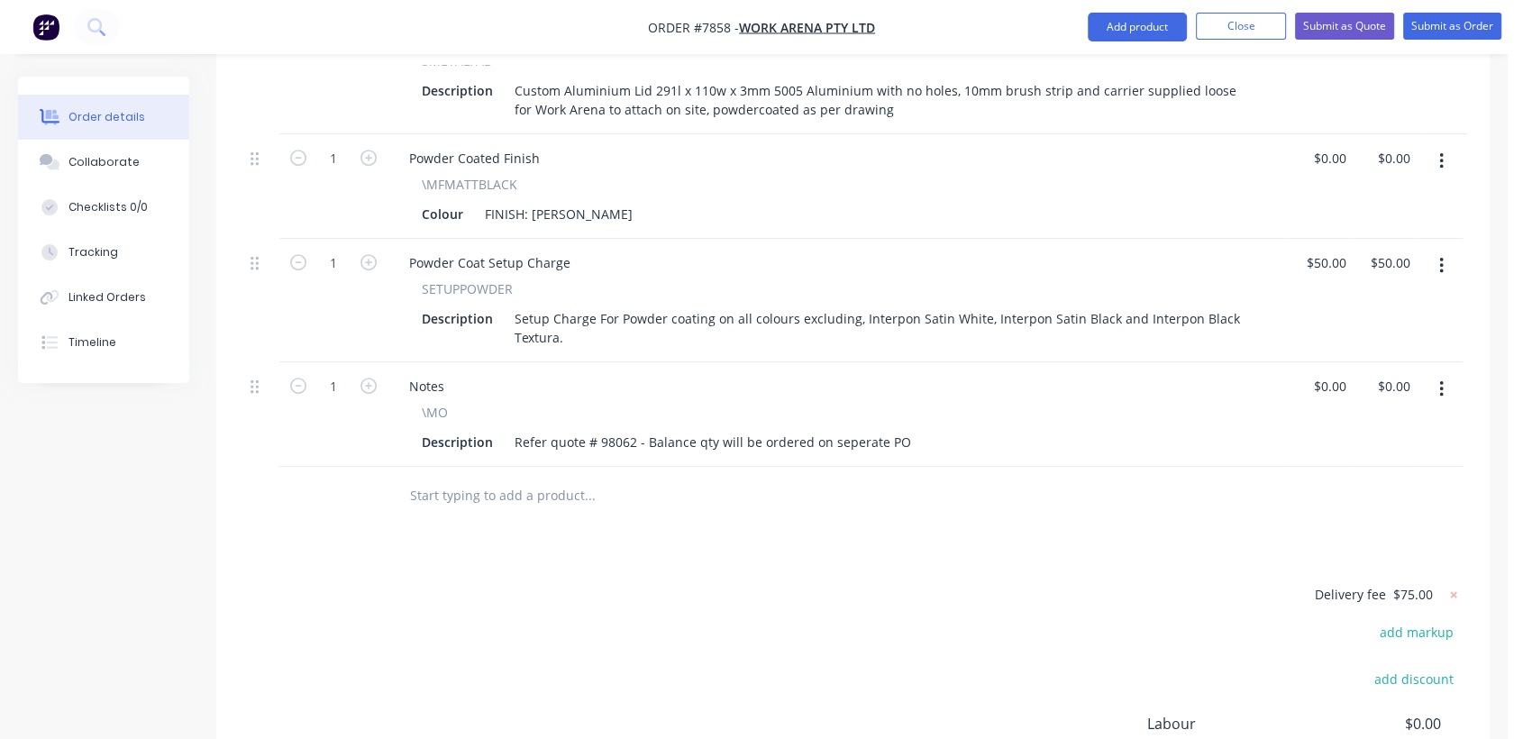
click at [1437, 250] on button "button" at bounding box center [1441, 266] width 42 height 32
click at [1321, 408] on div "Delete" at bounding box center [1376, 421] width 139 height 26
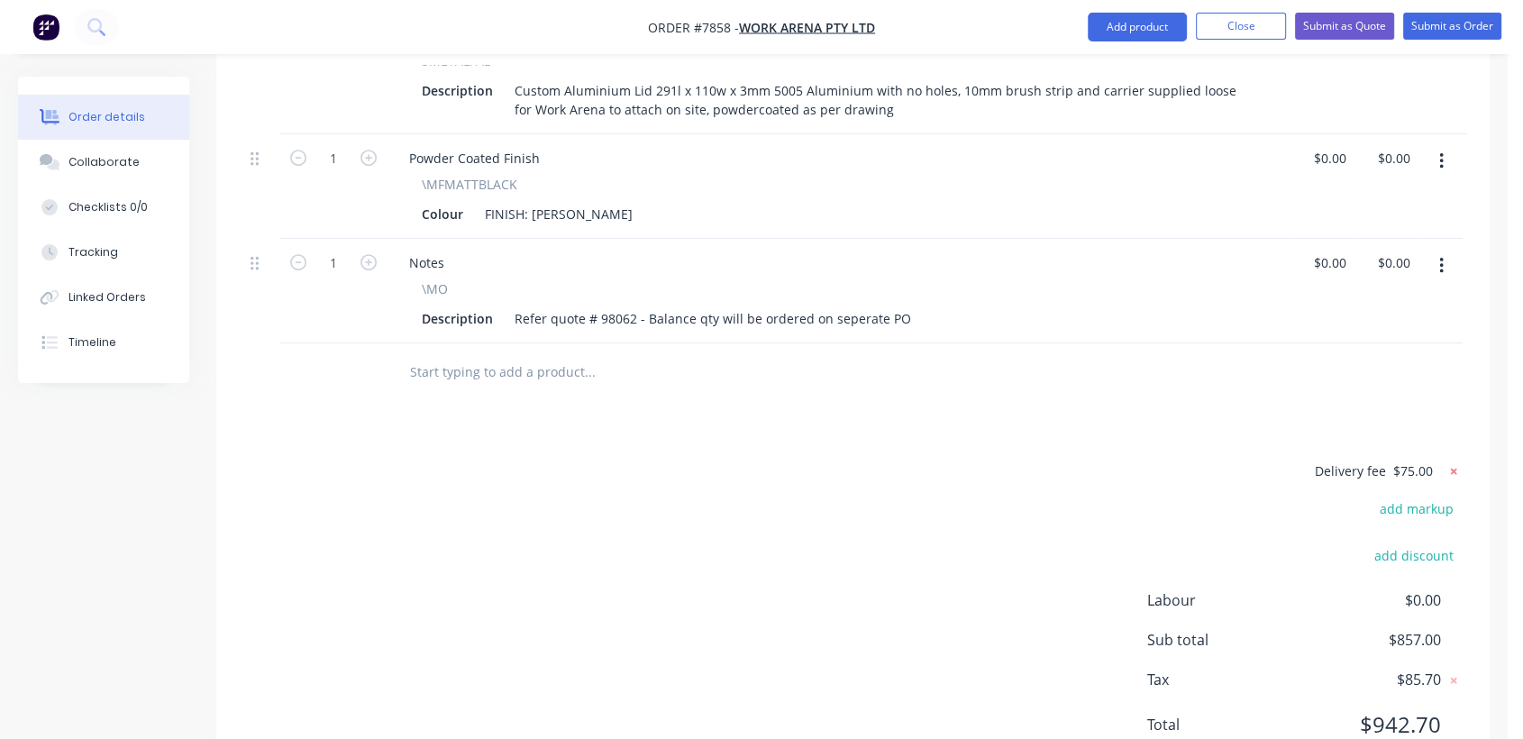
click at [1451, 468] on icon at bounding box center [1454, 471] width 6 height 6
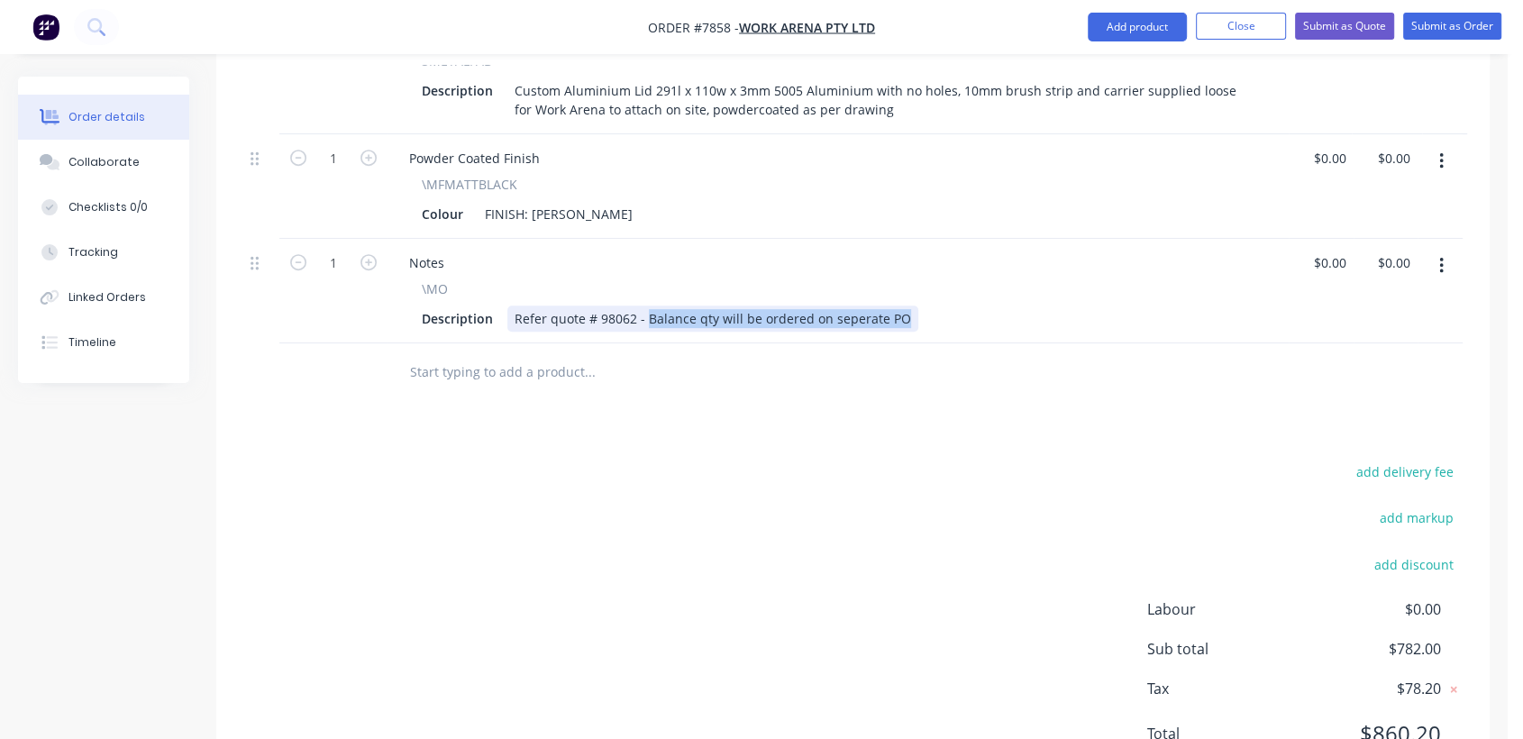
drag, startPoint x: 642, startPoint y: 290, endPoint x: 937, endPoint y: 339, distance: 299.5
click at [937, 339] on div "Qty Price Total 23 - SMETALFAB Description Custom Aluminium Lid 291l x 110w x 3…" at bounding box center [852, 188] width 1273 height 427
click at [783, 305] on div "Refer quote # 98062 - Powdercoat Setup Chatge & Delivery Fee on Inv #" at bounding box center [729, 318] width 445 height 26
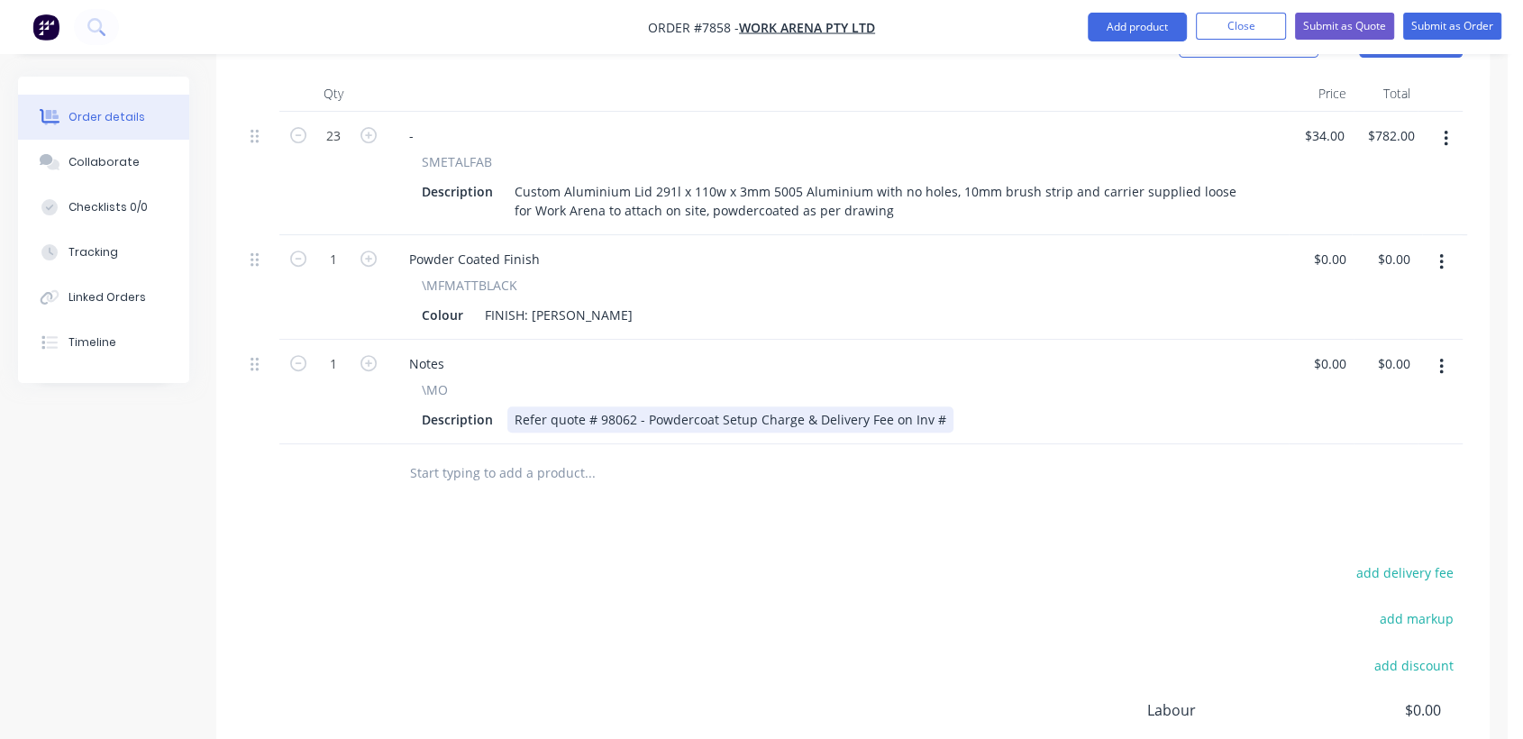
scroll to position [700, 0]
click at [938, 405] on div "Refer quote # 98062 - Powdercoat Setup Charge & Delivery Fee on Inv #" at bounding box center [730, 418] width 446 height 26
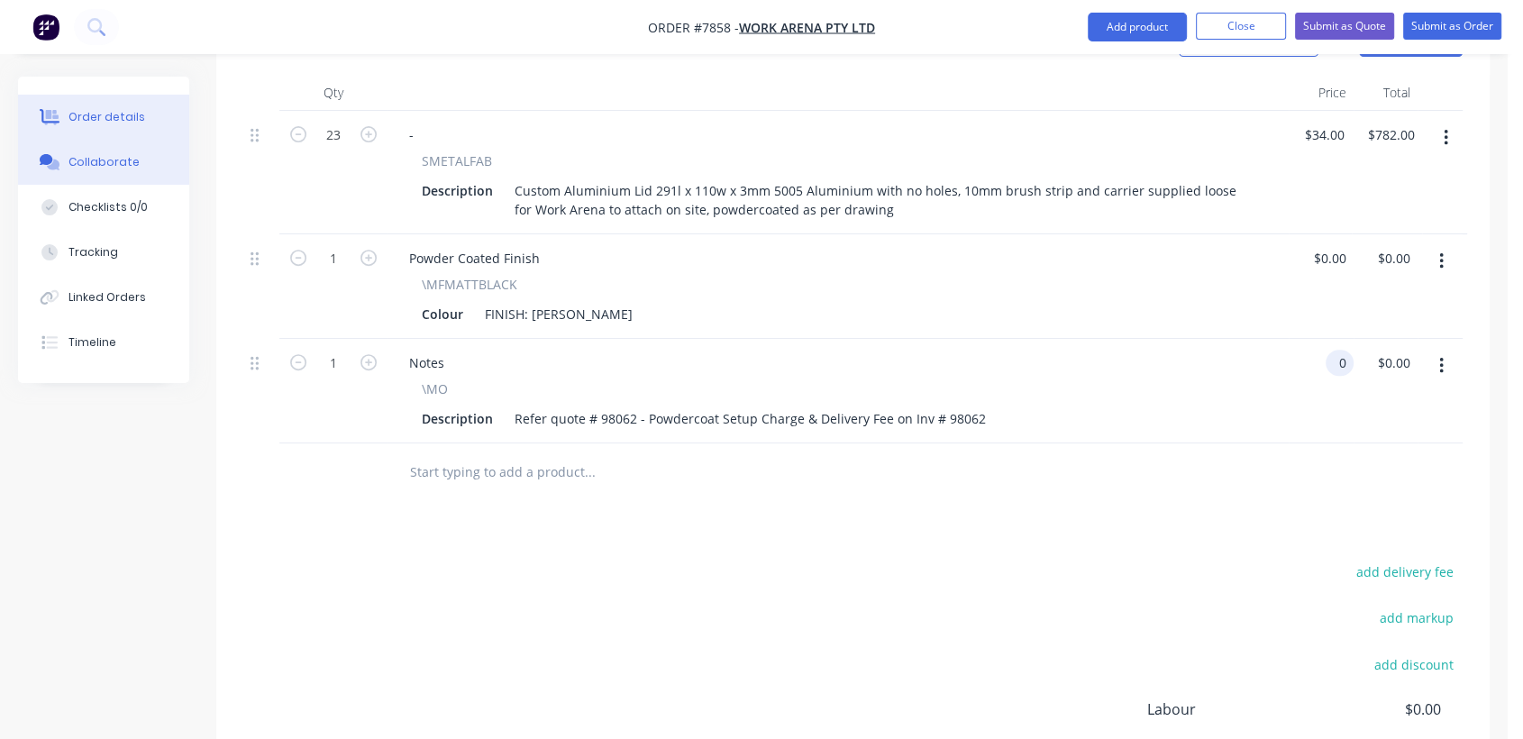
type input "$0.00"
click at [98, 159] on div "Collaborate" at bounding box center [103, 162] width 71 height 16
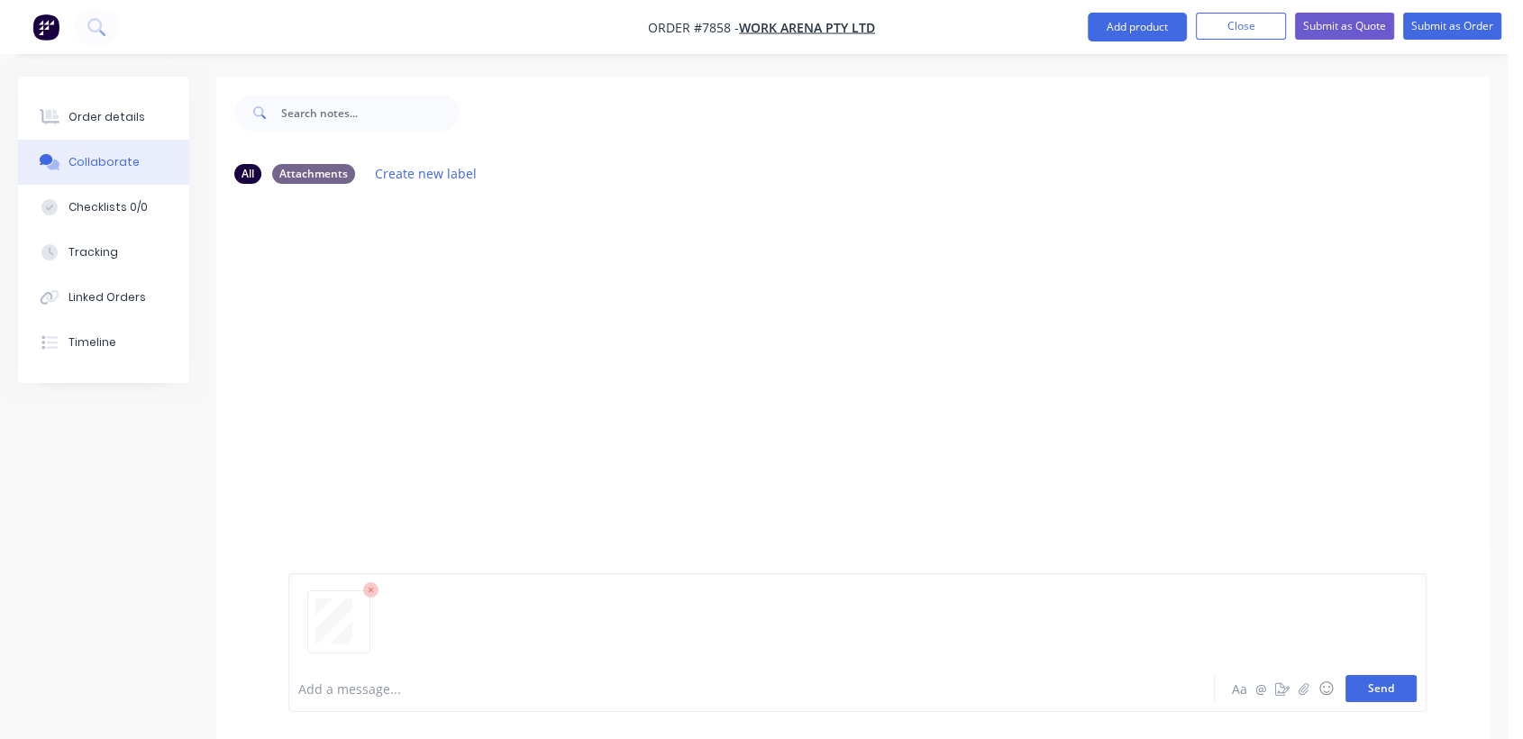
click at [1373, 685] on button "Send" at bounding box center [1380, 688] width 71 height 27
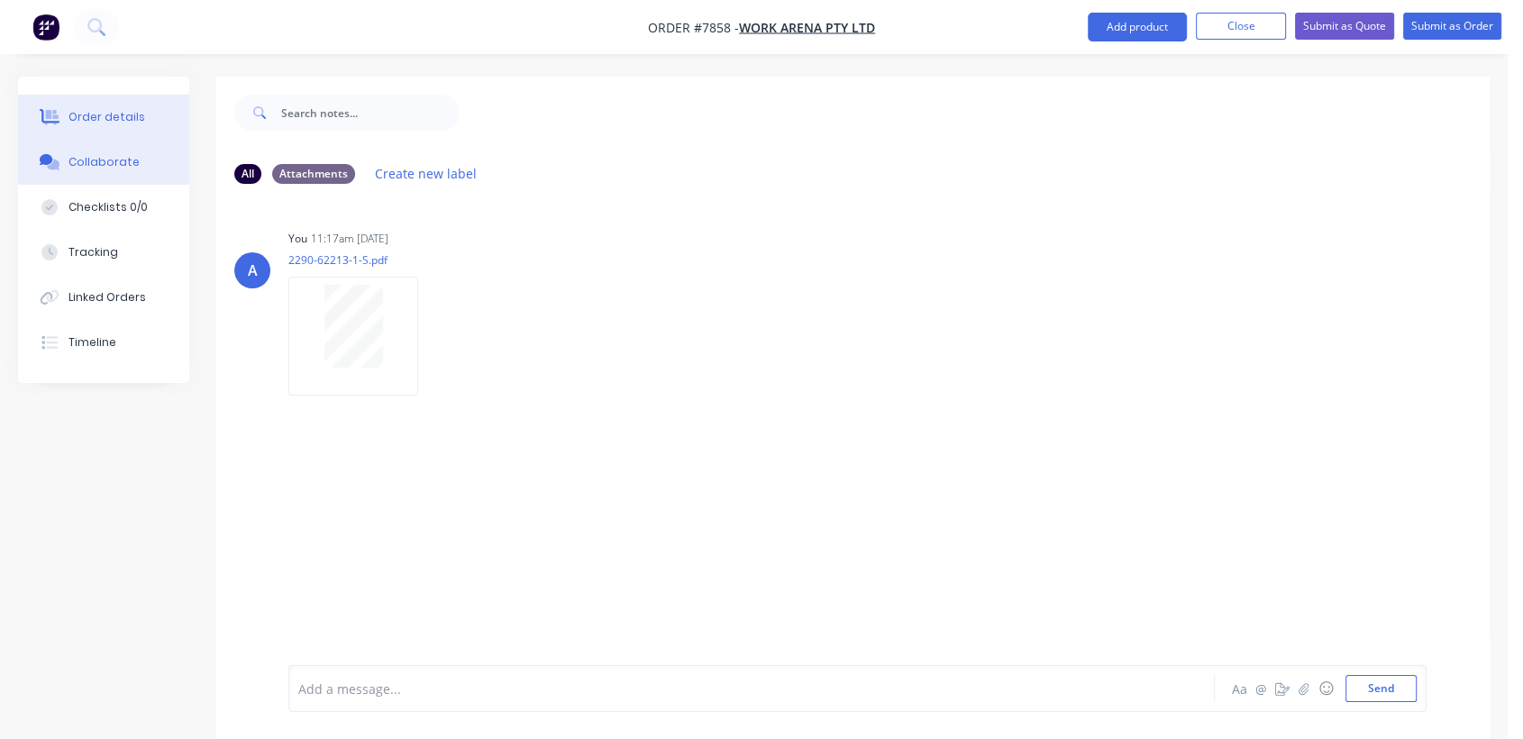
click at [109, 111] on div "Order details" at bounding box center [106, 117] width 77 height 16
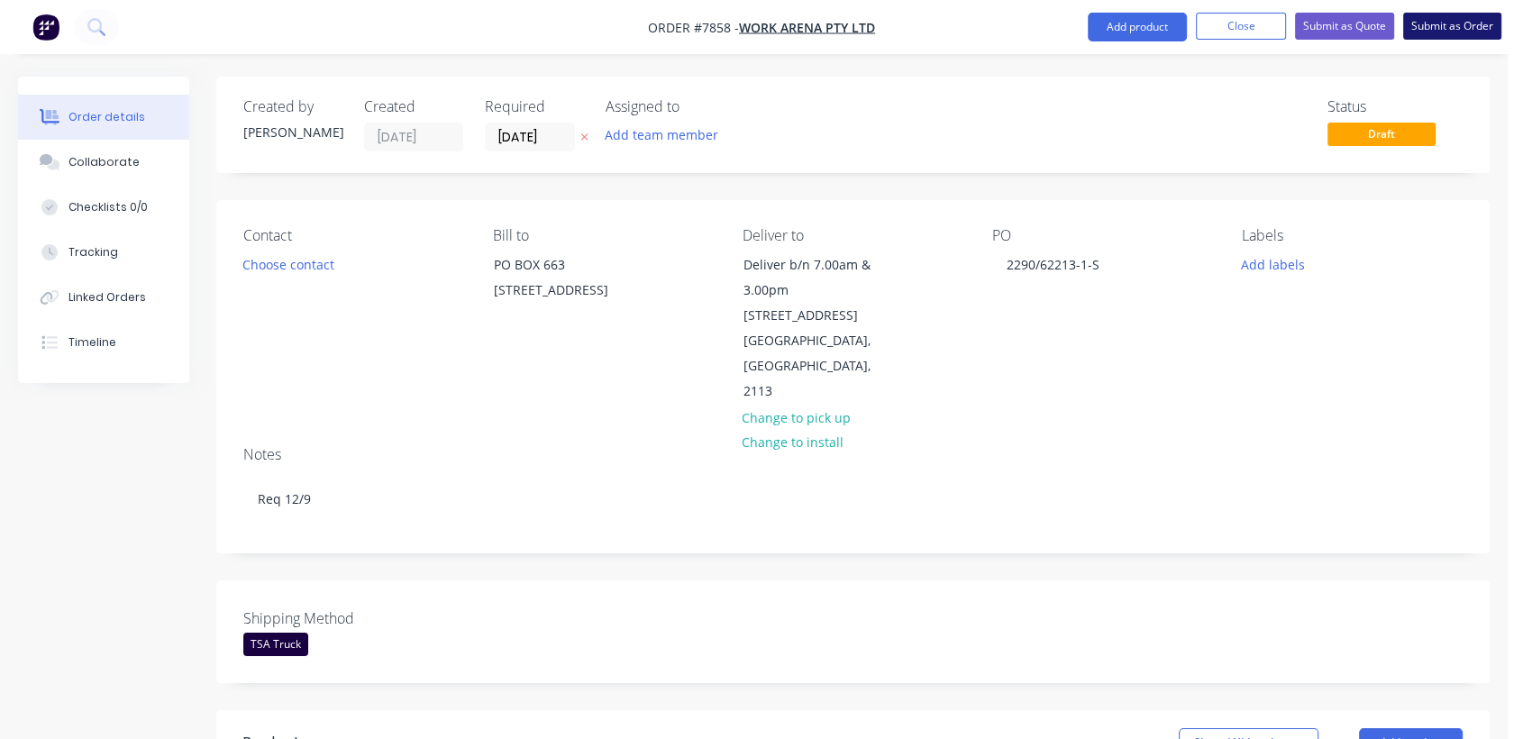
click at [1451, 26] on button "Submit as Order" at bounding box center [1452, 26] width 98 height 27
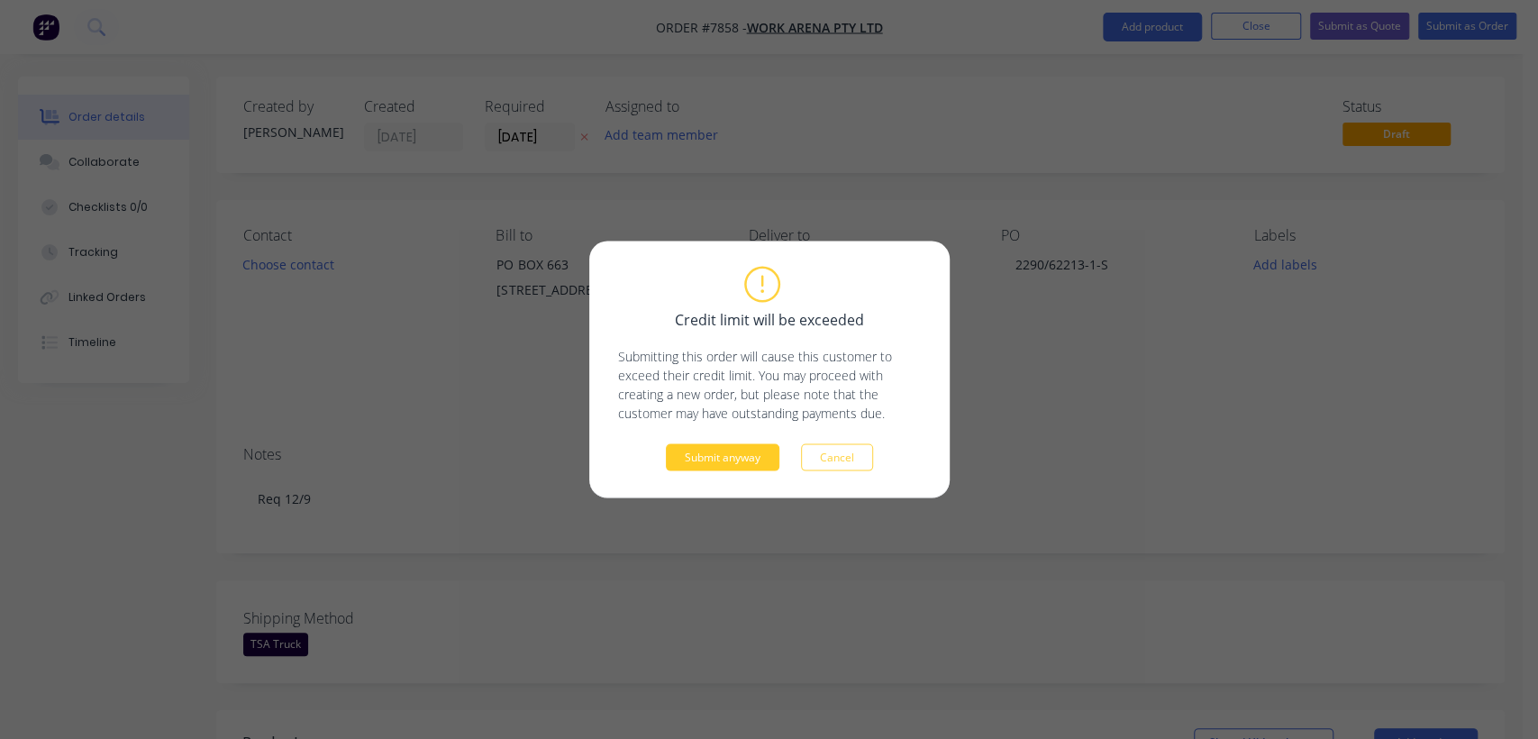
click at [731, 460] on button "Submit anyway" at bounding box center [723, 457] width 114 height 27
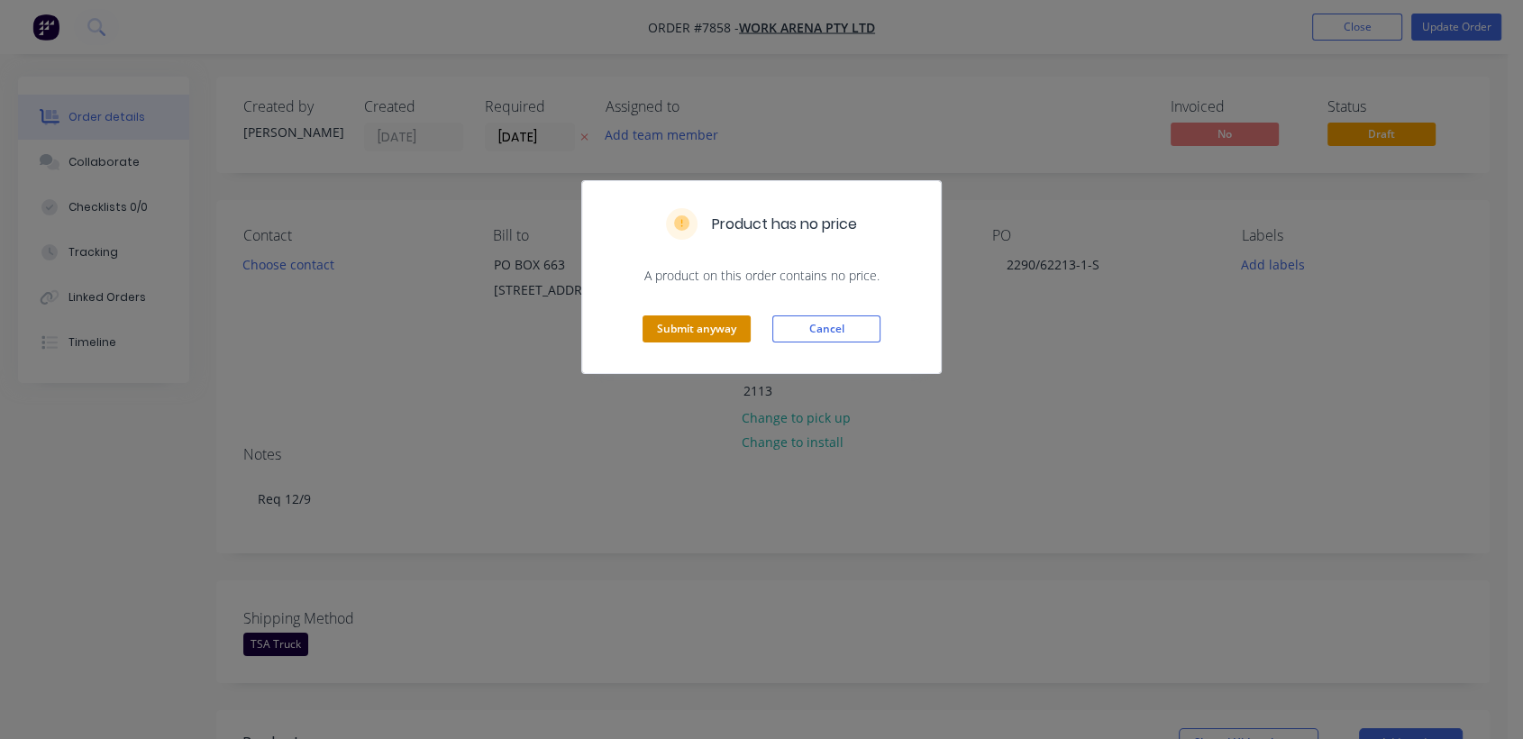
click at [706, 331] on button "Submit anyway" at bounding box center [696, 328] width 108 height 27
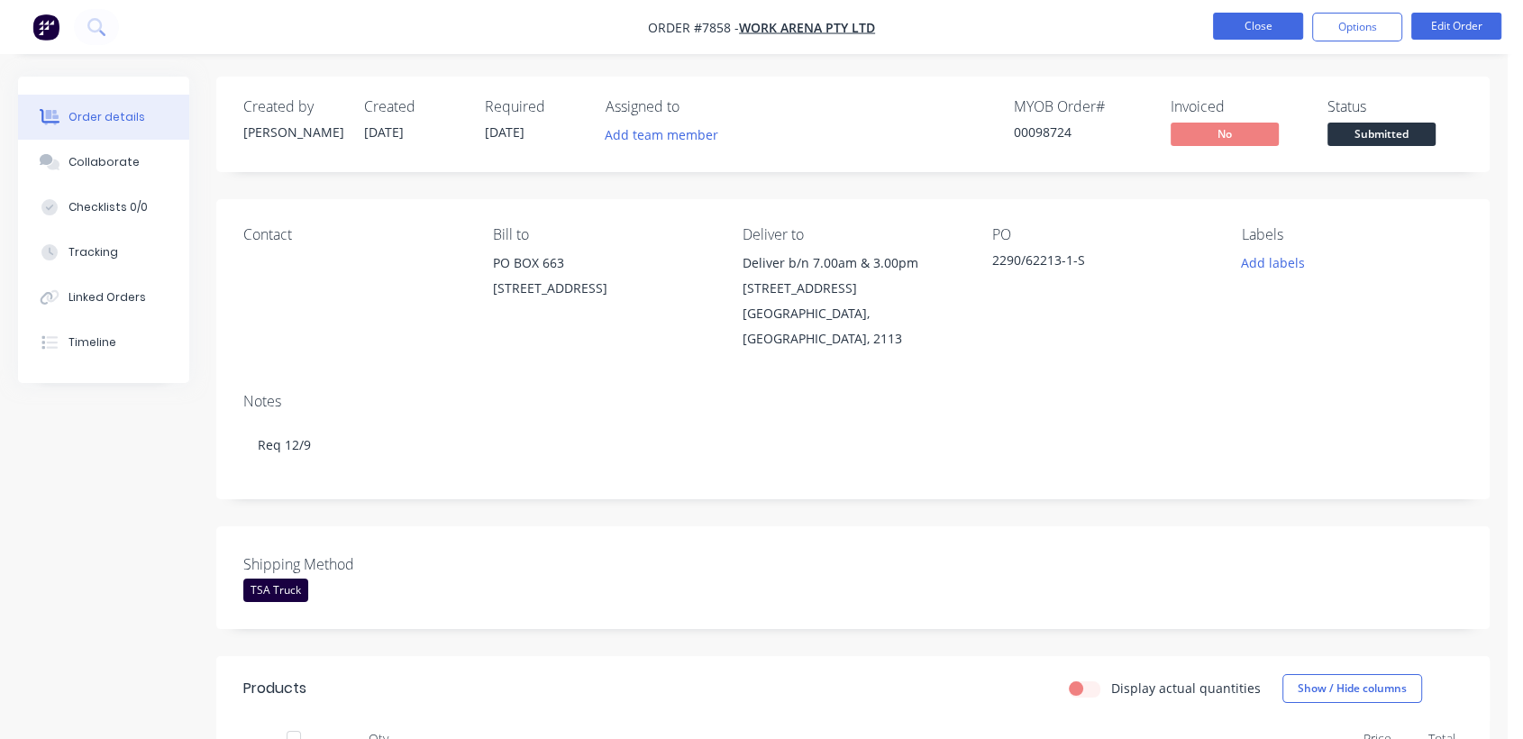
click at [1246, 14] on button "Close" at bounding box center [1258, 26] width 90 height 27
